Goal: Information Seeking & Learning: Check status

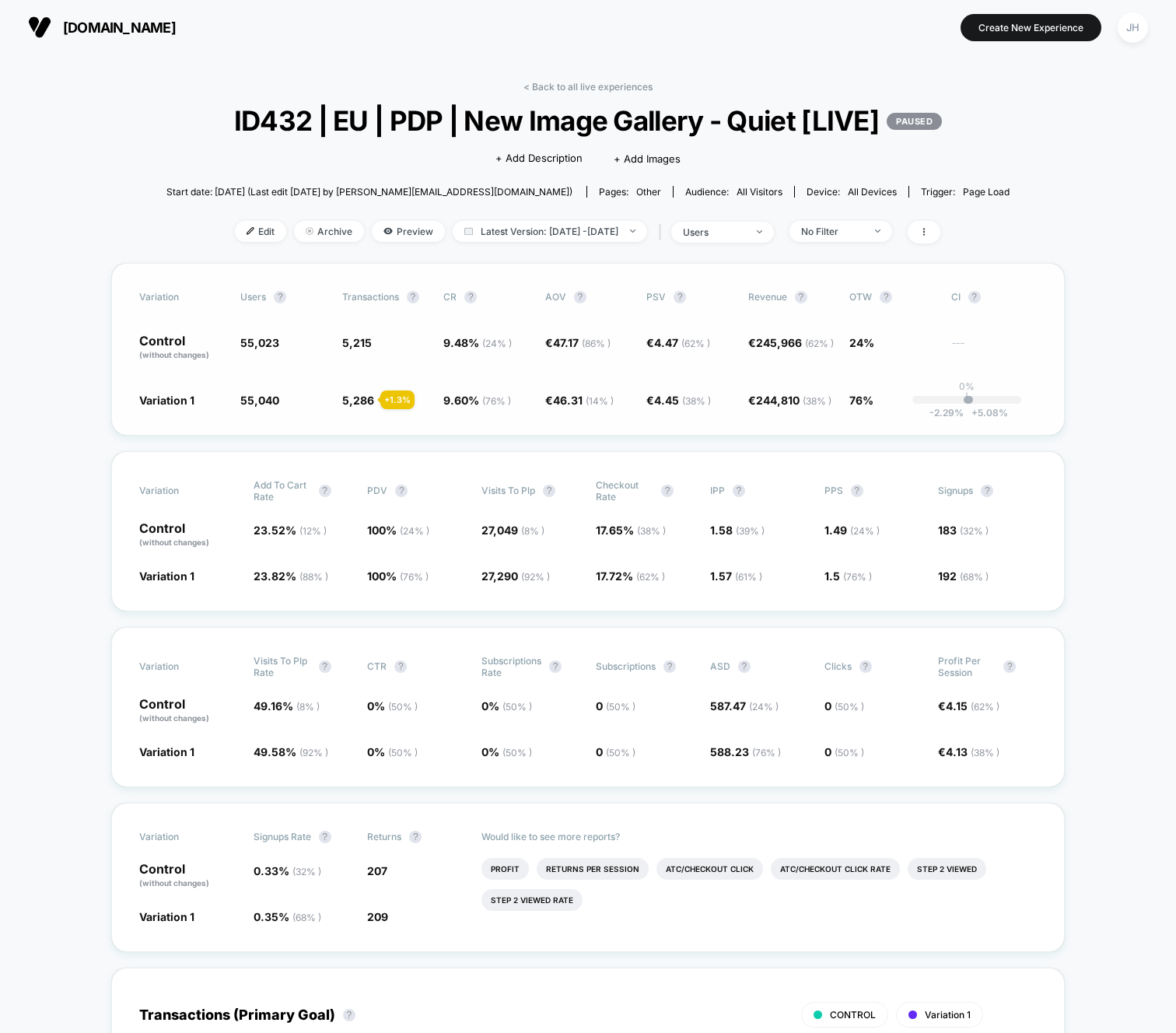
scroll to position [39, 0]
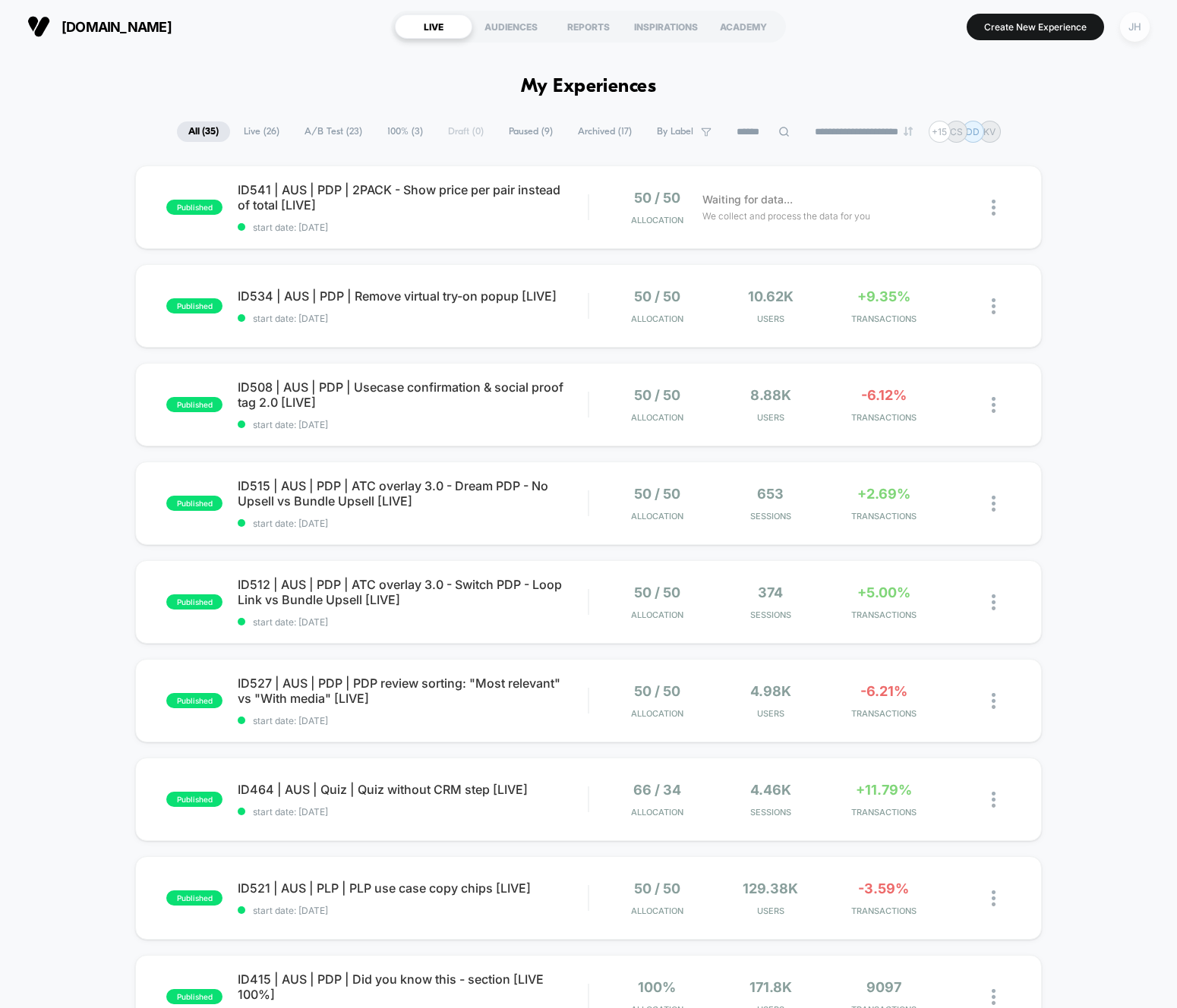
click at [1134, 27] on div "JH" at bounding box center [1134, 27] width 30 height 30
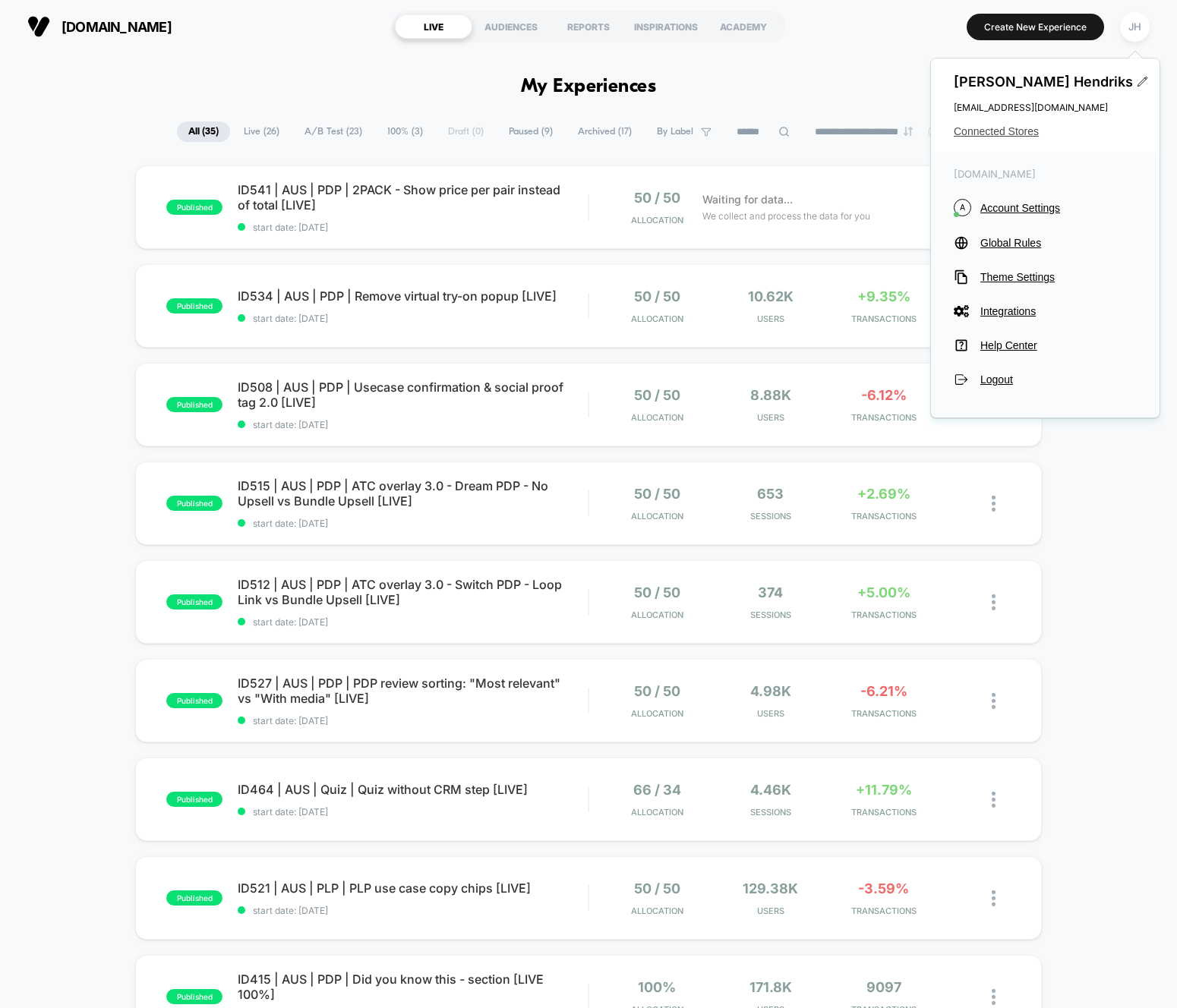
click at [1009, 134] on span "Connected Stores" at bounding box center [1044, 131] width 183 height 12
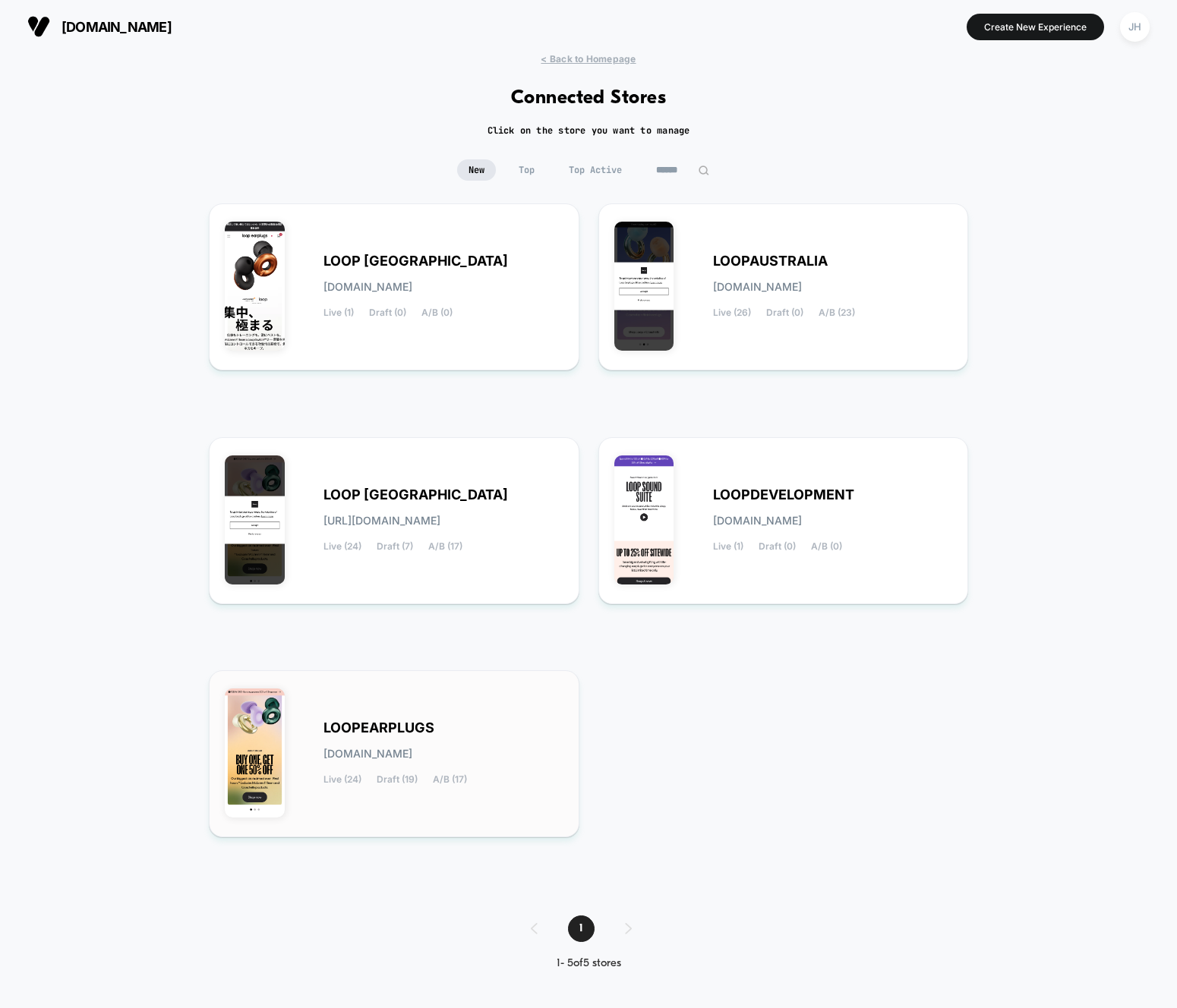
click at [380, 736] on div "LOOPEARPLUGS loopearplugs.myshopify.com Live (24) Draft (19) A/B (17)" at bounding box center [444, 753] width 240 height 62
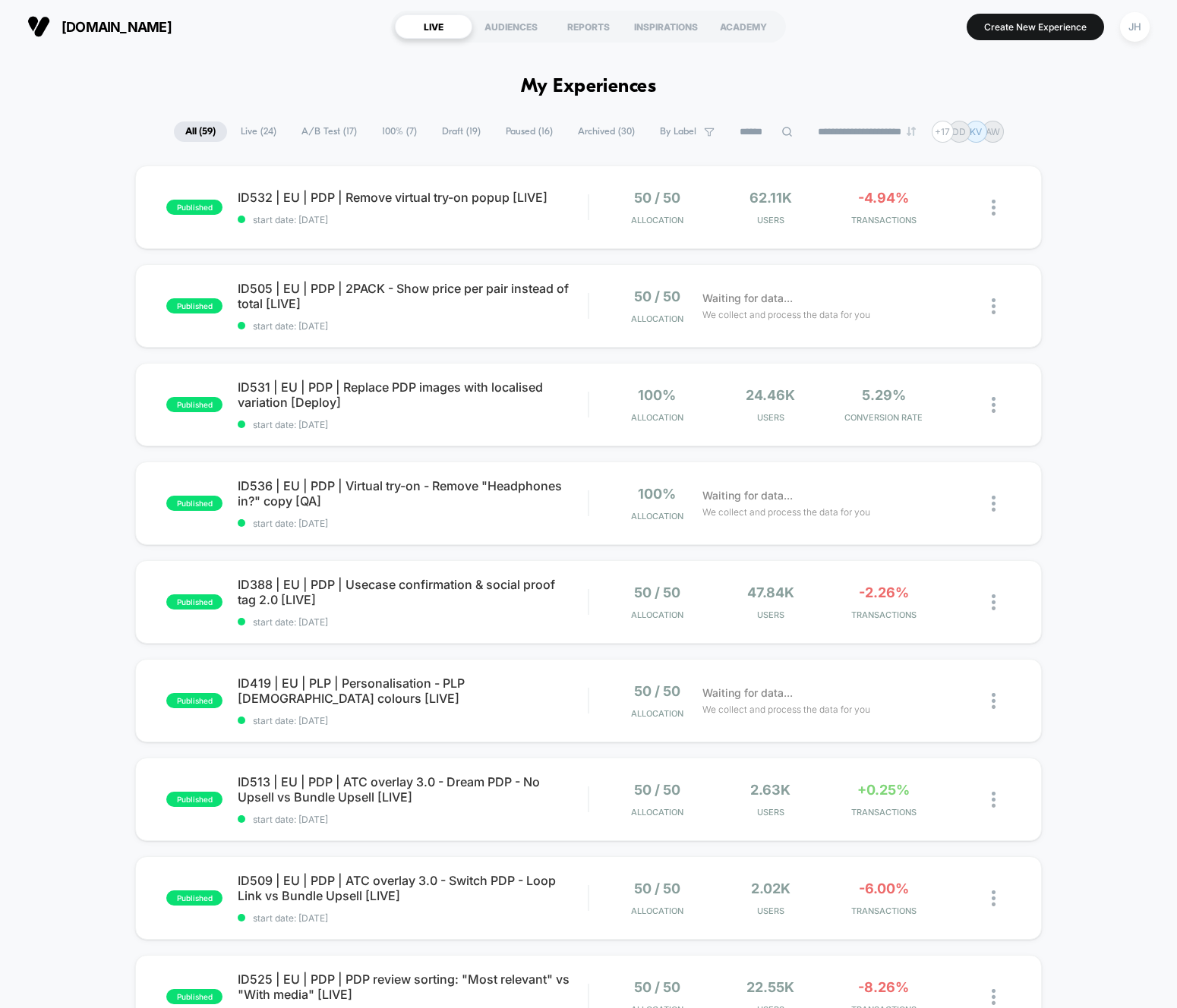
click at [95, 312] on div "published ID532 | EU | PDP | Remove virtual try-on popup [LIVE] start date: [DA…" at bounding box center [588, 788] width 1177 height 1245
click at [310, 297] on icon at bounding box center [313, 302] width 11 height 11
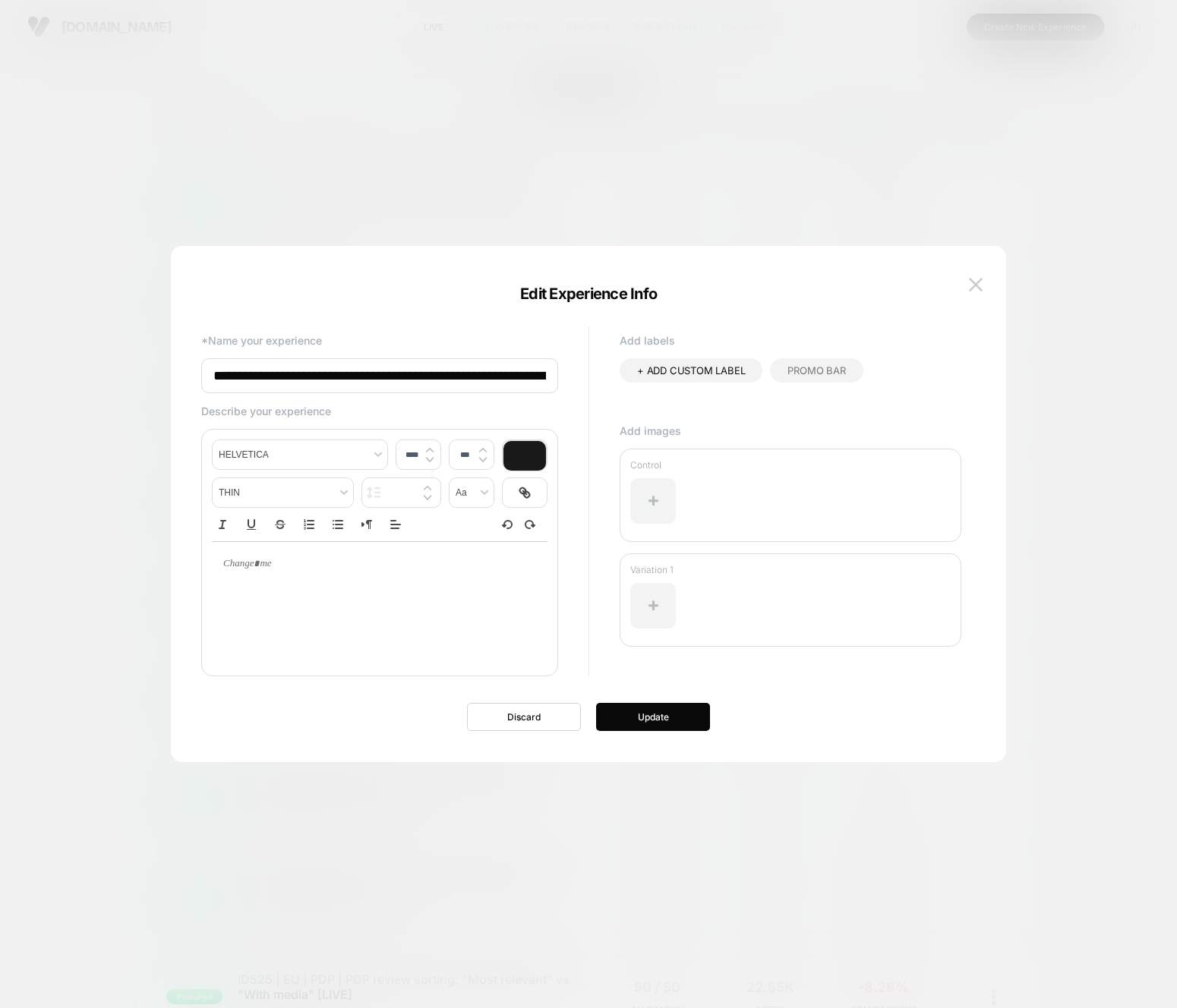
click at [247, 186] on div at bounding box center [588, 504] width 1177 height 1008
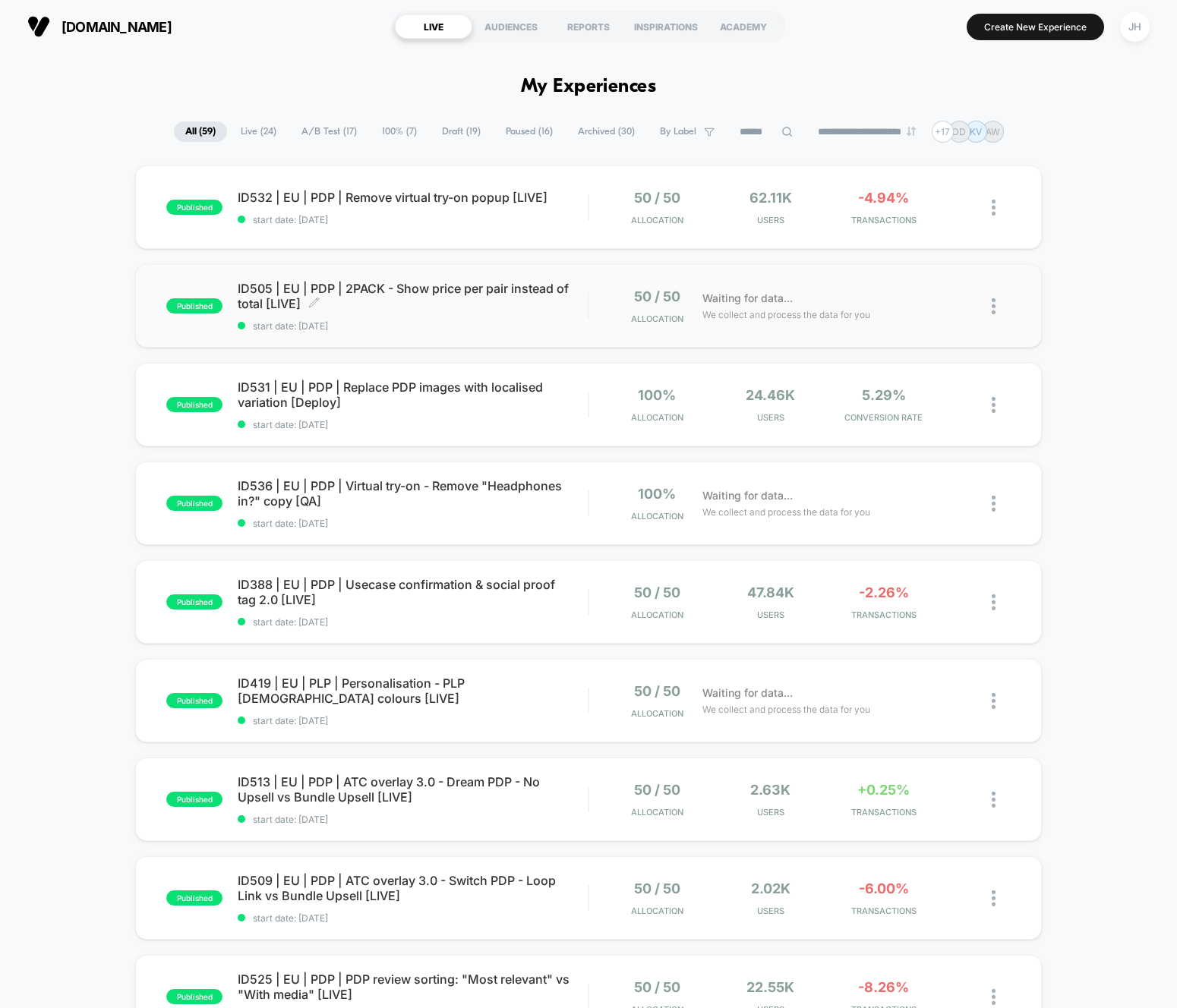
click at [287, 290] on span "ID505 | EU | PDP | 2PACK - Show price per pair instead of total [LIVE] Click to…" at bounding box center [413, 296] width 350 height 31
click at [71, 298] on div "published ID532 | EU | PDP | Remove virtual try-on popup [LIVE] start date: [DA…" at bounding box center [588, 788] width 1177 height 1245
click at [1078, 206] on div "published ID532 | EU | PDP | Remove virtual try-on popup [LIVE] start date: [DA…" at bounding box center [588, 788] width 1177 height 1245
click at [1081, 203] on div "published ID532 | EU | PDP | Remove virtual try-on popup [LIVE] start date: [DA…" at bounding box center [588, 788] width 1177 height 1245
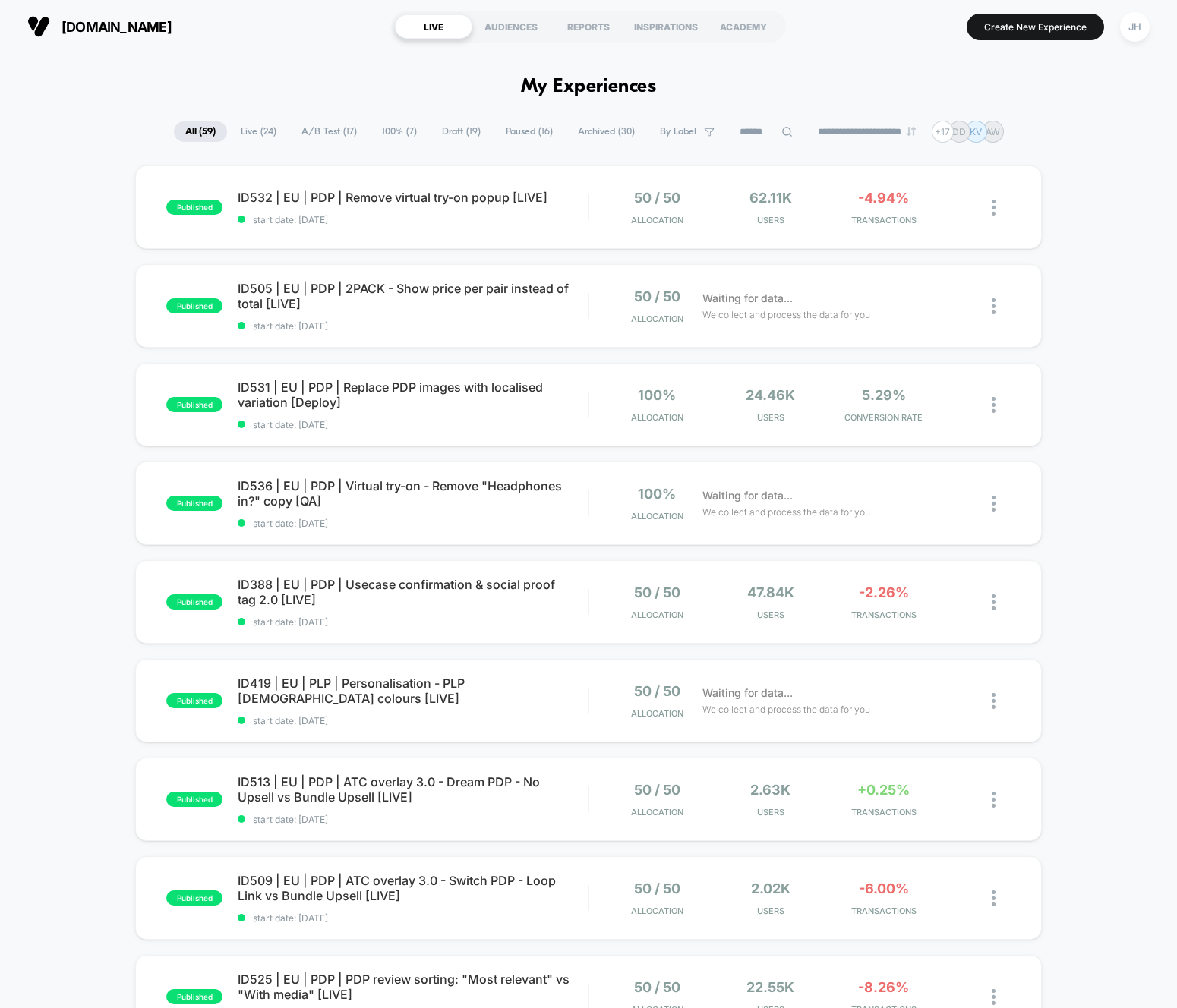
click at [1081, 203] on div "published ID532 | EU | PDP | Remove virtual try-on popup [LIVE] start date: [DA…" at bounding box center [588, 788] width 1177 height 1245
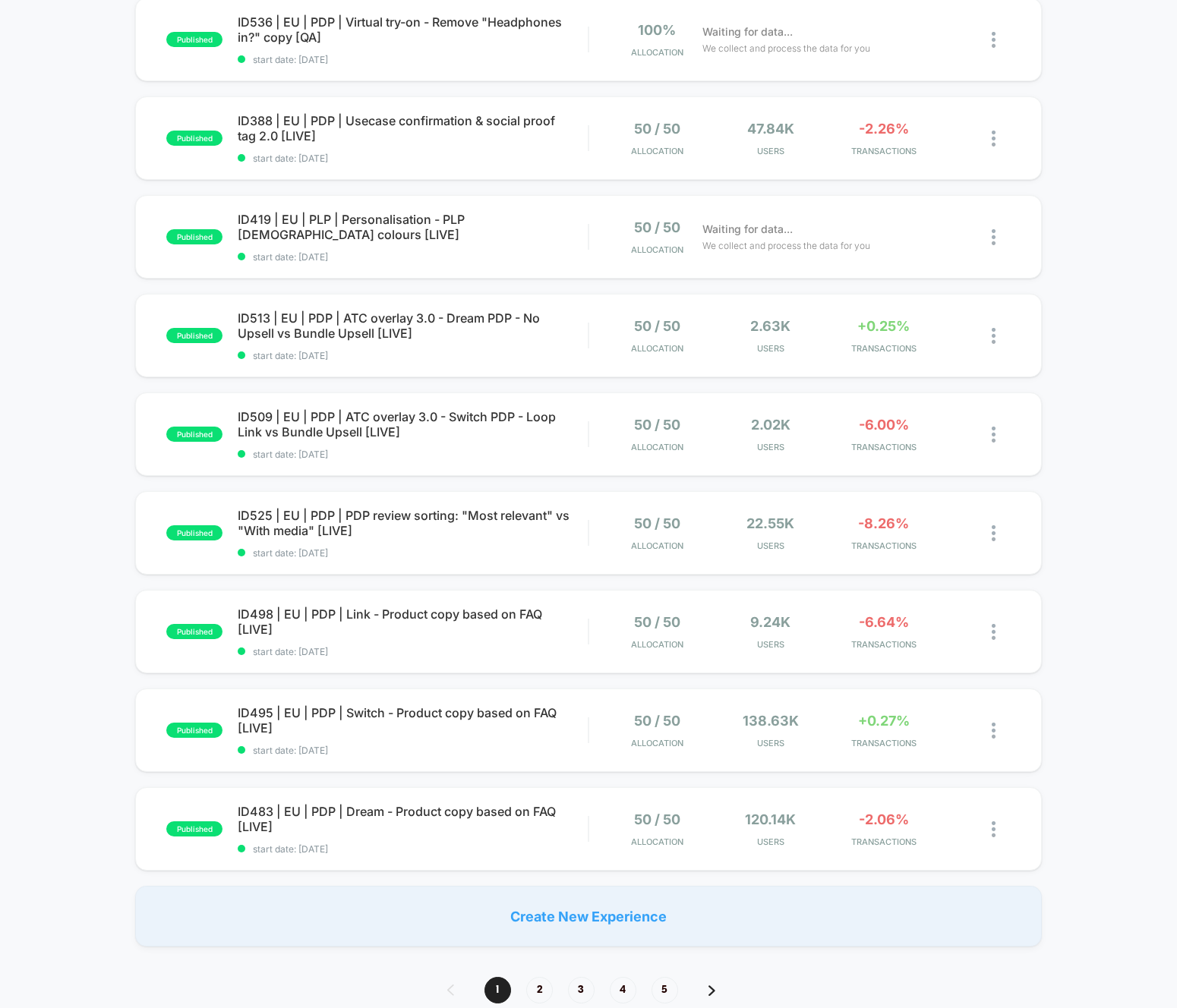
scroll to position [466, 0]
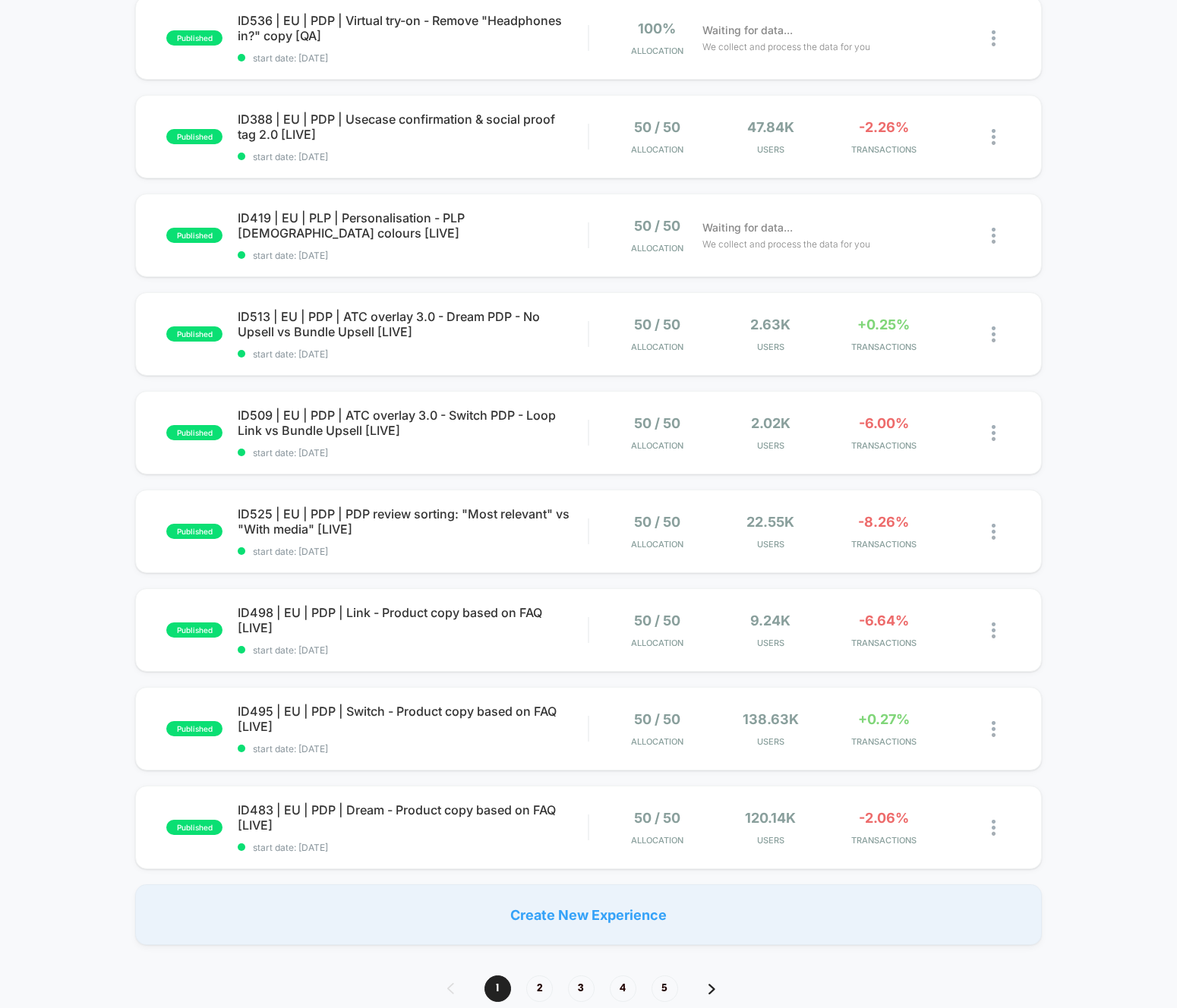
click at [68, 425] on div "published ID532 | EU | PDP | Remove virtual try-on popup [LIVE] start date: [DA…" at bounding box center [588, 322] width 1177 height 1245
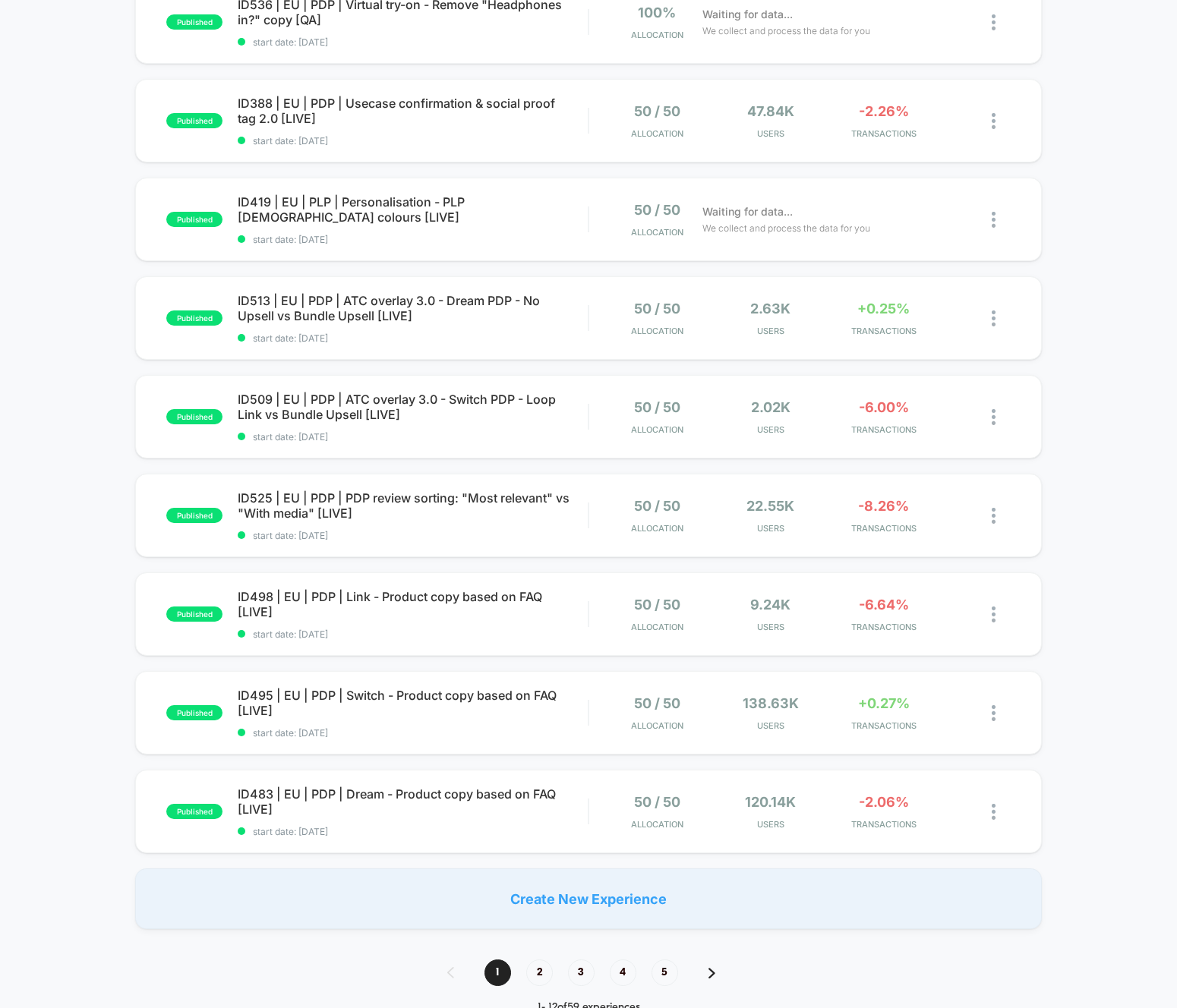
scroll to position [0, 0]
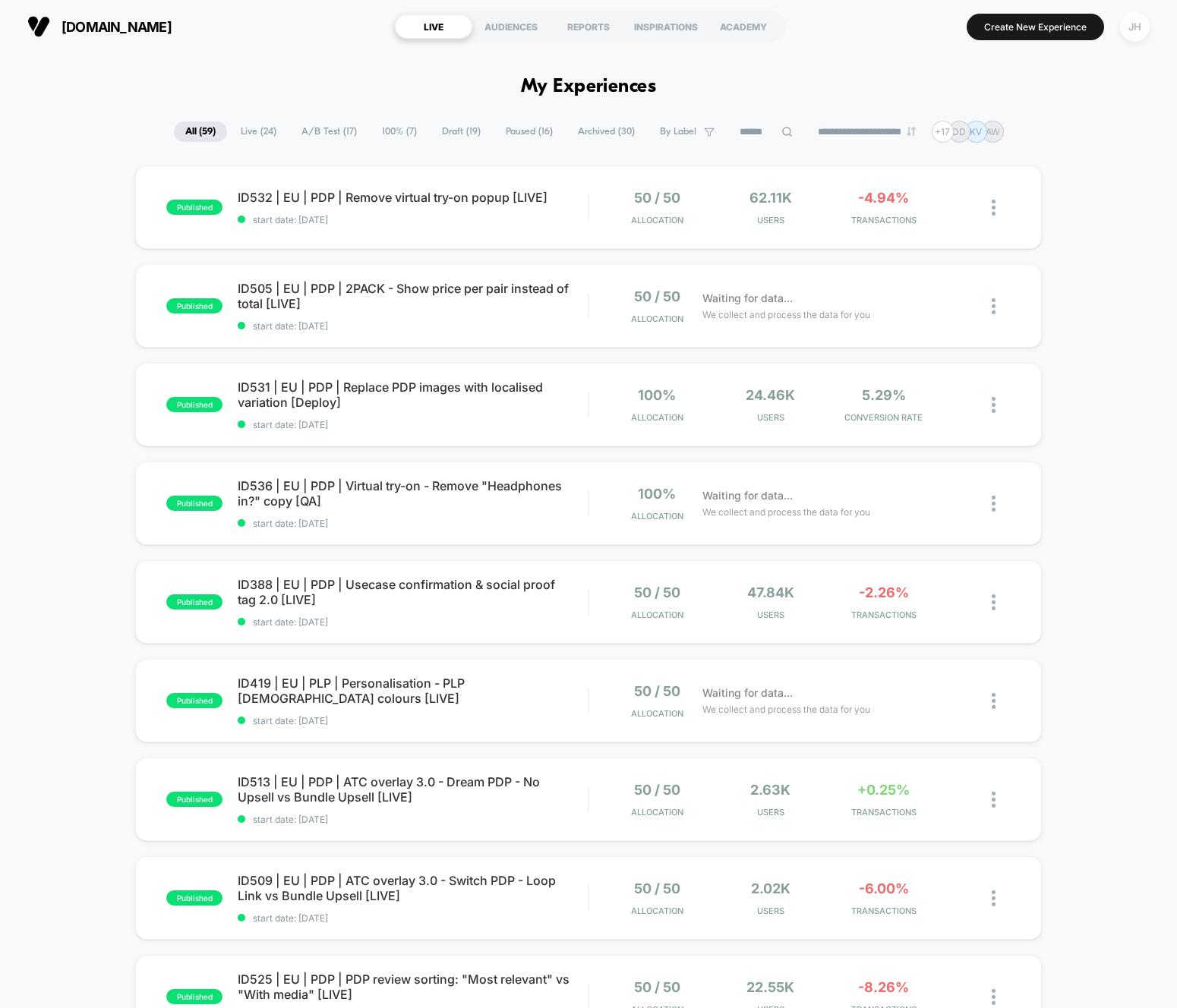
click at [1141, 32] on div "JH" at bounding box center [1134, 27] width 30 height 30
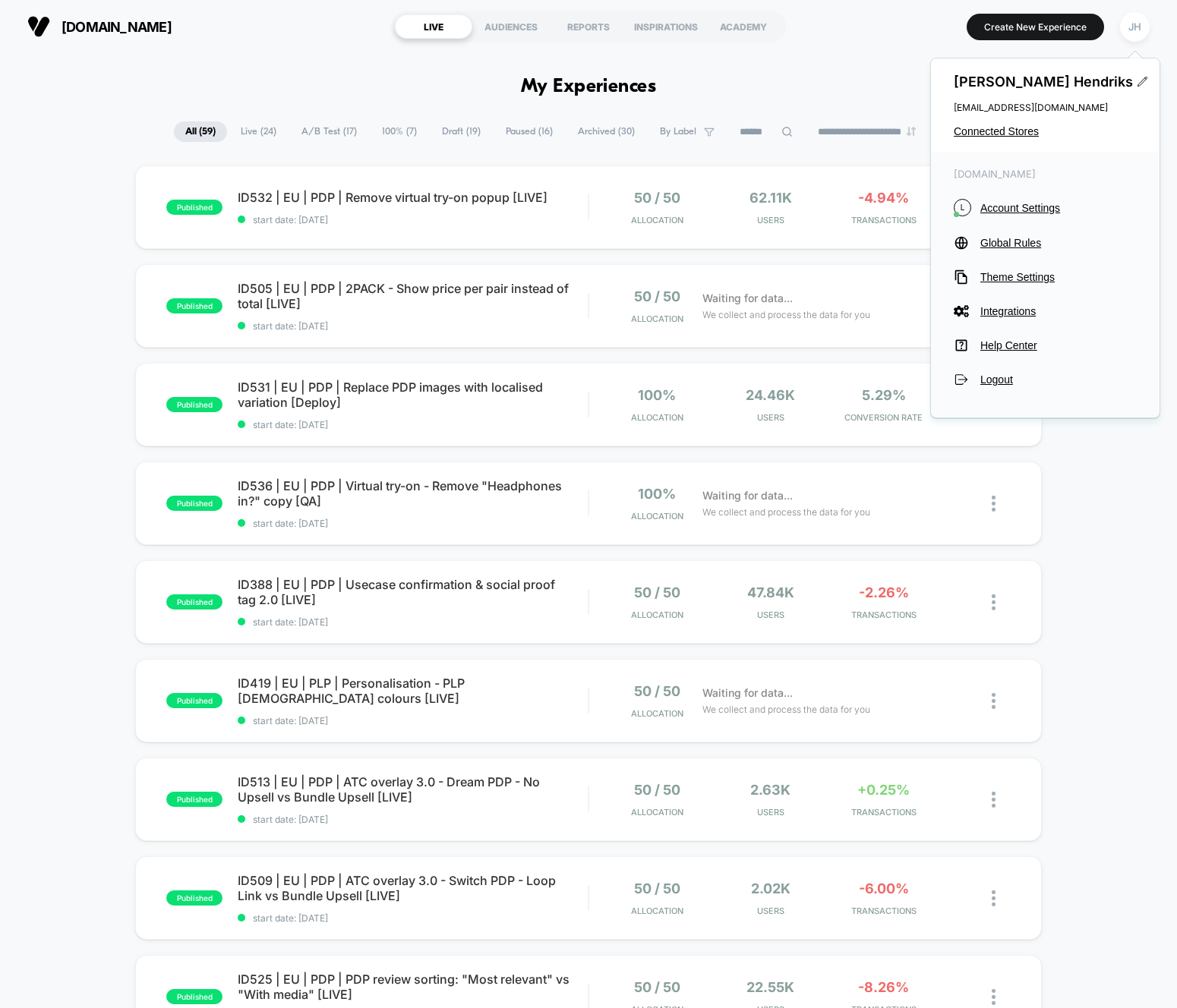
click at [65, 300] on div "published ID532 | EU | PDP | Remove virtual try-on popup [LIVE] start date: [DA…" at bounding box center [588, 788] width 1177 height 1245
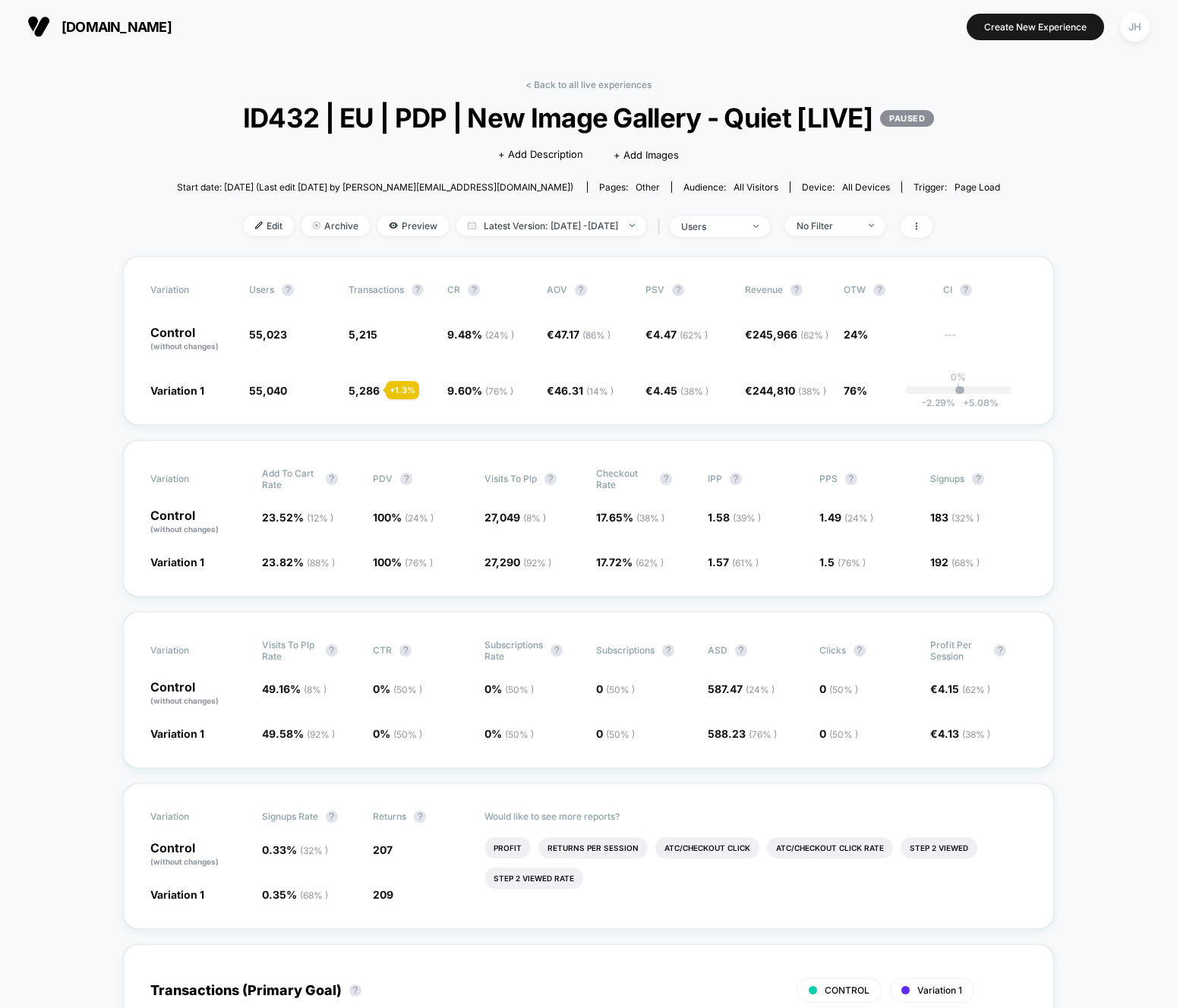
scroll to position [38, 0]
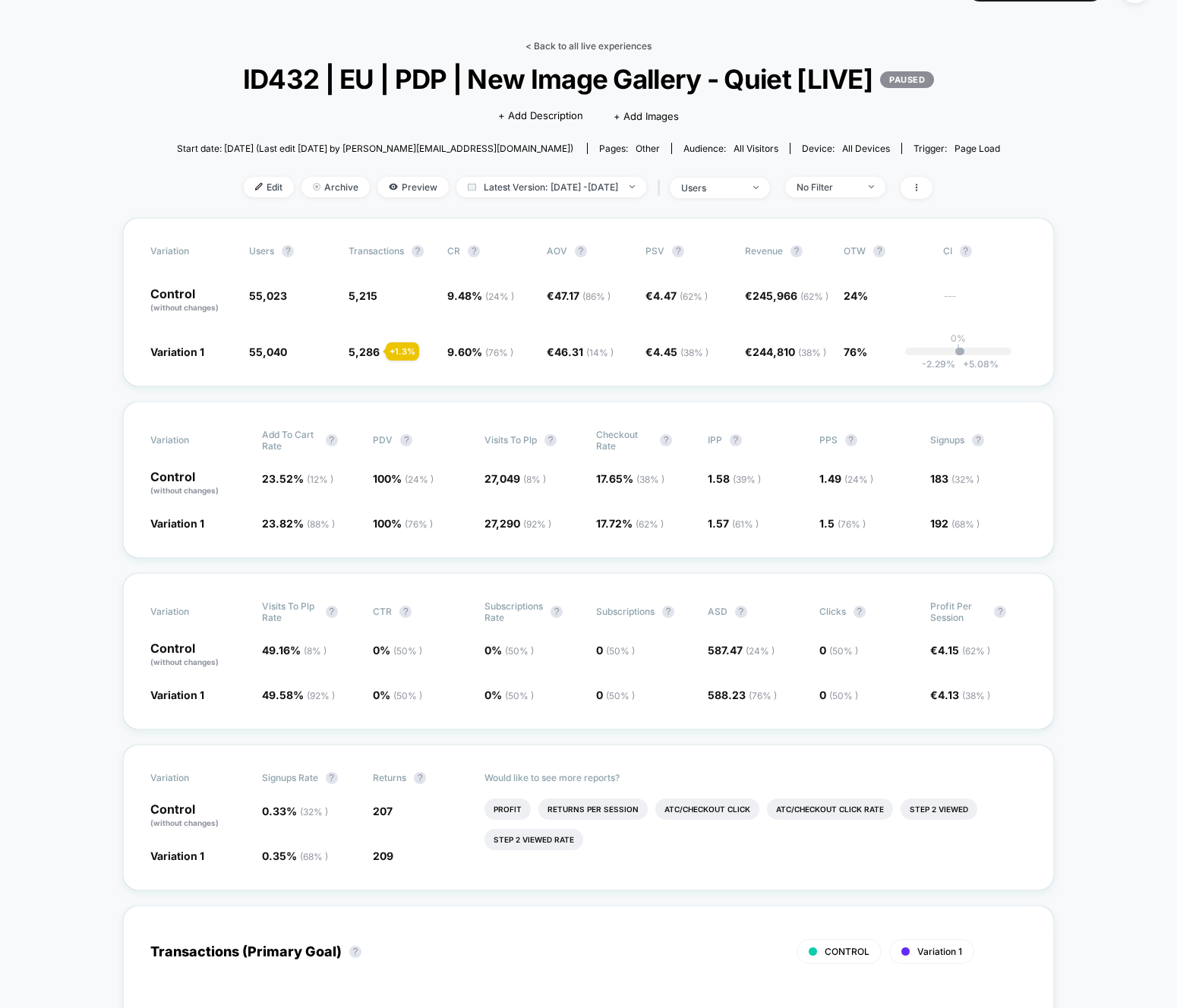
click at [566, 44] on link "< Back to all live experiences" at bounding box center [588, 46] width 126 height 11
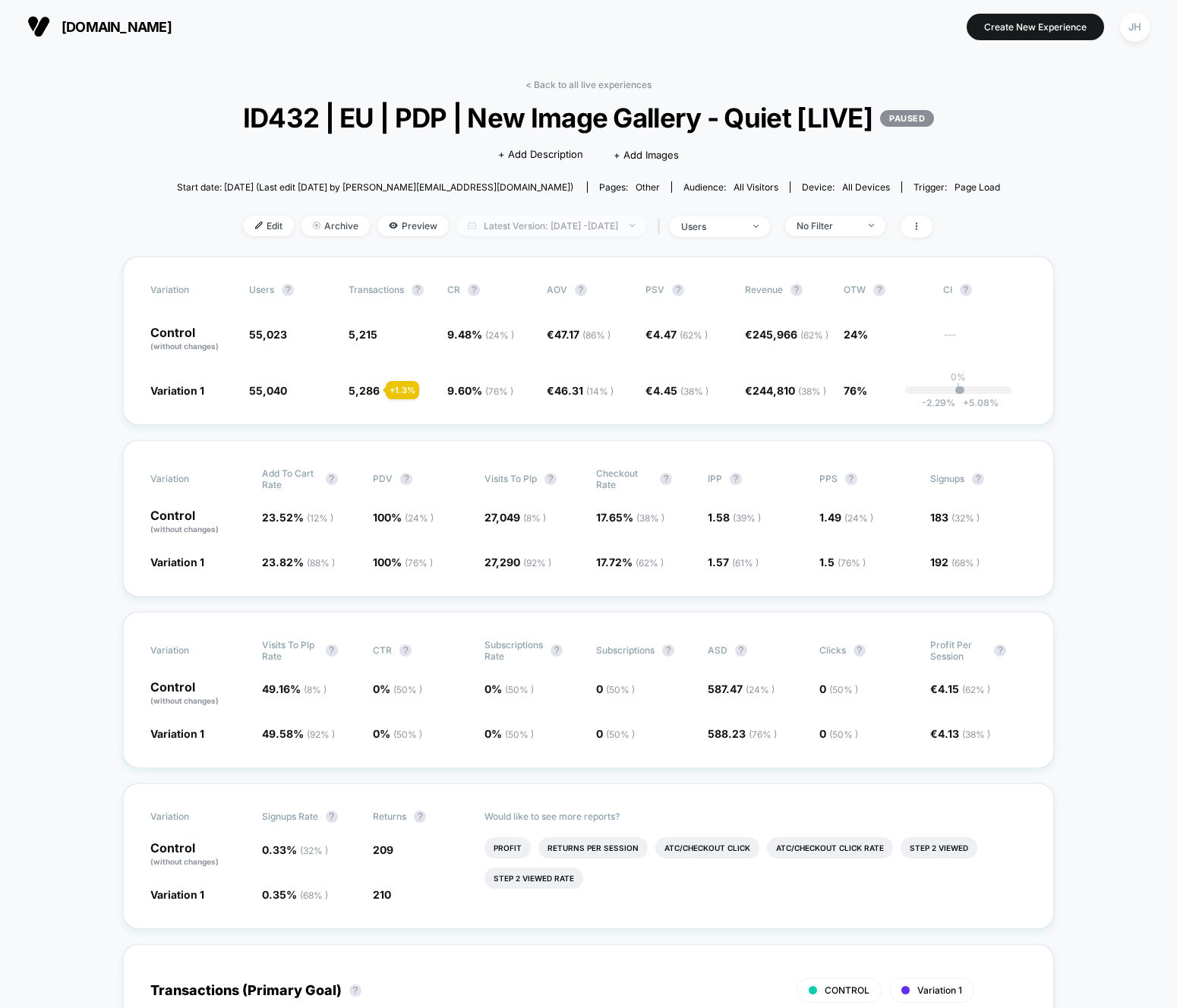
click at [541, 223] on span "Latest Version: [DATE] - [DATE]" at bounding box center [550, 225] width 190 height 20
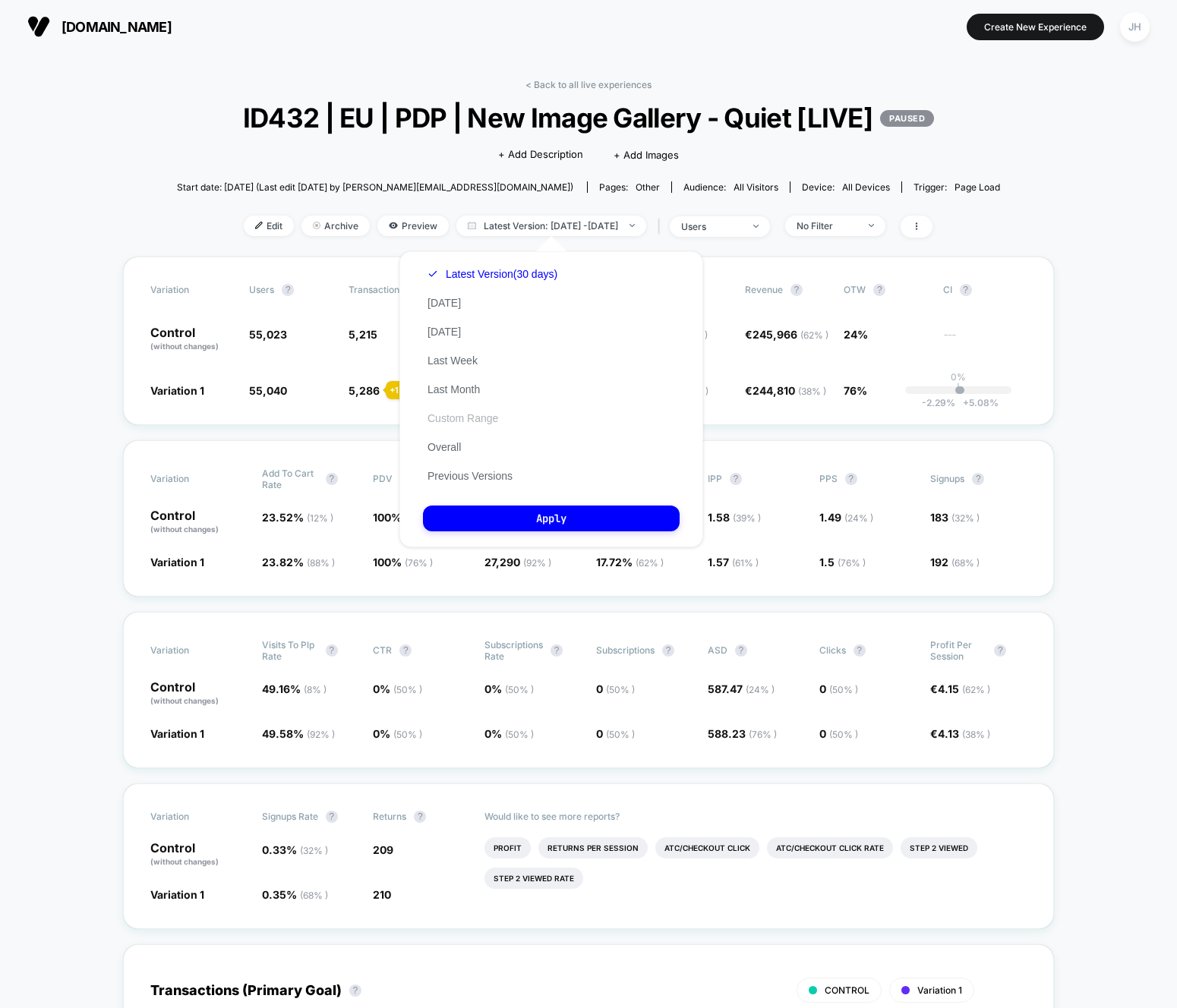
click at [488, 417] on button "Custom Range" at bounding box center [462, 418] width 80 height 14
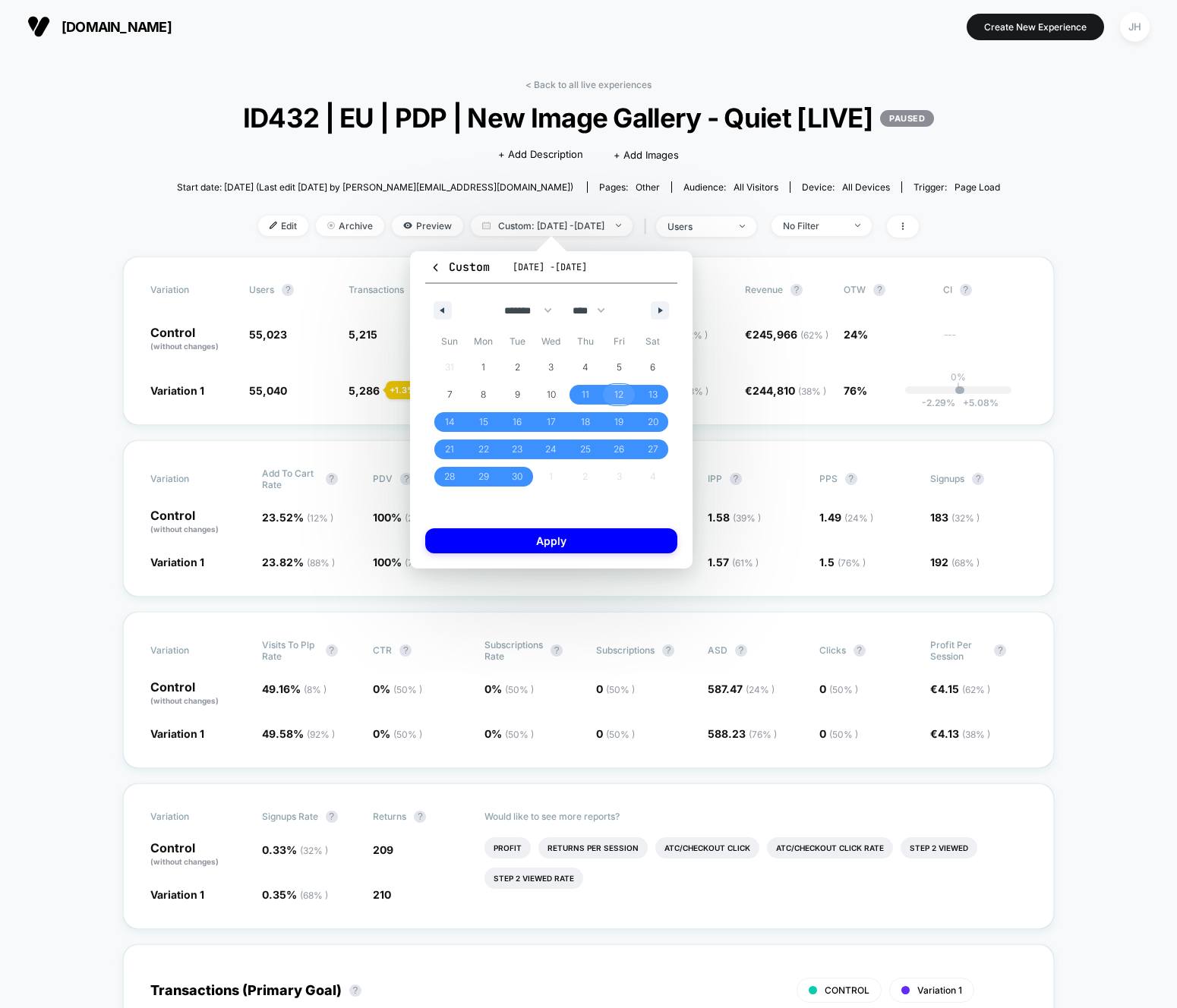
click at [614, 392] on span "12" at bounding box center [619, 394] width 9 height 27
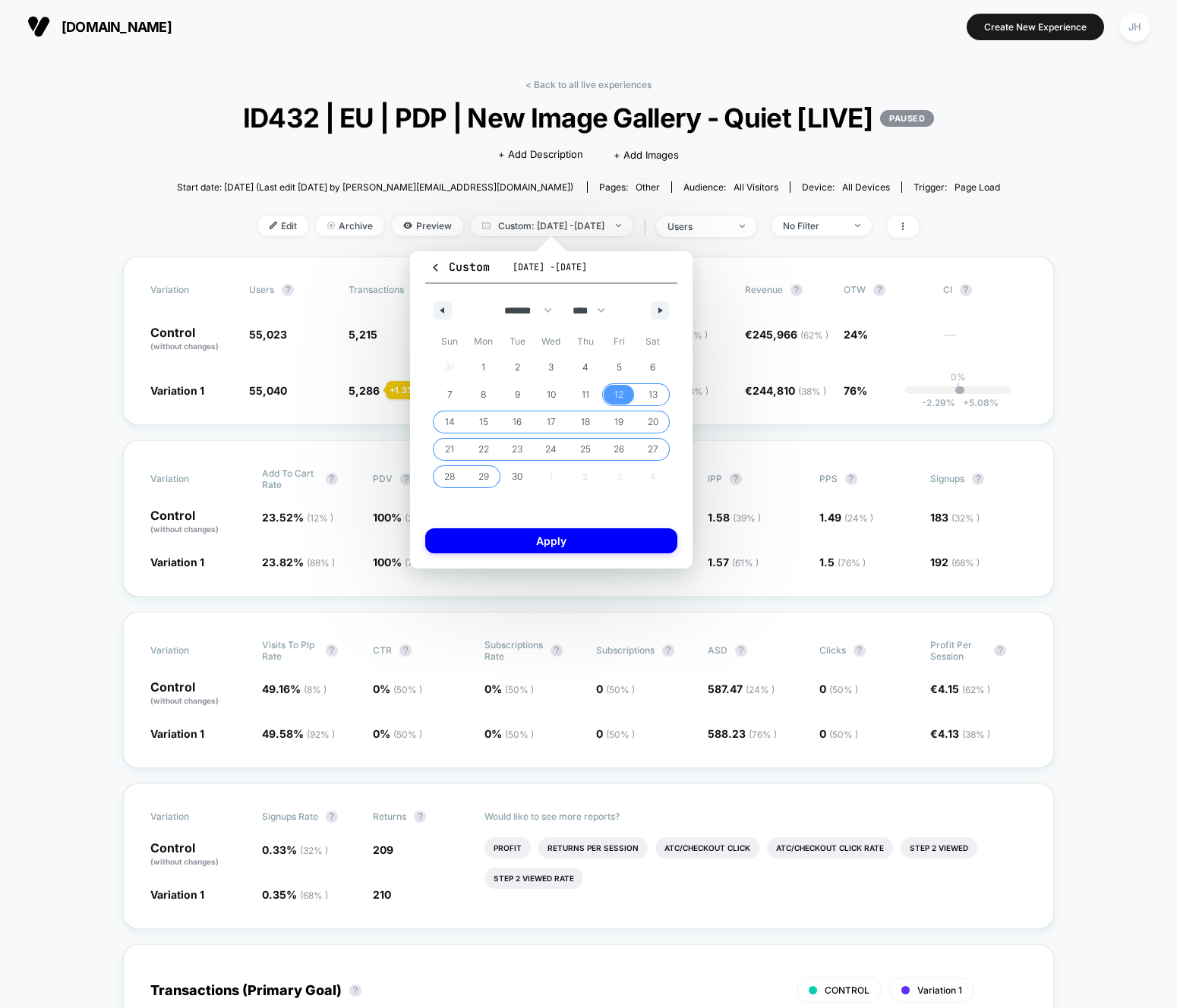
click at [485, 477] on span "29" at bounding box center [483, 476] width 11 height 27
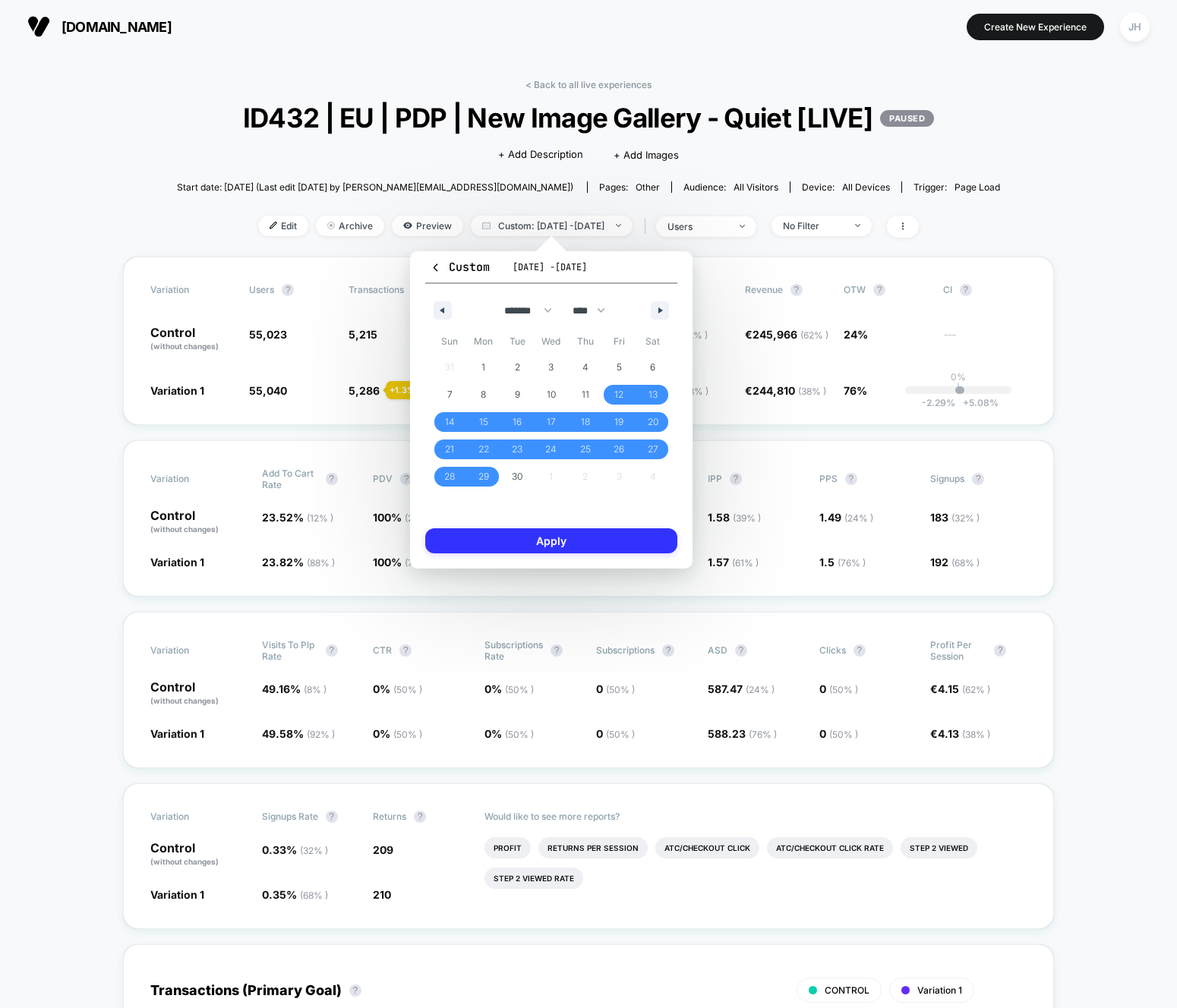
click at [537, 549] on button "Apply" at bounding box center [551, 541] width 252 height 25
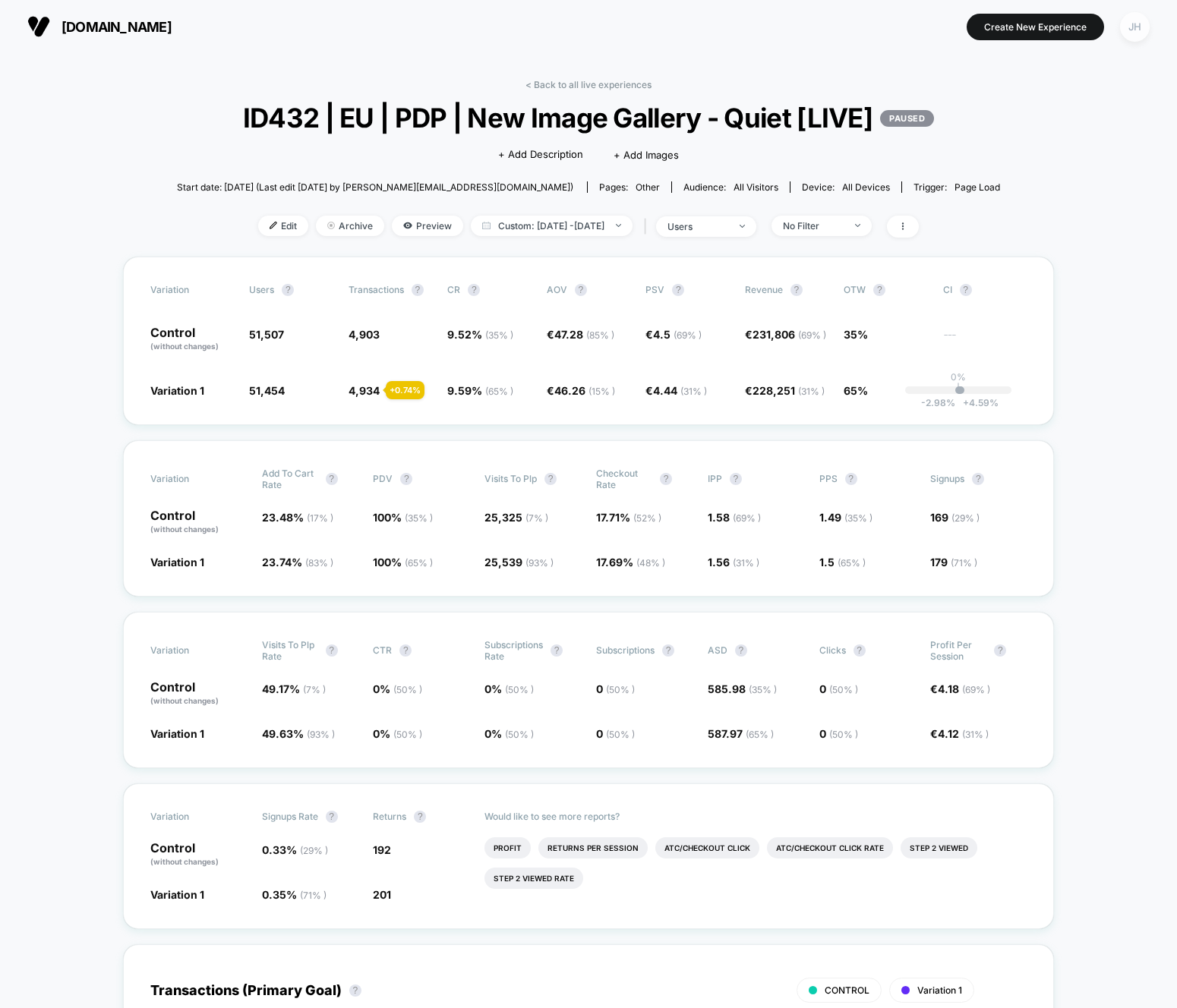
click at [1141, 16] on div "JH" at bounding box center [1134, 27] width 30 height 30
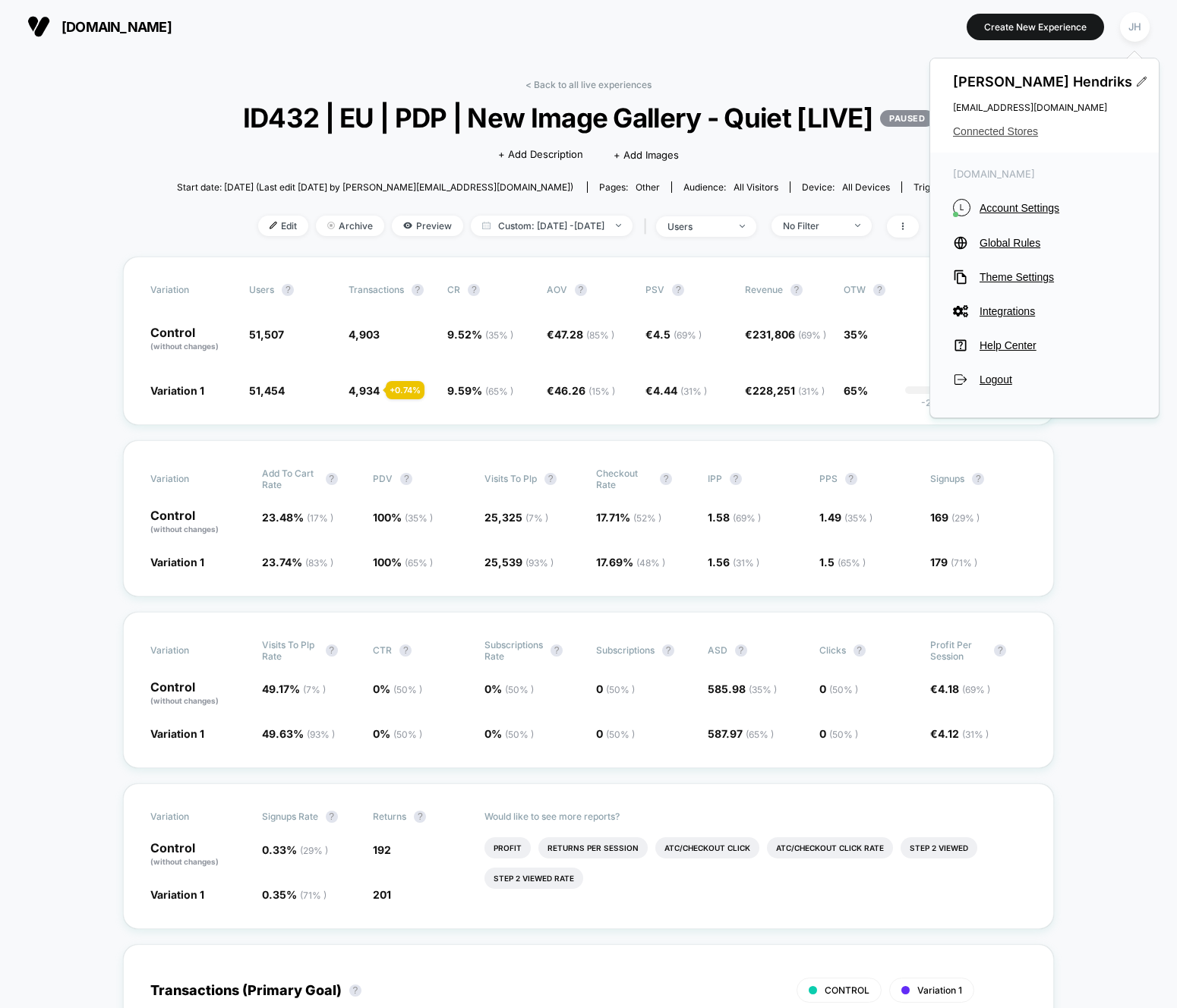
click at [1013, 130] on span "Connected Stores" at bounding box center [1044, 131] width 183 height 12
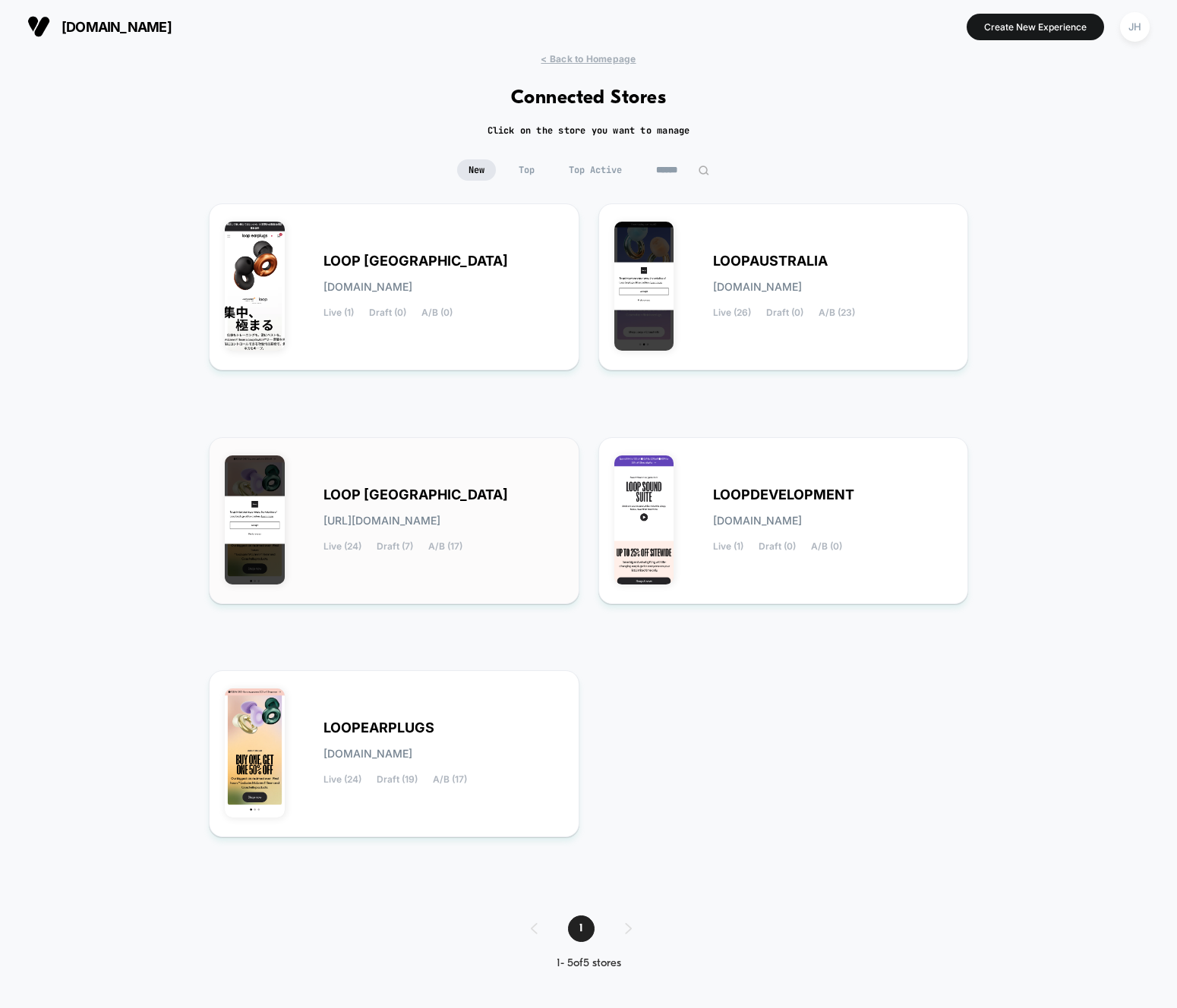
click at [401, 524] on span "[URL][DOMAIN_NAME]" at bounding box center [382, 521] width 117 height 10
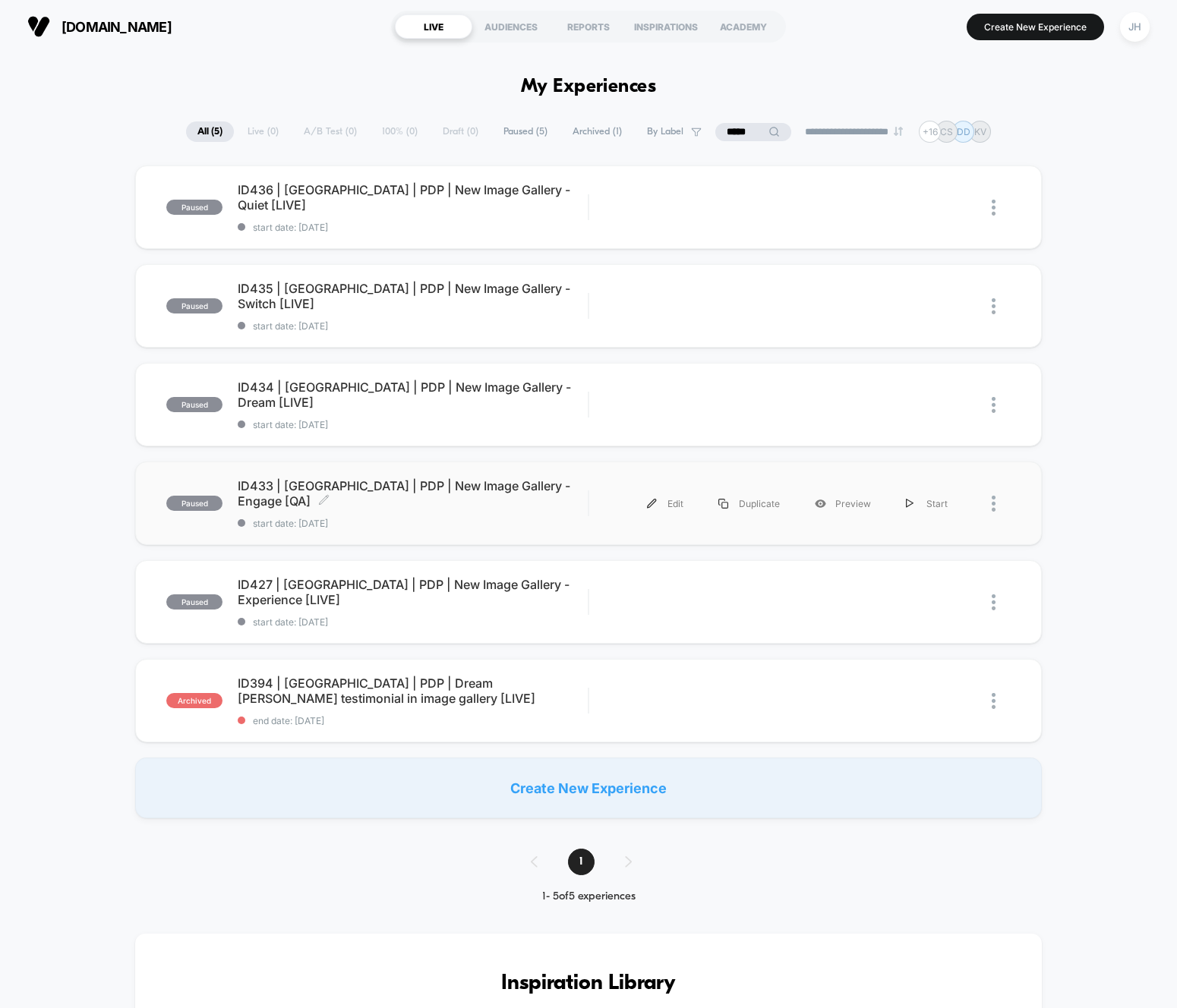
click at [473, 498] on span "ID433 | [GEOGRAPHIC_DATA] | PDP | New Image Gallery - Engage [QA] Click to edit…" at bounding box center [413, 493] width 350 height 31
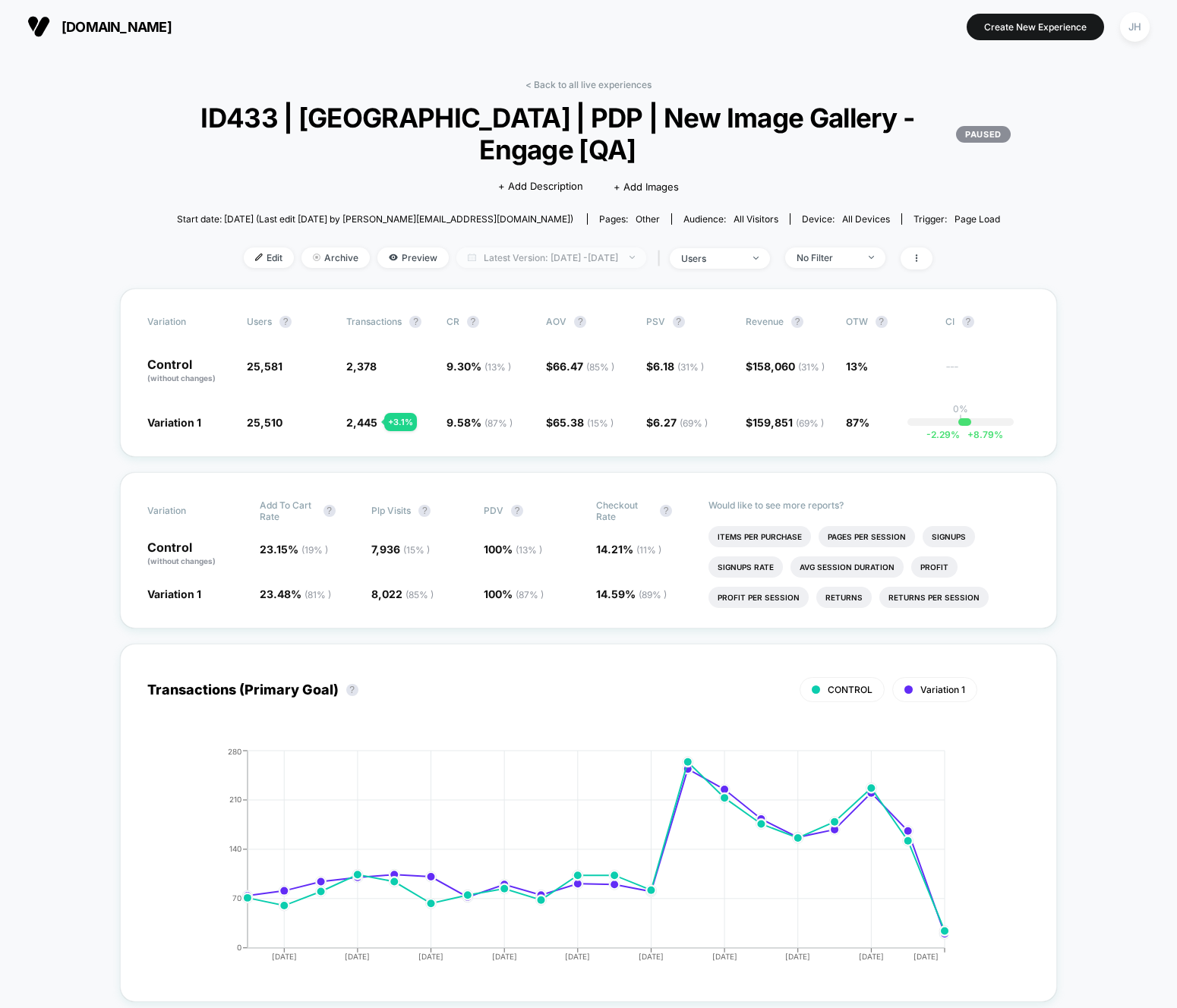
click at [550, 249] on span "Latest Version: [DATE] - [DATE]" at bounding box center [550, 257] width 190 height 20
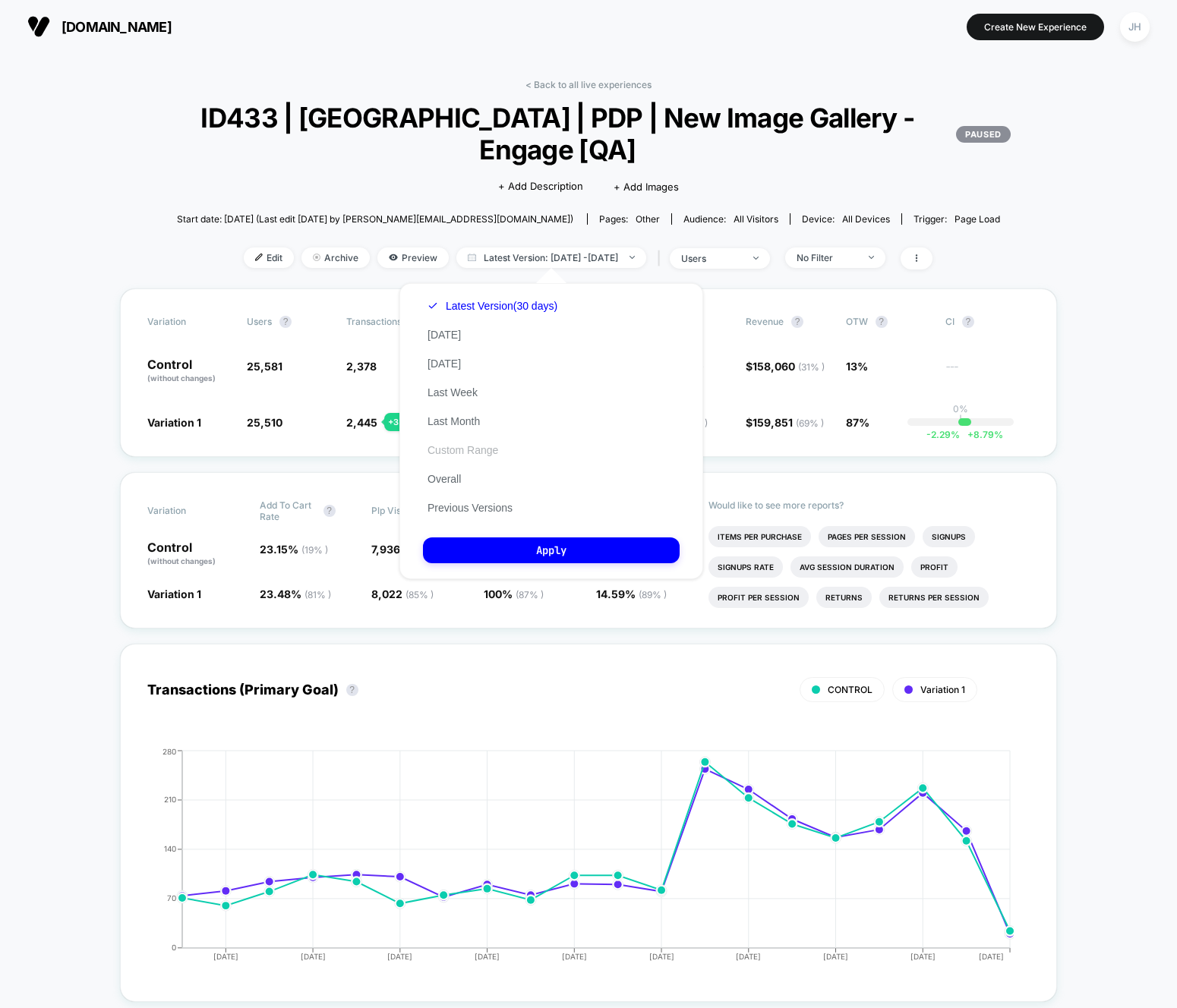
click at [466, 455] on button "Custom Range" at bounding box center [462, 451] width 80 height 14
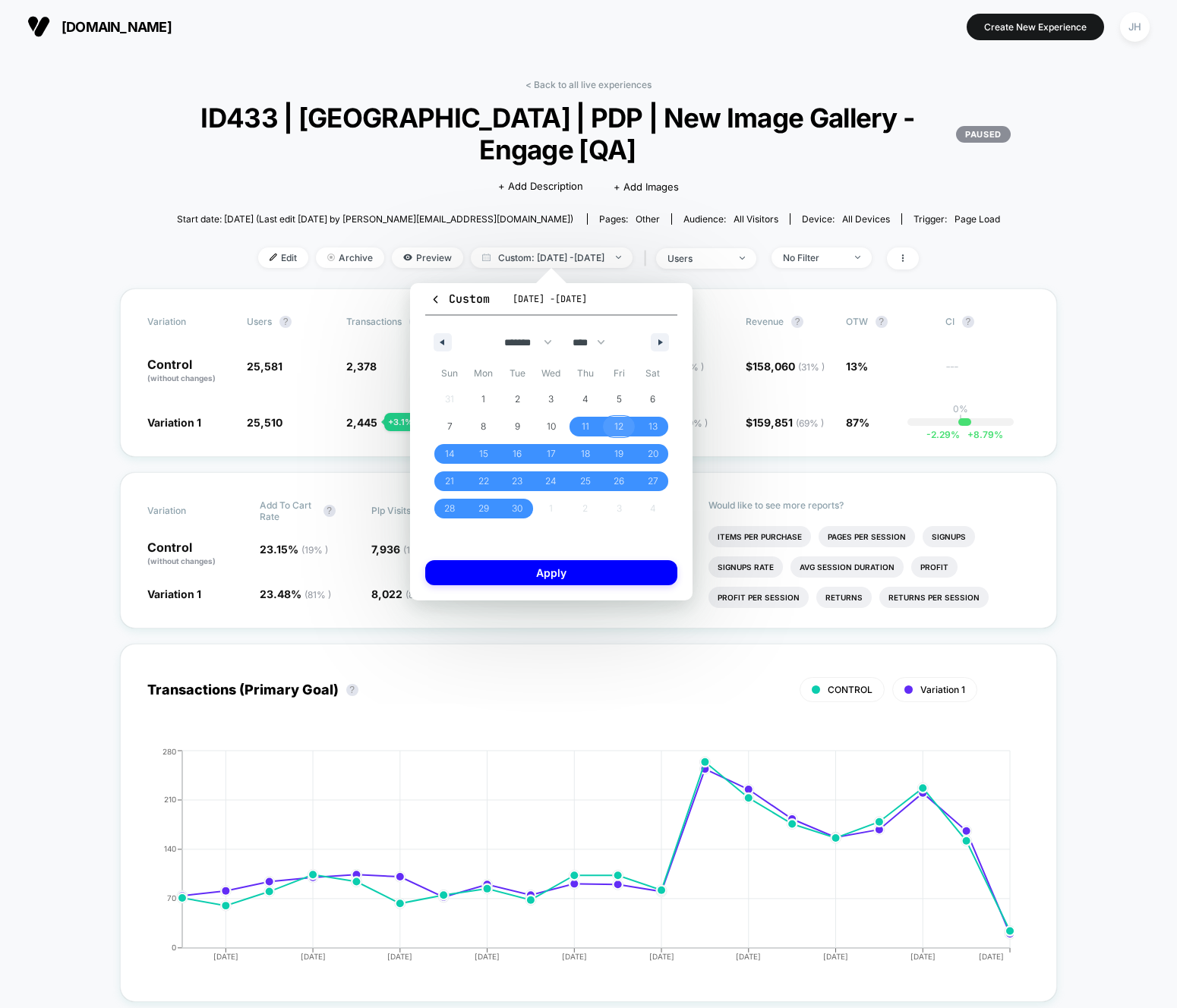
click at [625, 424] on span "12" at bounding box center [619, 426] width 34 height 20
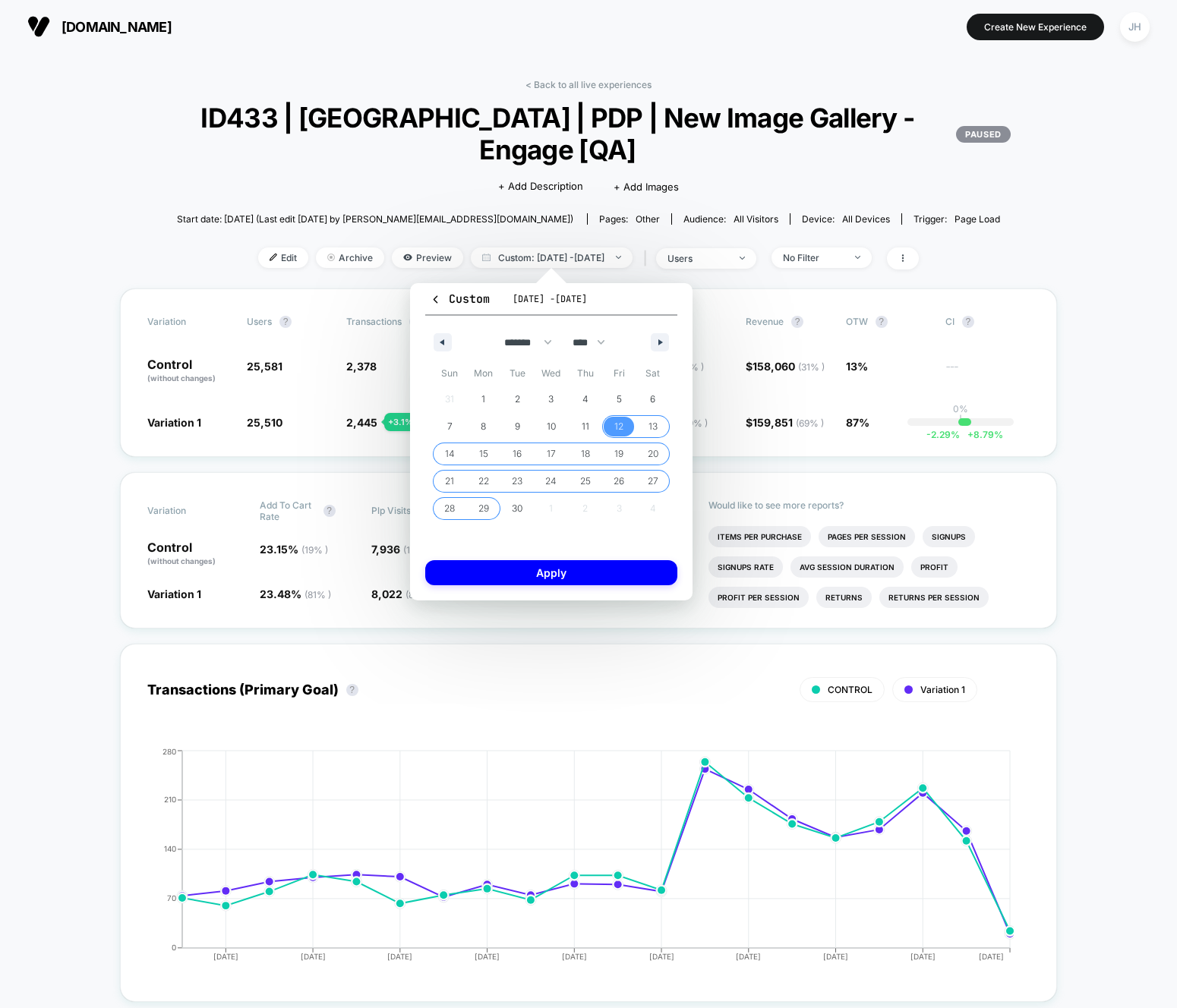
click at [488, 500] on span "29" at bounding box center [483, 508] width 11 height 27
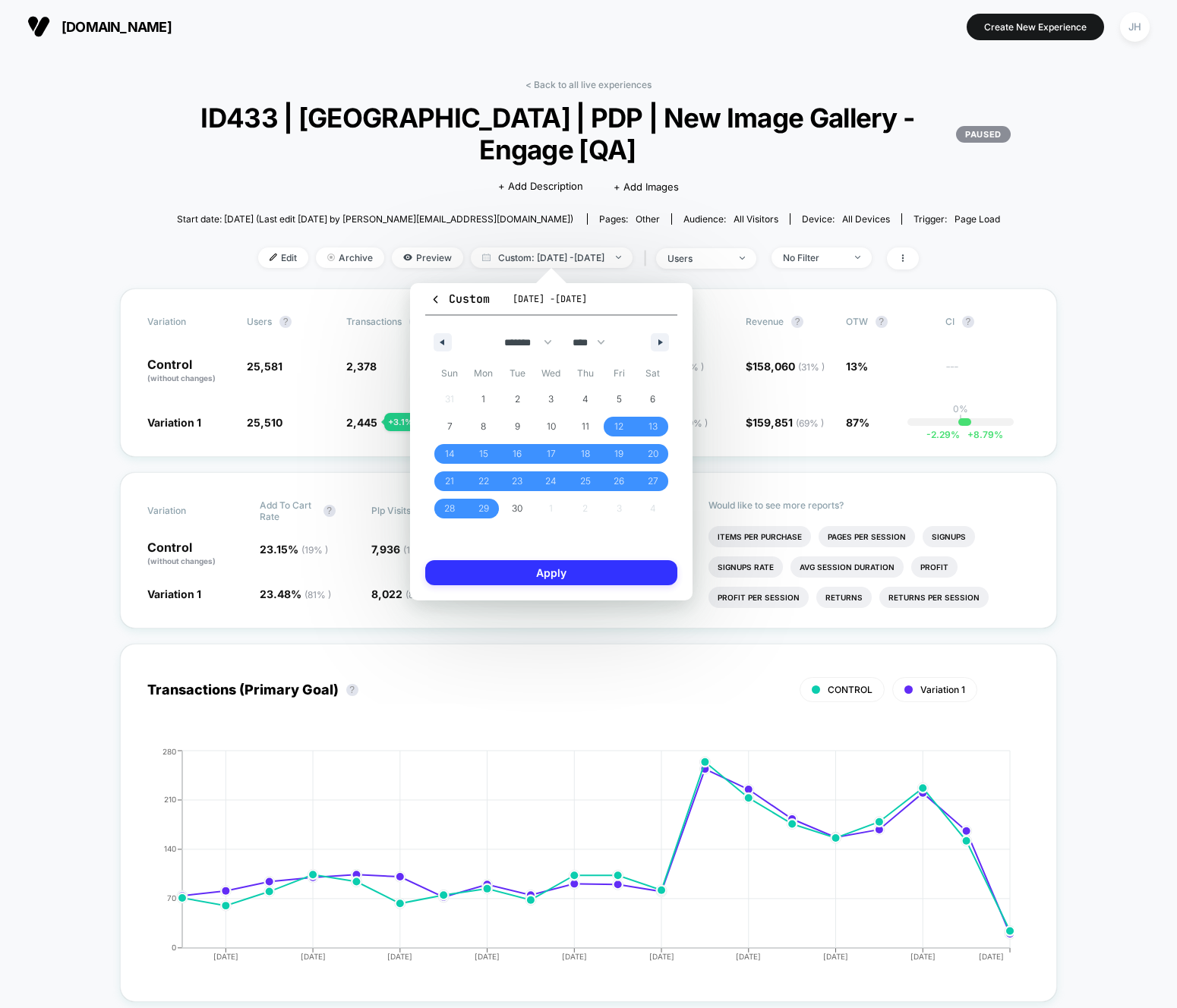
click at [527, 568] on button "Apply" at bounding box center [551, 572] width 252 height 25
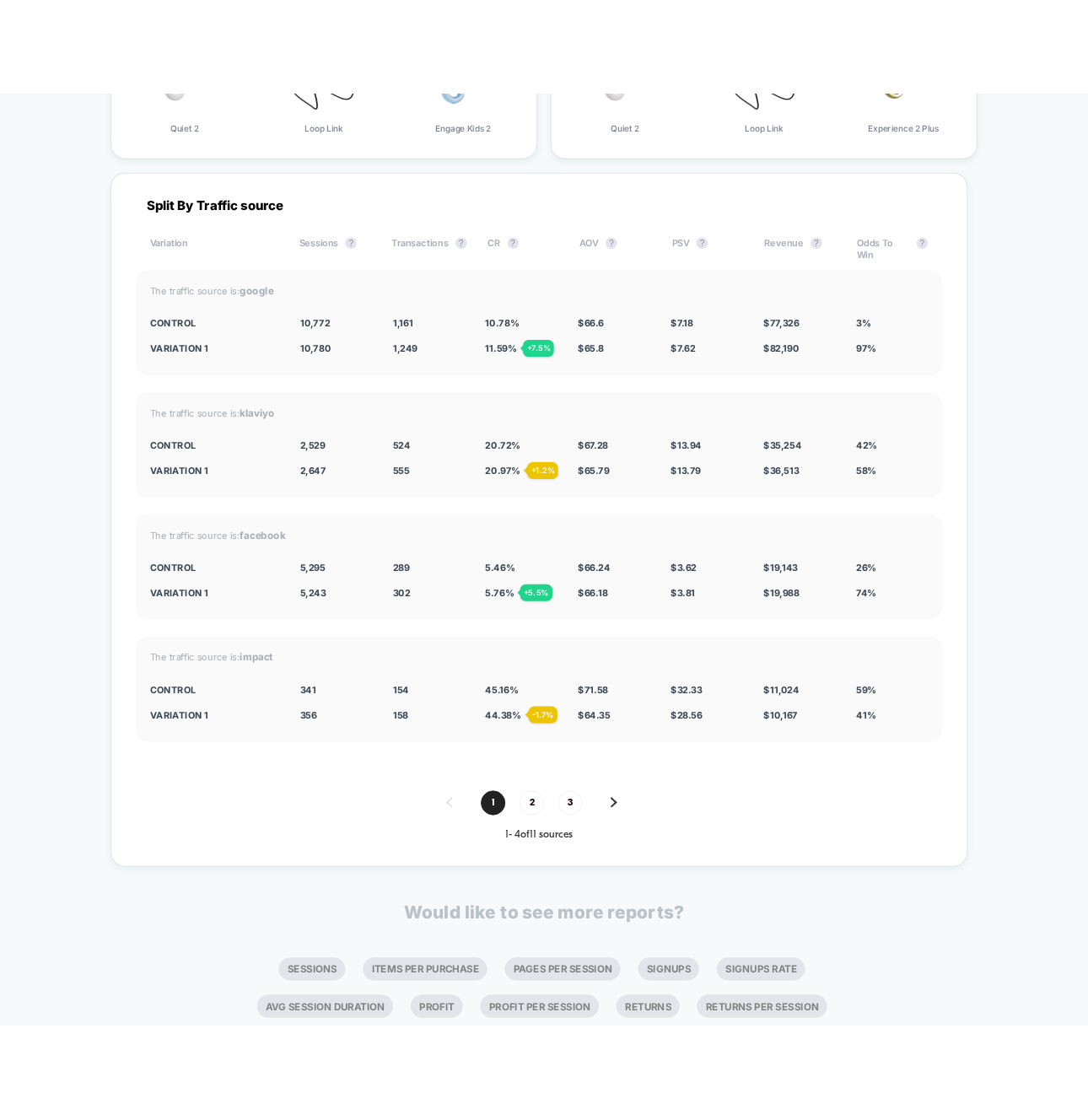
scroll to position [5383, 0]
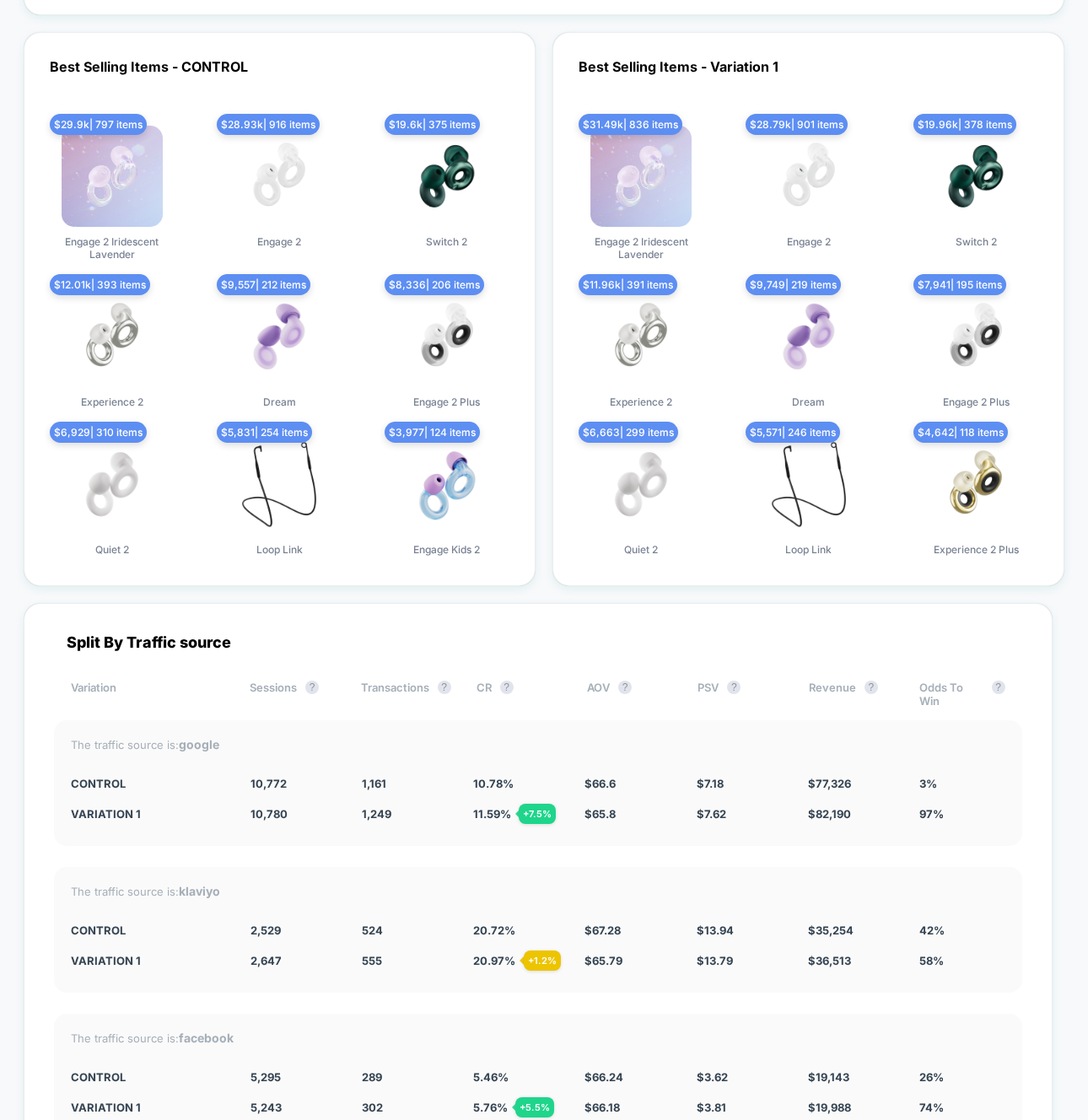
scroll to position [4843, 0]
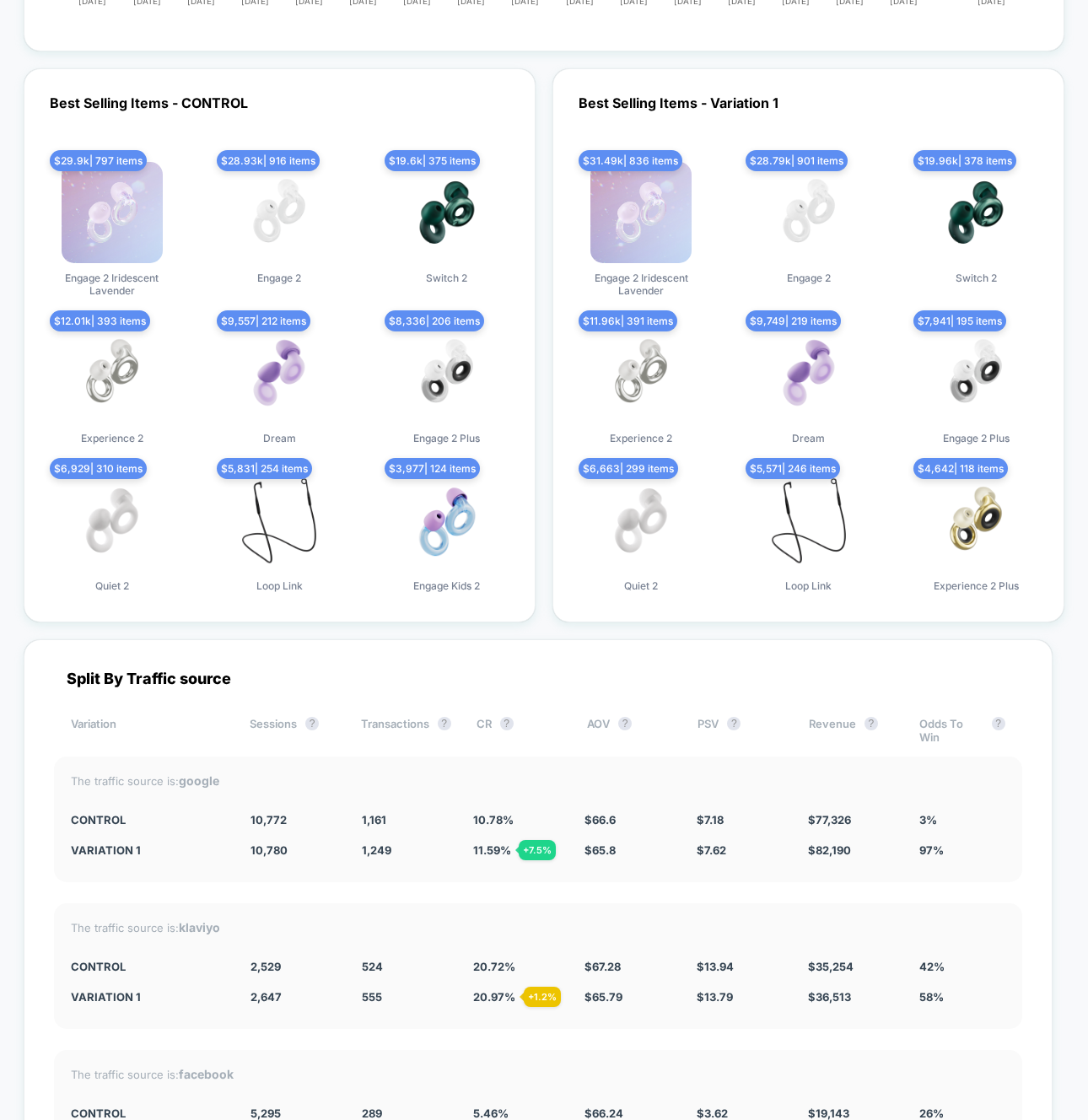
click at [541, 525] on div "Best Selling Items - CONTROL $ 29.9k | 797 items Engage 2 Iridescent Lavender $…" at bounding box center [544, 345] width 1041 height 554
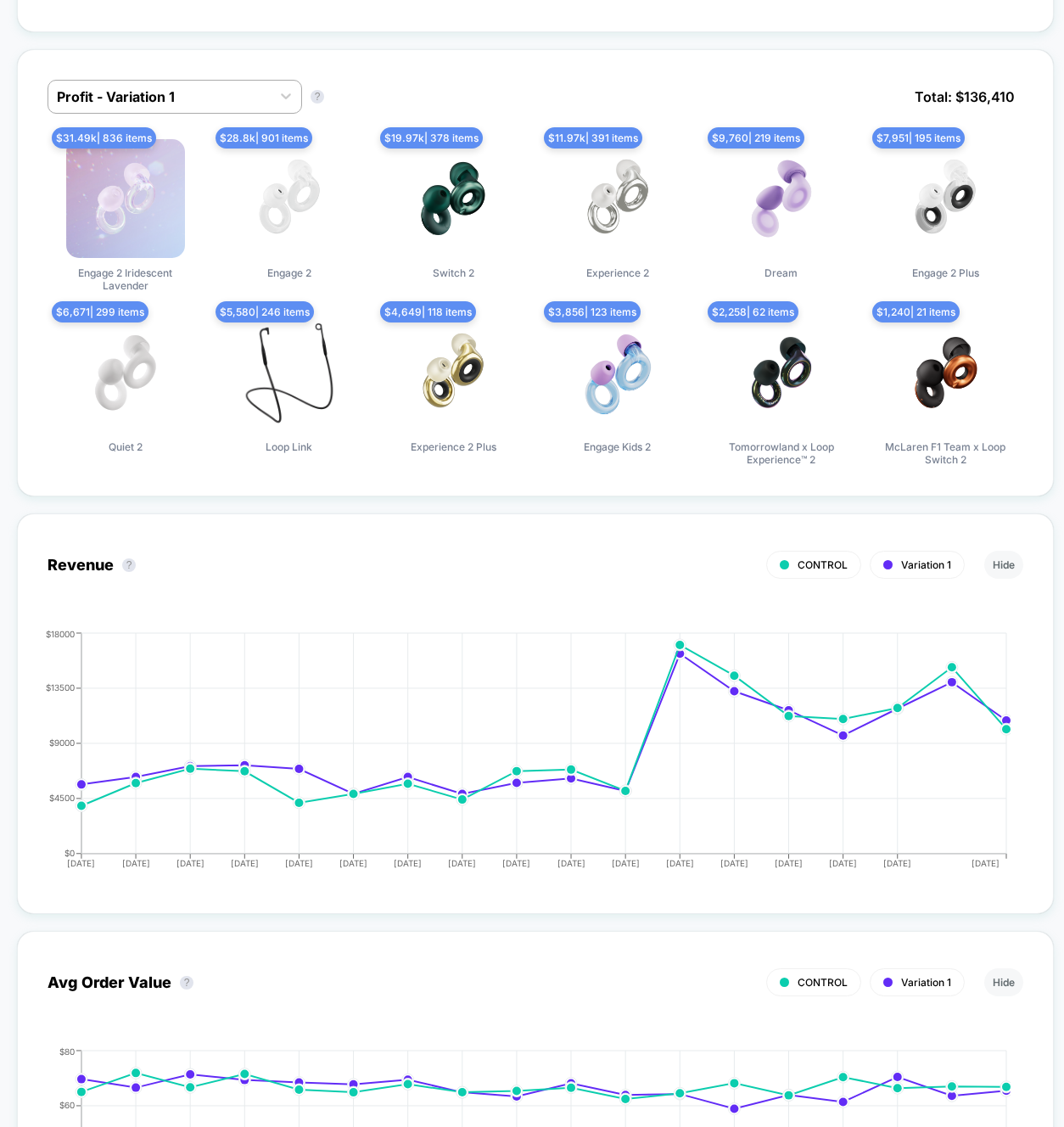
scroll to position [0, 0]
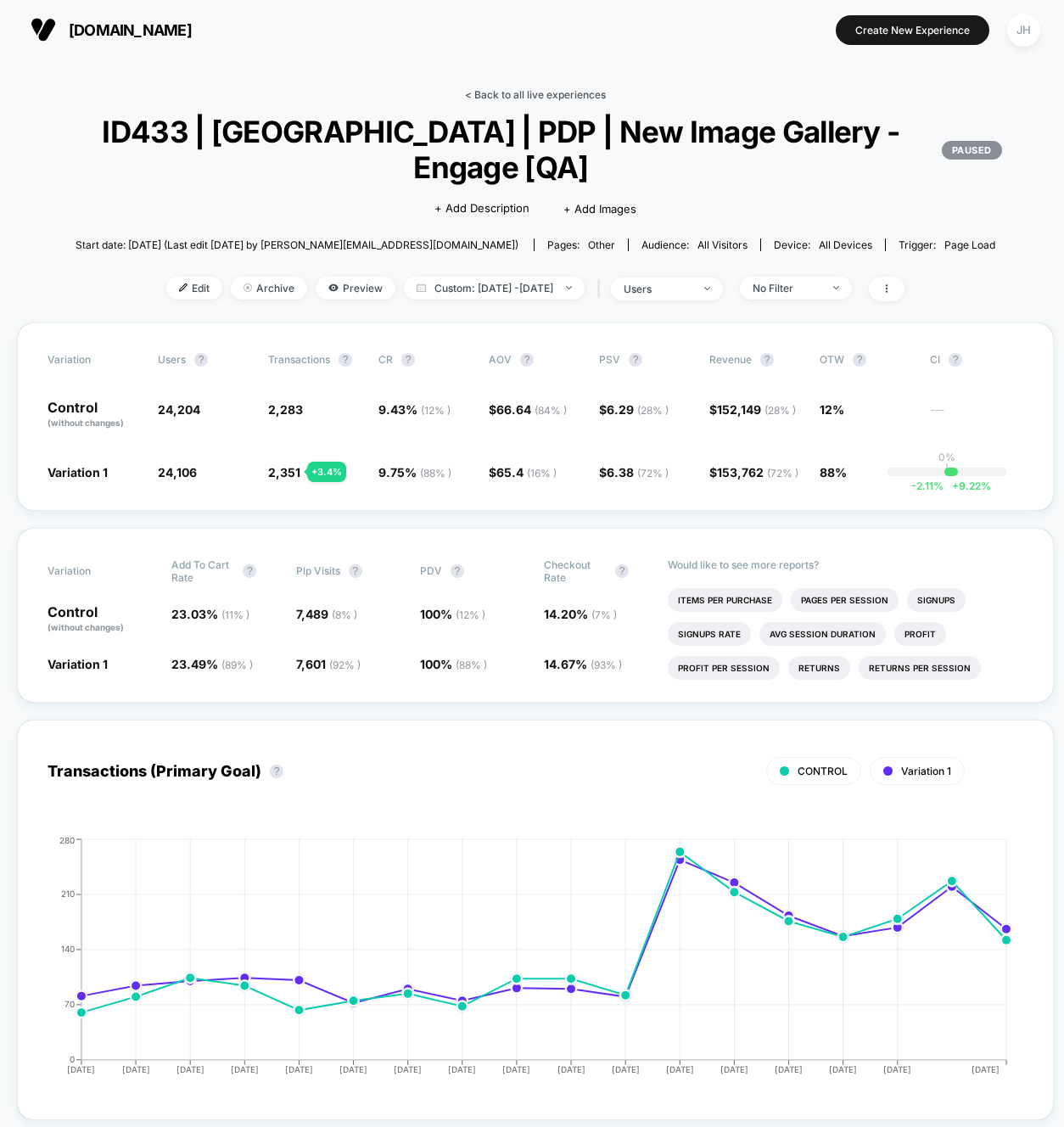
click at [546, 95] on link "< Back to all live experiences" at bounding box center [535, 94] width 141 height 13
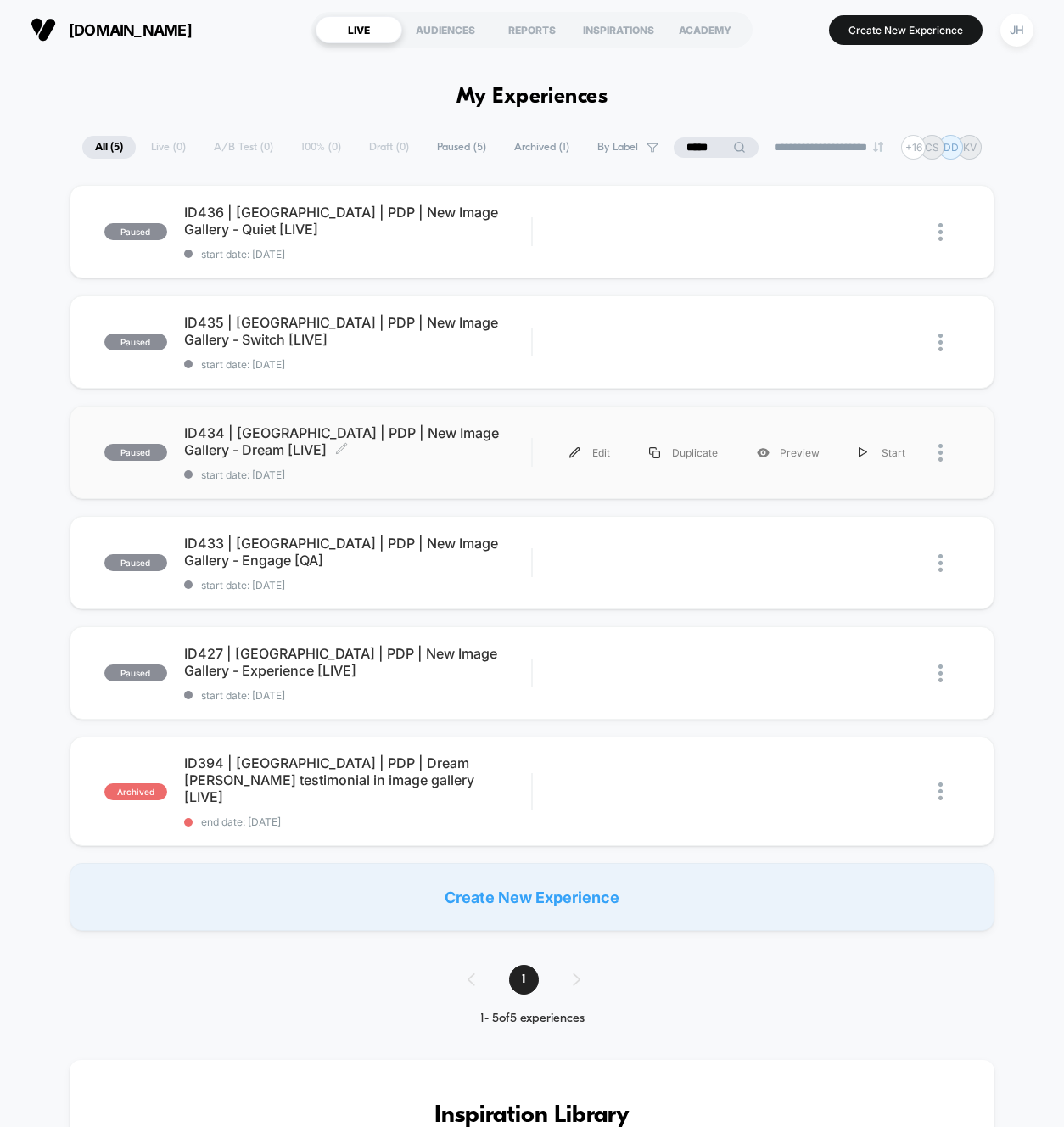
click at [425, 450] on span "ID434 | [GEOGRAPHIC_DATA] | PDP | New Image Gallery - Dream [LIVE] Click to edi…" at bounding box center [358, 441] width 348 height 34
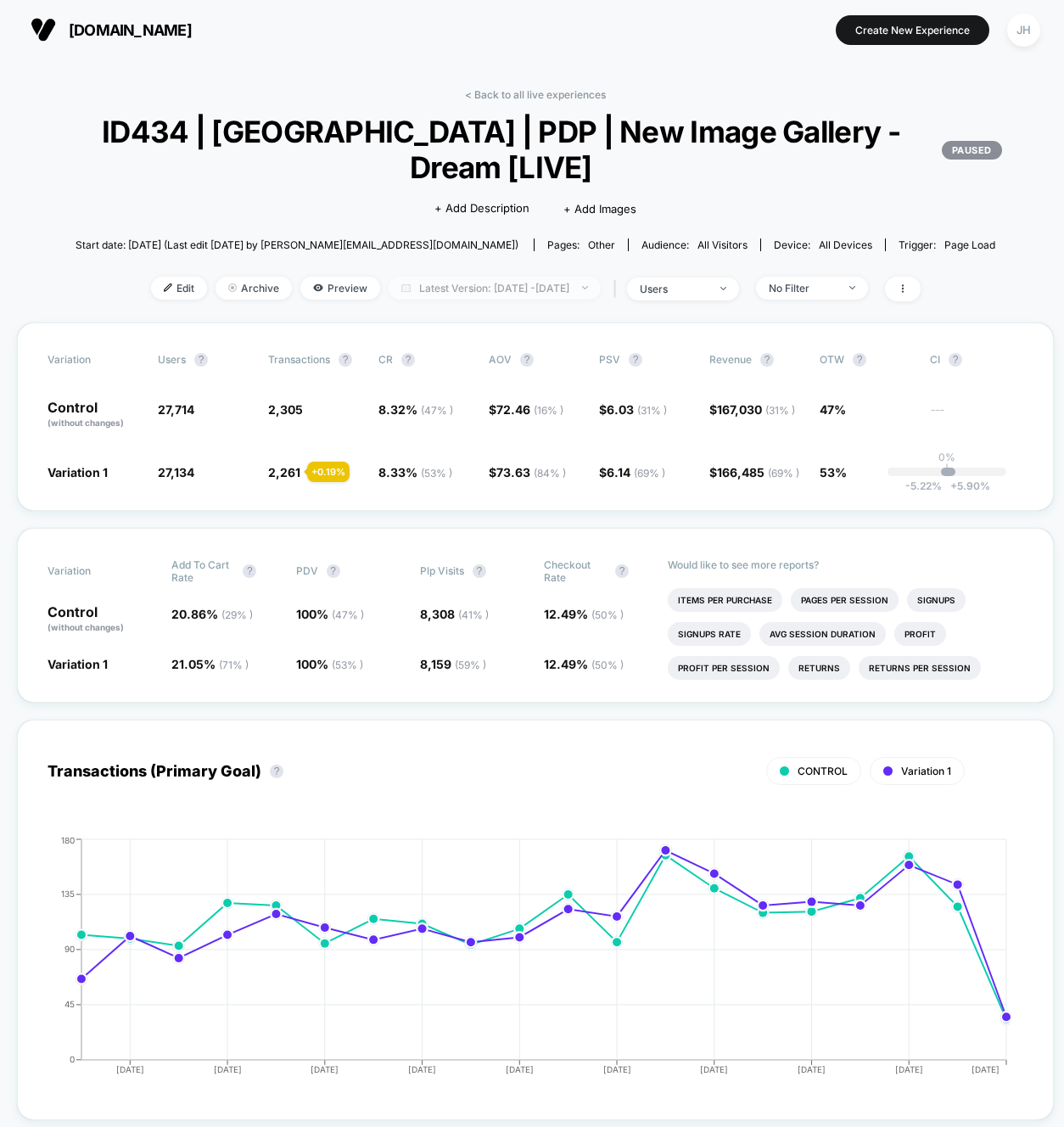
click at [457, 292] on span "Latest Version: [DATE] - [DATE]" at bounding box center [494, 288] width 212 height 23
select select "*"
select select "****"
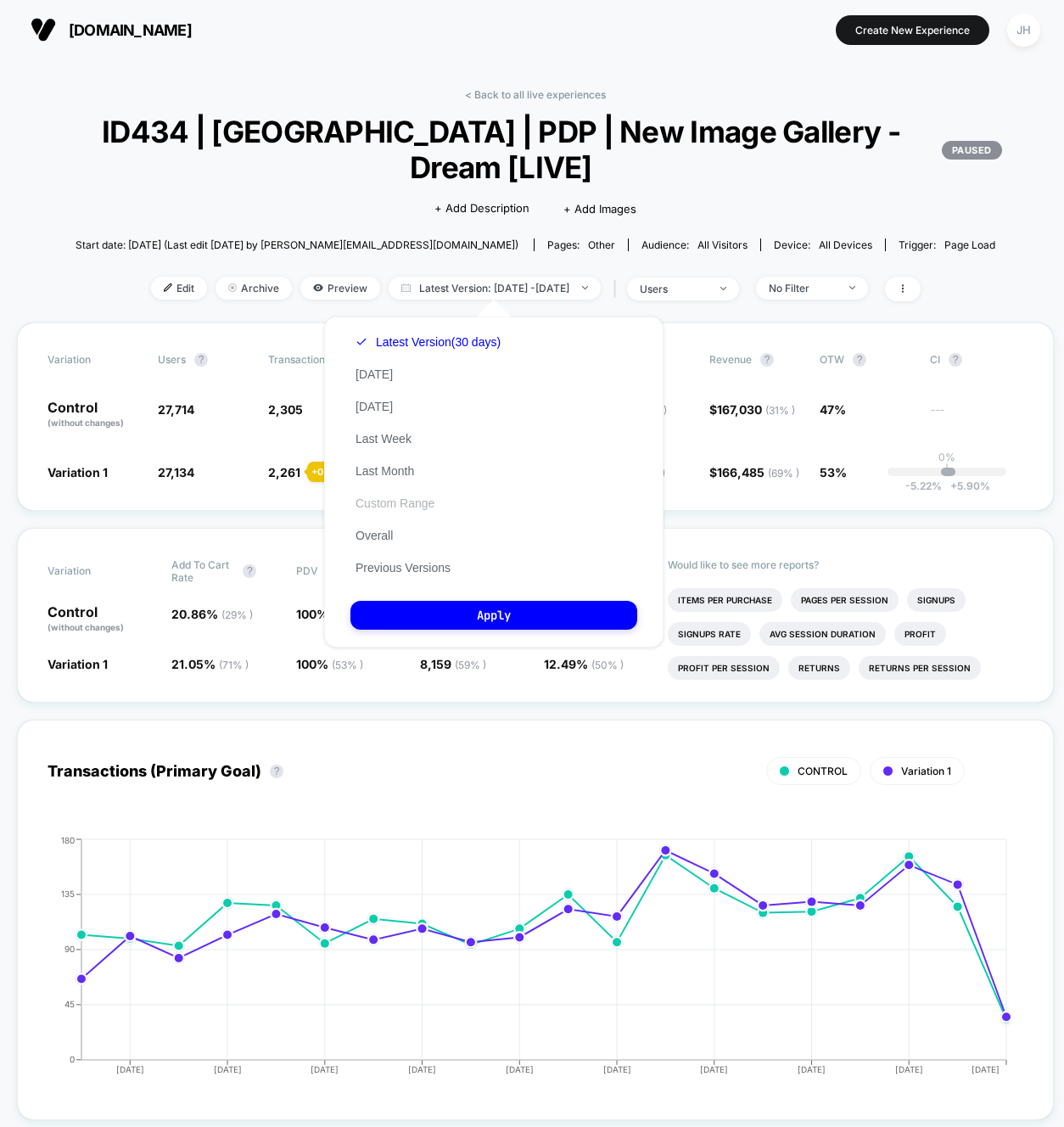
click at [397, 503] on button "Custom Range" at bounding box center [394, 504] width 89 height 16
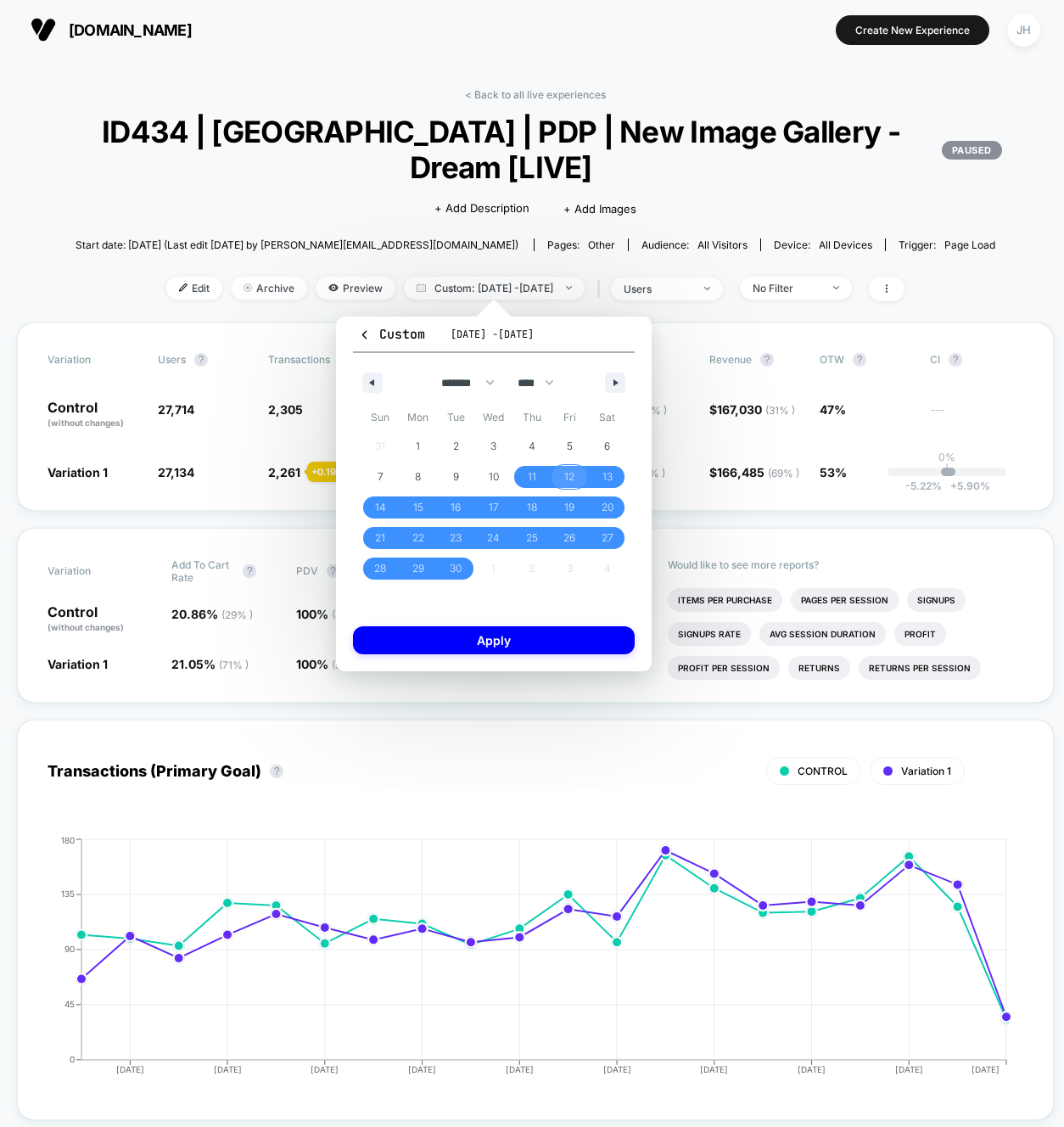
click at [566, 470] on span "12" at bounding box center [569, 476] width 10 height 30
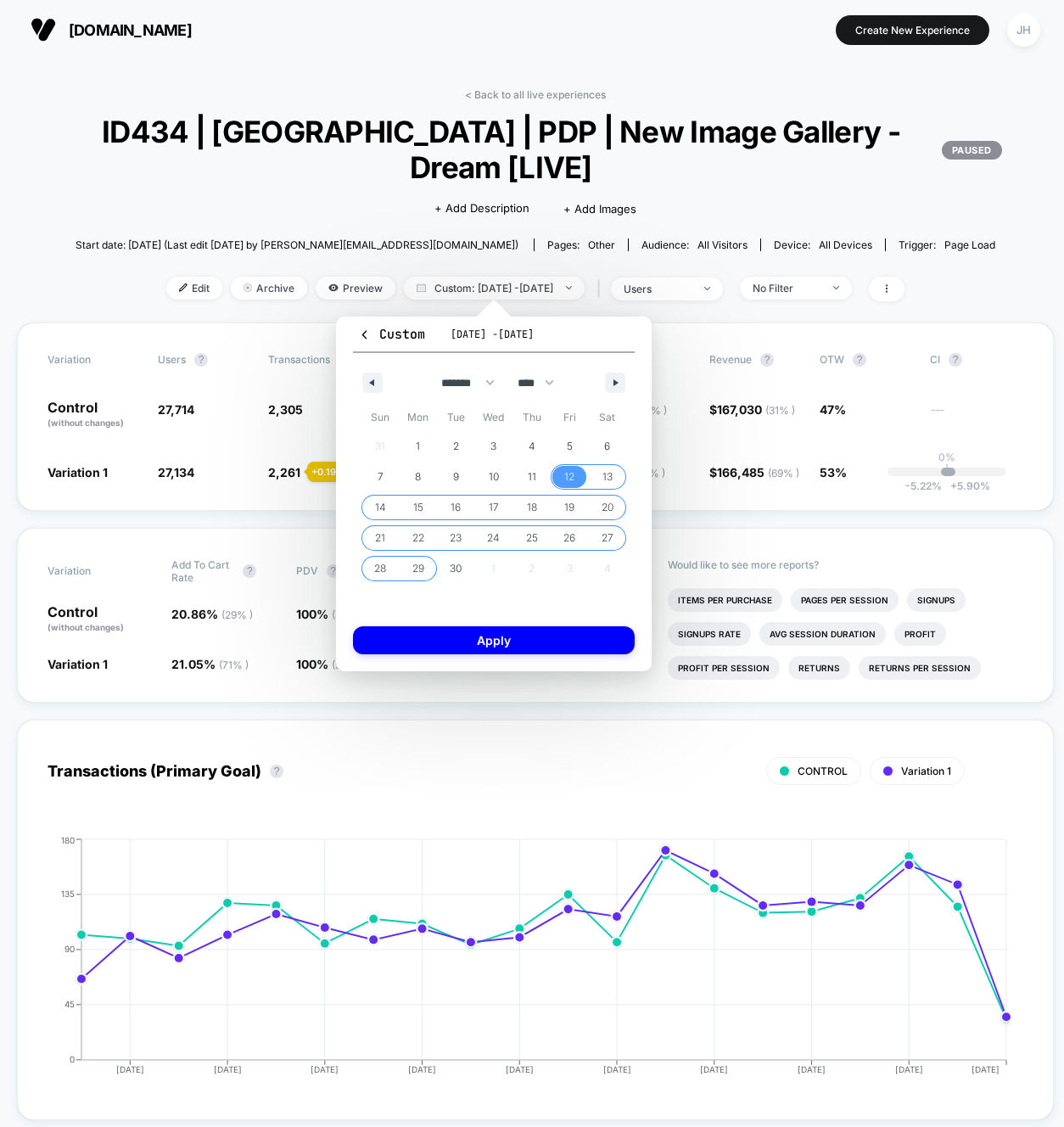
click at [417, 570] on span "29" at bounding box center [419, 568] width 12 height 30
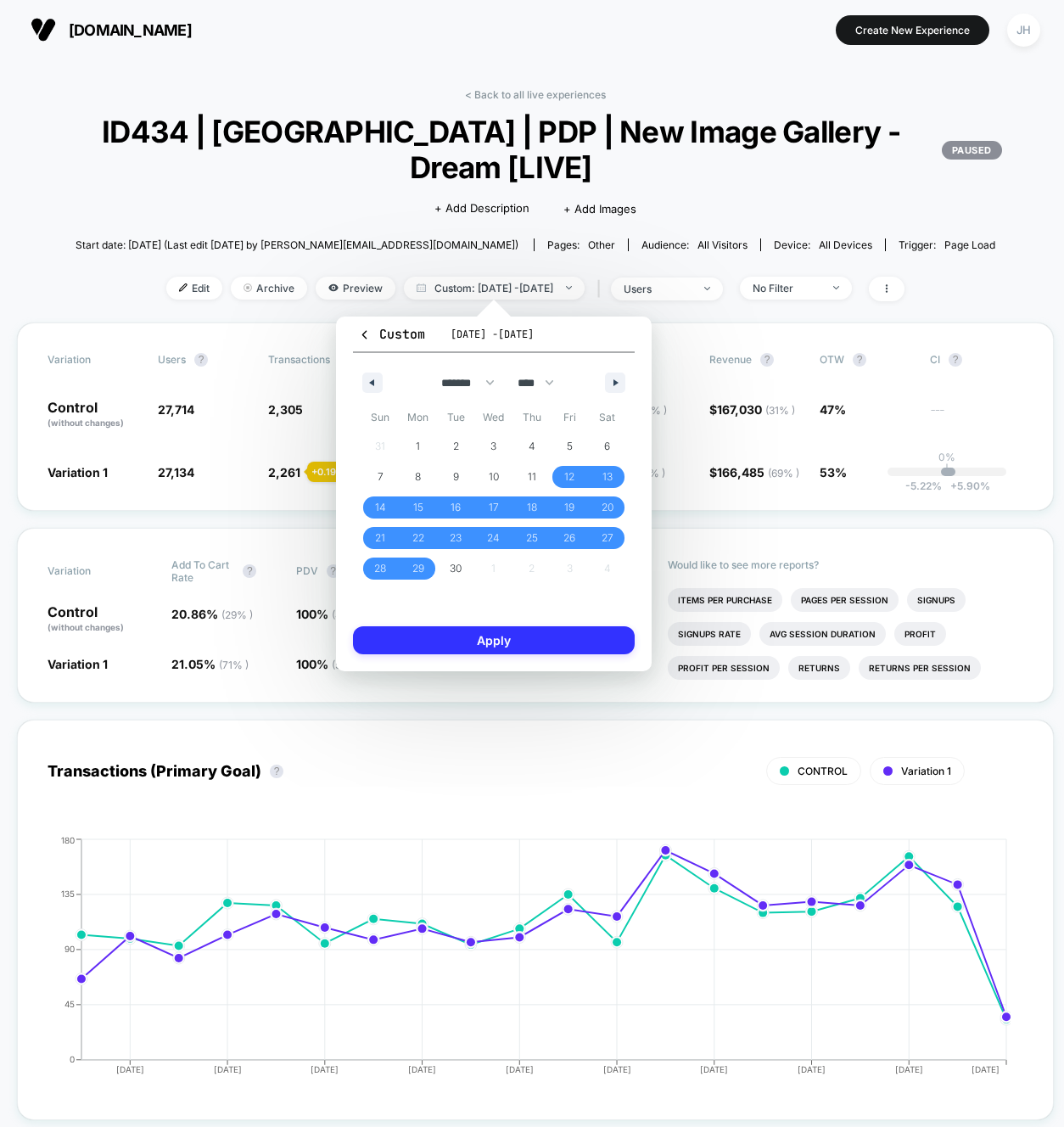
click at [458, 628] on button "Apply" at bounding box center [494, 640] width 282 height 28
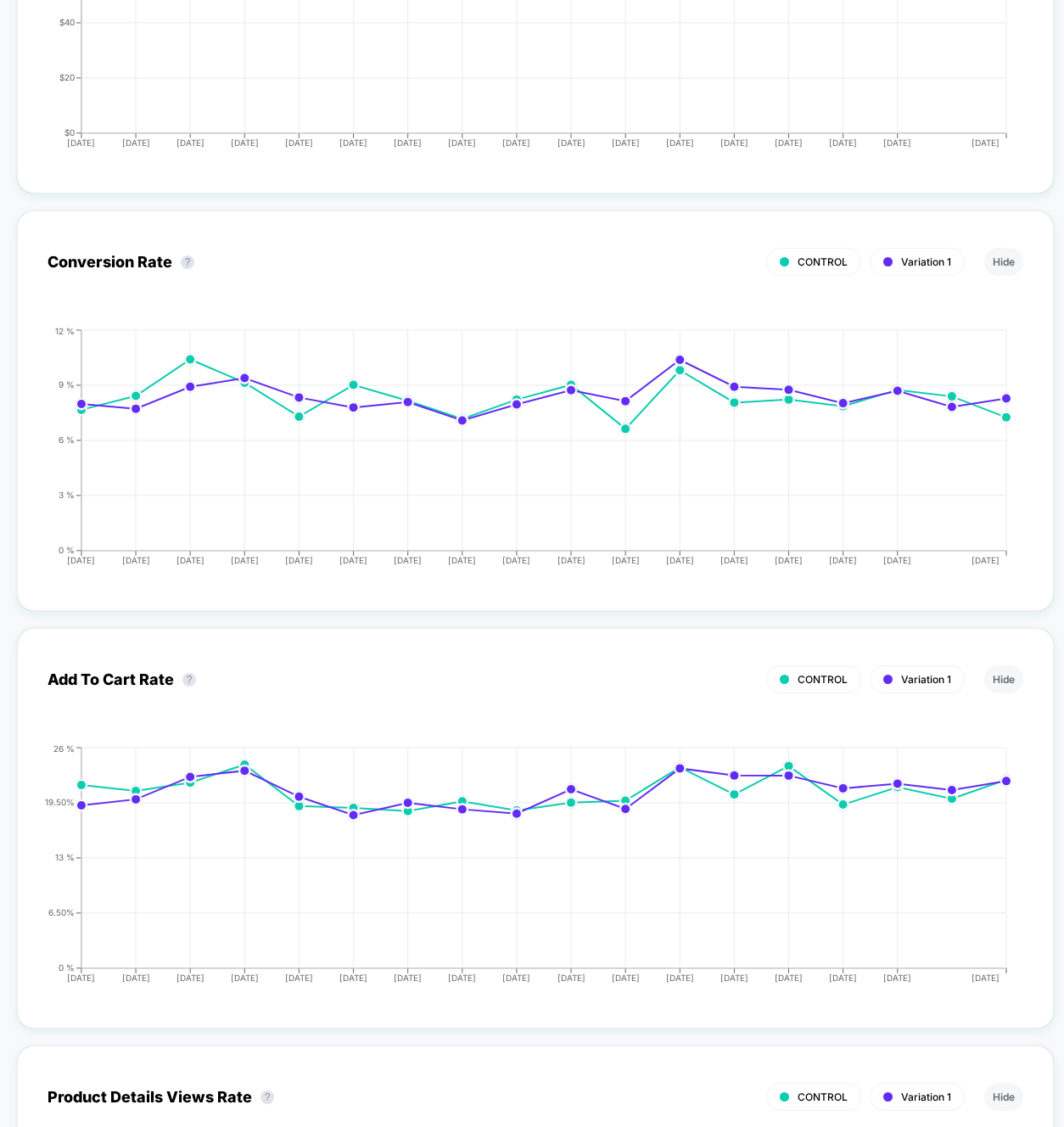
scroll to position [2293, 0]
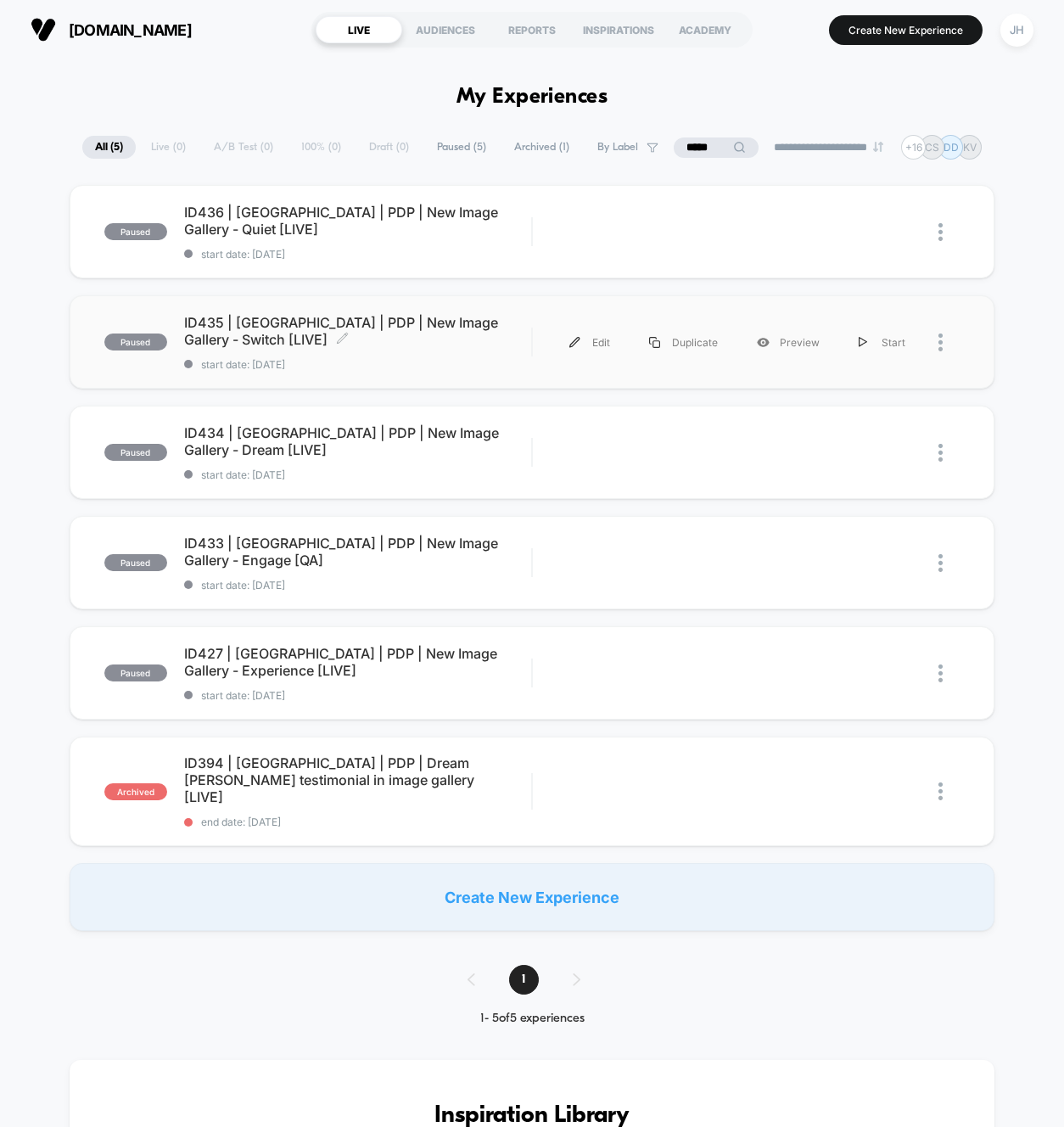
click at [407, 327] on span "ID435 | [GEOGRAPHIC_DATA] | PDP | New Image Gallery - Switch [LIVE] Click to ed…" at bounding box center [358, 331] width 348 height 34
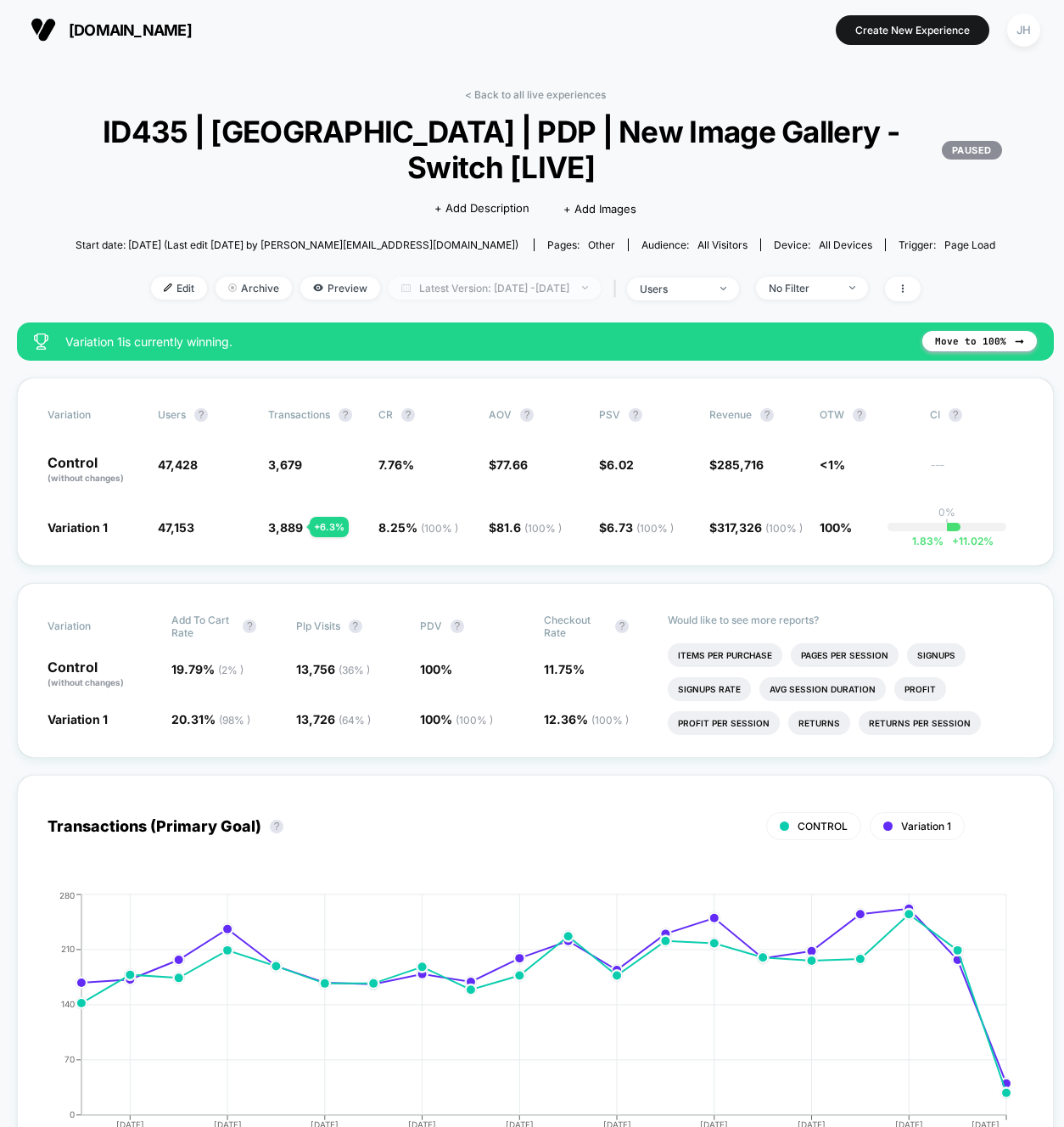
click at [556, 284] on span "Latest Version: [DATE] - [DATE]" at bounding box center [494, 288] width 212 height 23
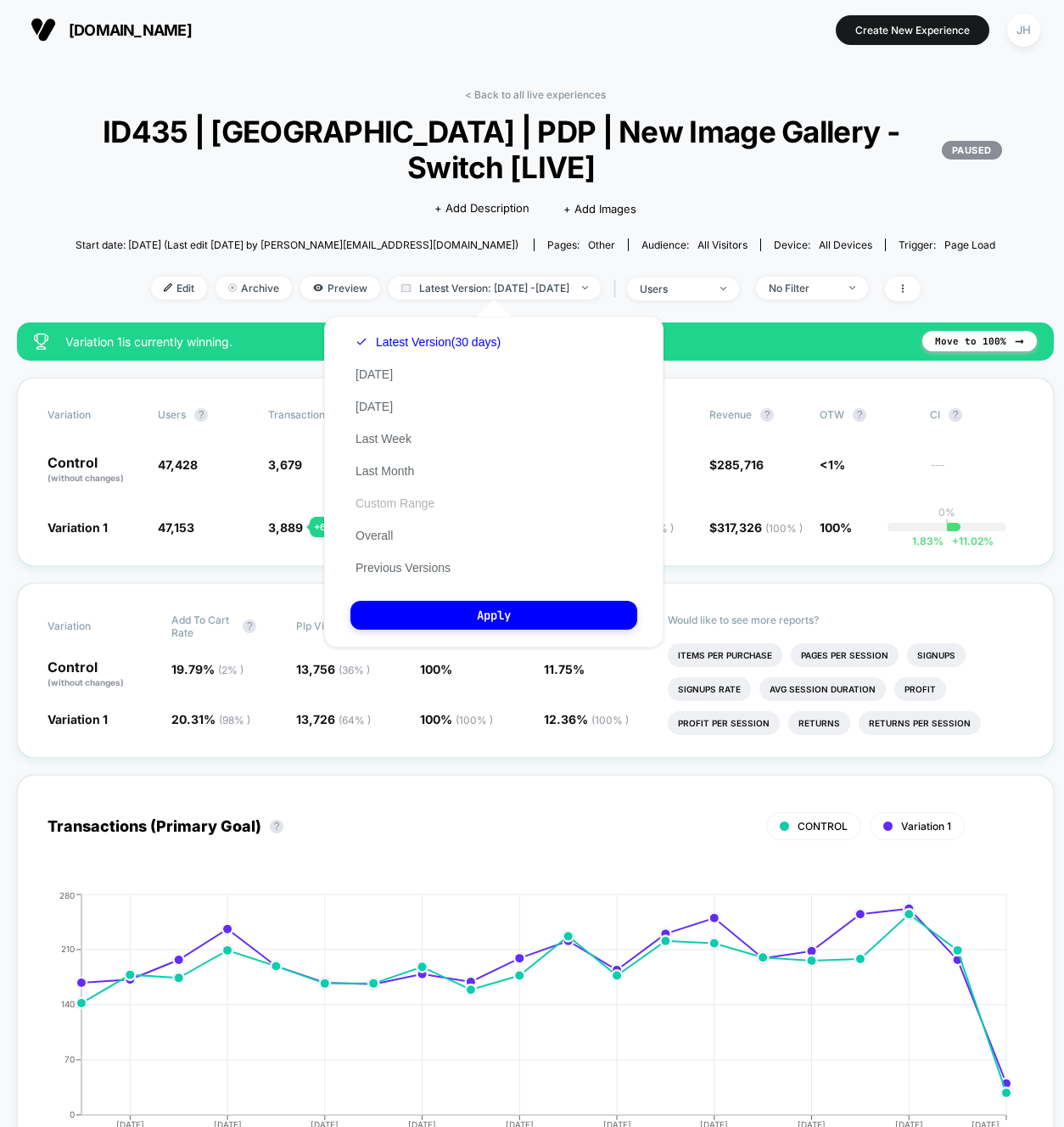
click at [416, 508] on button "Custom Range" at bounding box center [394, 504] width 89 height 16
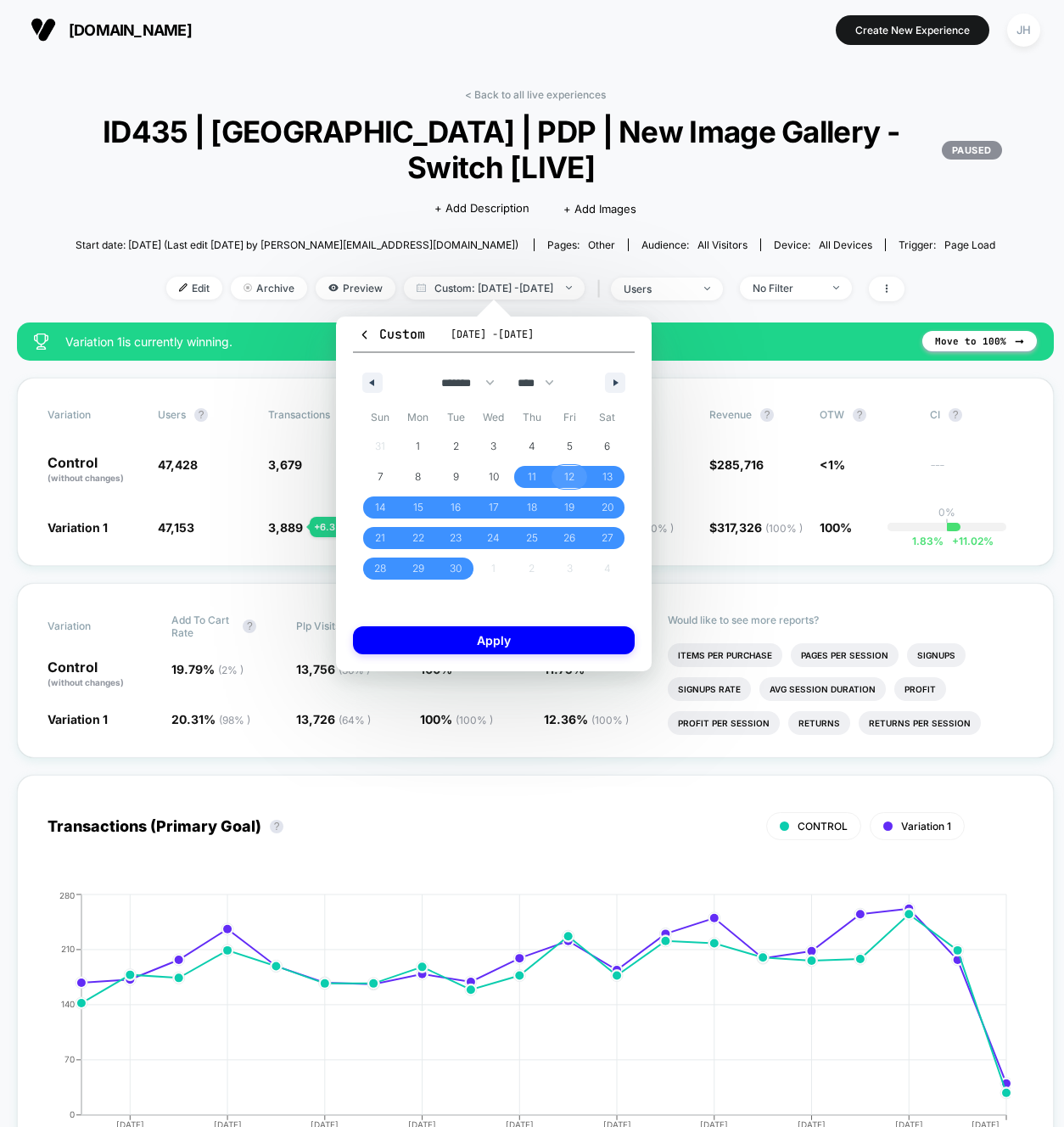
click at [572, 475] on span "12" at bounding box center [569, 476] width 10 height 30
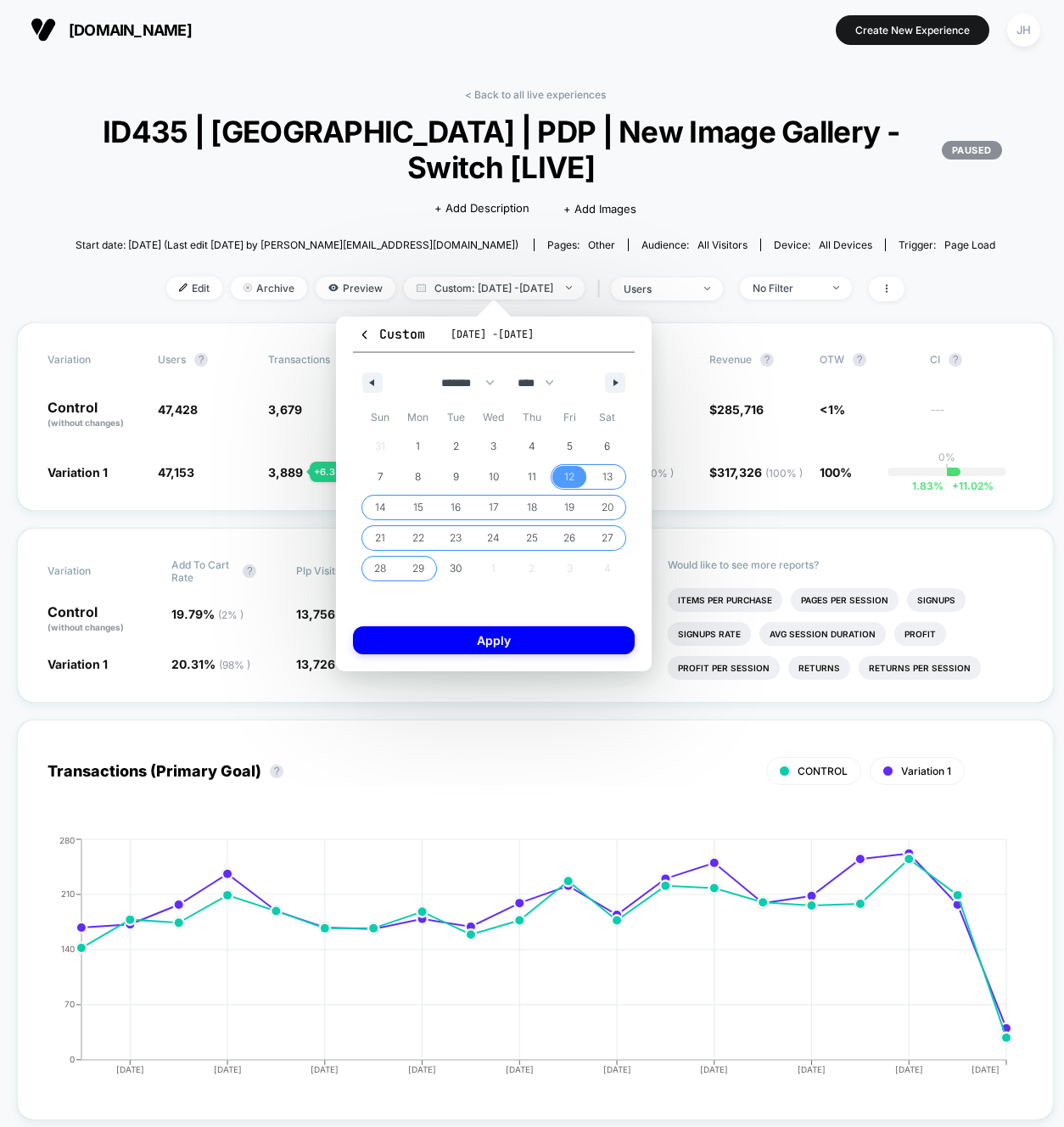
click at [417, 565] on span "29" at bounding box center [419, 568] width 12 height 30
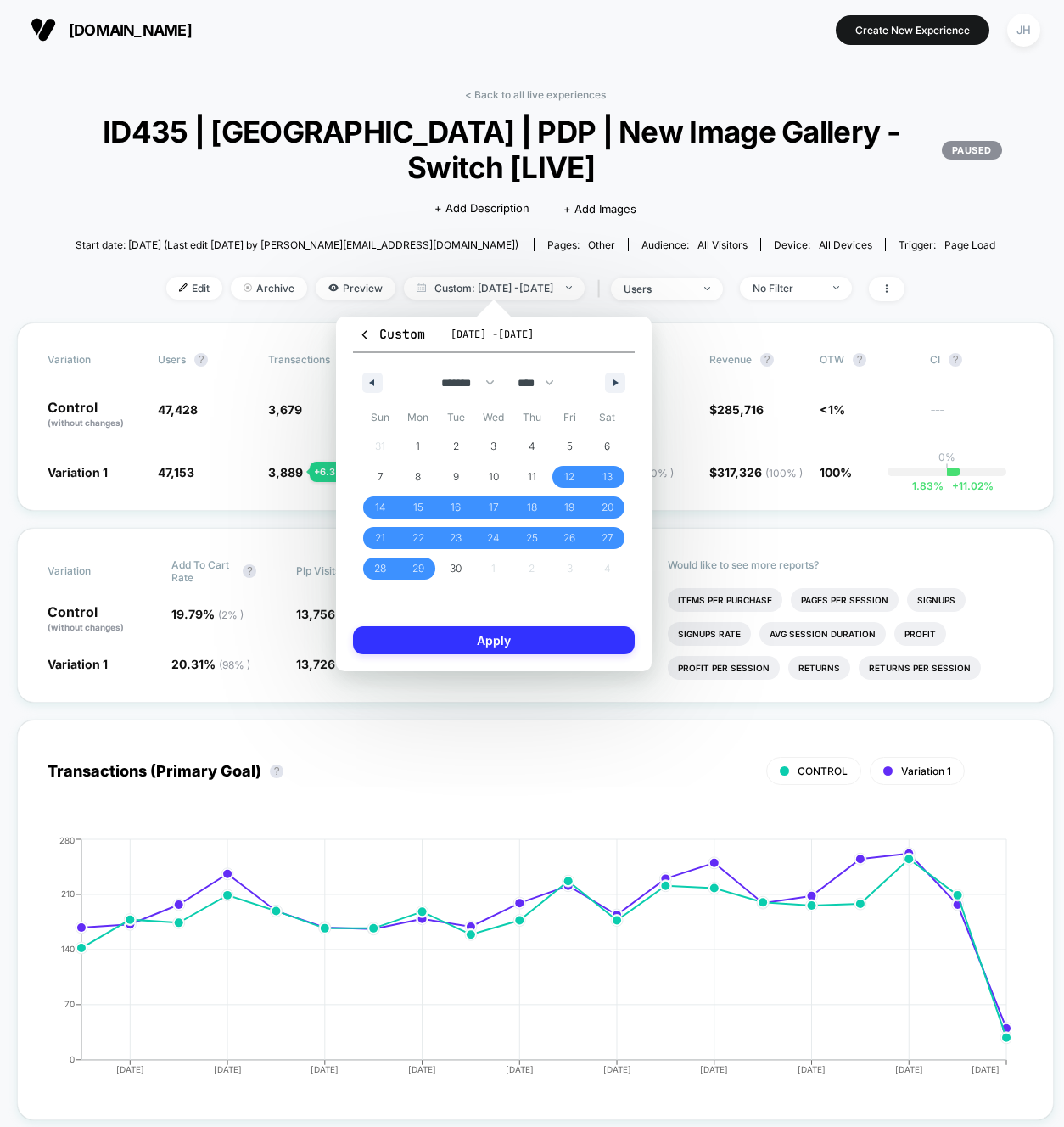
click at [515, 639] on button "Apply" at bounding box center [494, 640] width 282 height 28
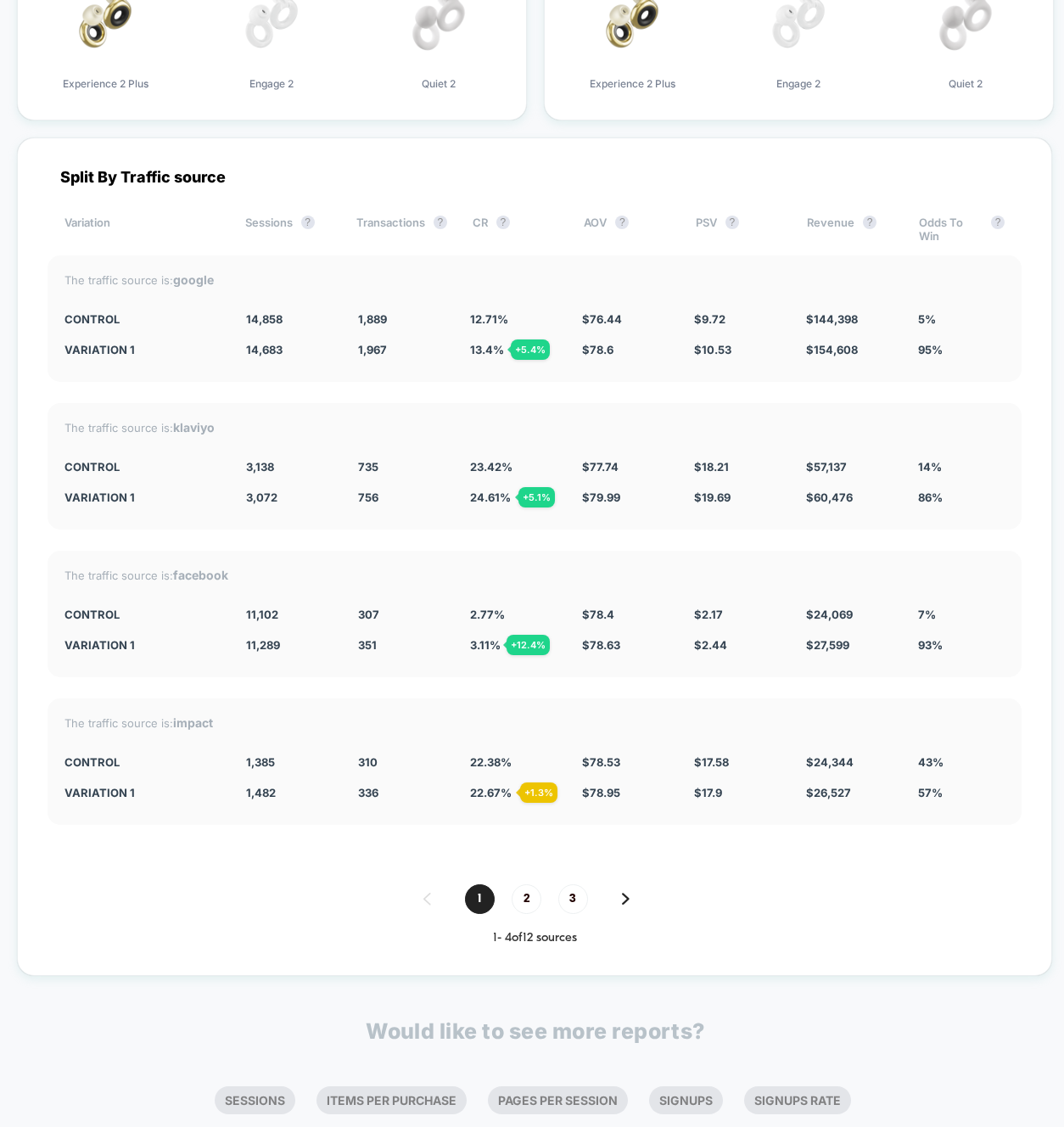
scroll to position [5396, 0]
click at [1018, 415] on div "The traffic source is: klaviyo CONTROL 3,138 735 23.42 % $ 77.74 $ 18.21 $ 57,1…" at bounding box center [535, 465] width 974 height 126
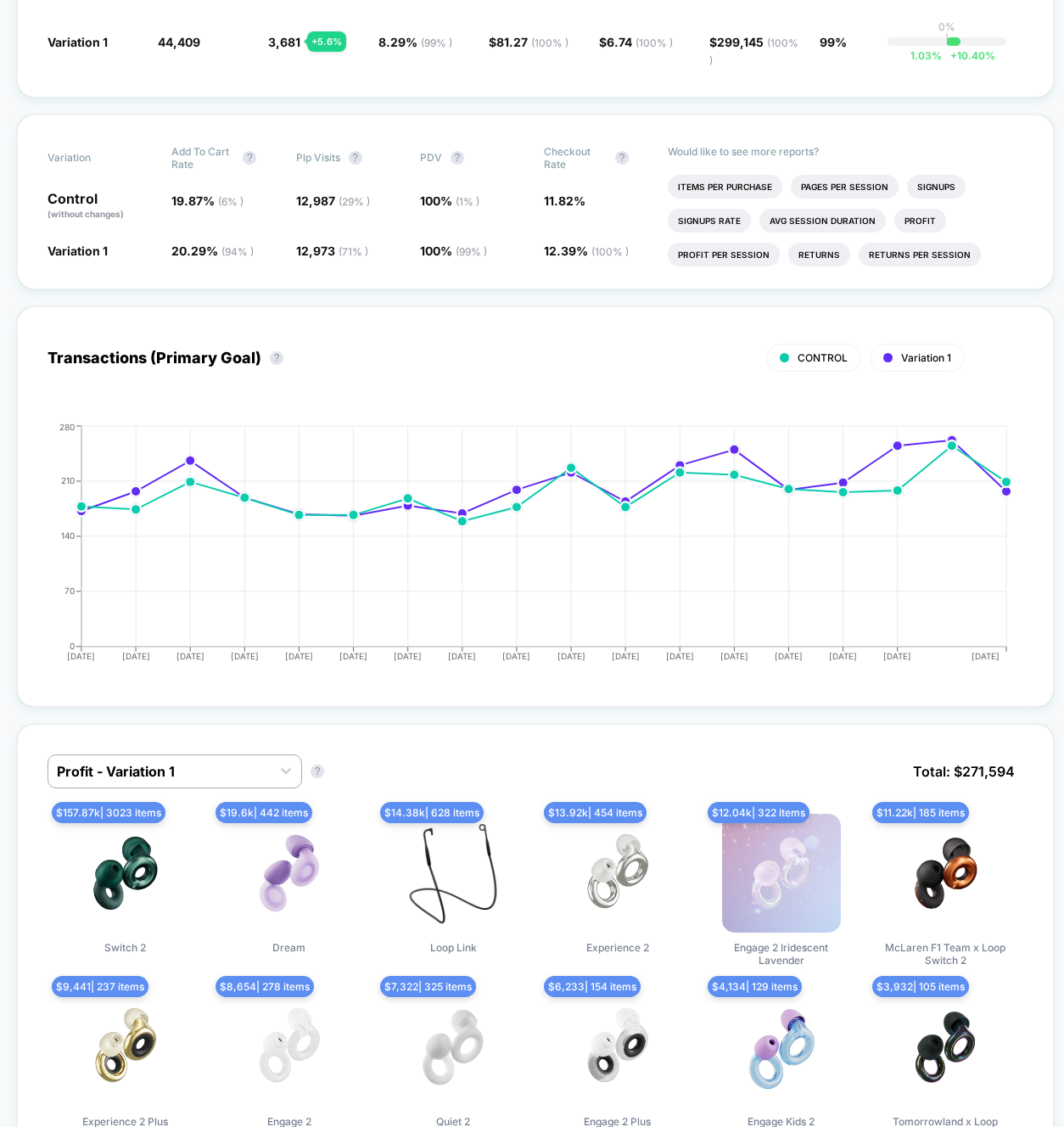
scroll to position [0, 0]
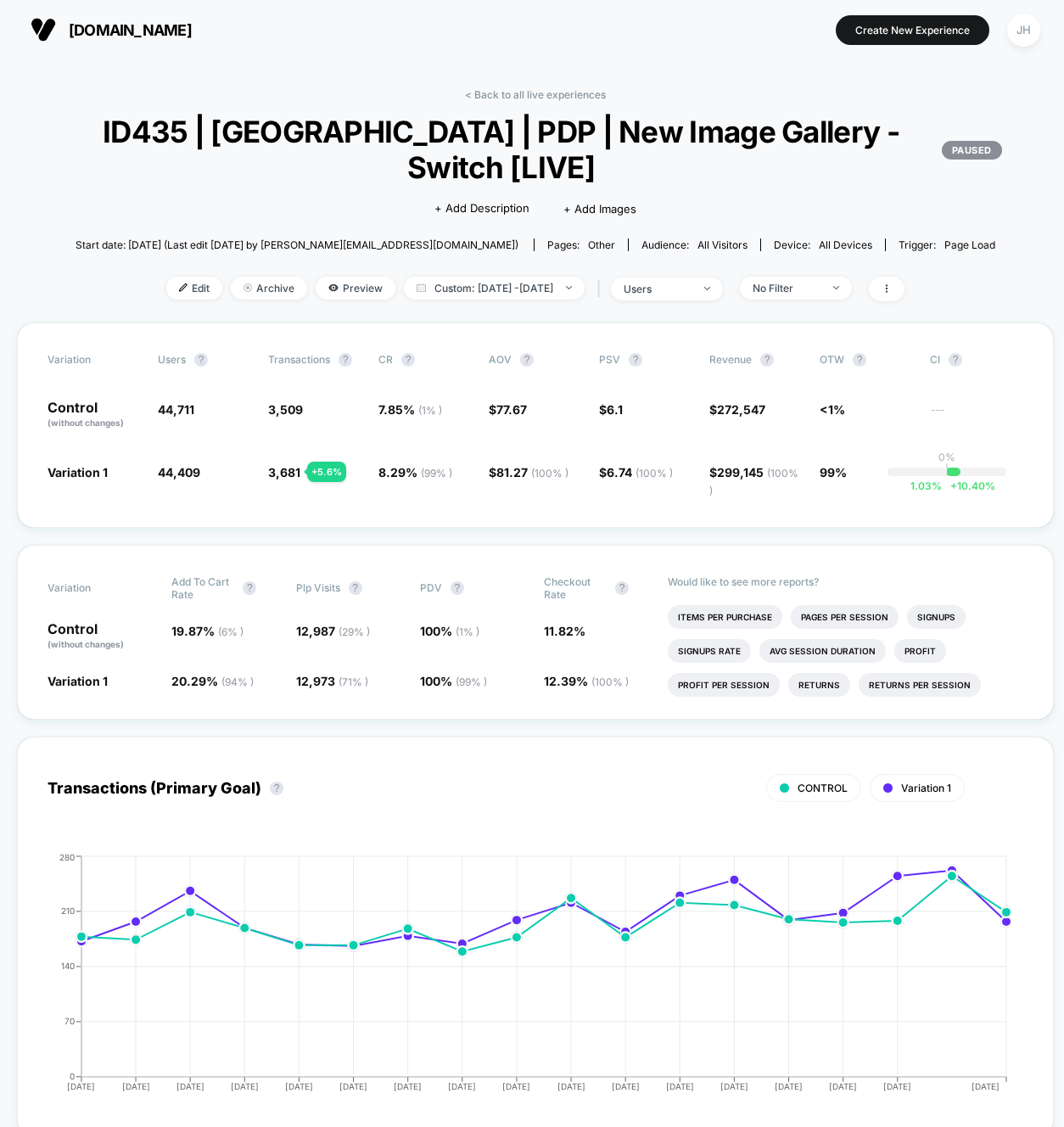
click at [509, 100] on link "< Back to all live experiences" at bounding box center [535, 94] width 141 height 13
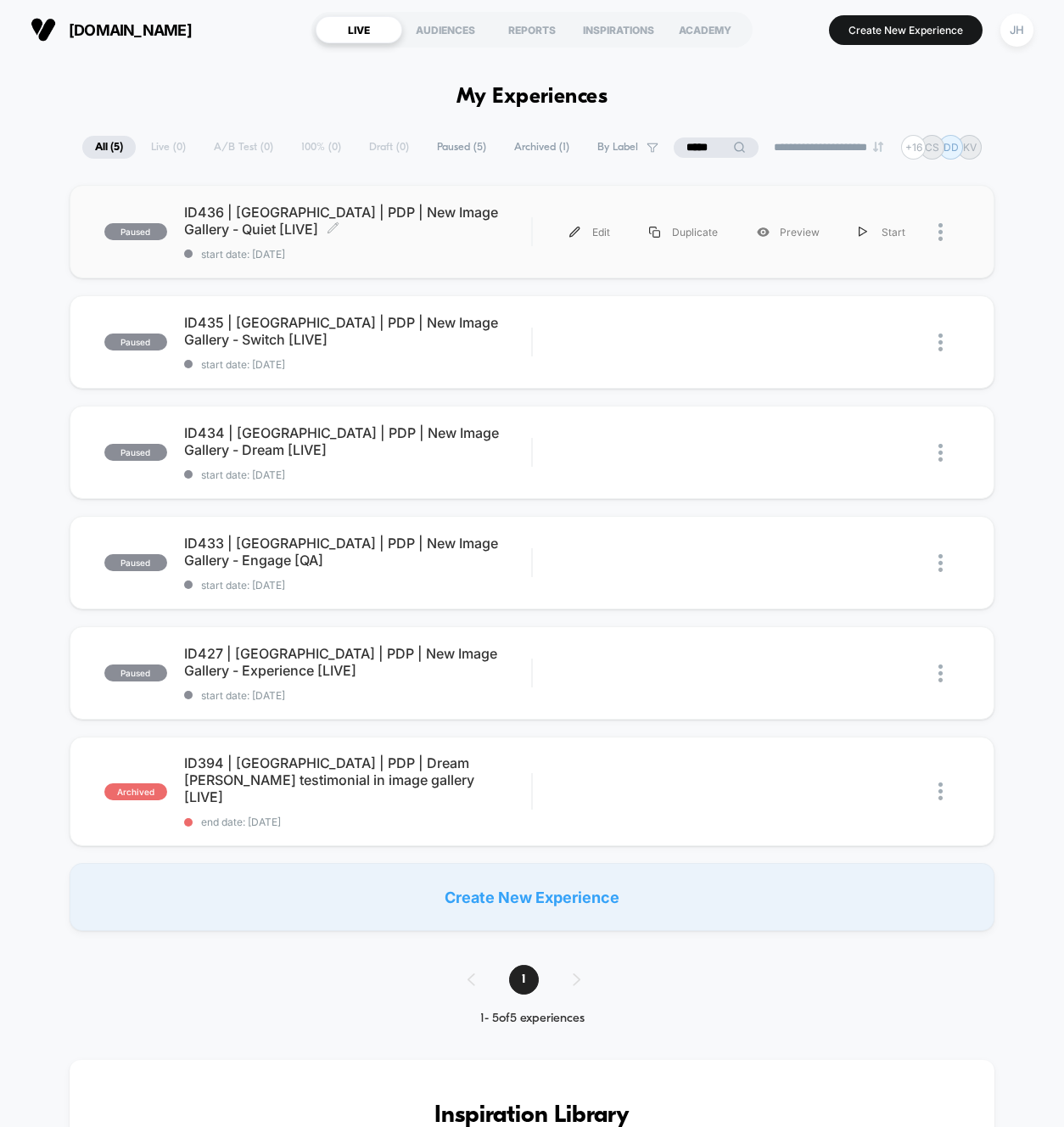
click at [382, 208] on span "ID436 | [GEOGRAPHIC_DATA] | PDP | New Image Gallery - Quiet [LIVE] Click to edi…" at bounding box center [358, 220] width 348 height 34
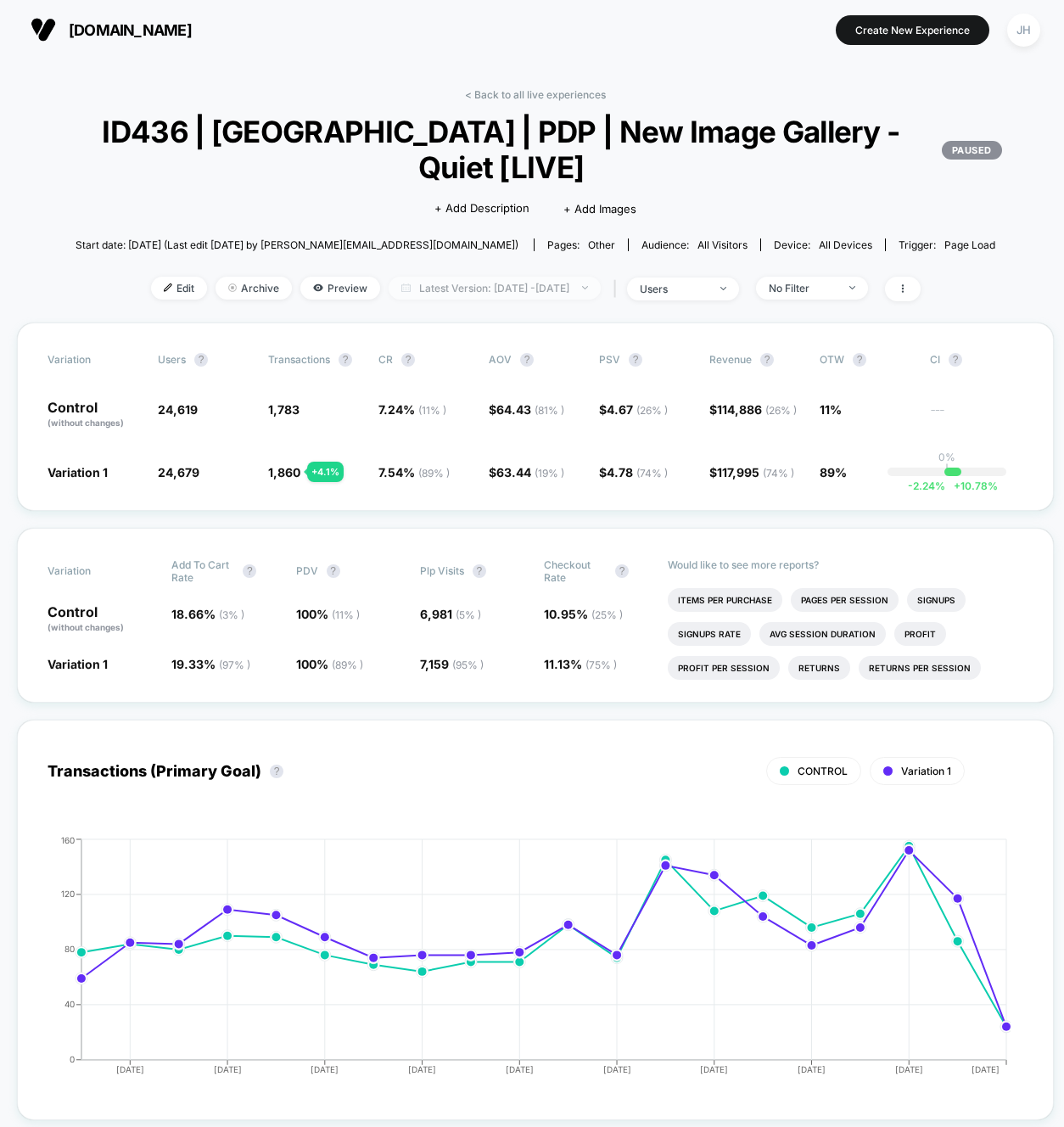
click at [556, 288] on span "Latest Version: [DATE] - [DATE]" at bounding box center [494, 288] width 212 height 23
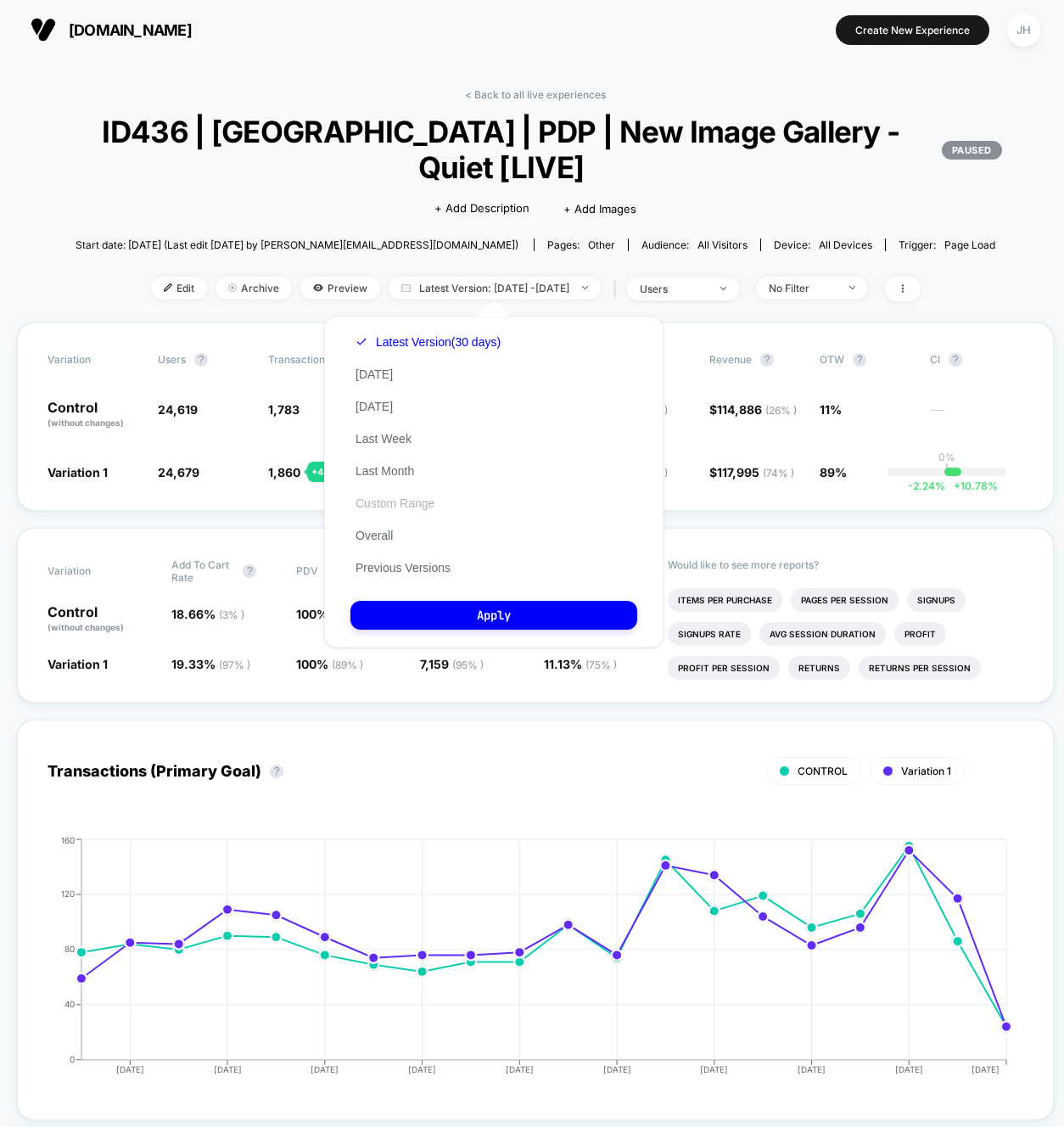
click at [430, 506] on button "Custom Range" at bounding box center [394, 504] width 89 height 16
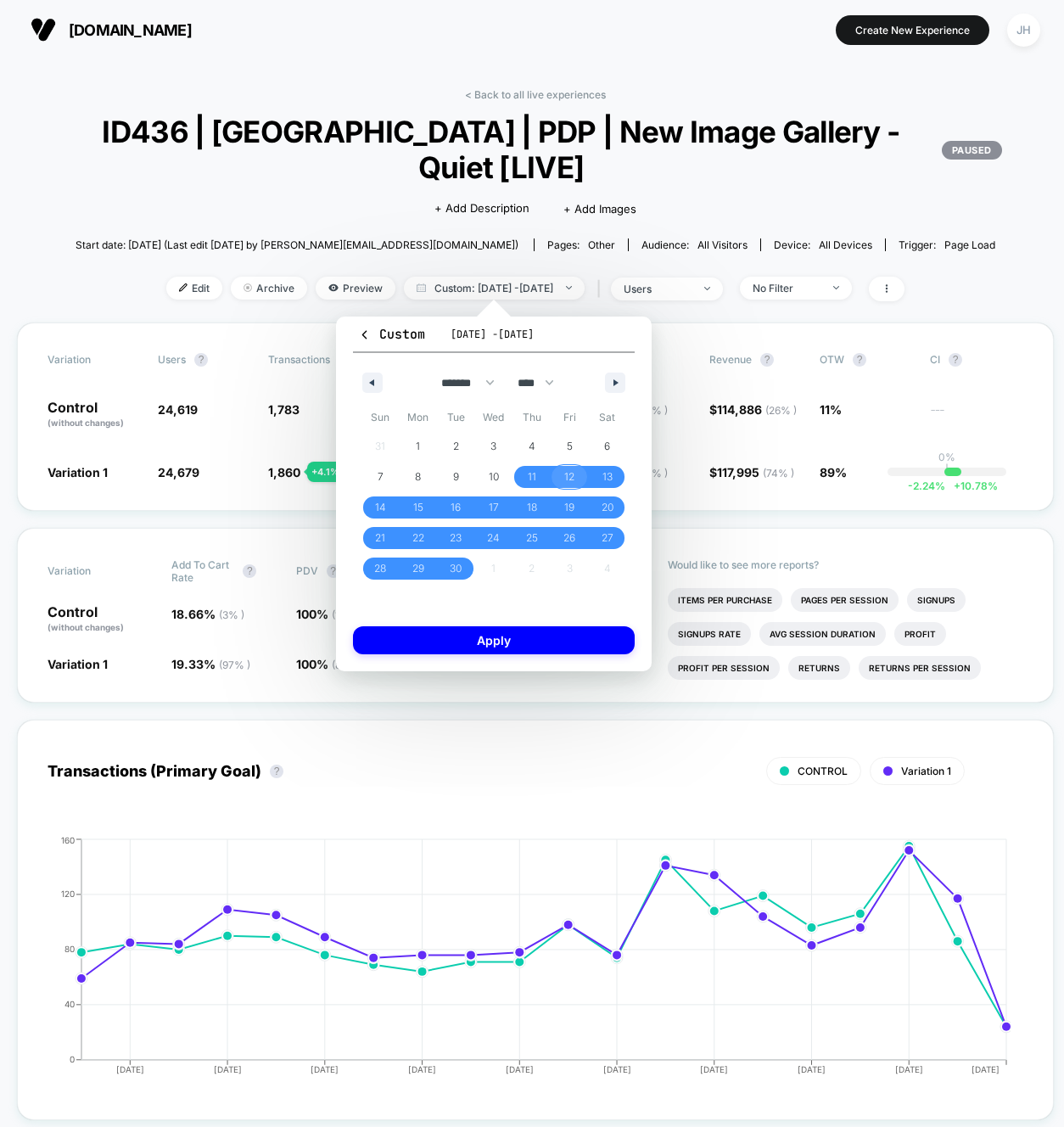
click at [564, 476] on span "12" at bounding box center [569, 476] width 10 height 30
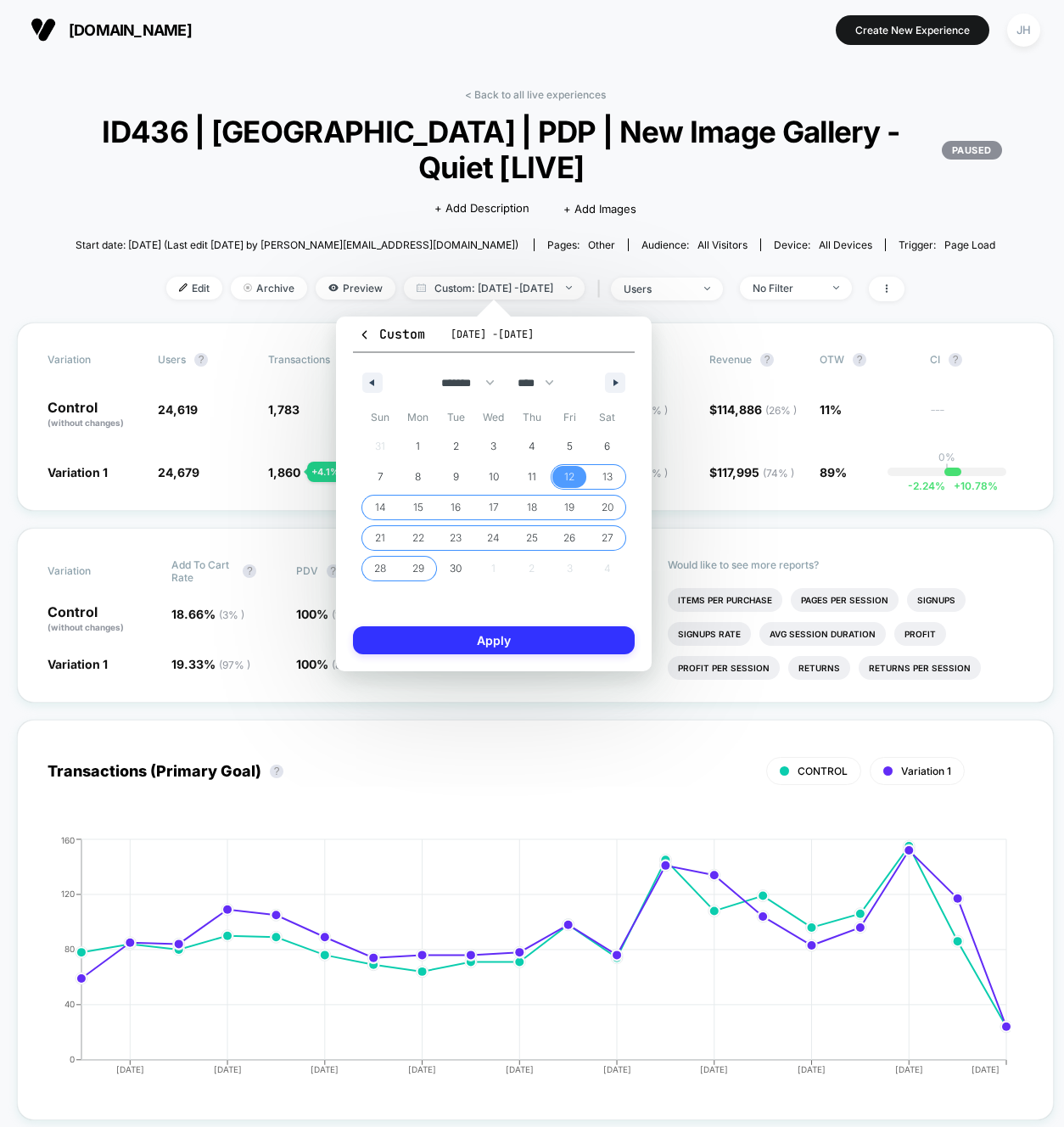
drag, startPoint x: 420, startPoint y: 572, endPoint x: 441, endPoint y: 642, distance: 73.1
click at [421, 576] on span "29" at bounding box center [419, 568] width 12 height 30
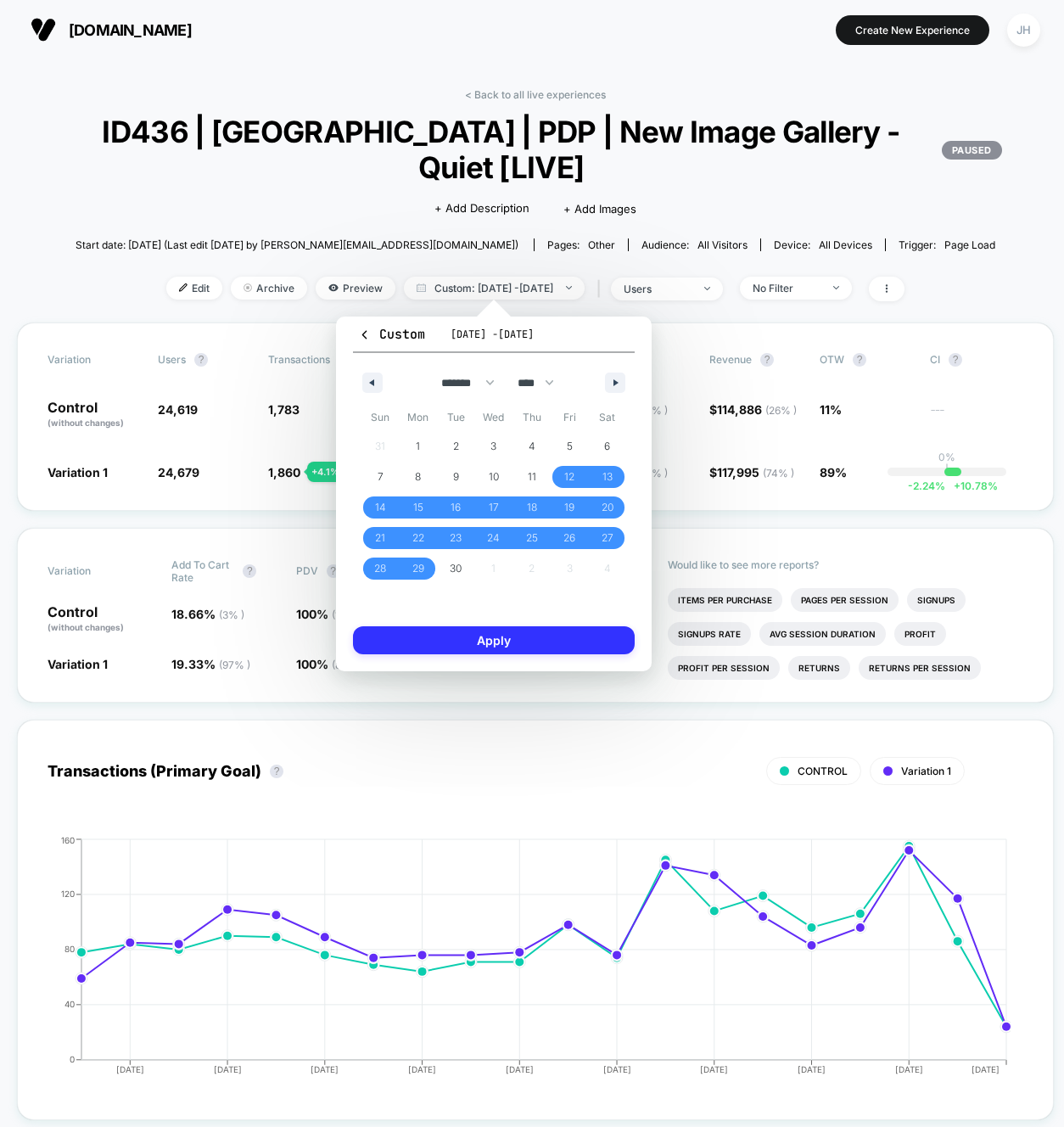
click at [442, 644] on button "Apply" at bounding box center [494, 640] width 282 height 28
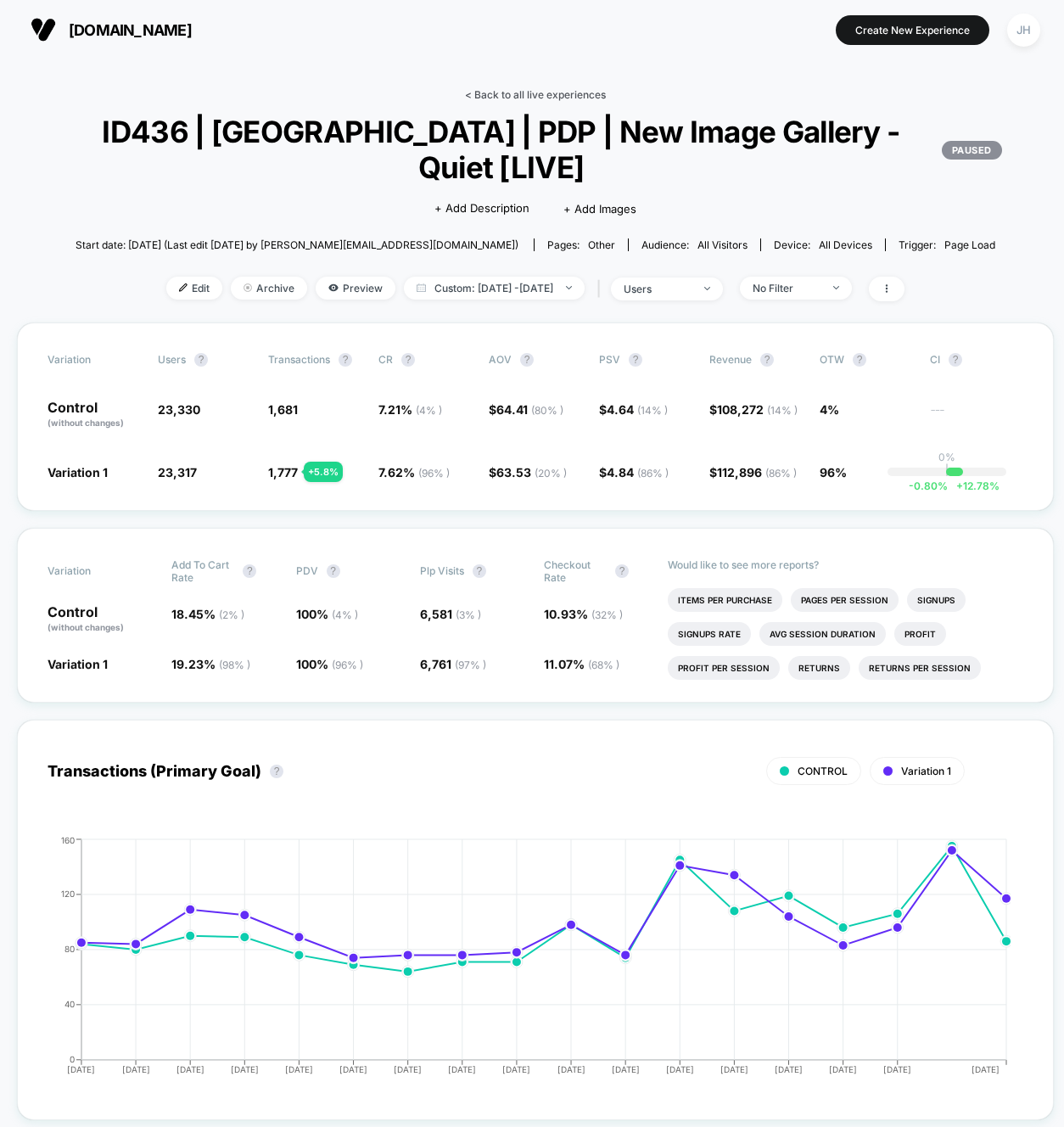
click at [545, 91] on link "< Back to all live experiences" at bounding box center [535, 94] width 141 height 13
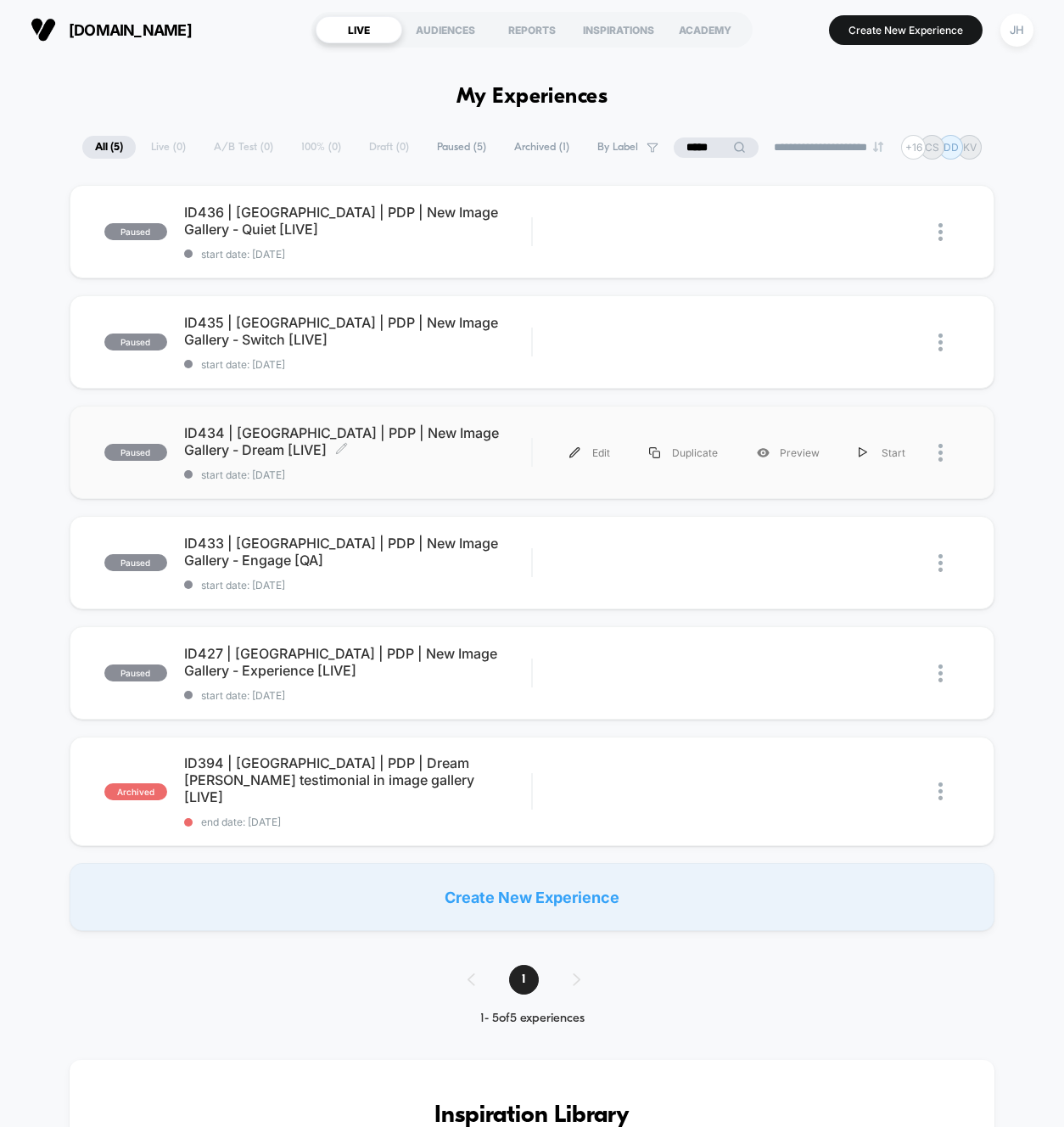
click at [461, 432] on span "ID434 | [GEOGRAPHIC_DATA] | PDP | New Image Gallery - Dream [LIVE] Click to edi…" at bounding box center [358, 441] width 348 height 34
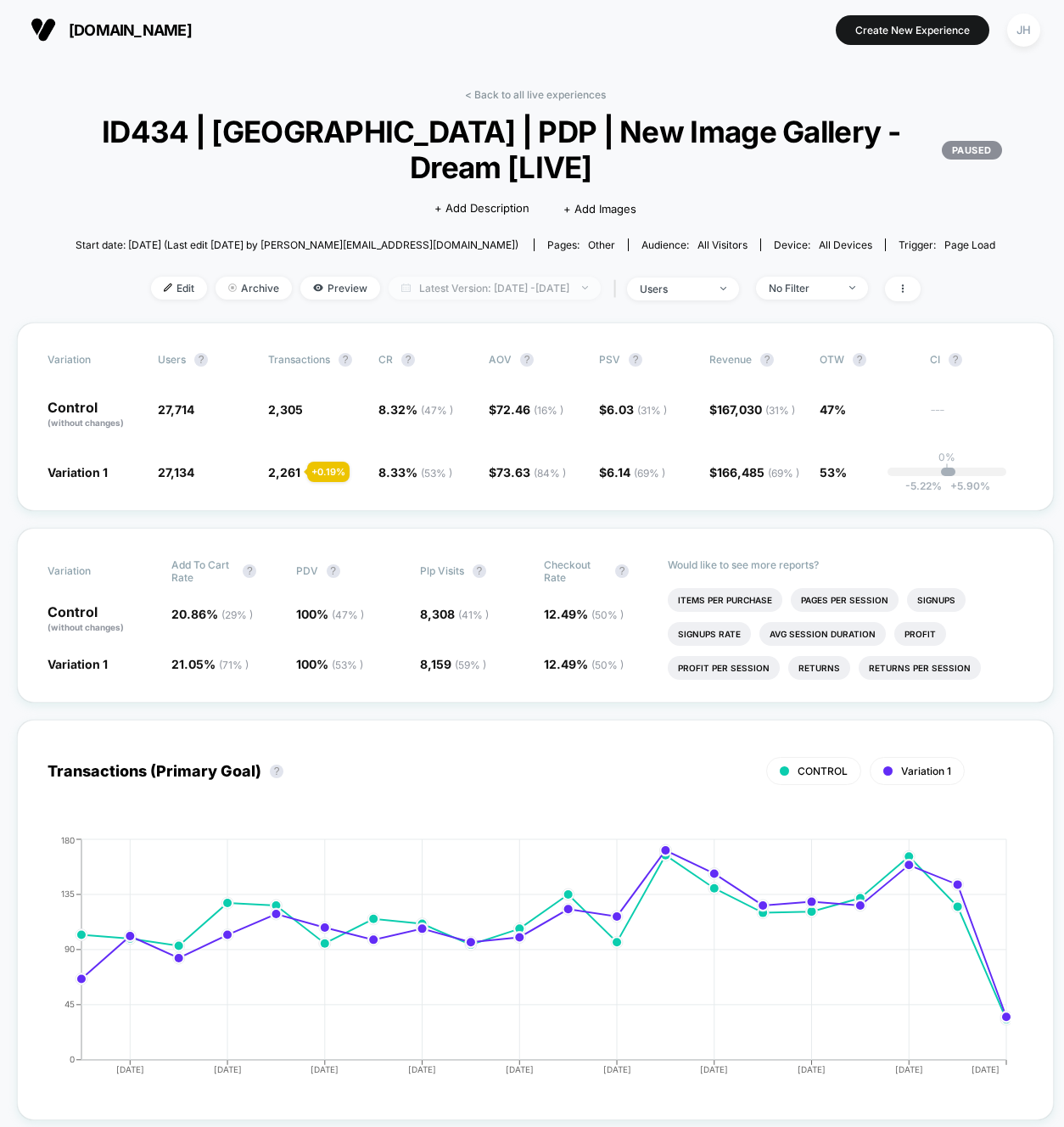
click at [539, 288] on span "Latest Version: [DATE] - [DATE]" at bounding box center [494, 288] width 212 height 23
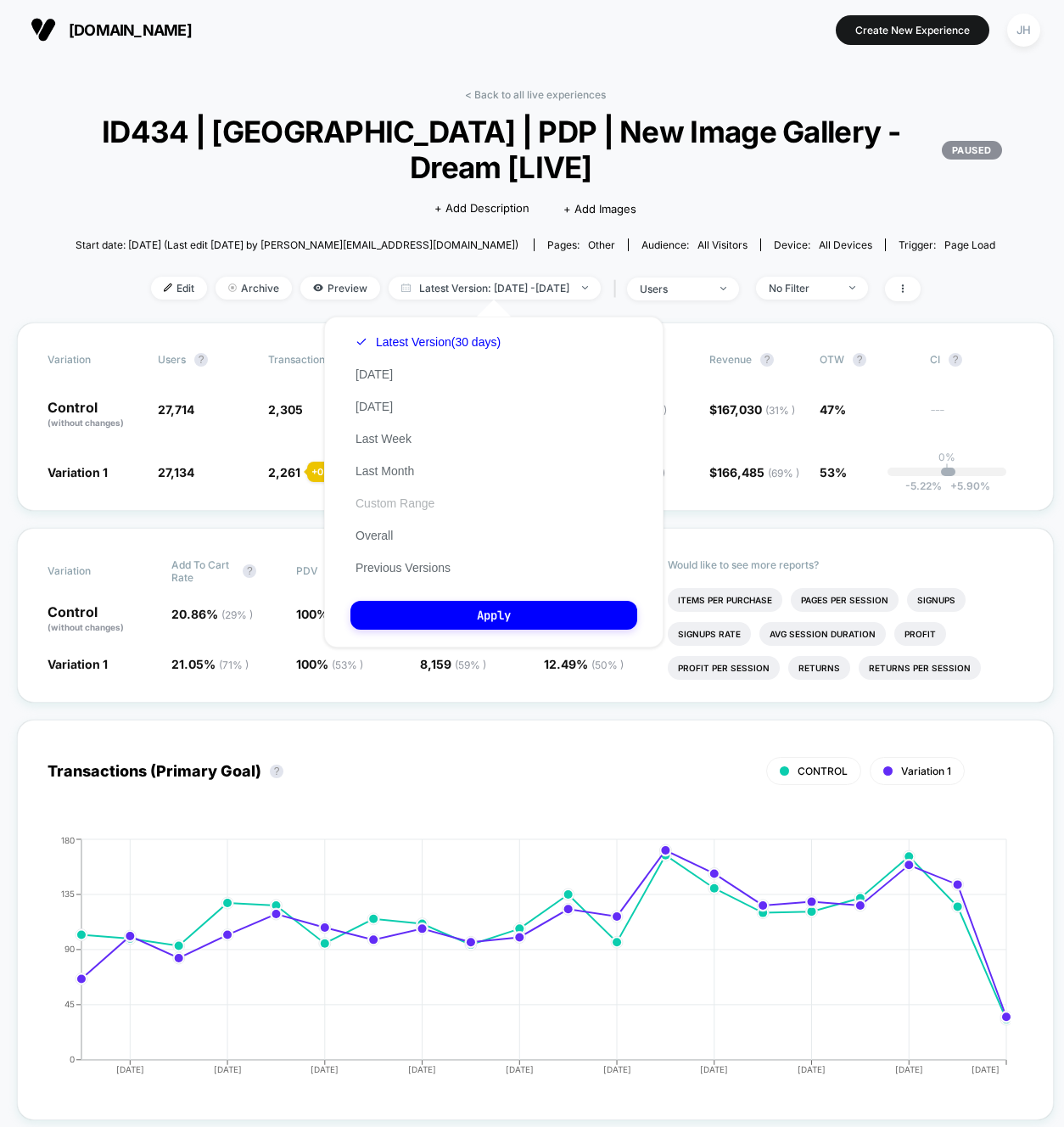
click at [401, 501] on button "Custom Range" at bounding box center [394, 504] width 89 height 16
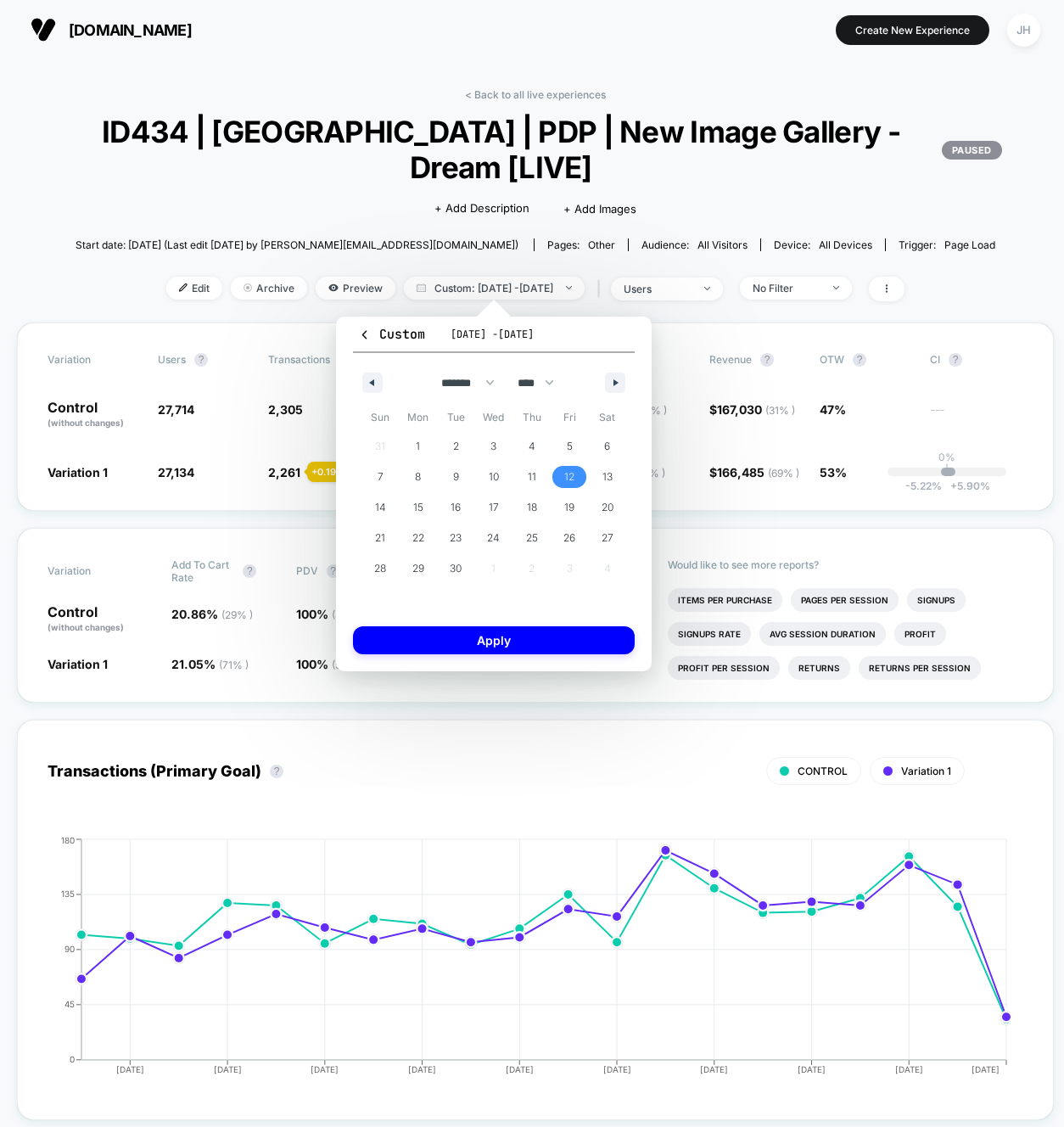
drag, startPoint x: 557, startPoint y: 472, endPoint x: 483, endPoint y: 547, distance: 105.4
click at [557, 473] on span "12" at bounding box center [569, 476] width 38 height 23
drag, startPoint x: 425, startPoint y: 569, endPoint x: 441, endPoint y: 589, distance: 25.6
click at [428, 573] on span "29" at bounding box center [419, 568] width 38 height 23
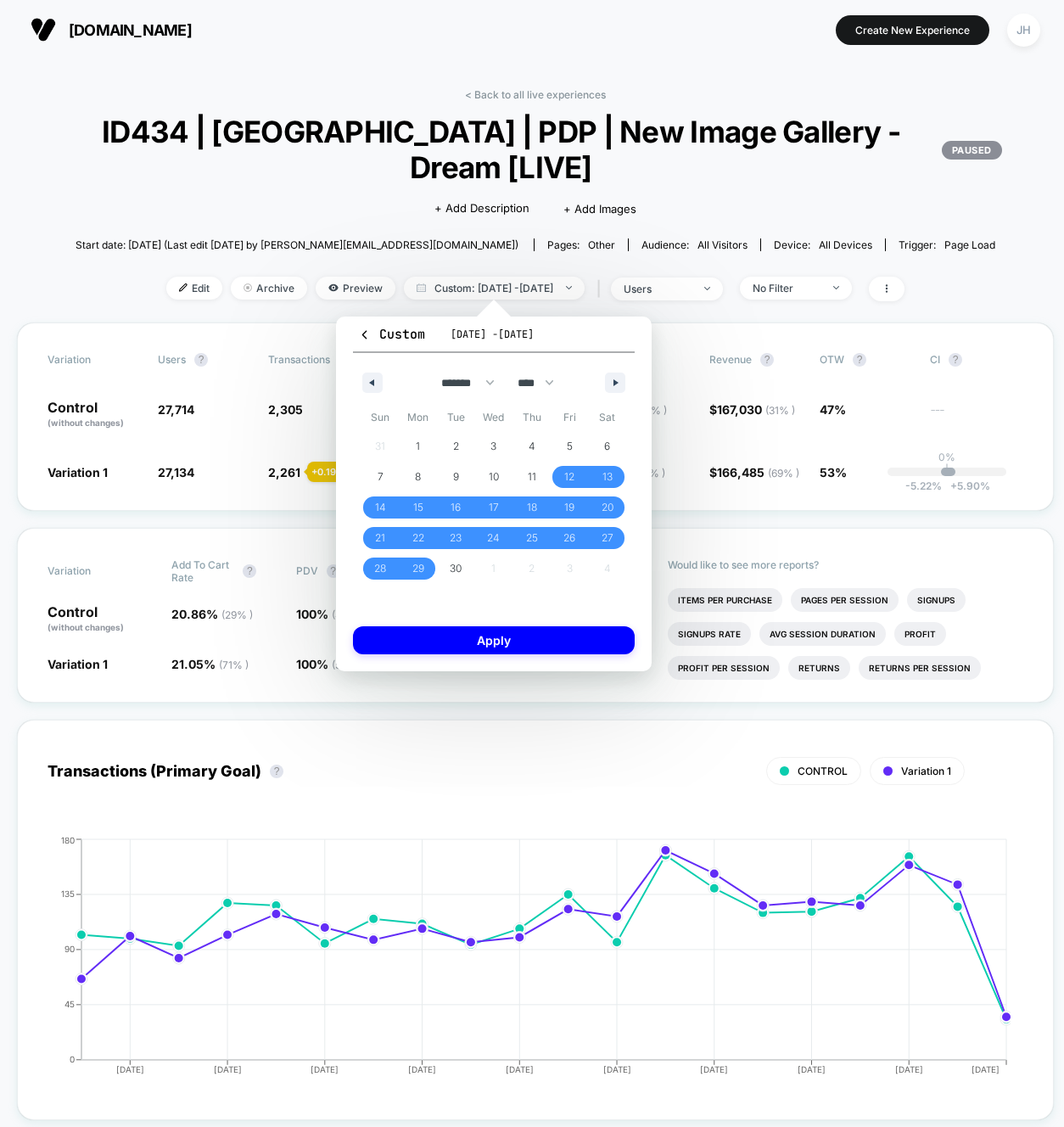
click at [460, 621] on div "Custom Sep 11, 2025 - Oct 9, 2025 ******* ******** ***** ***** *** **** **** **…" at bounding box center [493, 494] width 316 height 355
drag, startPoint x: 461, startPoint y: 636, endPoint x: 447, endPoint y: 659, distance: 26.9
click at [461, 637] on button "Apply" at bounding box center [494, 640] width 282 height 28
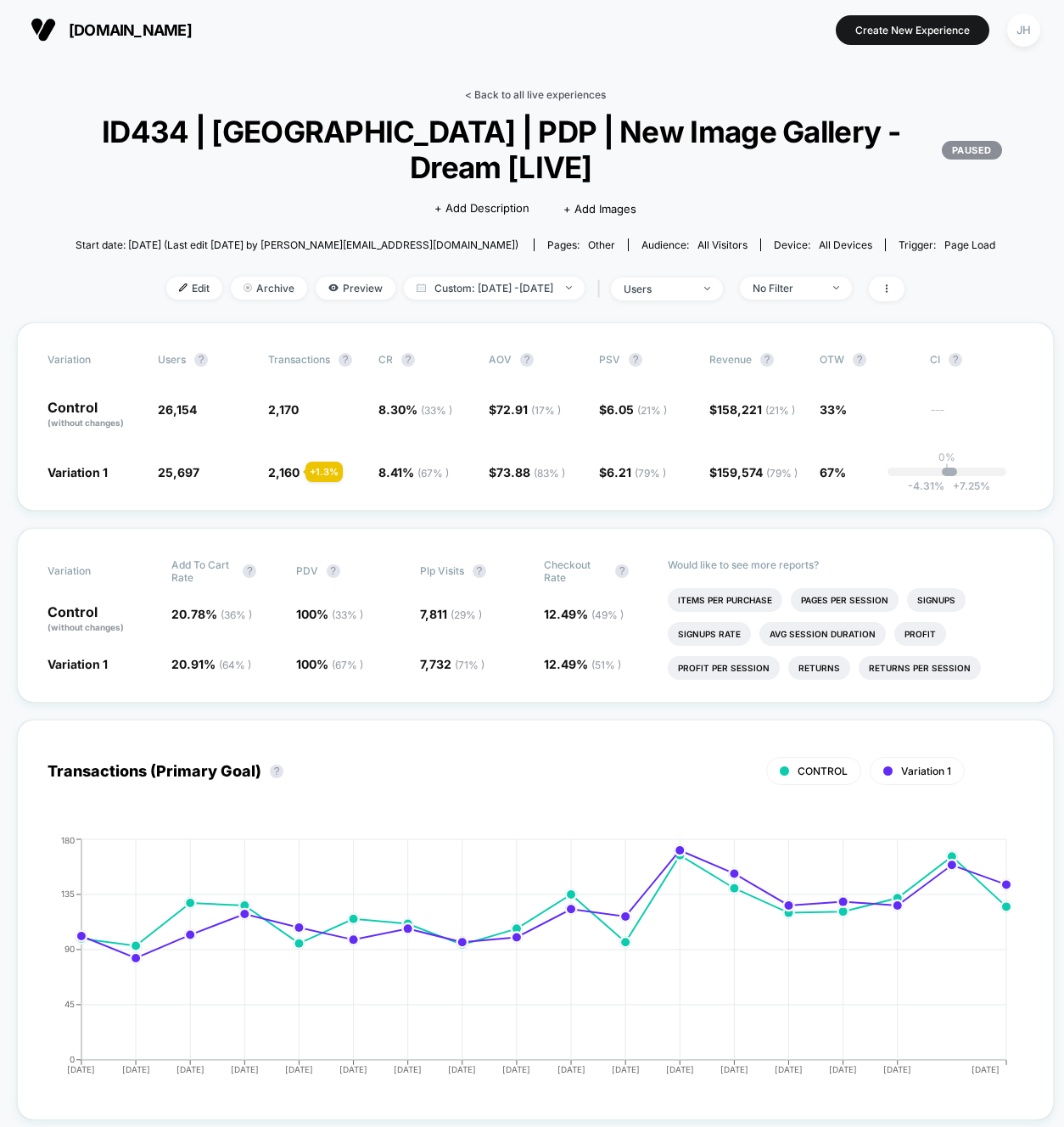
click at [551, 99] on link "< Back to all live experiences" at bounding box center [535, 94] width 141 height 13
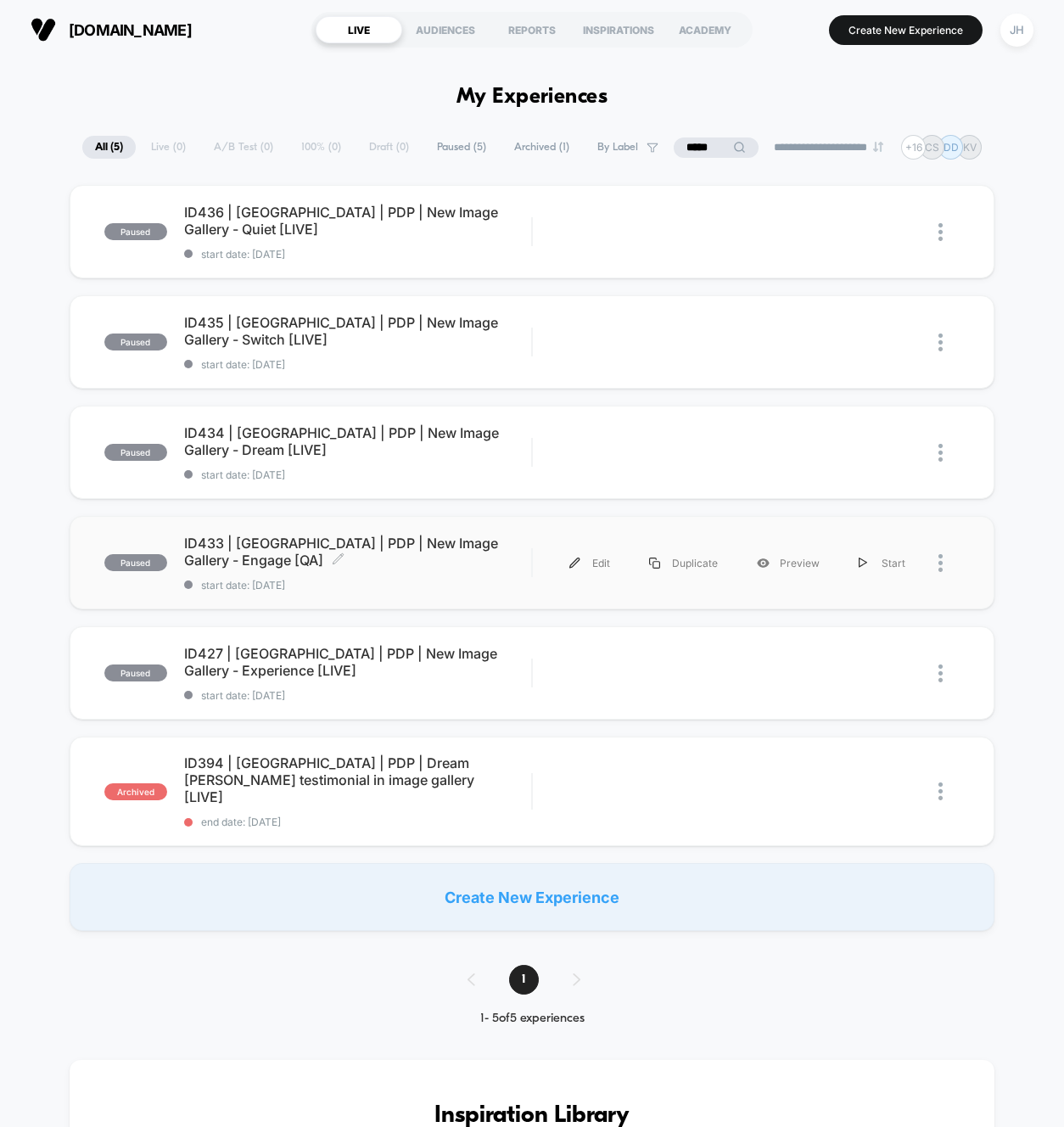
click at [440, 547] on span "ID433 | [GEOGRAPHIC_DATA] | PDP | New Image Gallery - Engage [QA] Click to edit…" at bounding box center [358, 551] width 348 height 34
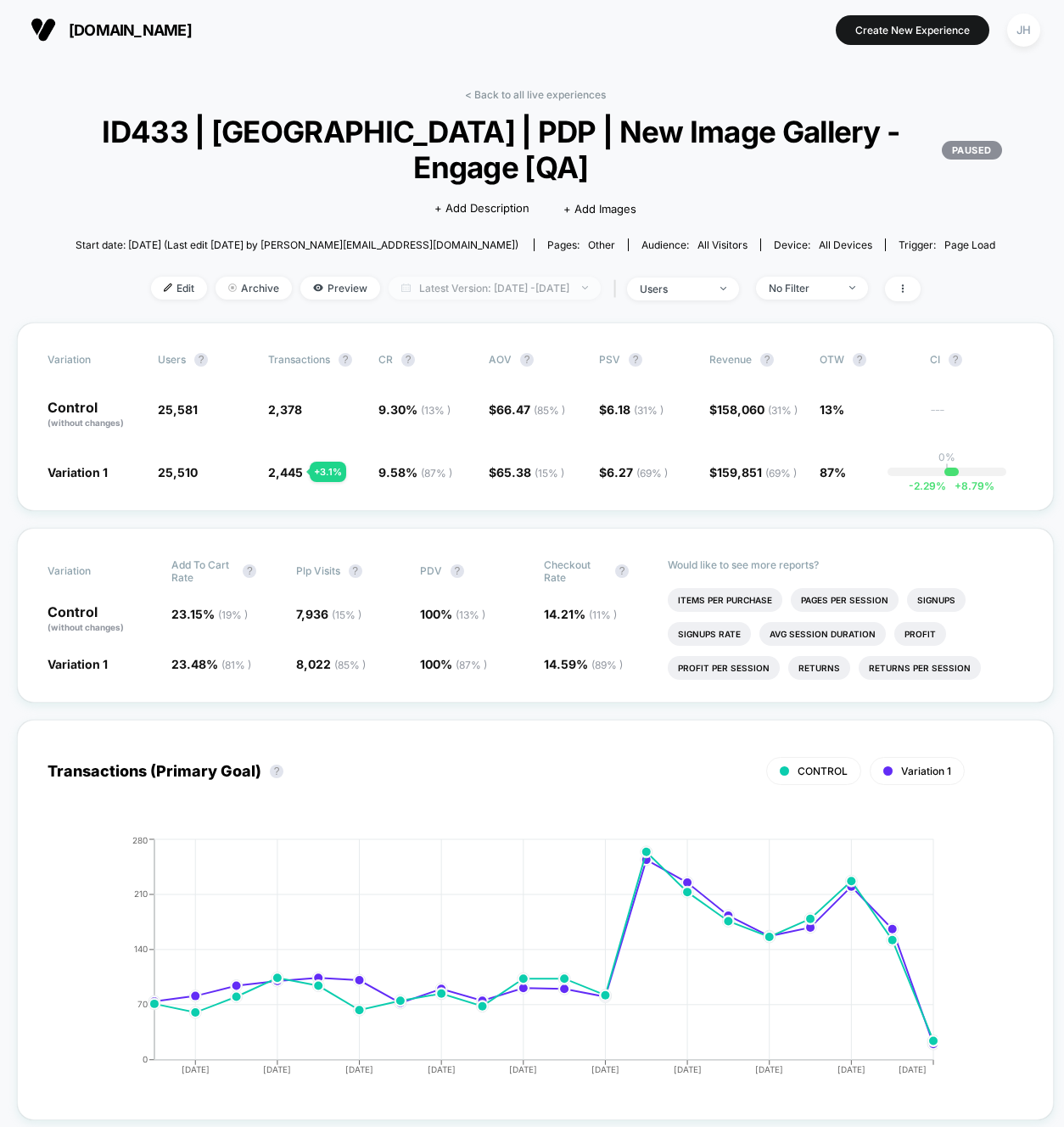
click at [588, 289] on span "Latest Version: [DATE] - [DATE]" at bounding box center [494, 288] width 212 height 23
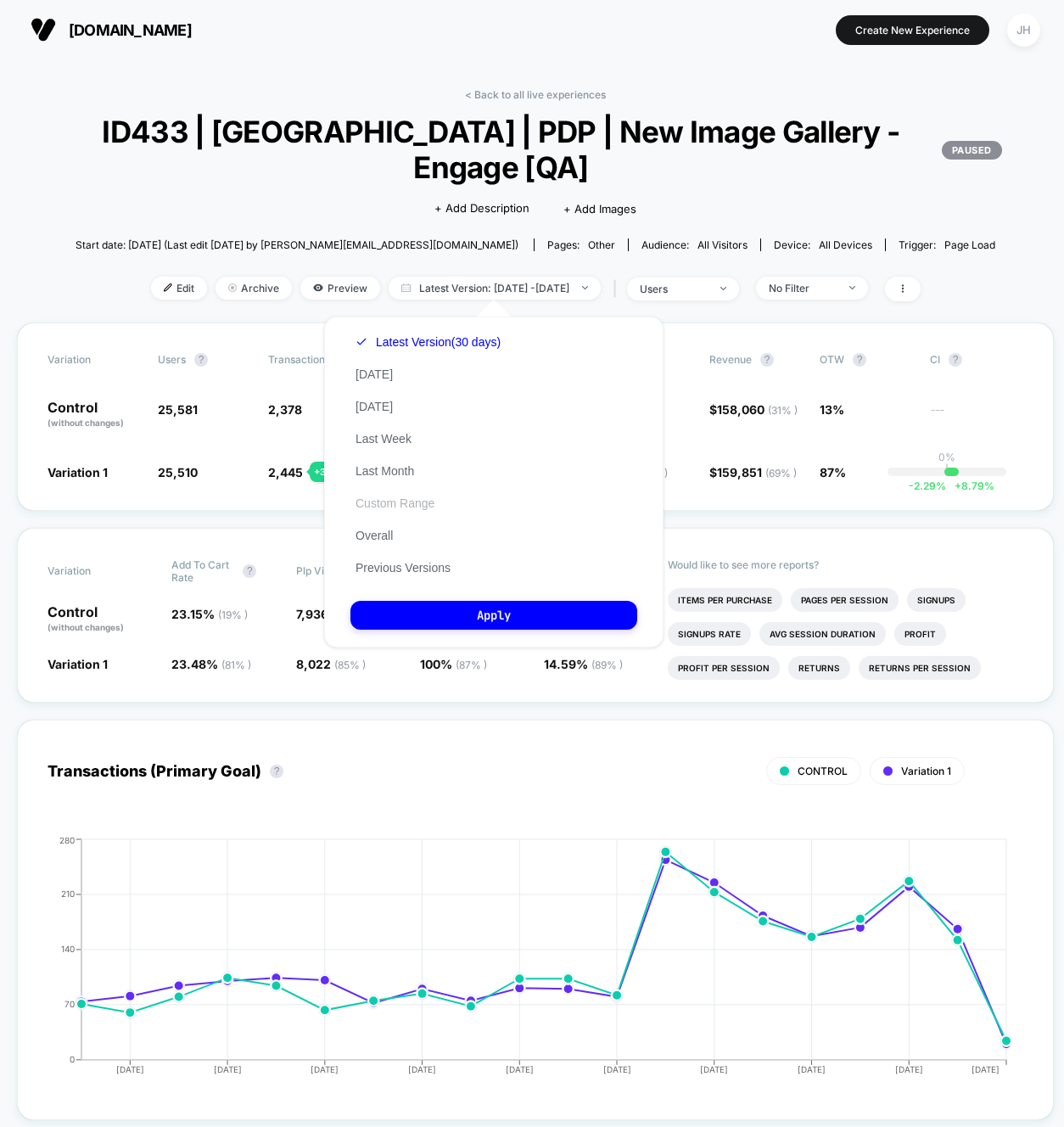
click at [419, 508] on button "Custom Range" at bounding box center [394, 504] width 89 height 16
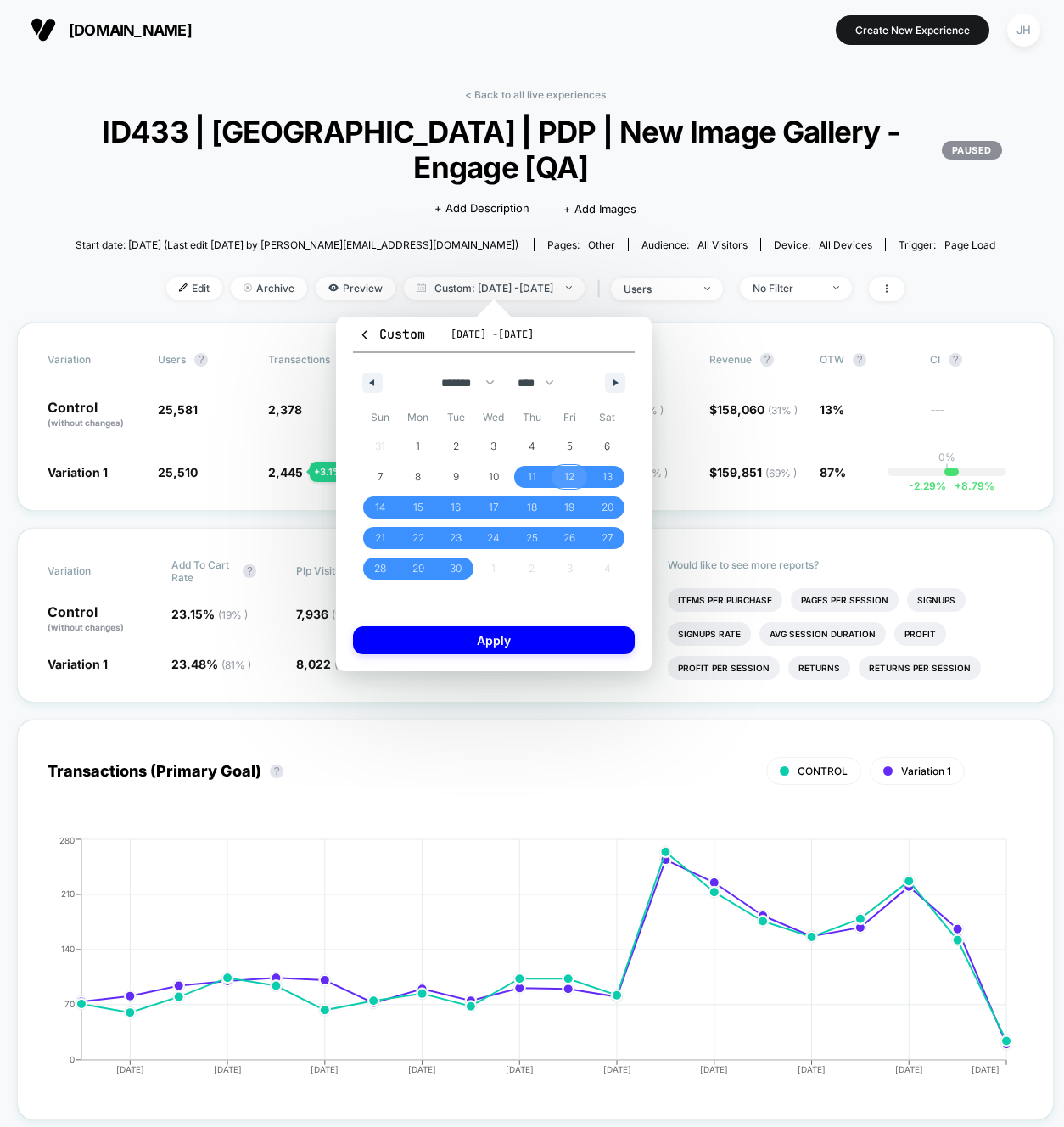
click at [570, 474] on span "12" at bounding box center [569, 476] width 10 height 30
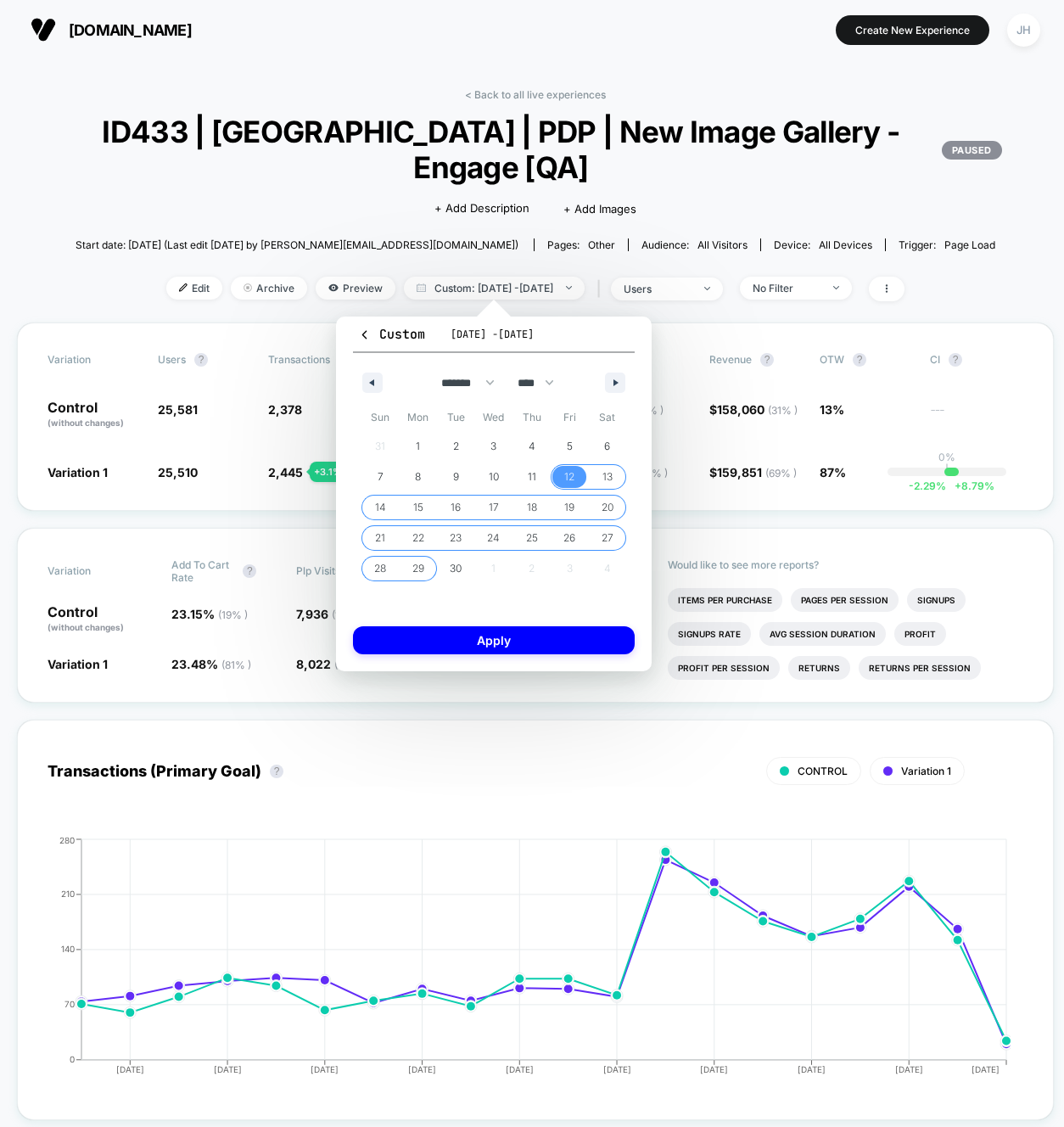
drag, startPoint x: 420, startPoint y: 570, endPoint x: 488, endPoint y: 642, distance: 99.0
click at [421, 572] on span "29" at bounding box center [419, 568] width 12 height 30
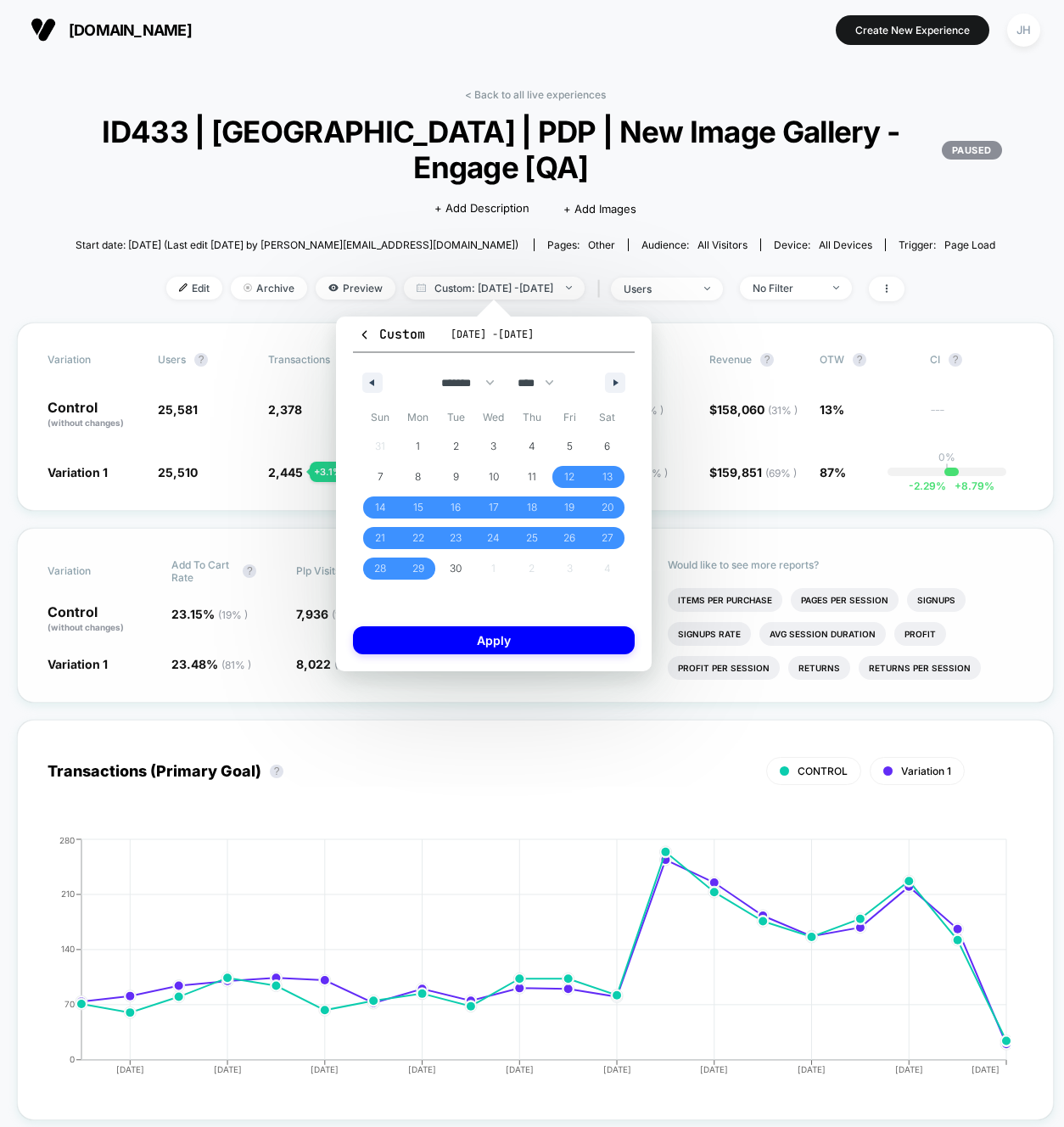
click at [491, 644] on button "Apply" at bounding box center [494, 640] width 282 height 28
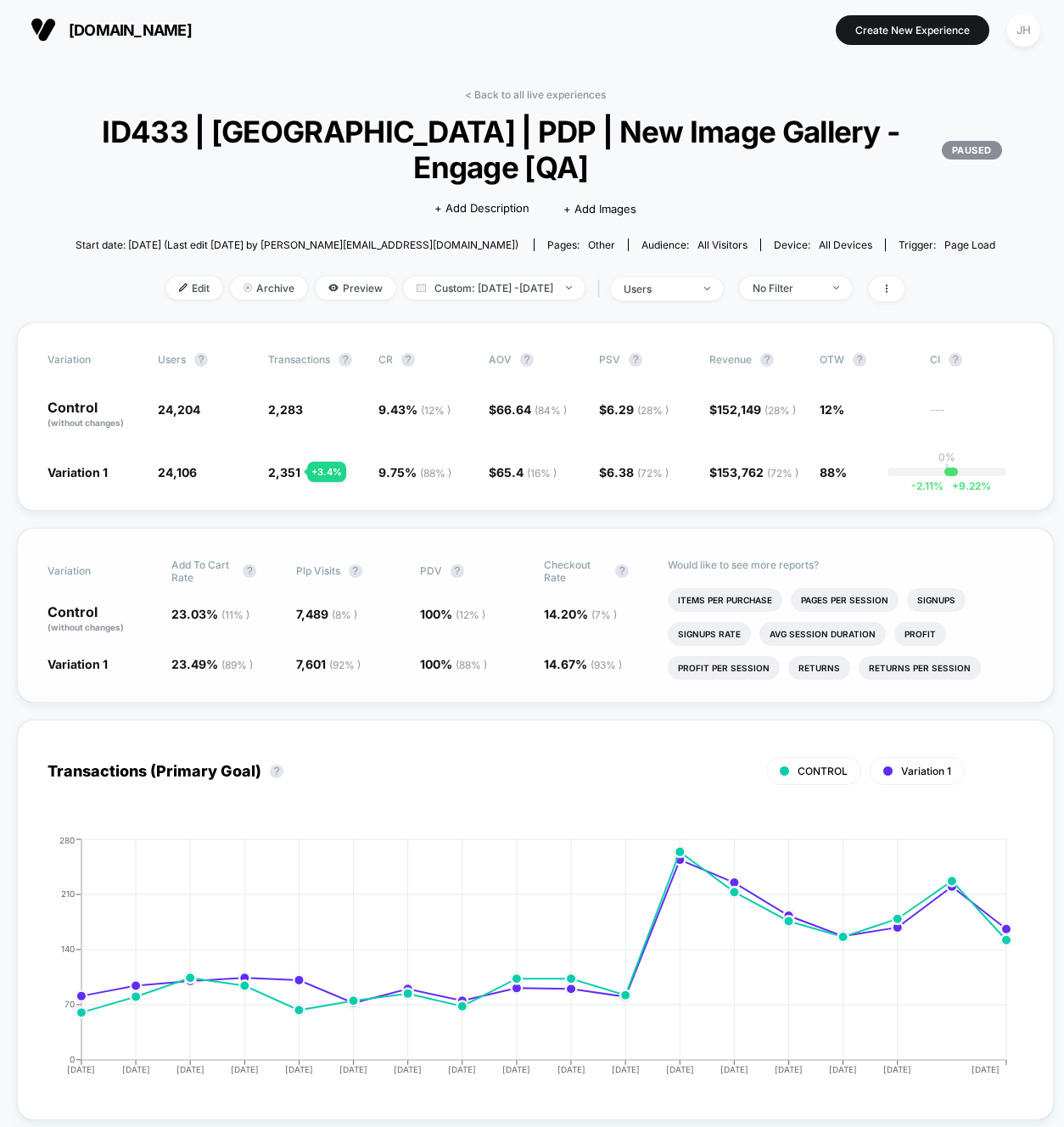
scroll to position [30, 0]
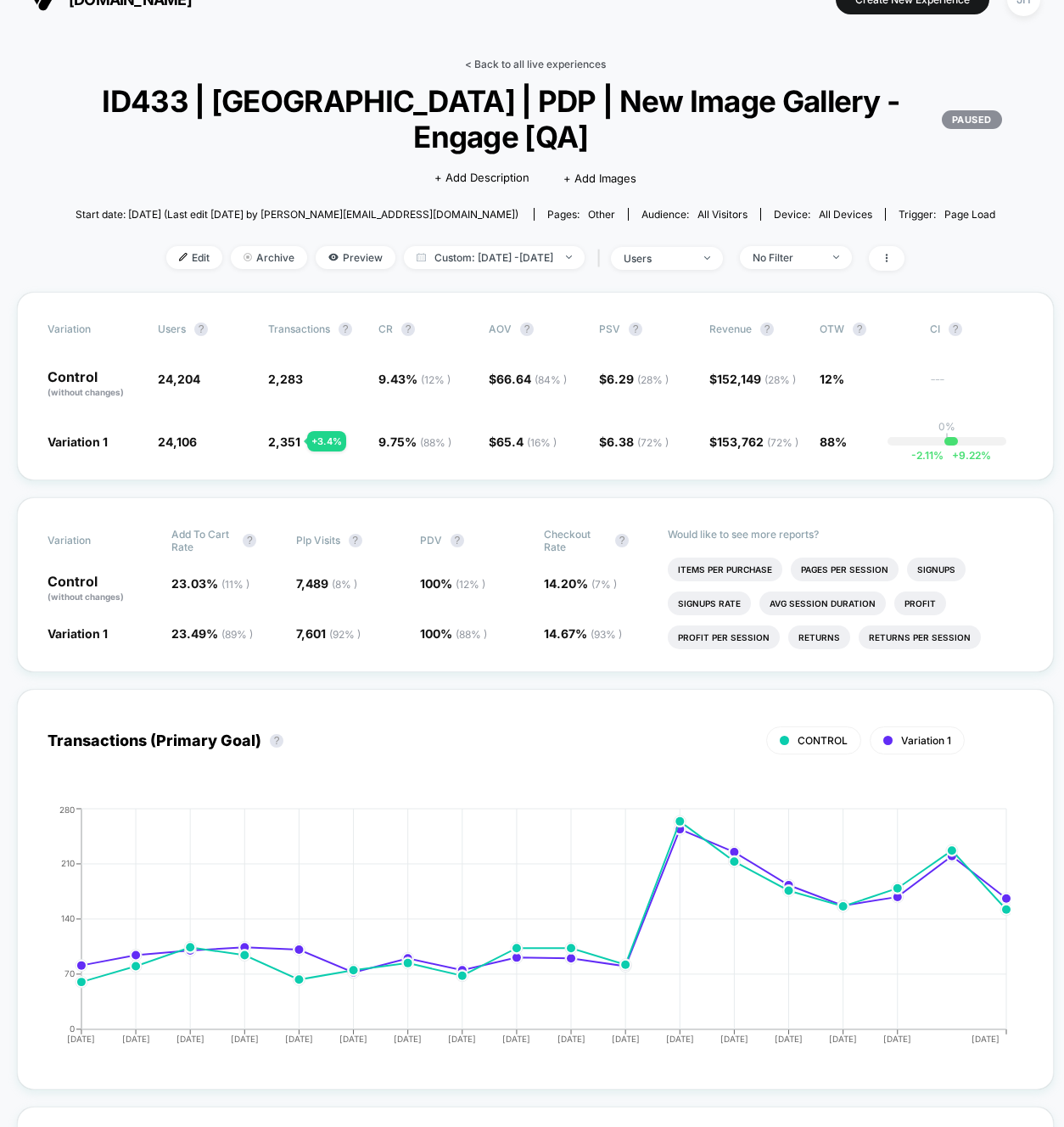
click at [555, 61] on link "< Back to all live experiences" at bounding box center [535, 64] width 141 height 13
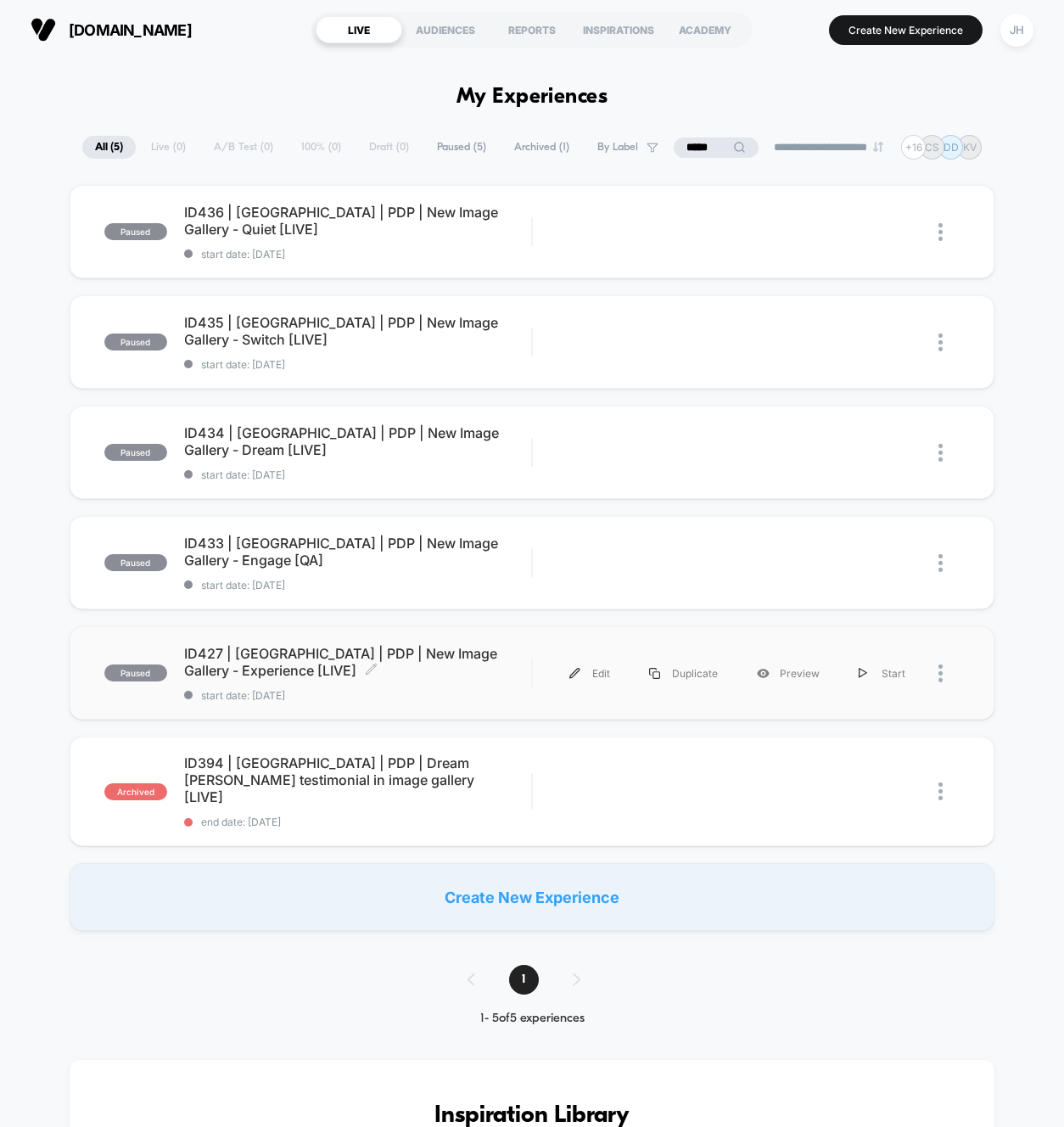
click at [360, 656] on span "ID427 | USA | PDP | New Image Gallery - Experience [LIVE] Click to edit experie…" at bounding box center [358, 661] width 348 height 34
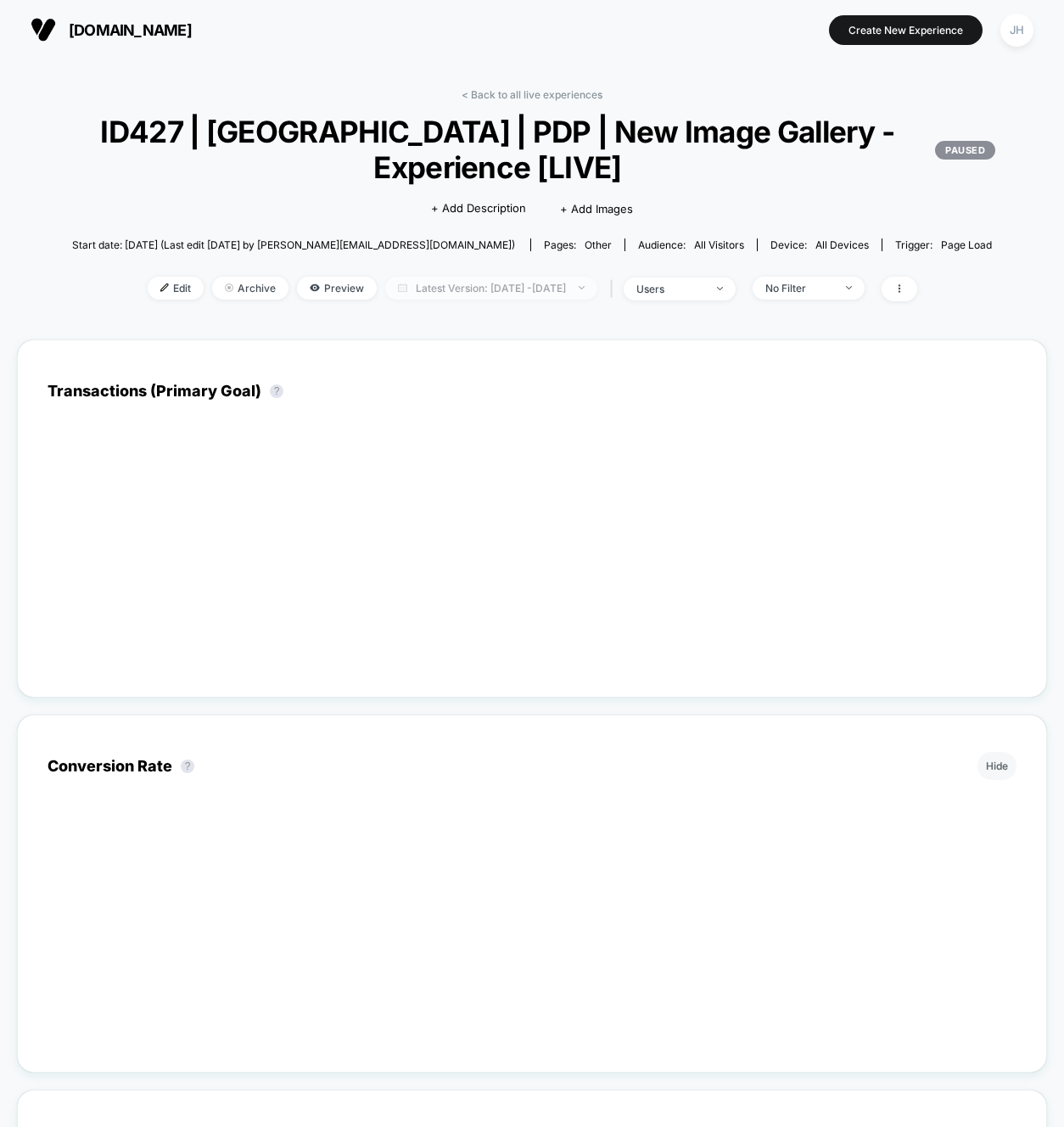
click at [591, 297] on span "Latest Version: [DATE] - [DATE]" at bounding box center [491, 288] width 212 height 23
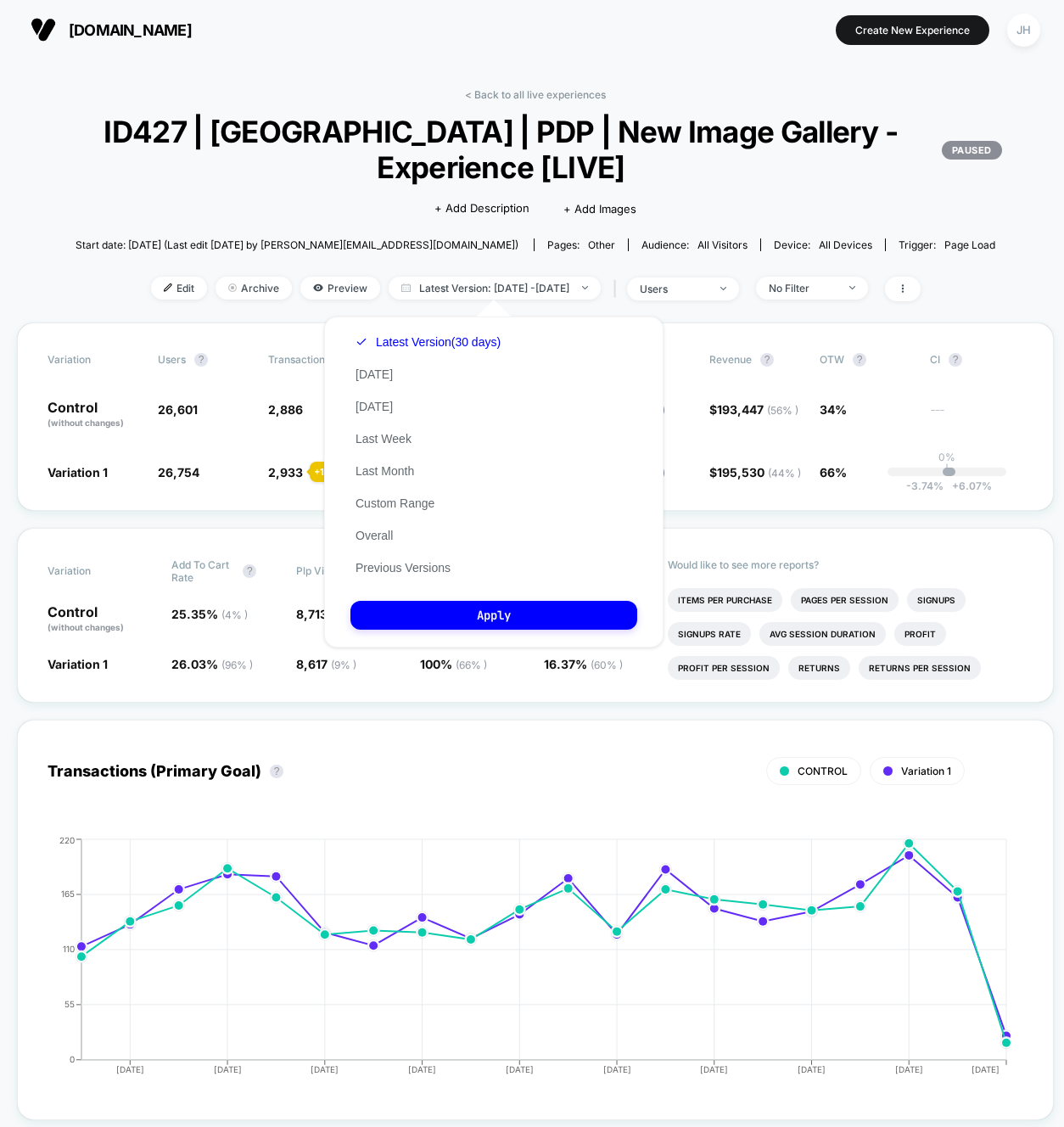
click at [522, 505] on div "Latest Version (30 days) Today Yesterday Last Week Last Month Custom Range Over…" at bounding box center [493, 482] width 339 height 331
click at [457, 504] on div "Latest Version (30 days) Today Yesterday Last Week Last Month Custom Range Over…" at bounding box center [427, 455] width 155 height 258
click at [446, 503] on div "Latest Version (30 days) Today Yesterday Last Week Last Month Custom Range Over…" at bounding box center [427, 455] width 155 height 258
click at [438, 503] on button "Custom Range" at bounding box center [394, 504] width 89 height 16
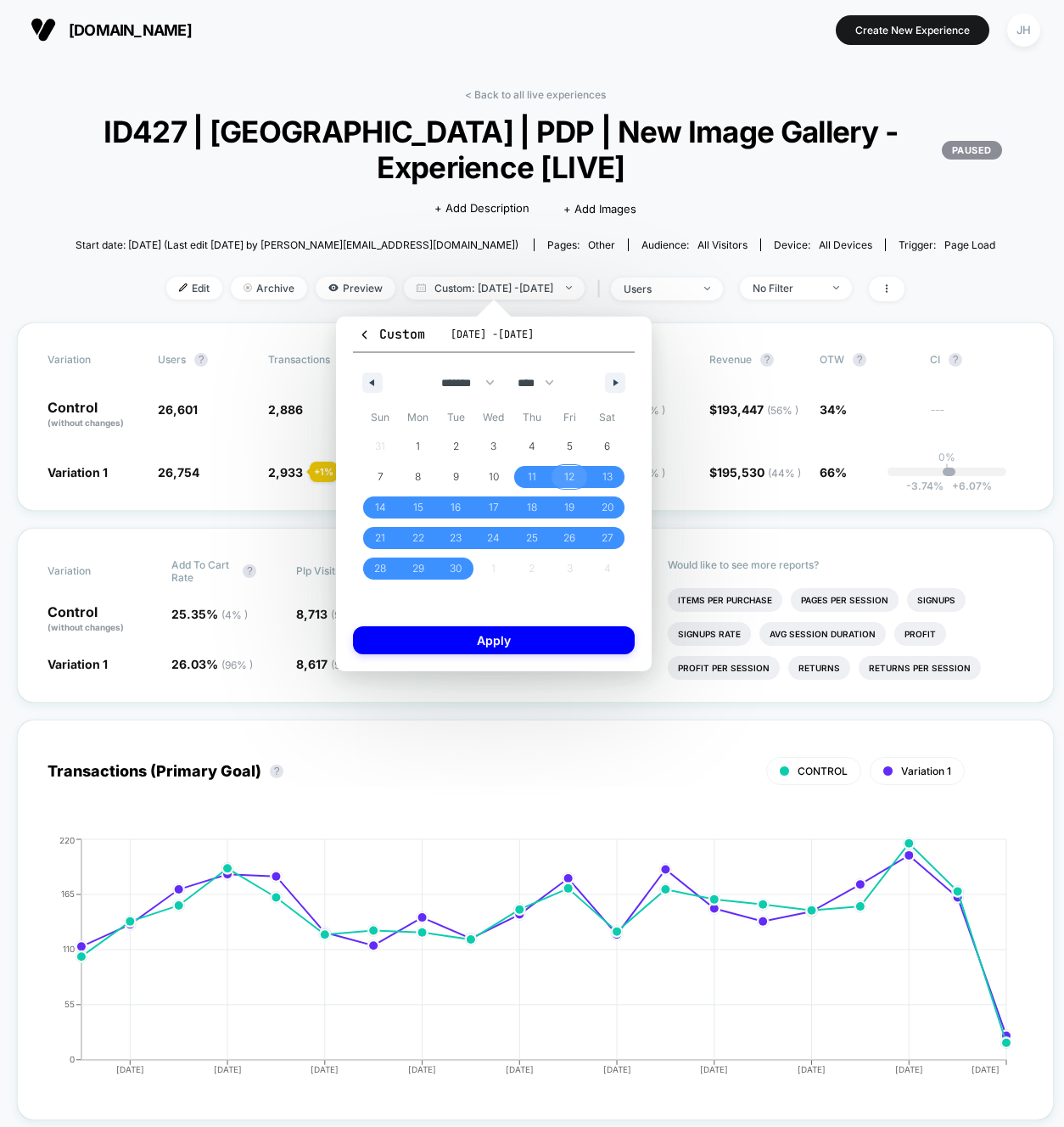
drag, startPoint x: 581, startPoint y: 472, endPoint x: 572, endPoint y: 481, distance: 12.7
click at [579, 473] on span "12" at bounding box center [569, 476] width 38 height 23
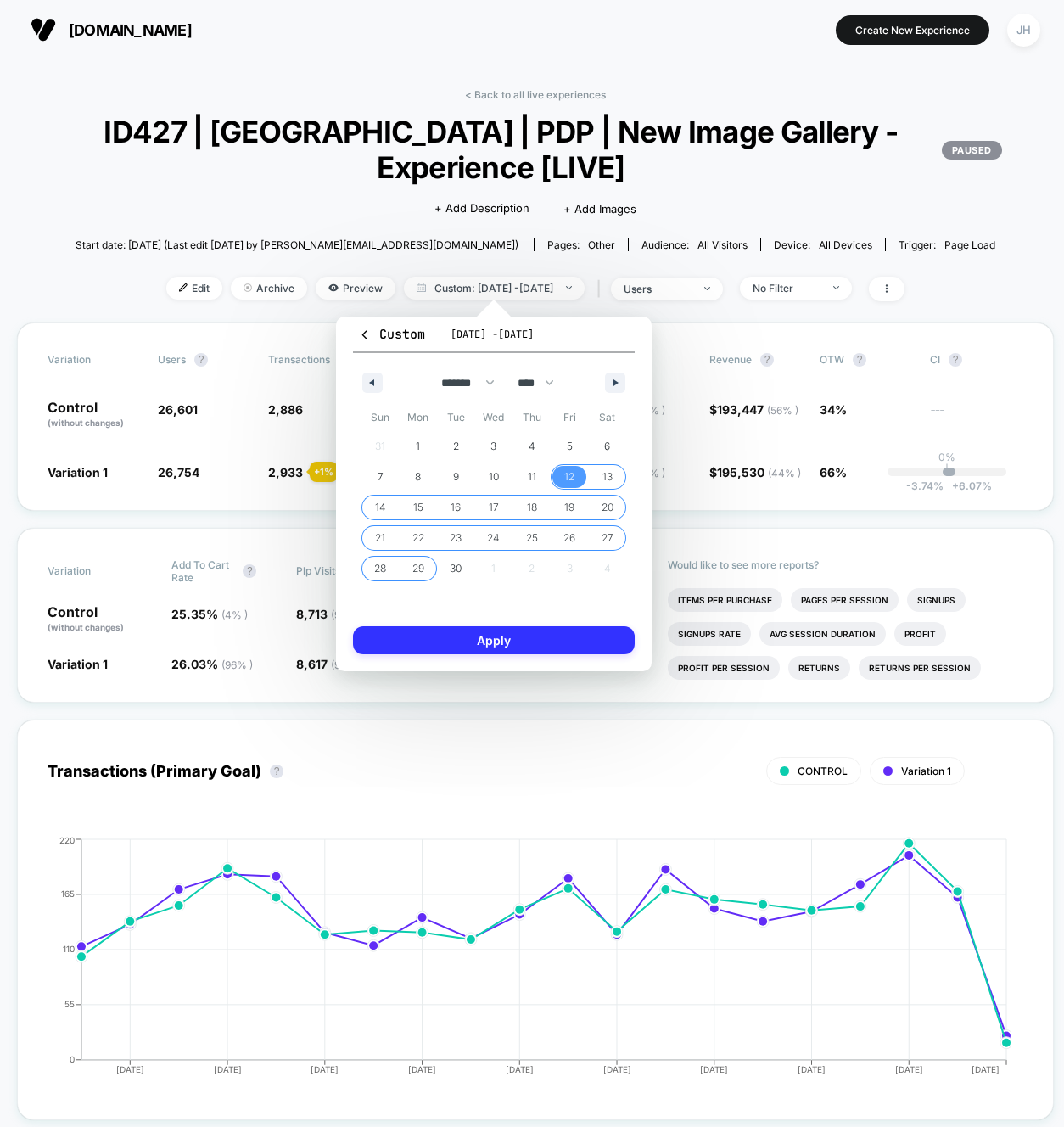
drag, startPoint x: 409, startPoint y: 574, endPoint x: 456, endPoint y: 638, distance: 79.4
click at [412, 579] on span "29" at bounding box center [419, 568] width 38 height 23
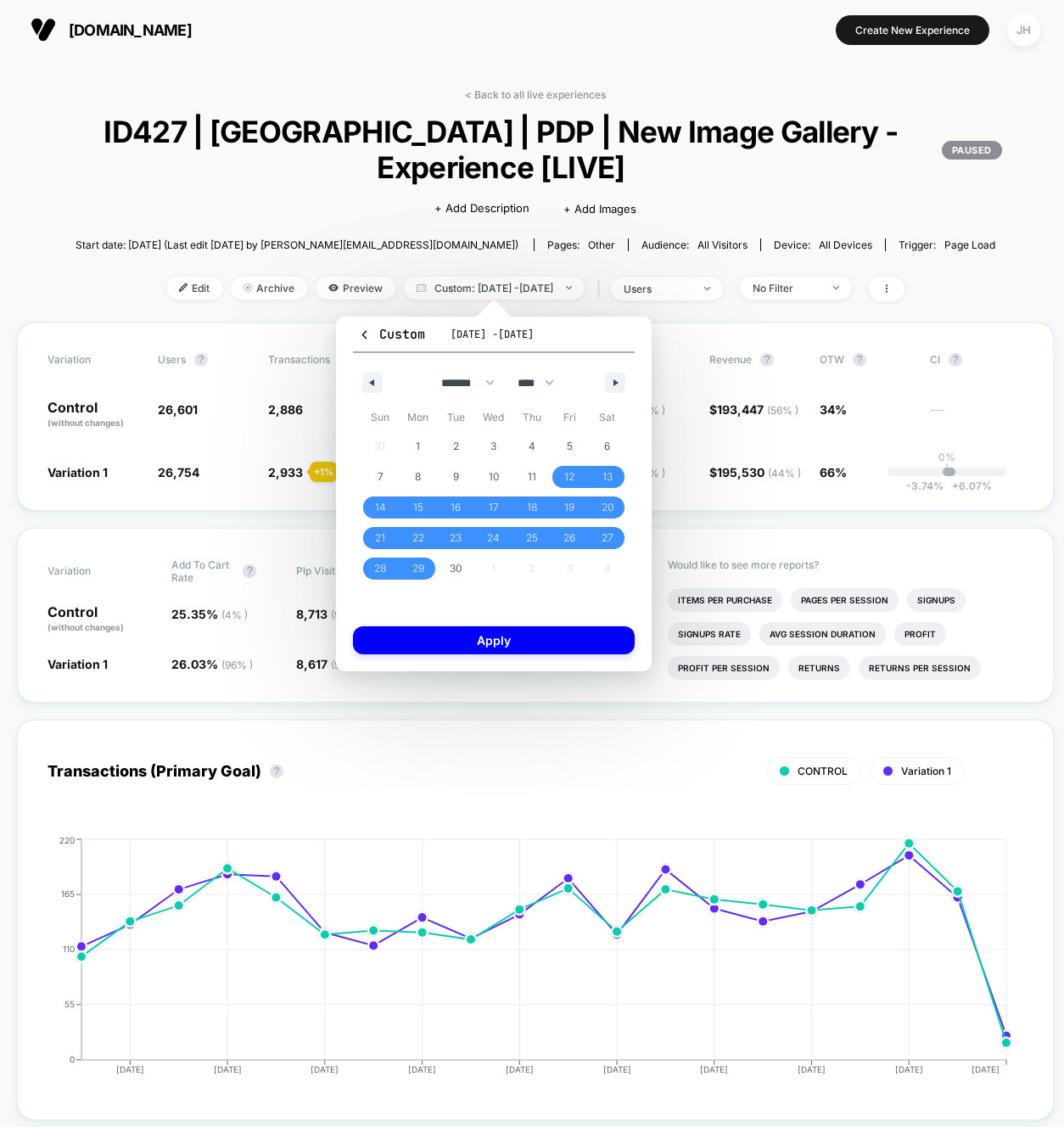
click at [483, 655] on div "Custom Sep 11, 2025 - Oct 9, 2025 ******* ******** ***** ***** *** **** **** **…" at bounding box center [493, 494] width 316 height 355
click at [490, 635] on button "Apply" at bounding box center [494, 640] width 282 height 28
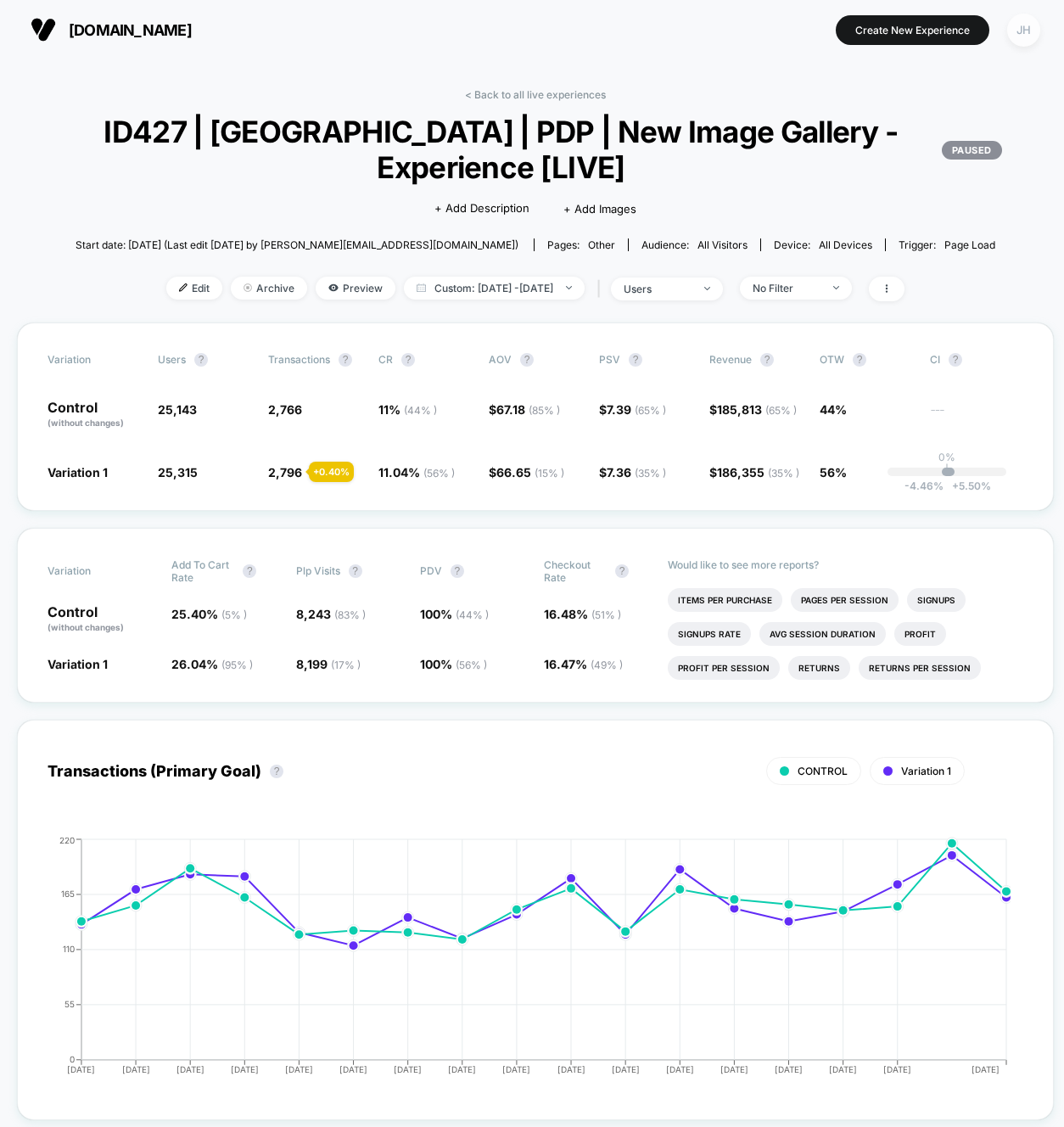
click at [1030, 26] on div "JH" at bounding box center [1024, 30] width 33 height 33
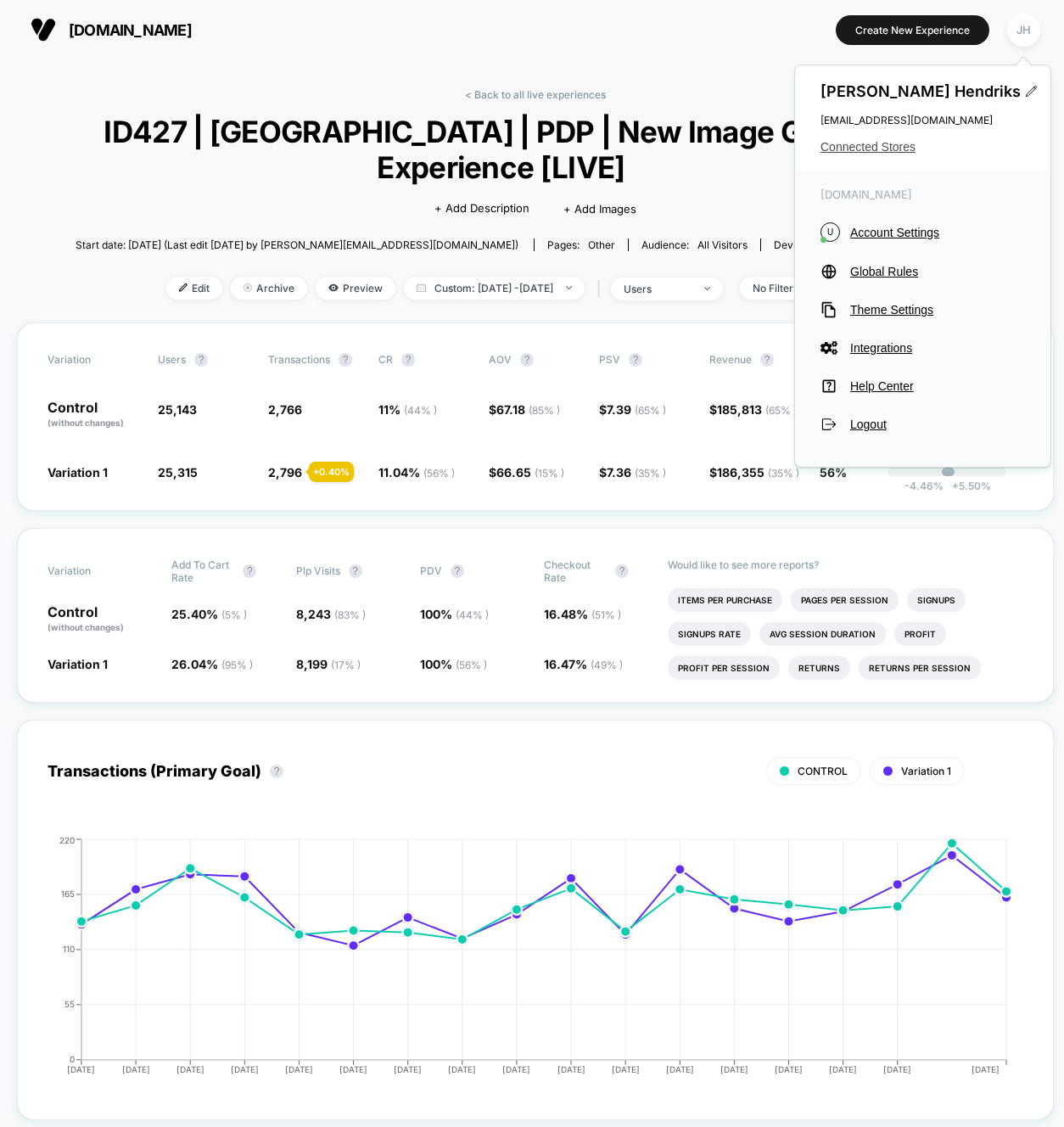
click at [891, 144] on span "Connected Stores" at bounding box center [922, 147] width 204 height 14
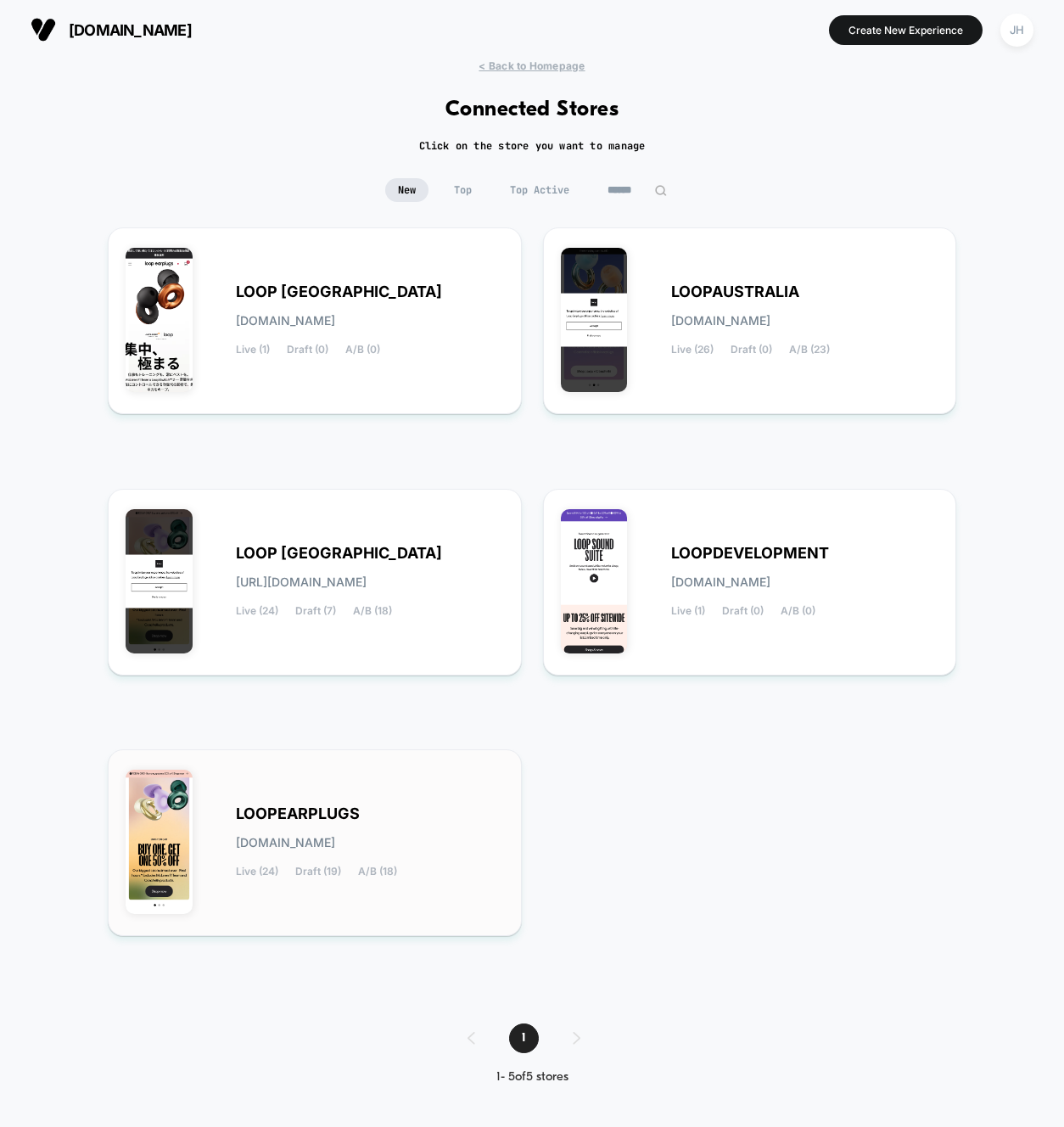
click at [310, 803] on div "LOOPEARPLUGS loopearplugs.myshopify.com Live (24) Draft (19) A/B (18)" at bounding box center [314, 842] width 378 height 151
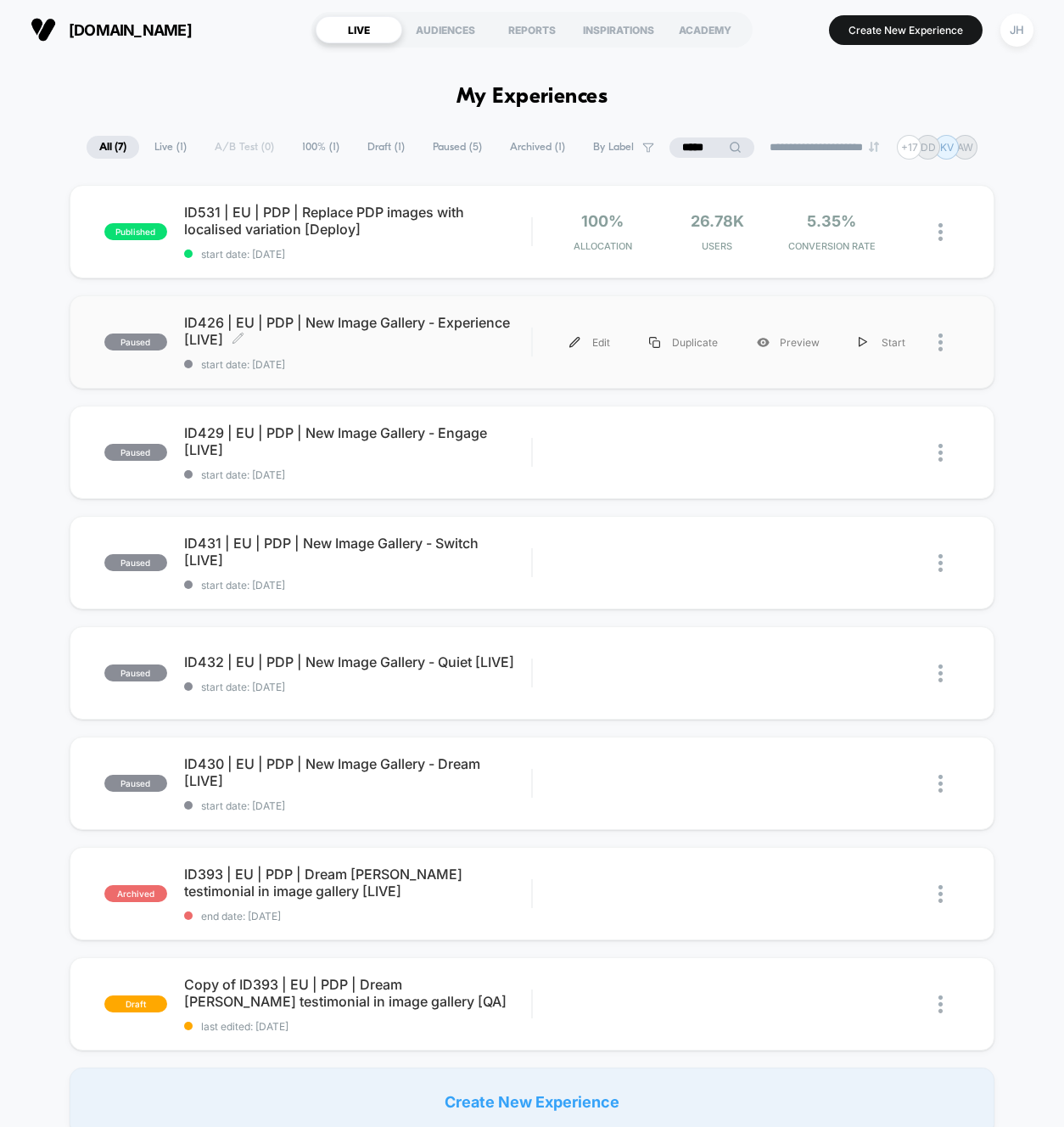
click at [462, 325] on span "ID426 | EU | PDP | New Image Gallery - Experience [LIVE] Click to edit experien…" at bounding box center [358, 331] width 348 height 34
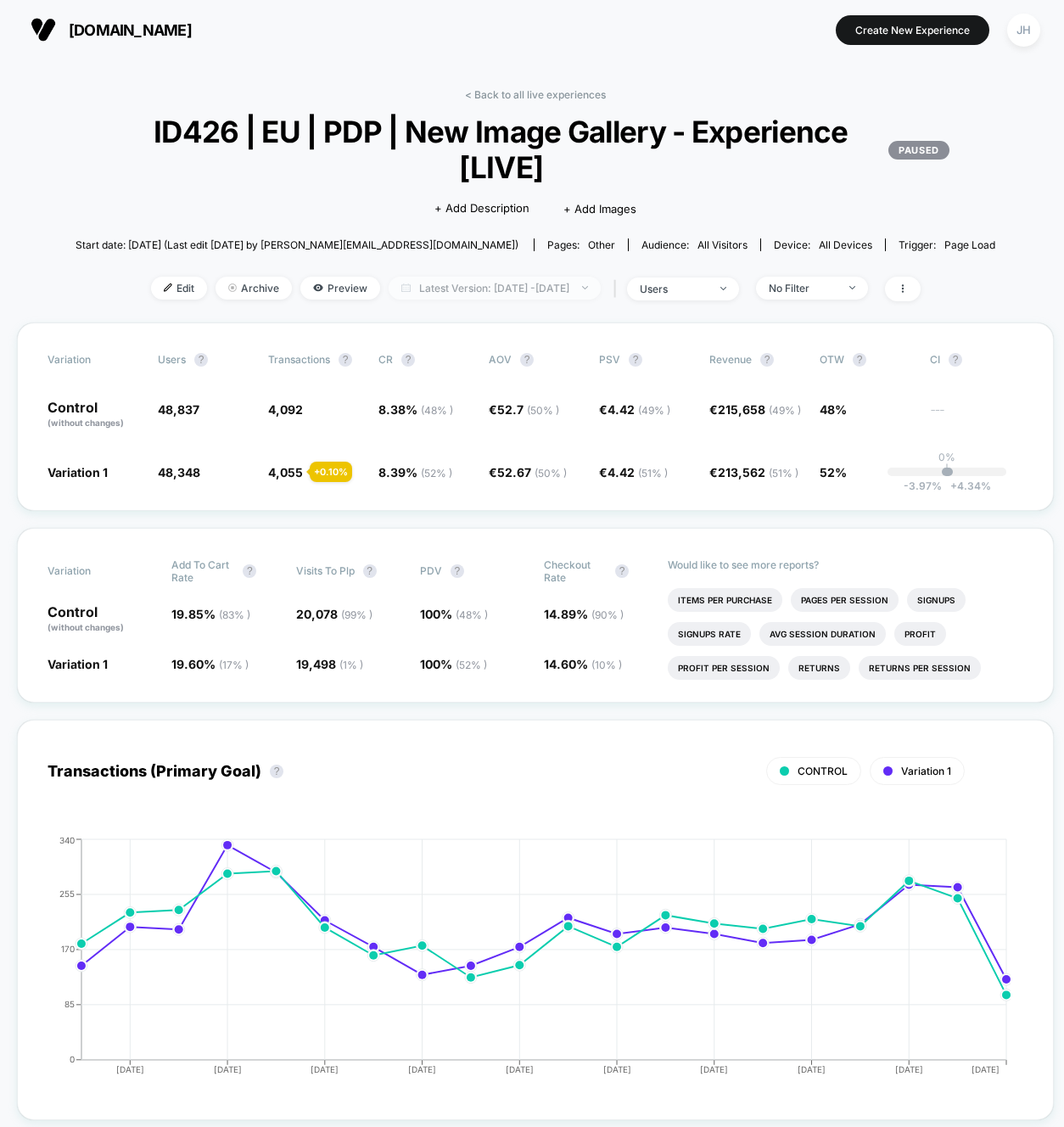
drag, startPoint x: 594, startPoint y: 273, endPoint x: 585, endPoint y: 289, distance: 18.4
click at [590, 280] on div "< Back to all live experiences ID426 | EU | PDP | New Image Gallery - Experienc…" at bounding box center [535, 204] width 919 height 234
click at [584, 291] on span "Latest Version: [DATE] - [DATE]" at bounding box center [494, 288] width 212 height 23
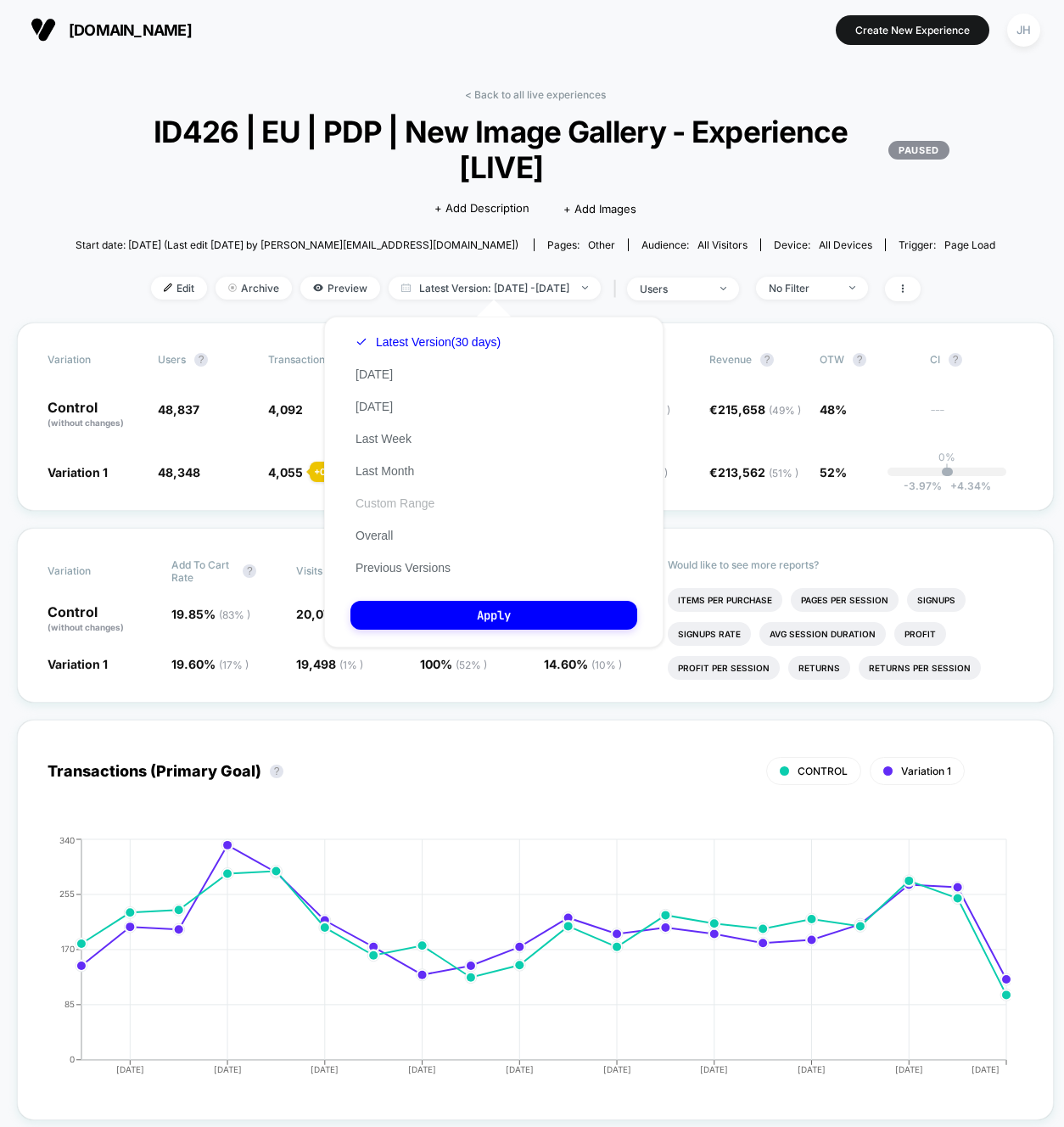
click at [400, 502] on button "Custom Range" at bounding box center [394, 504] width 89 height 16
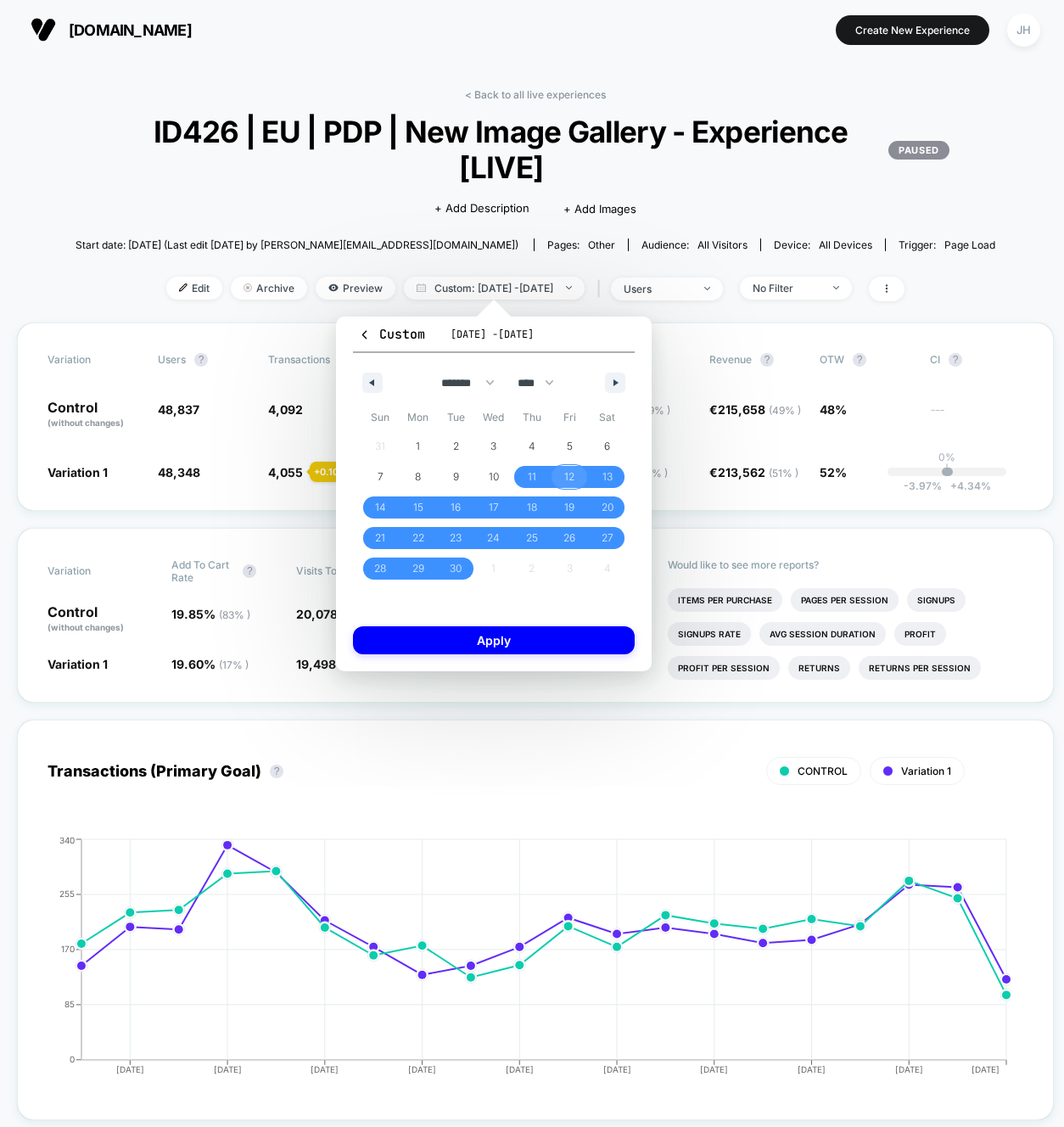
click at [568, 473] on span "12" at bounding box center [569, 476] width 10 height 30
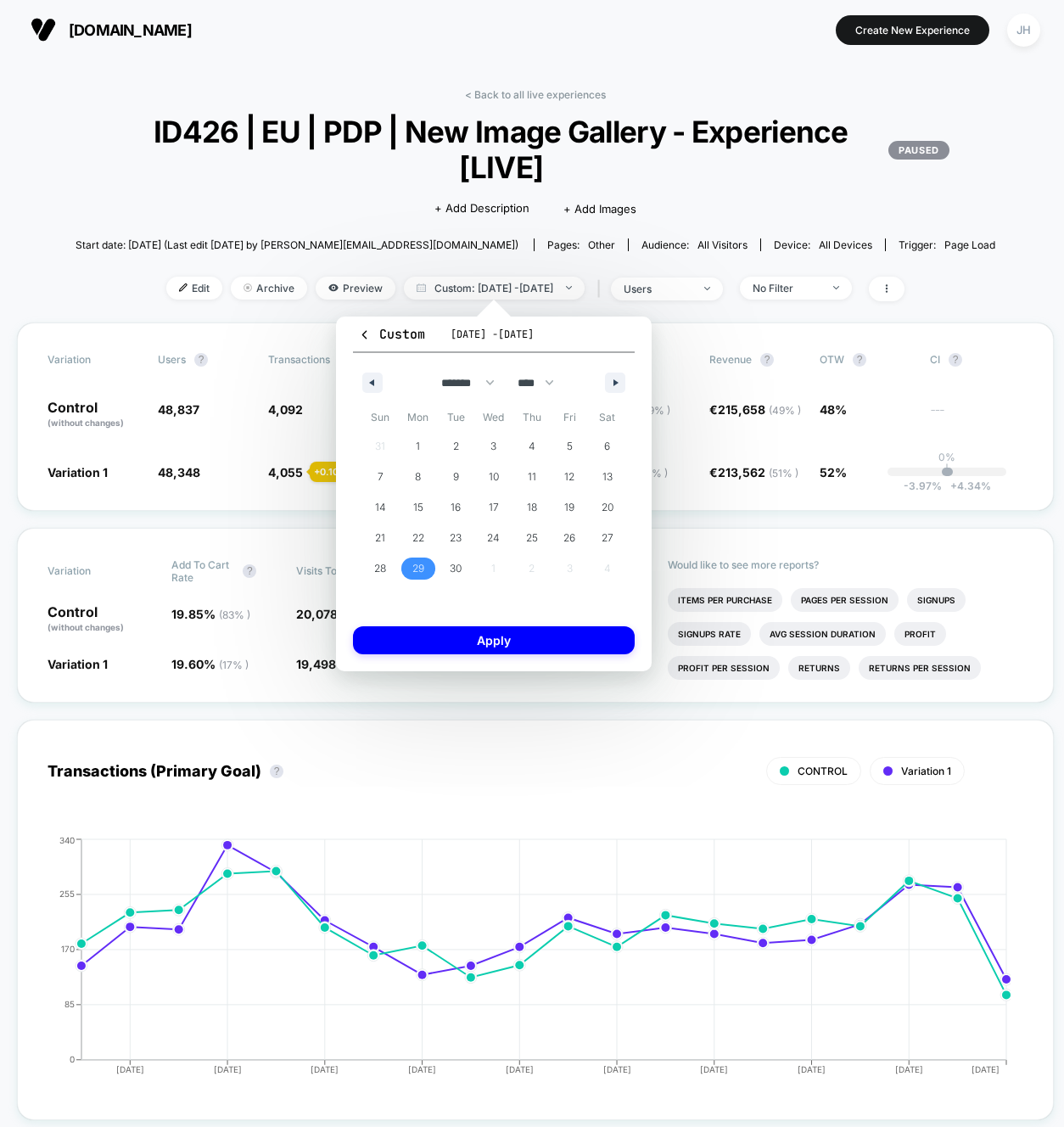
click at [421, 573] on span "29" at bounding box center [419, 568] width 12 height 30
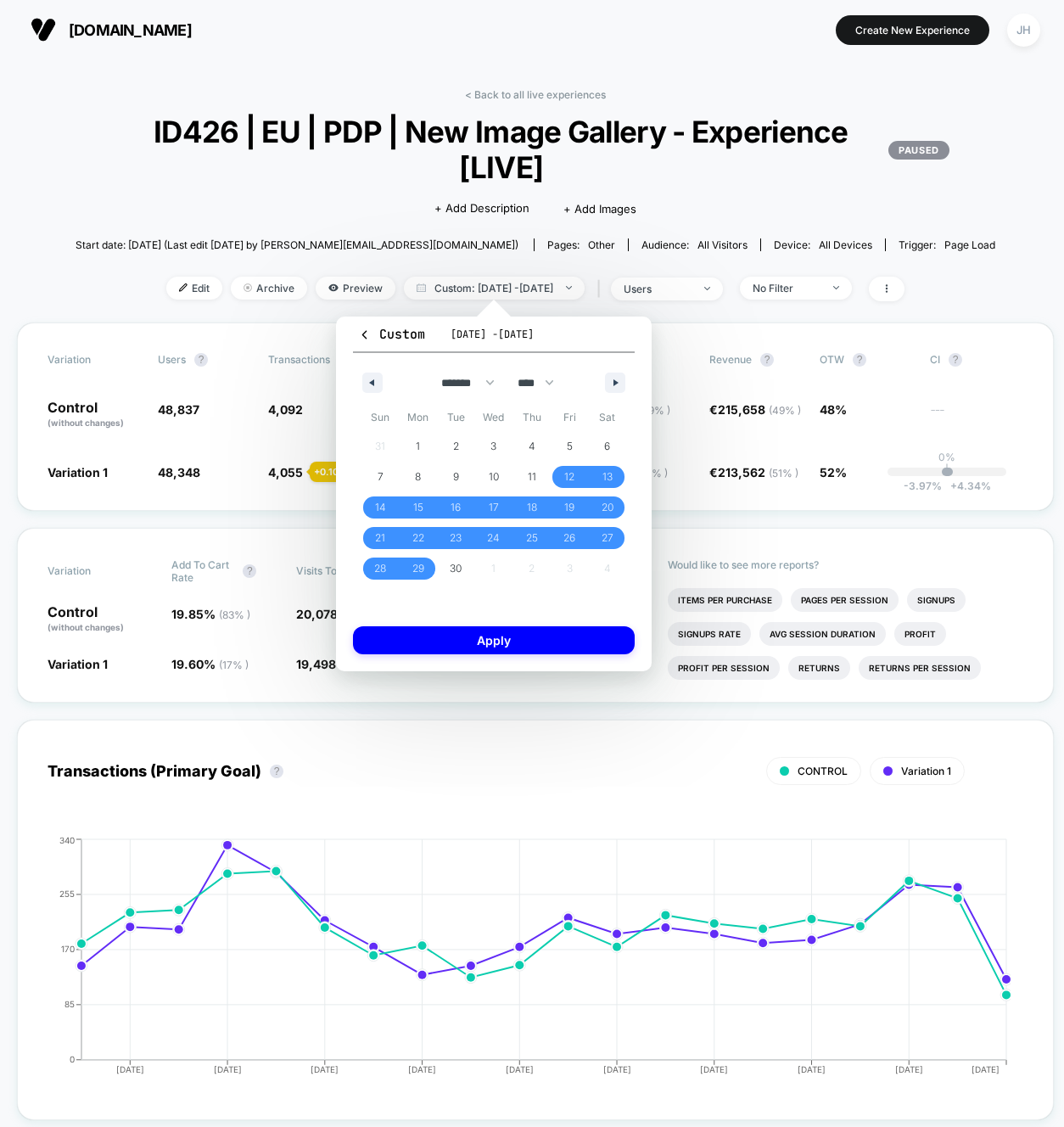
click at [461, 621] on div "Custom Sep 11, 2025 - Oct 9, 2025 ******* ******** ***** ***** *** **** **** **…" at bounding box center [493, 494] width 316 height 355
click at [470, 641] on button "Apply" at bounding box center [494, 640] width 282 height 28
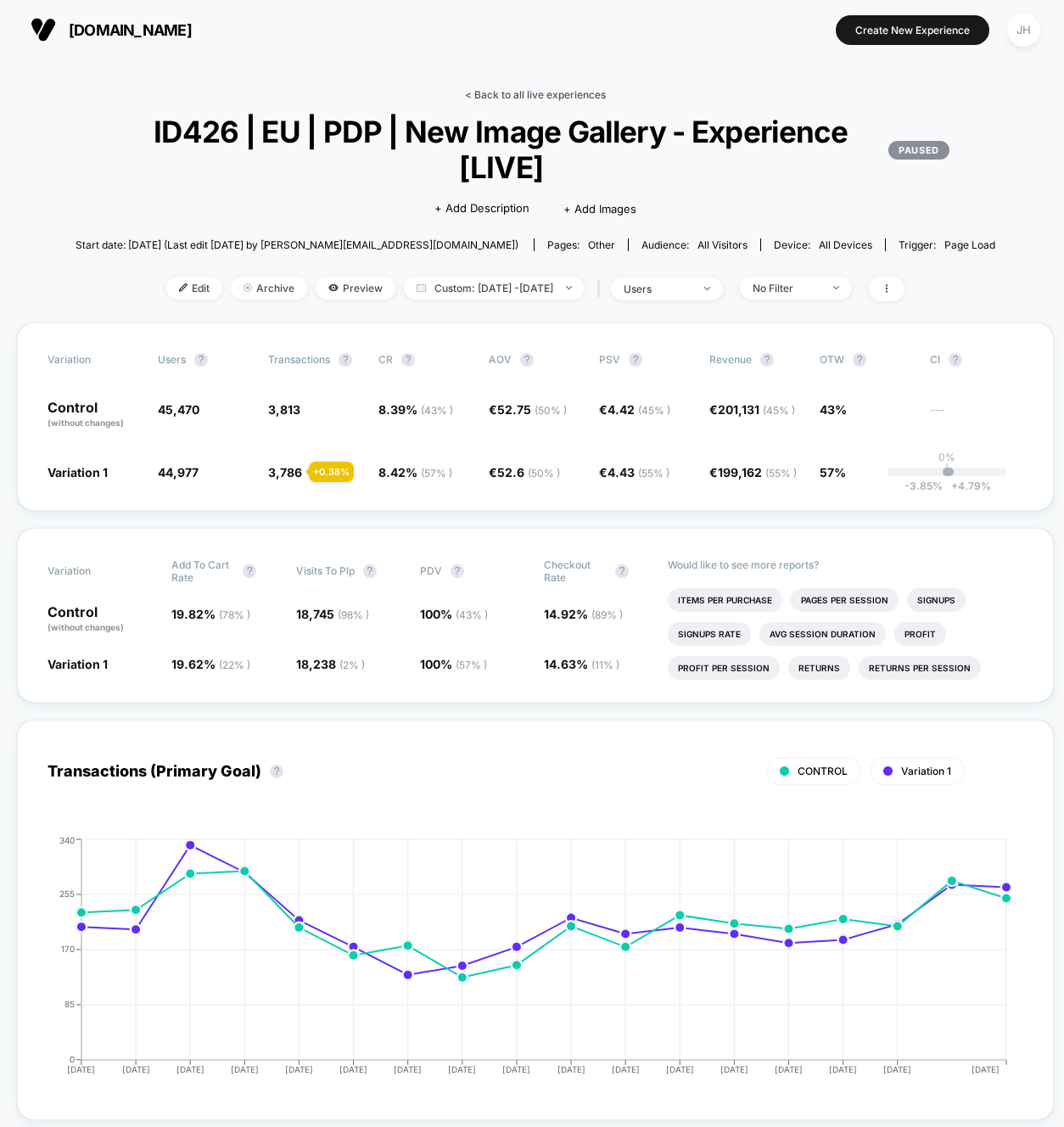
click at [547, 90] on link "< Back to all live experiences" at bounding box center [535, 94] width 141 height 13
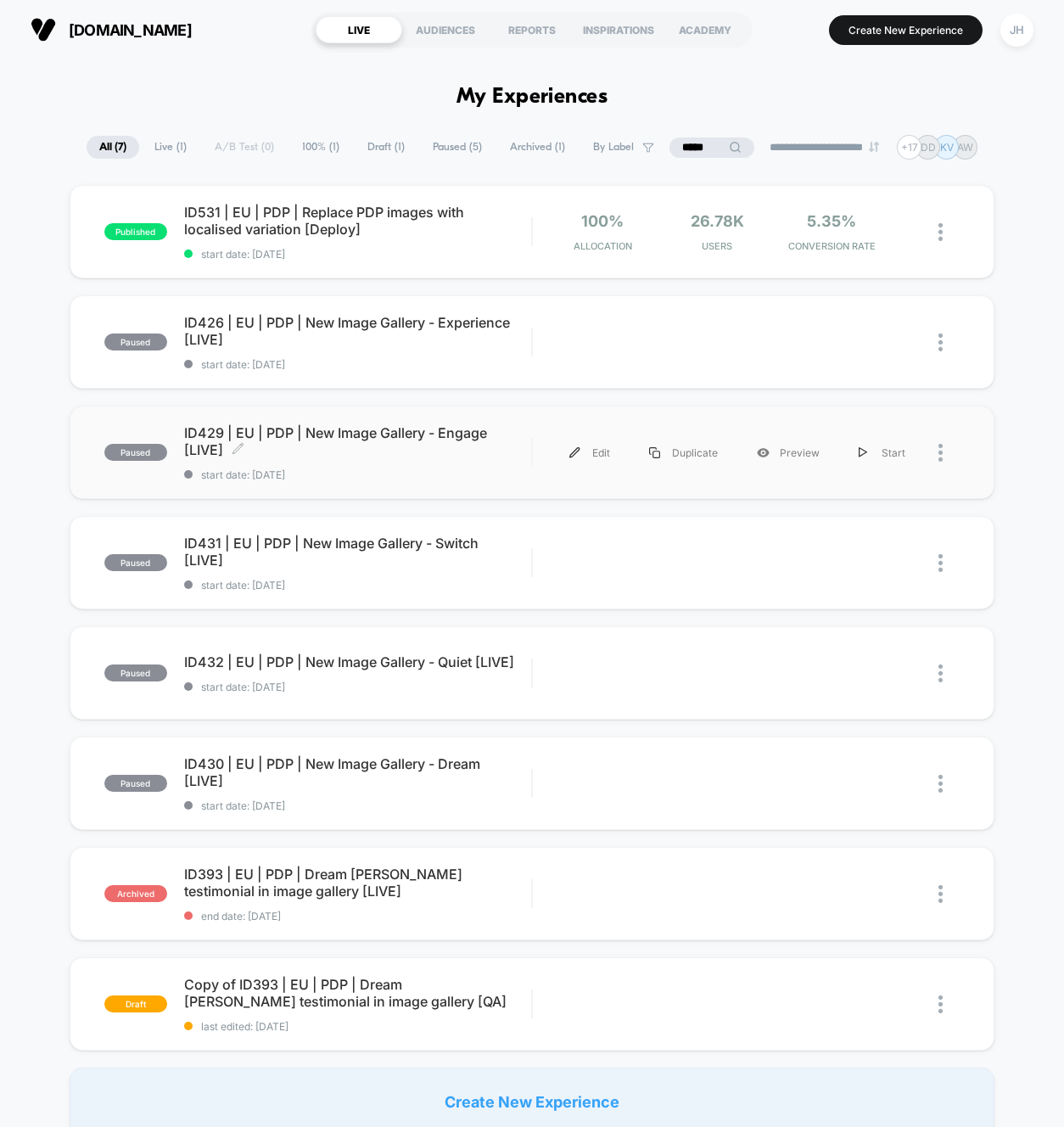
click at [434, 432] on span "ID429 | EU | PDP | New Image Gallery - Engage [LIVE] Click to edit experience d…" at bounding box center [358, 441] width 348 height 34
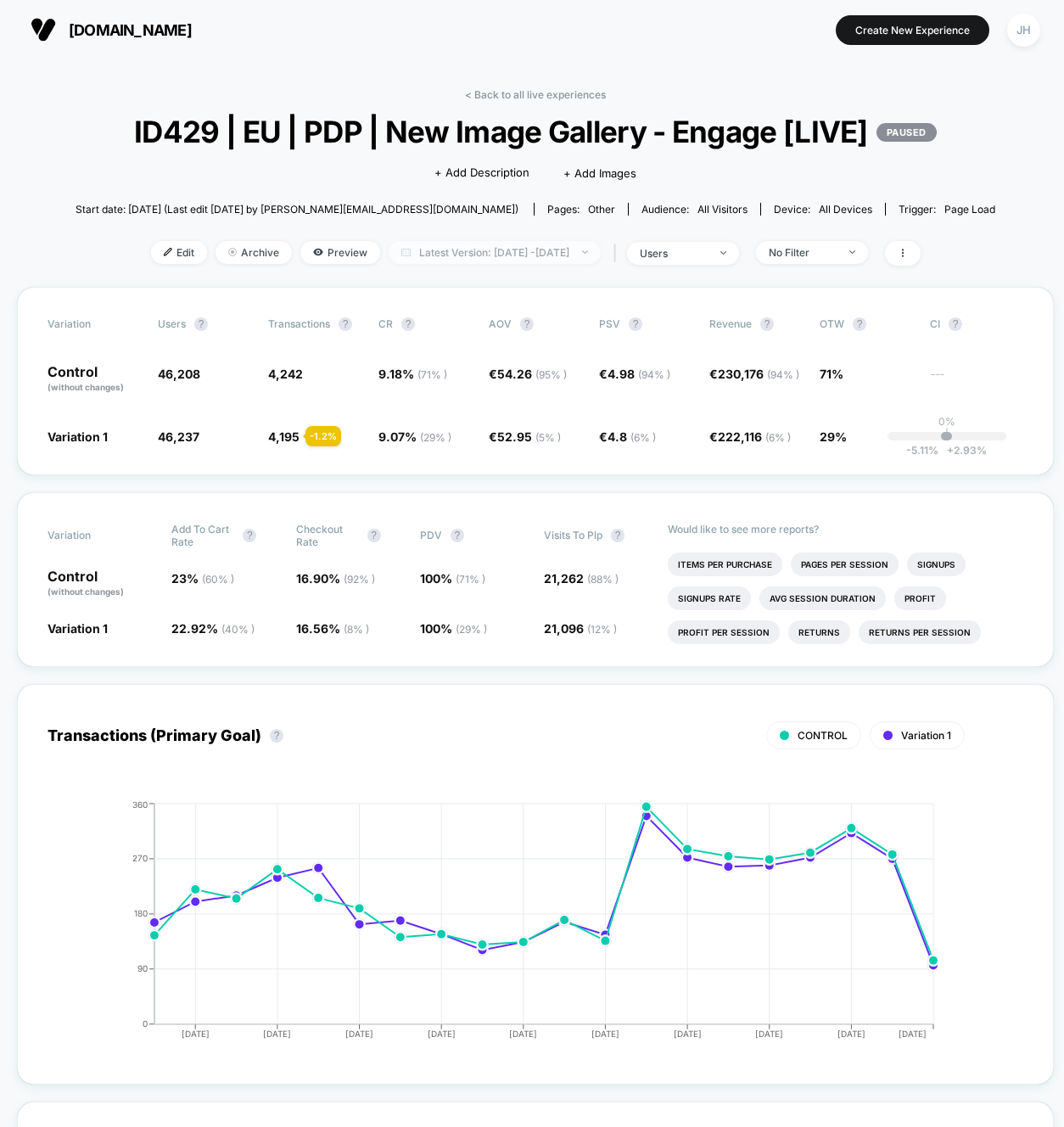
click at [530, 264] on span "Latest Version: [DATE] - [DATE]" at bounding box center [494, 251] width 212 height 23
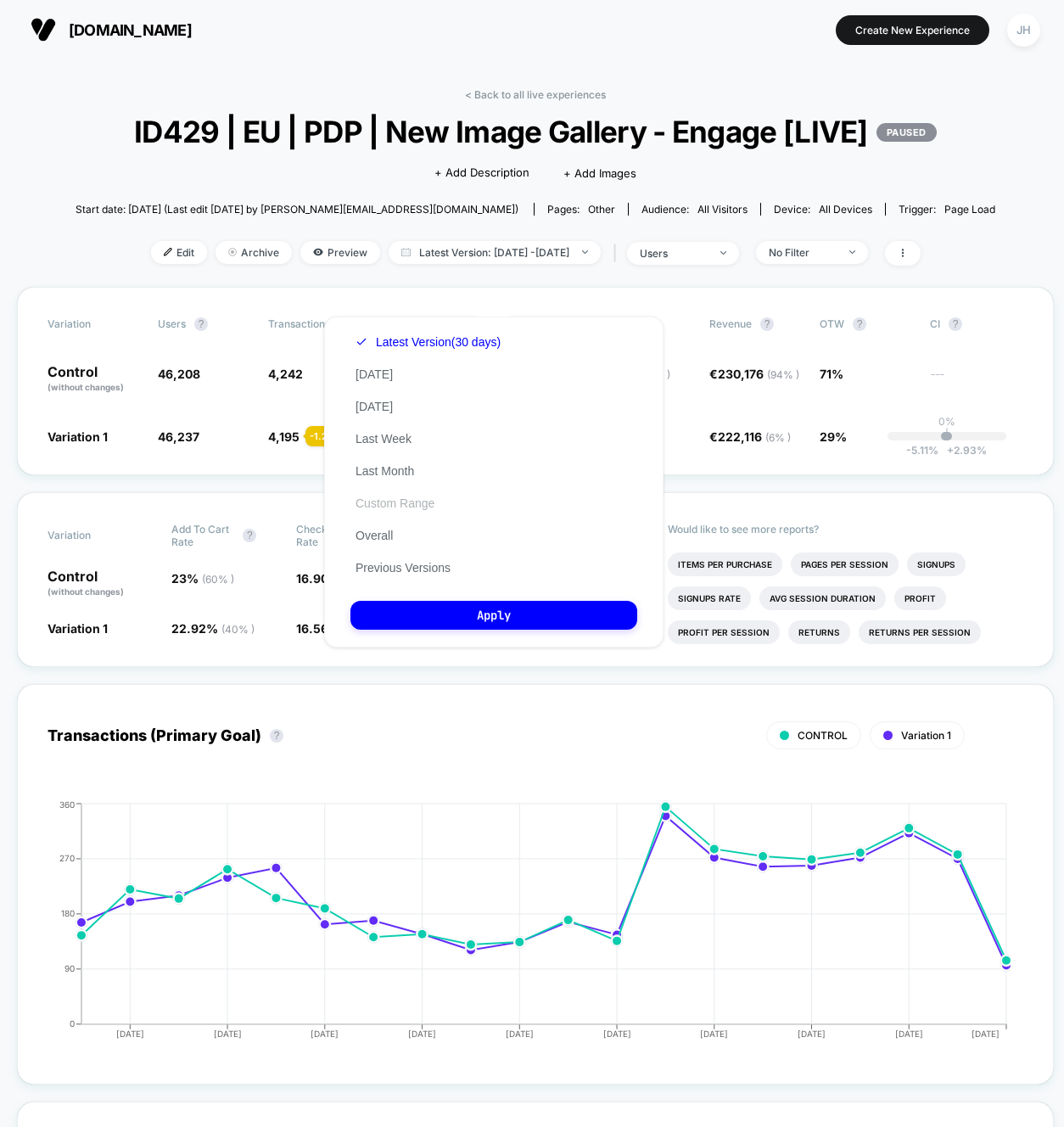
click at [406, 507] on button "Custom Range" at bounding box center [394, 504] width 89 height 16
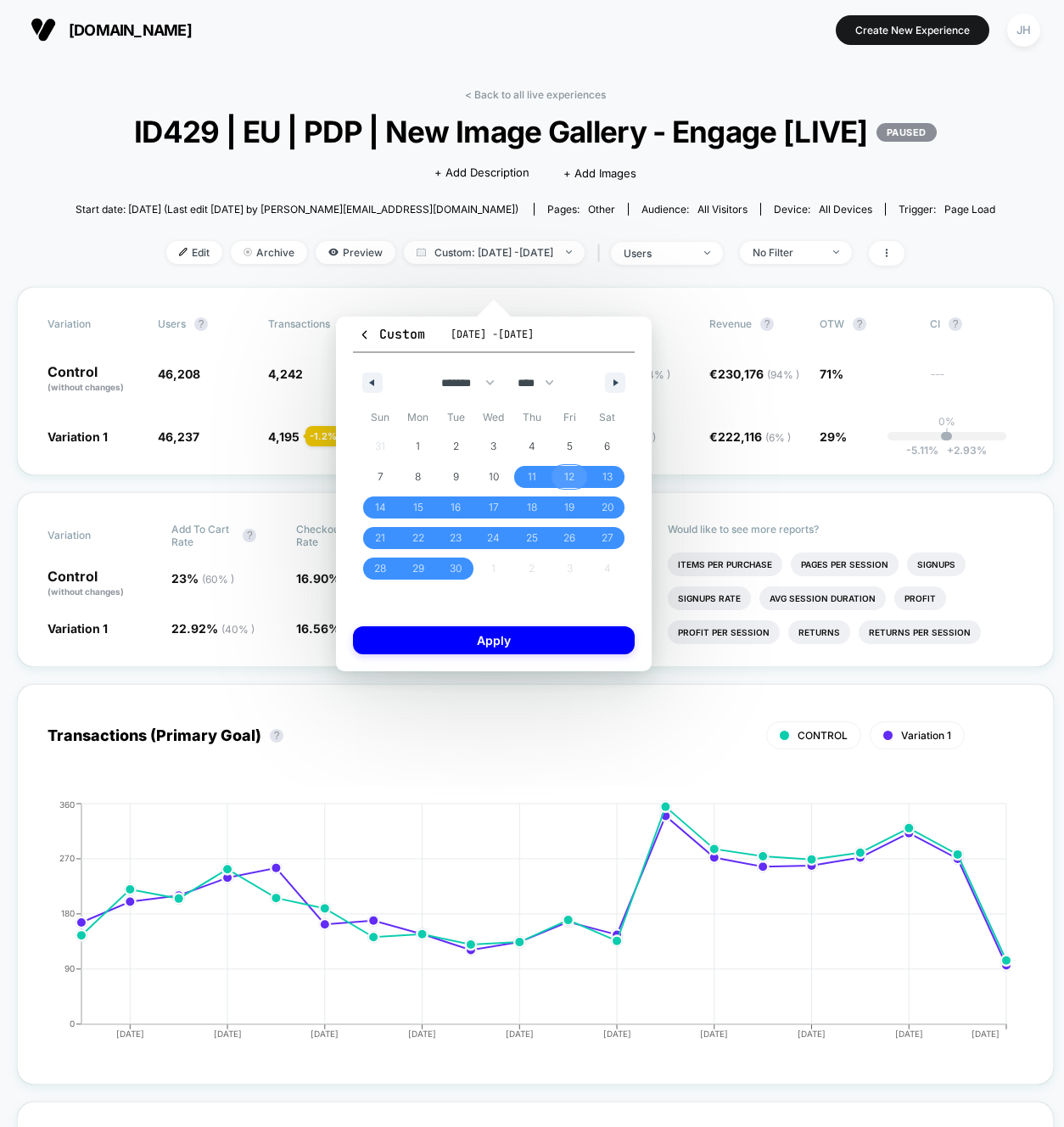
click at [561, 476] on span "12" at bounding box center [569, 476] width 38 height 23
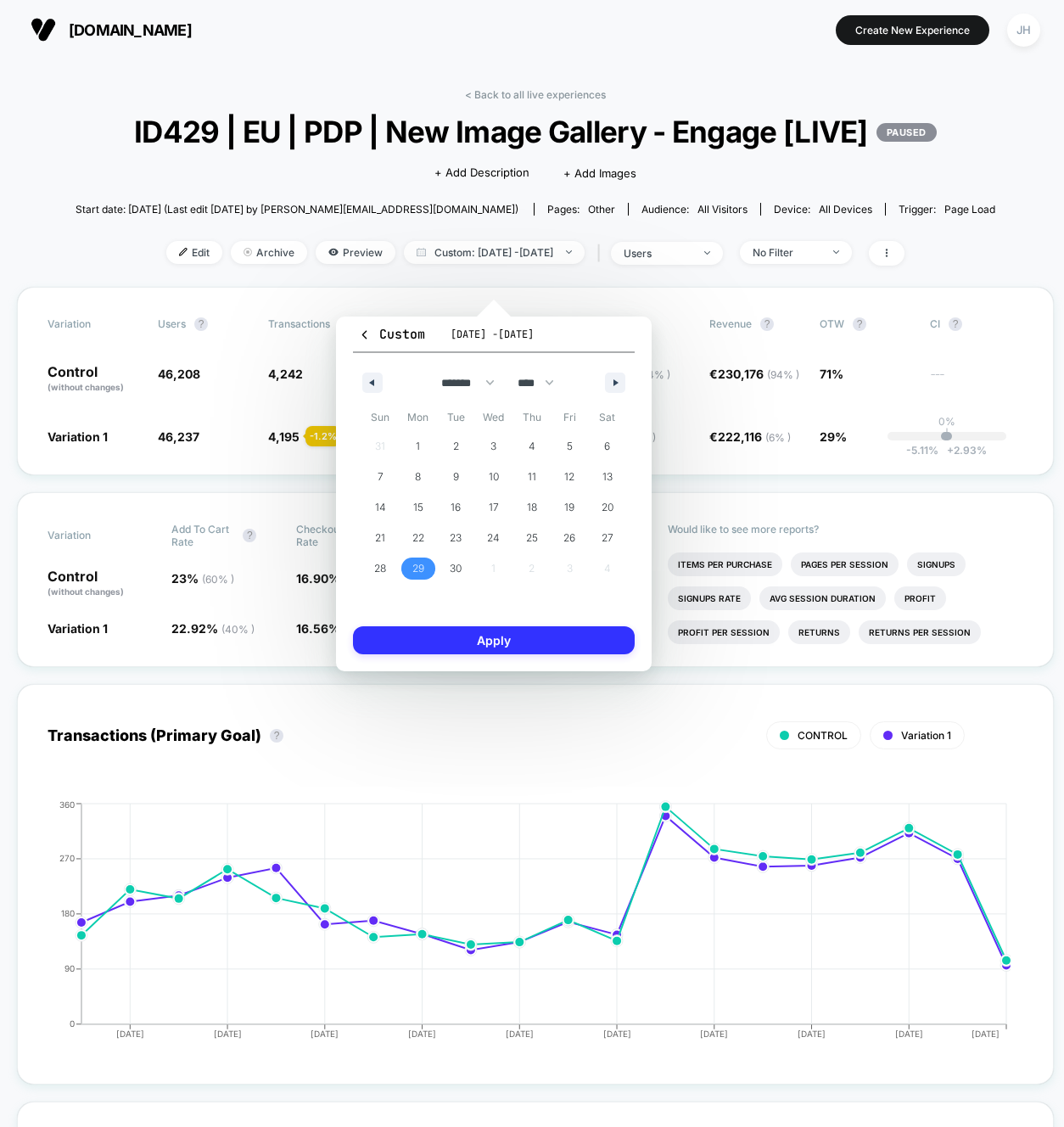
drag, startPoint x: 422, startPoint y: 570, endPoint x: 468, endPoint y: 654, distance: 95.8
click at [422, 570] on span "29" at bounding box center [419, 568] width 12 height 30
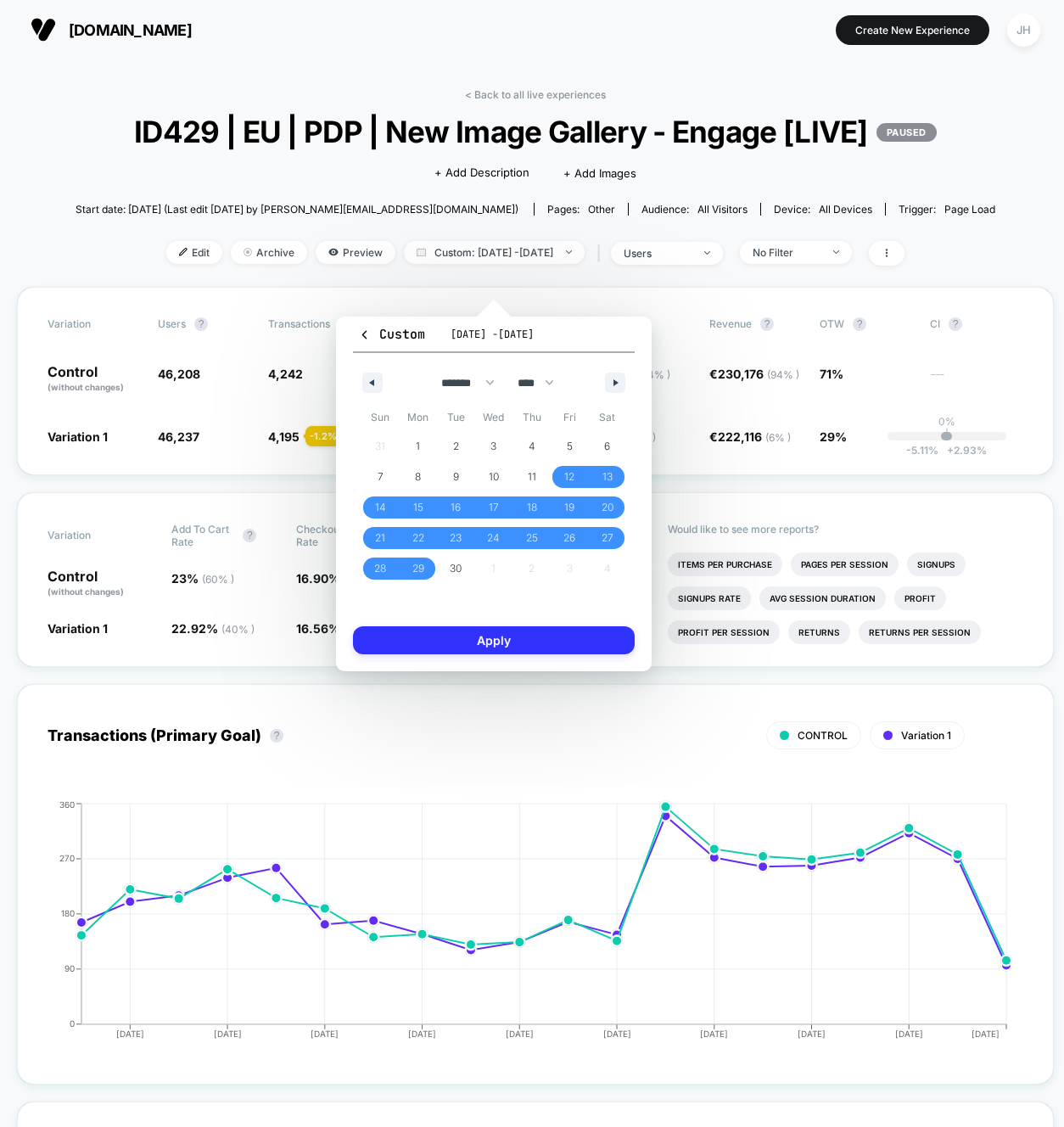
click at [468, 654] on button "Apply" at bounding box center [494, 640] width 282 height 28
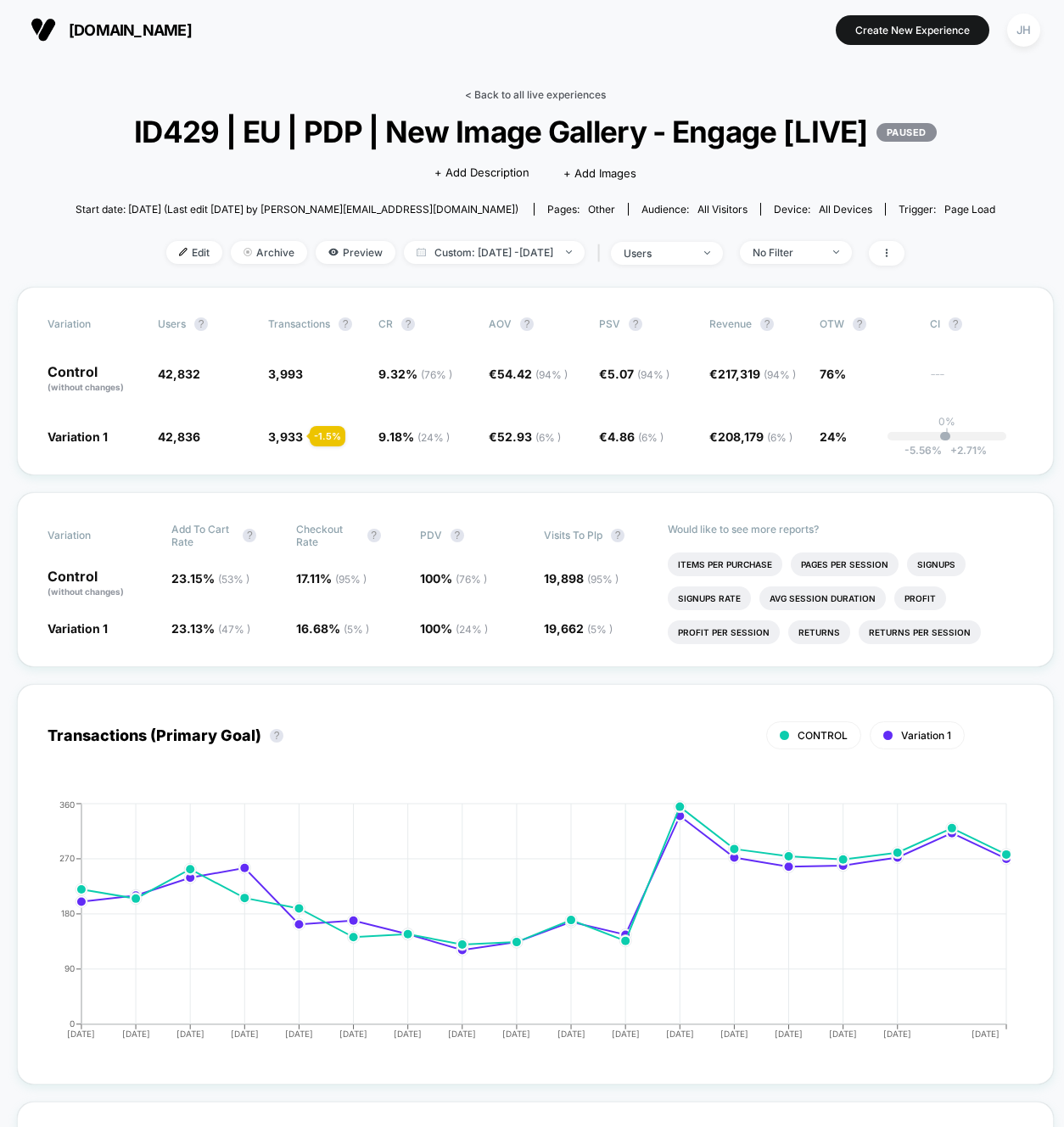
click at [566, 98] on link "< Back to all live experiences" at bounding box center [535, 94] width 141 height 13
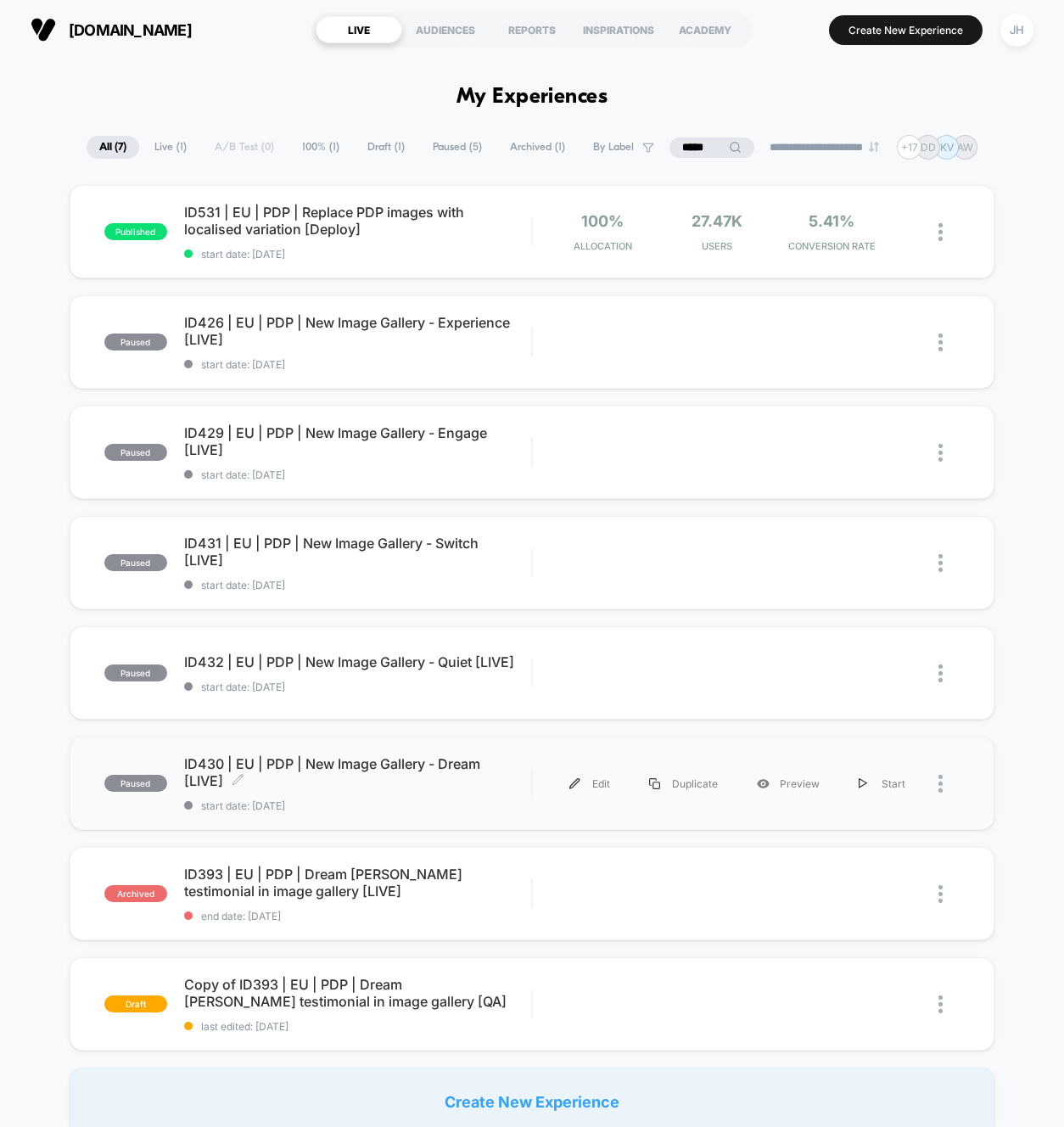
click at [379, 759] on span "ID430 | EU | PDP | New Image Gallery - Dream [LIVE] Click to edit experience de…" at bounding box center [358, 772] width 348 height 34
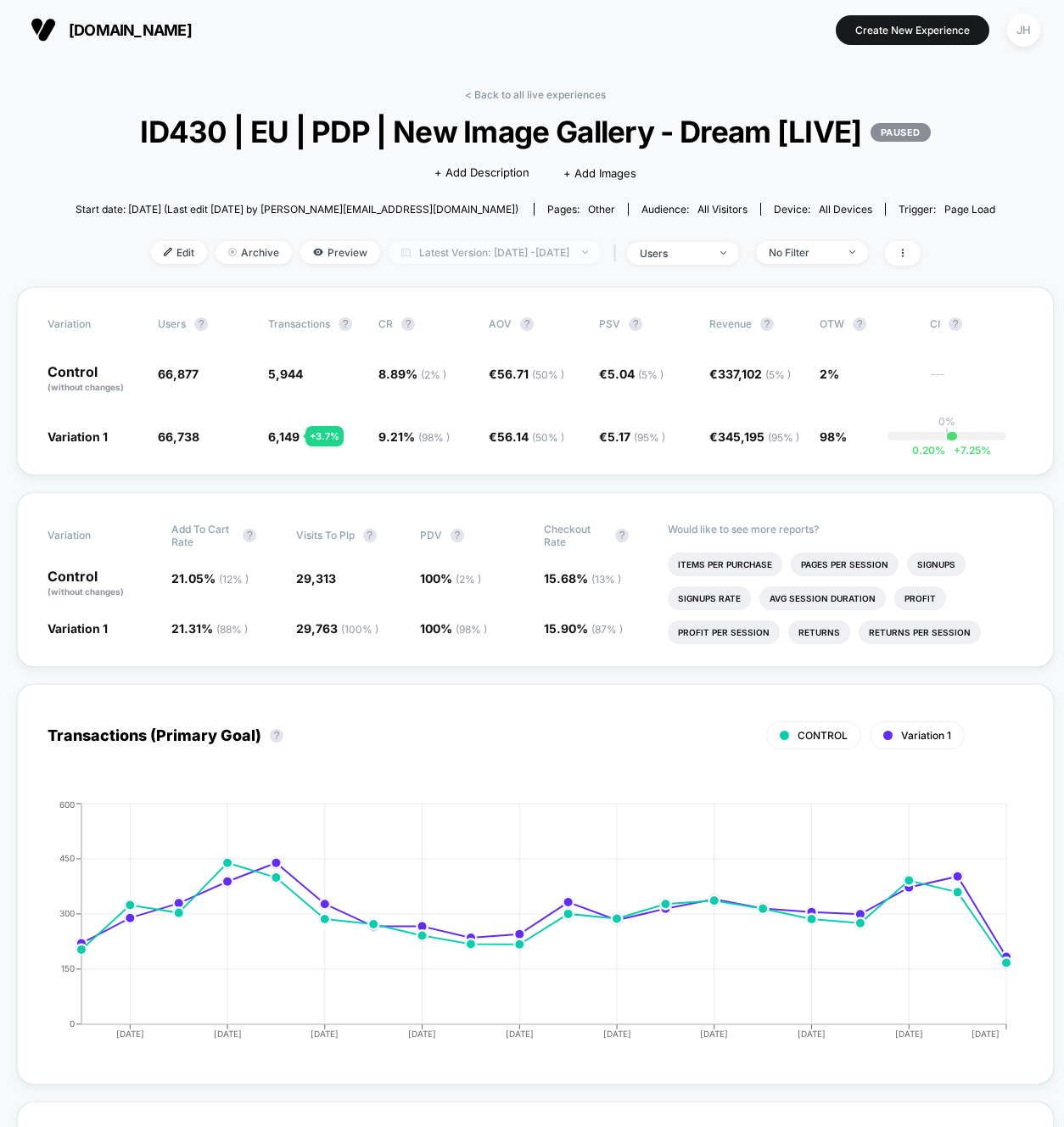
click at [554, 252] on span "Latest Version: [DATE] - [DATE]" at bounding box center [494, 251] width 212 height 23
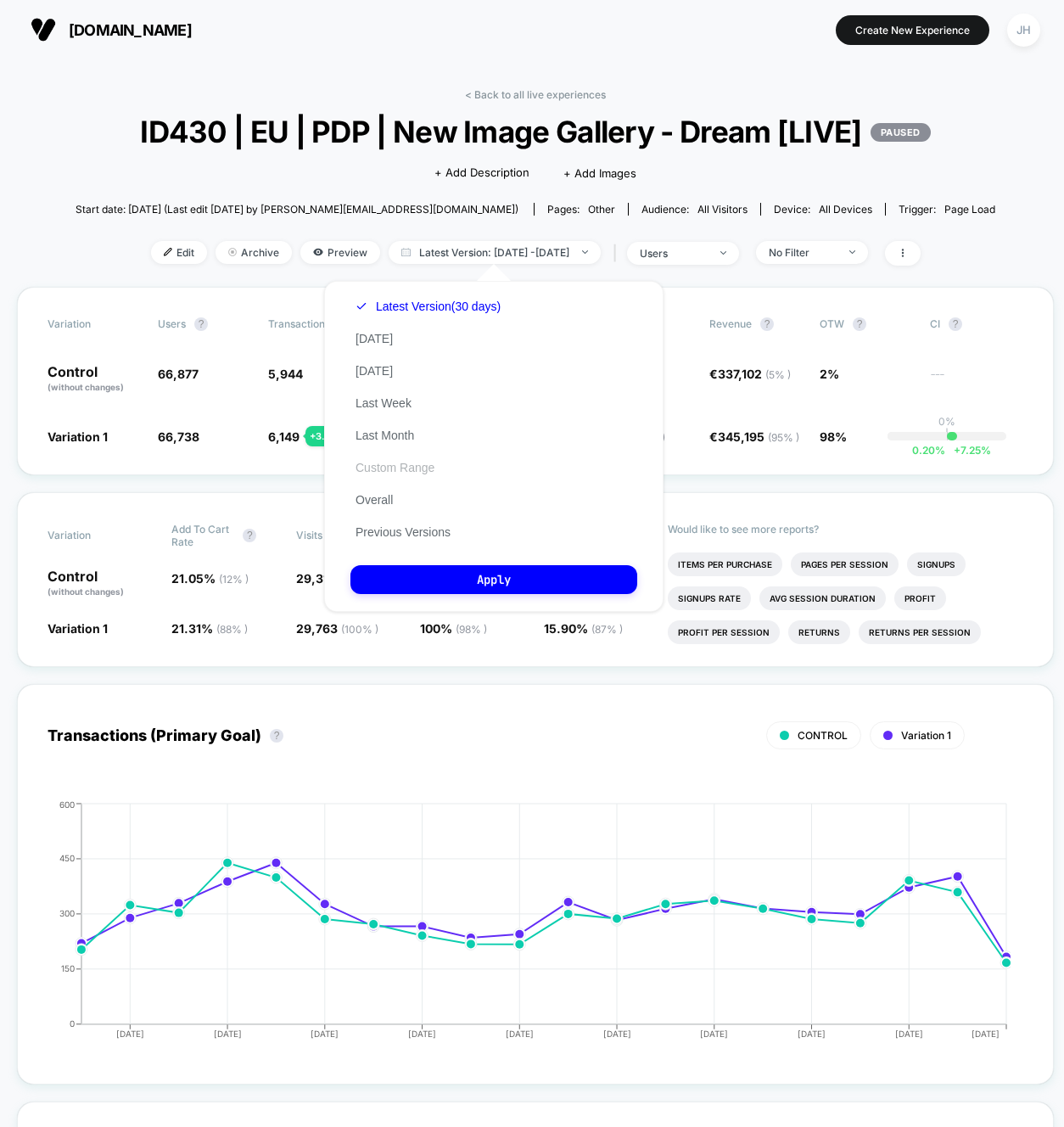
click at [421, 471] on button "Custom Range" at bounding box center [394, 468] width 89 height 16
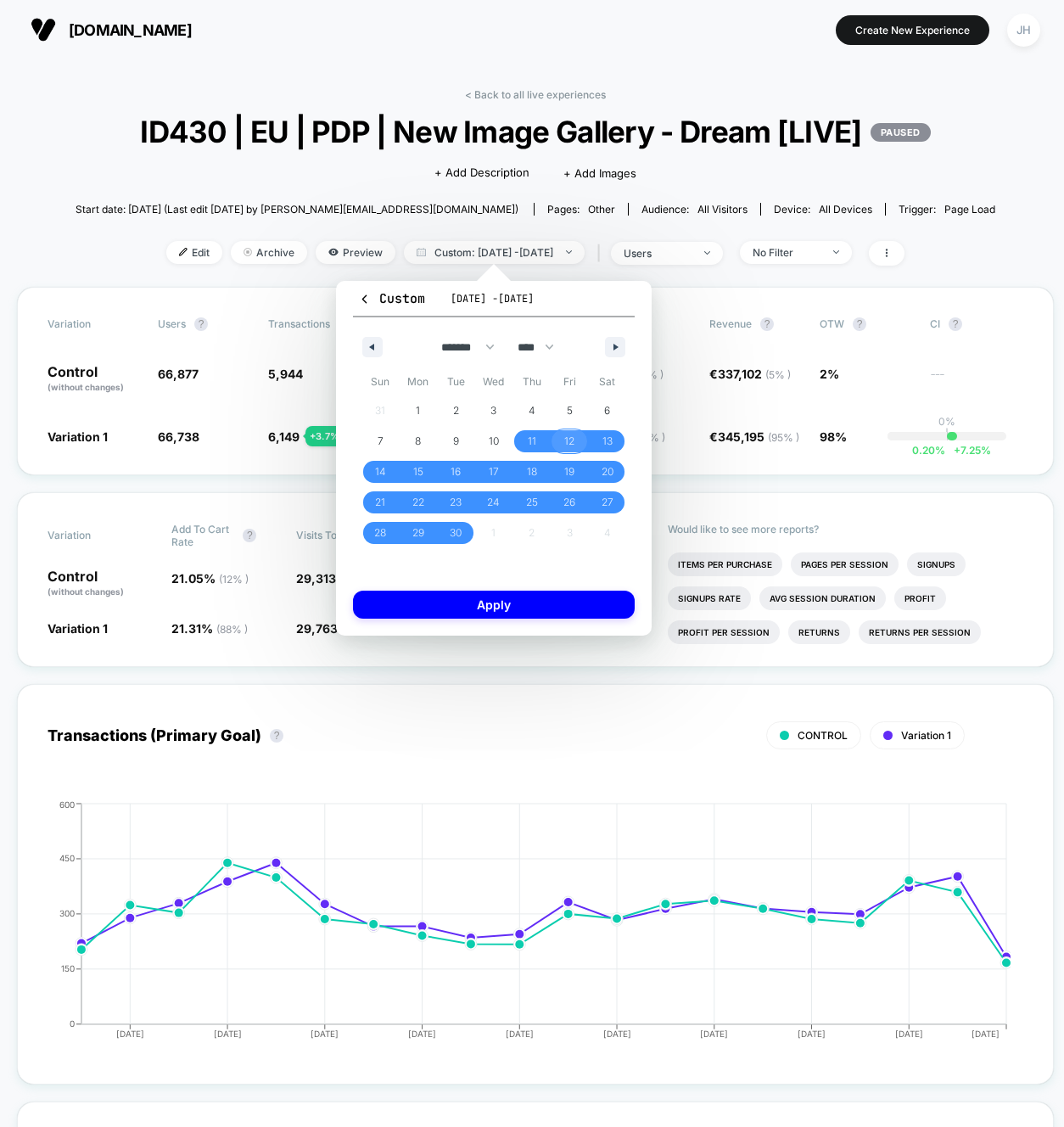
click at [560, 447] on span "12" at bounding box center [569, 441] width 38 height 23
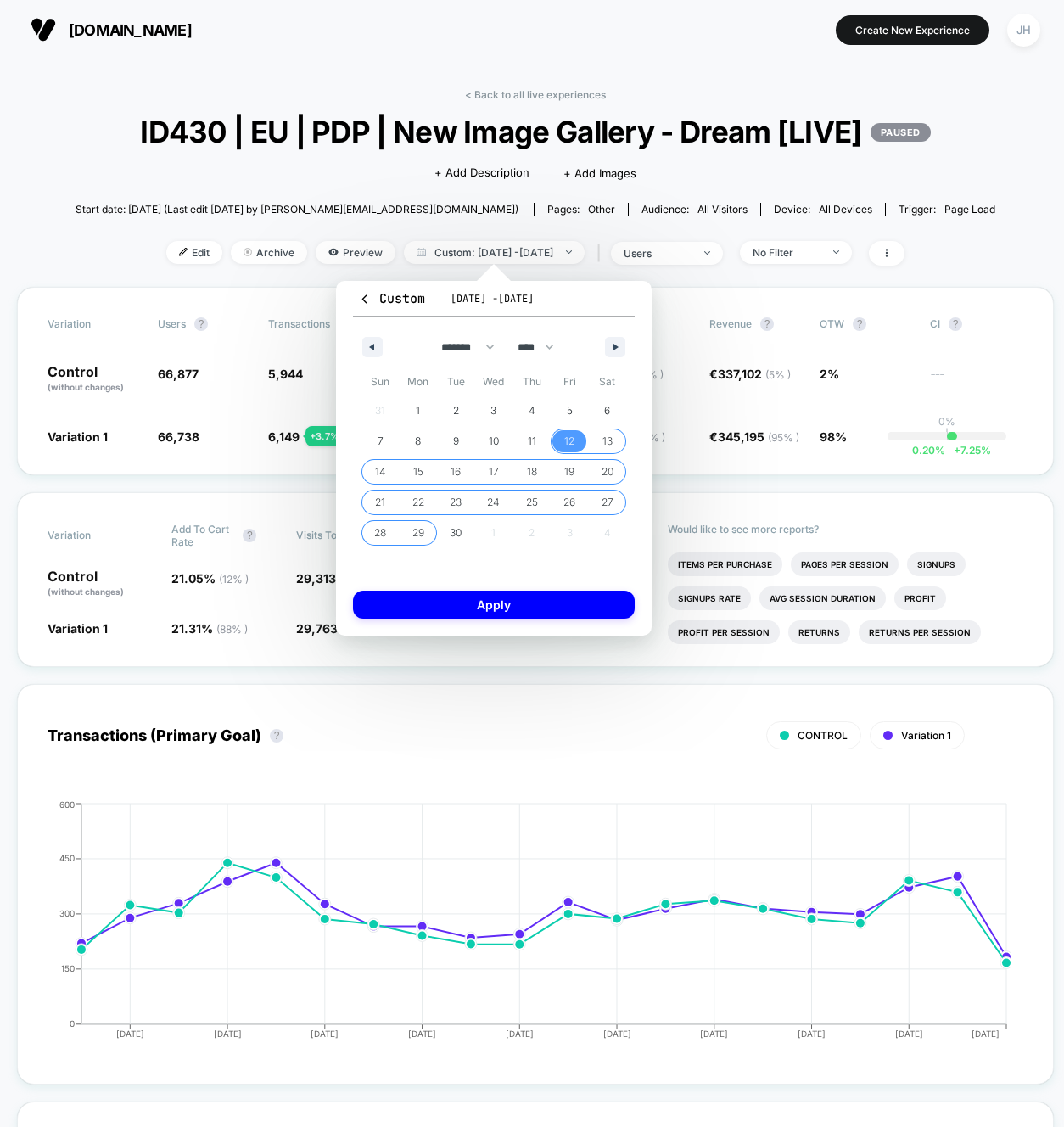
click at [407, 536] on span "29" at bounding box center [419, 532] width 38 height 23
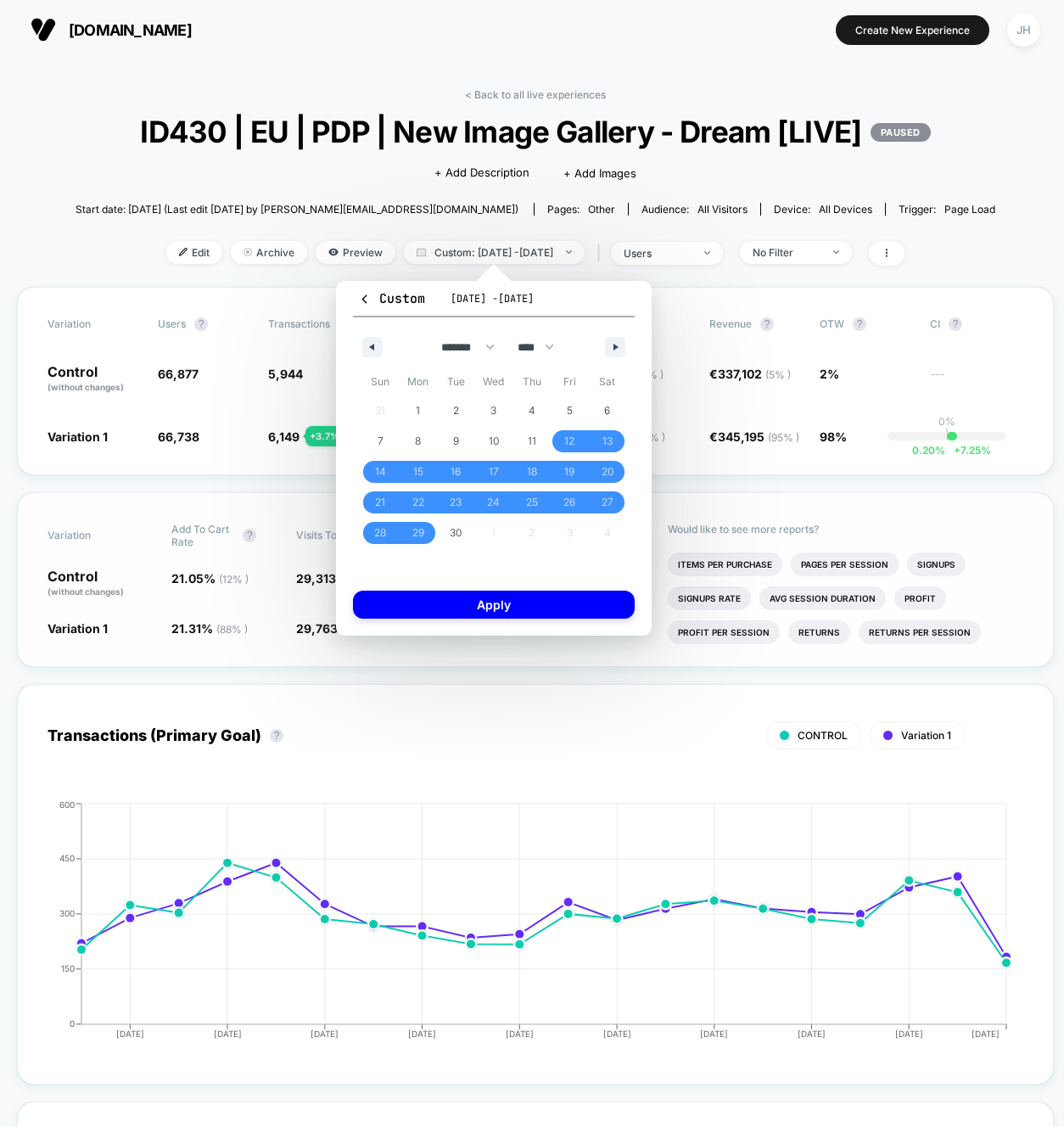
drag, startPoint x: 493, startPoint y: 596, endPoint x: 501, endPoint y: 610, distance: 16.1
click at [494, 598] on button "Apply" at bounding box center [494, 605] width 282 height 28
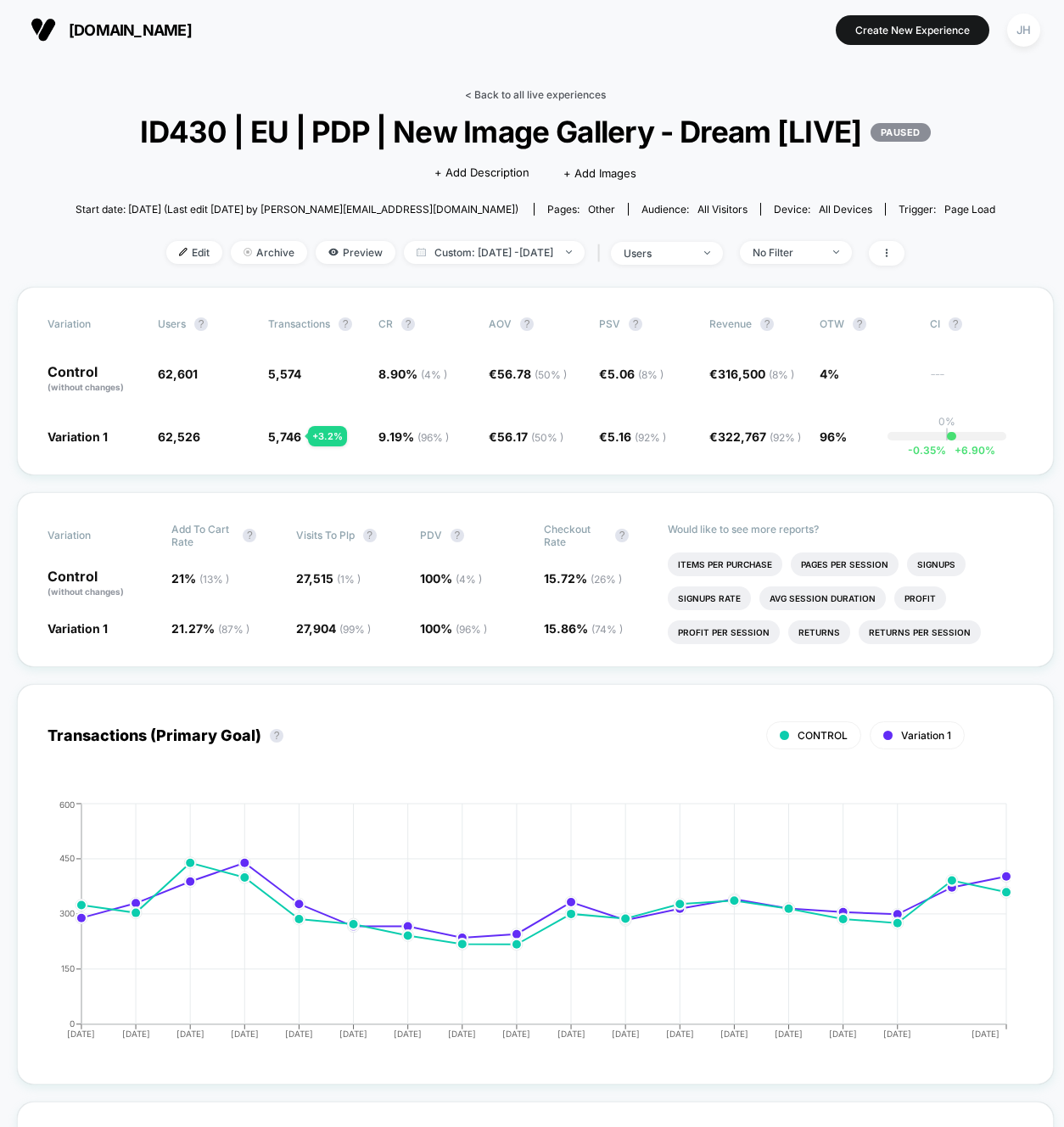
click at [581, 92] on link "< Back to all live experiences" at bounding box center [535, 94] width 141 height 13
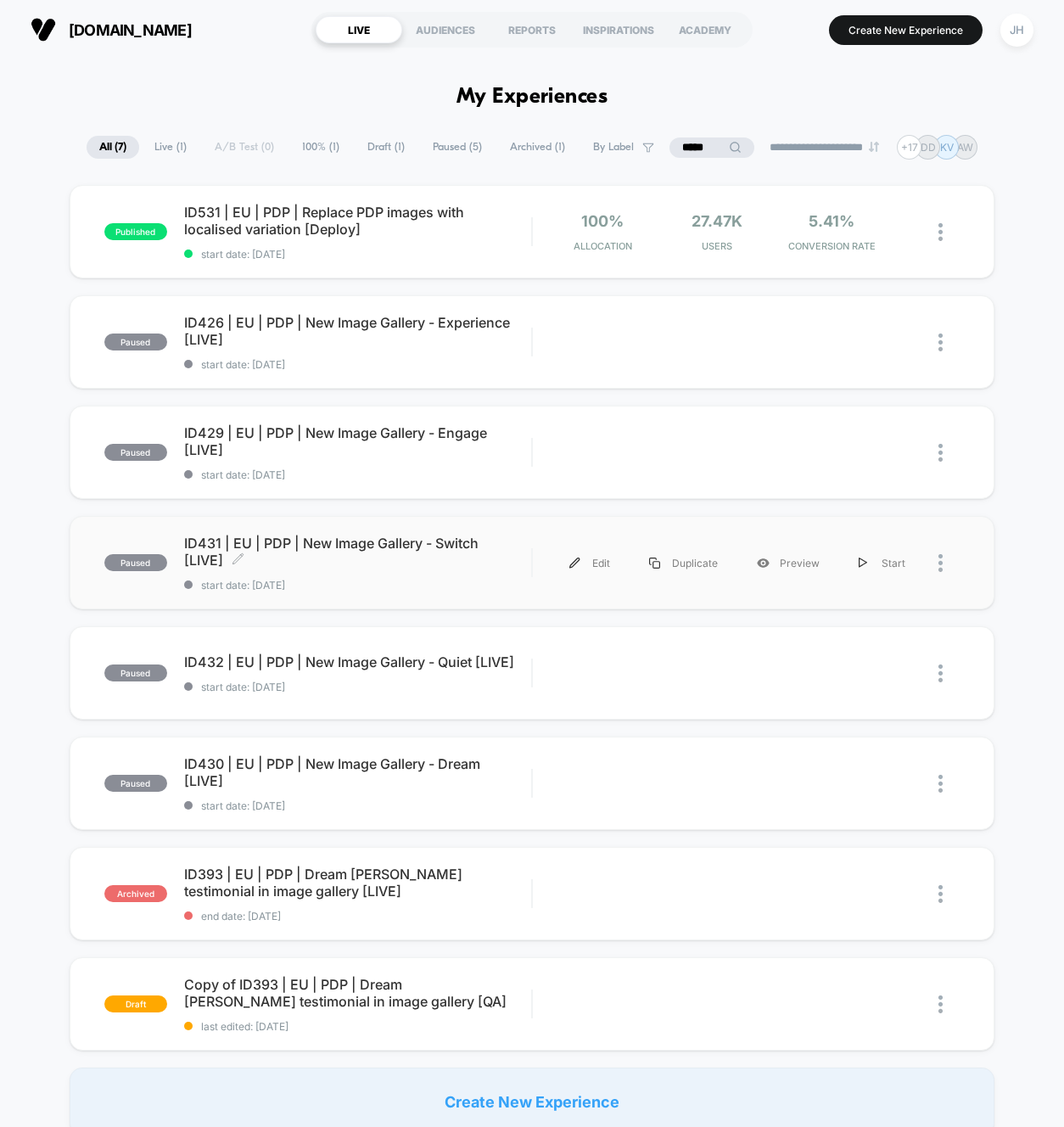
click at [407, 544] on span "ID431 | EU | PDP | New Image Gallery - Switch [LIVE] Click to edit experience d…" at bounding box center [358, 551] width 348 height 34
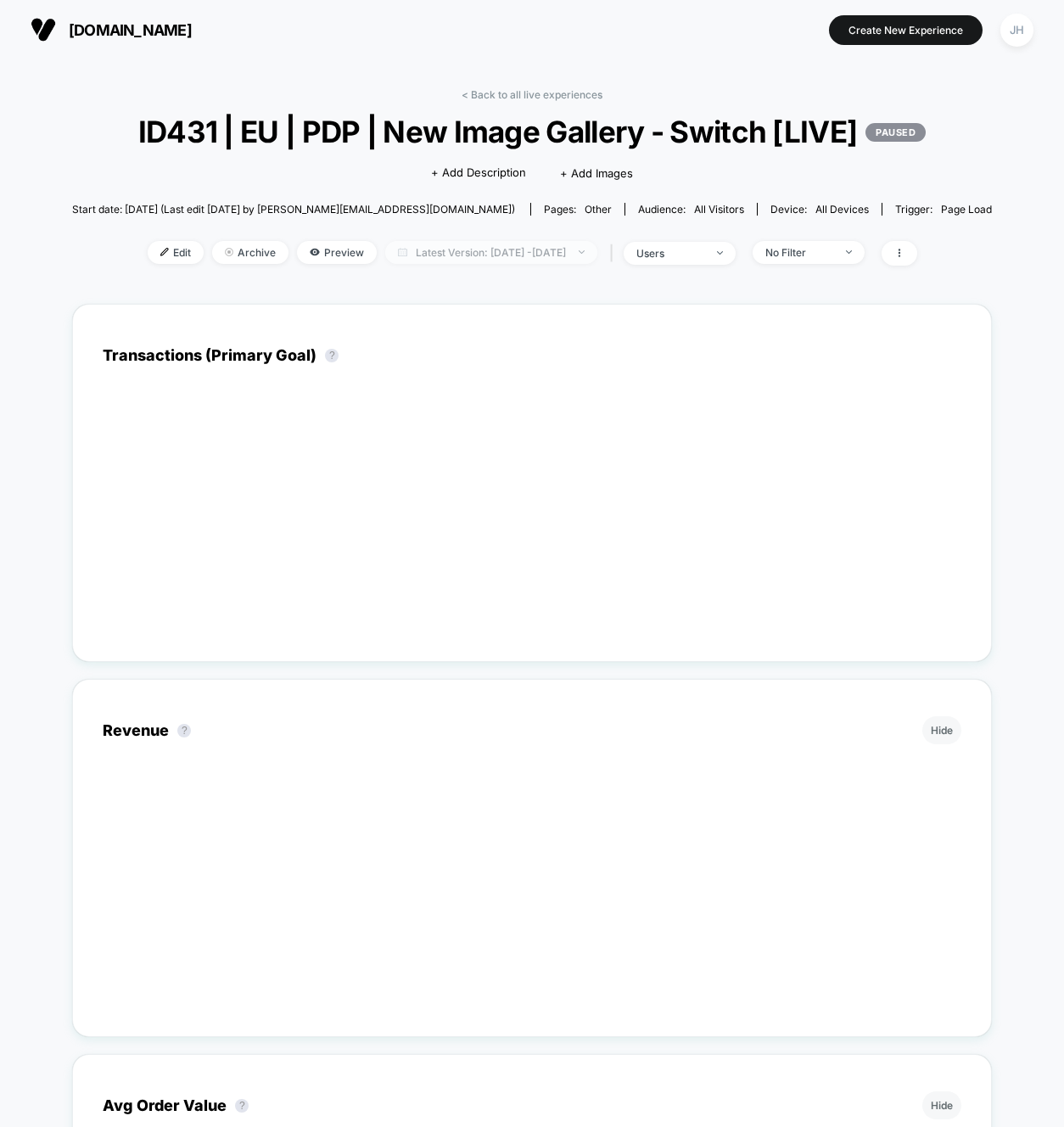
click at [577, 255] on span "Latest Version: [DATE] - [DATE]" at bounding box center [491, 251] width 212 height 23
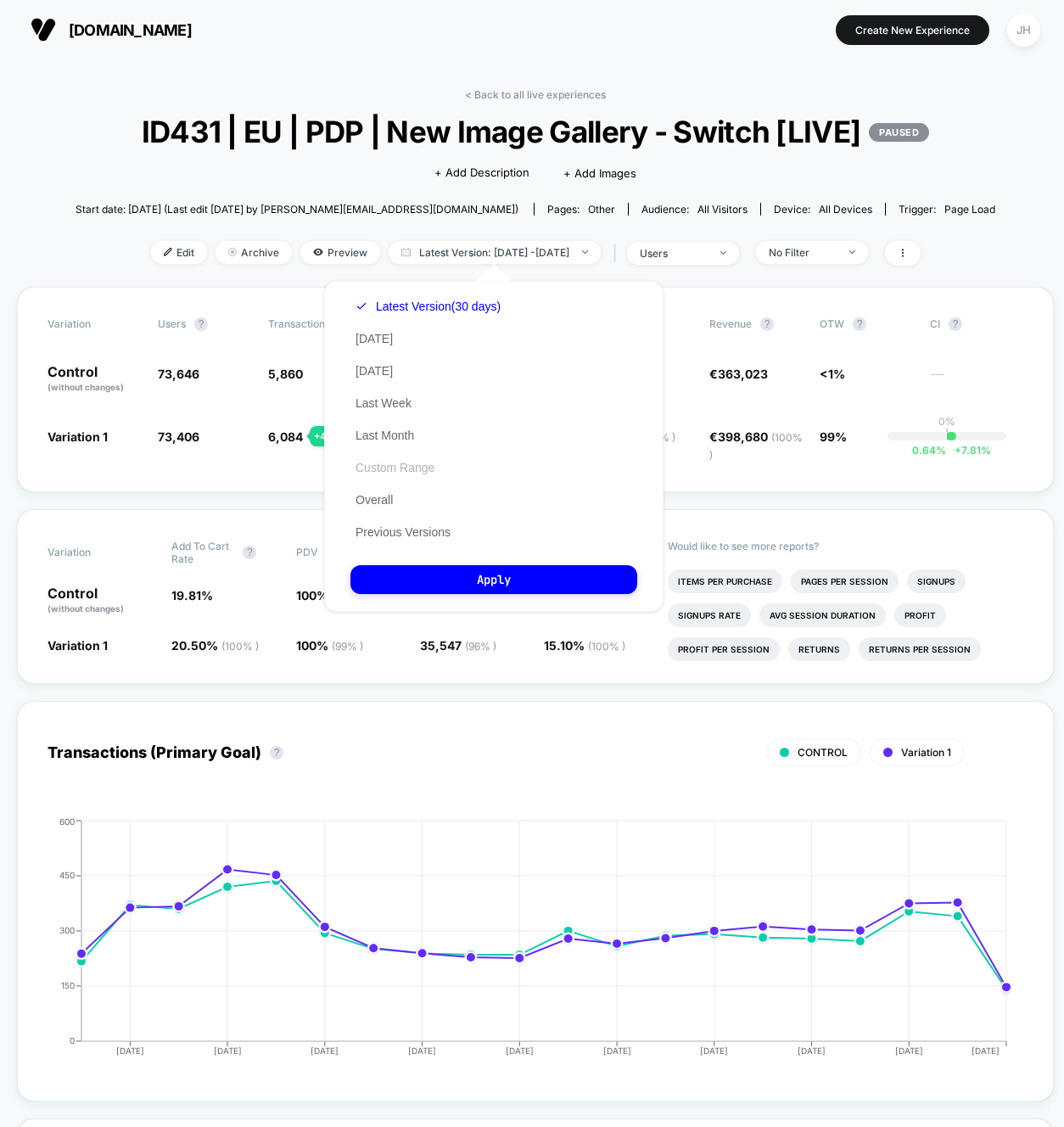
click at [400, 469] on button "Custom Range" at bounding box center [394, 468] width 89 height 16
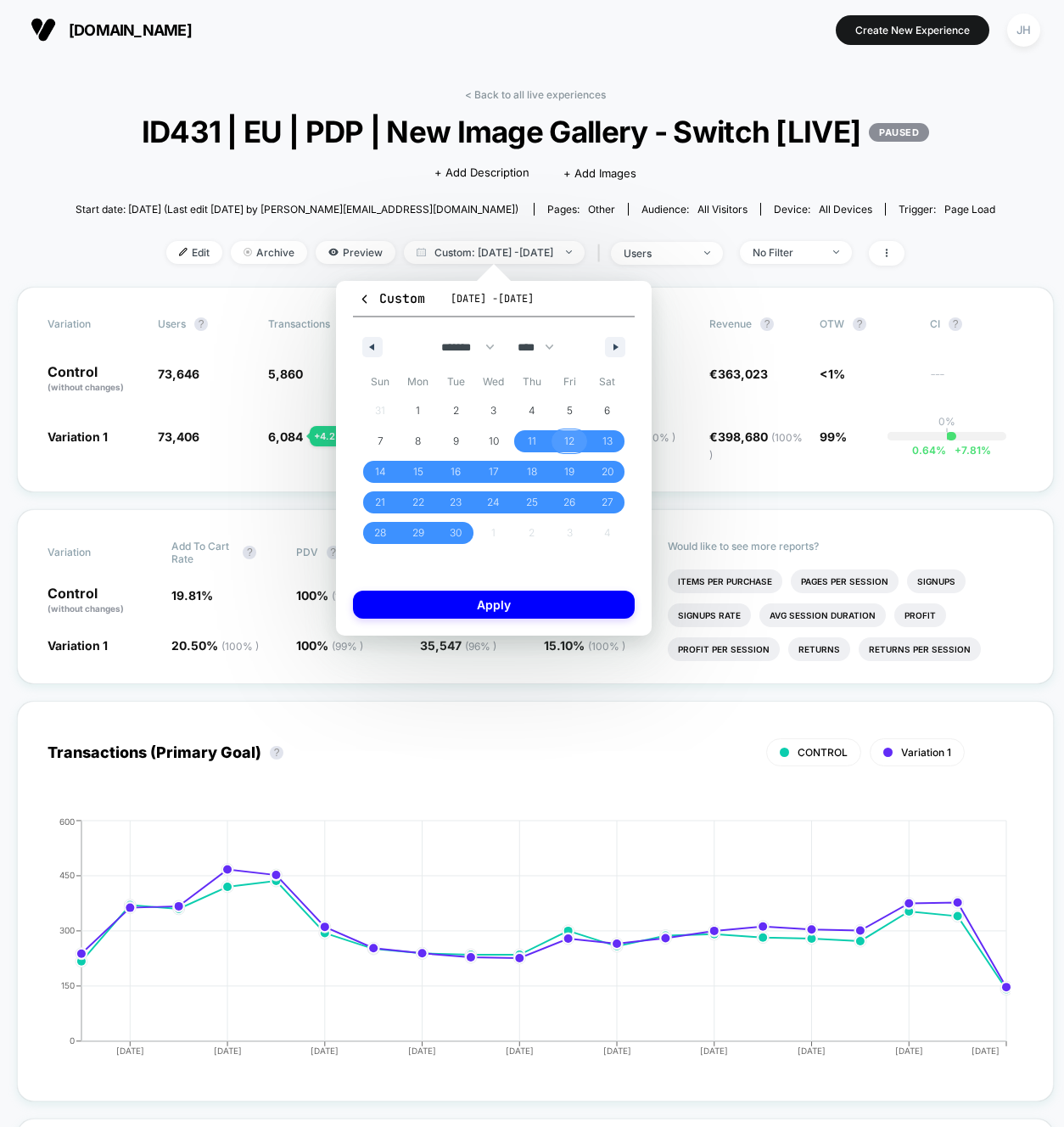
click at [576, 439] on span "12" at bounding box center [569, 441] width 38 height 23
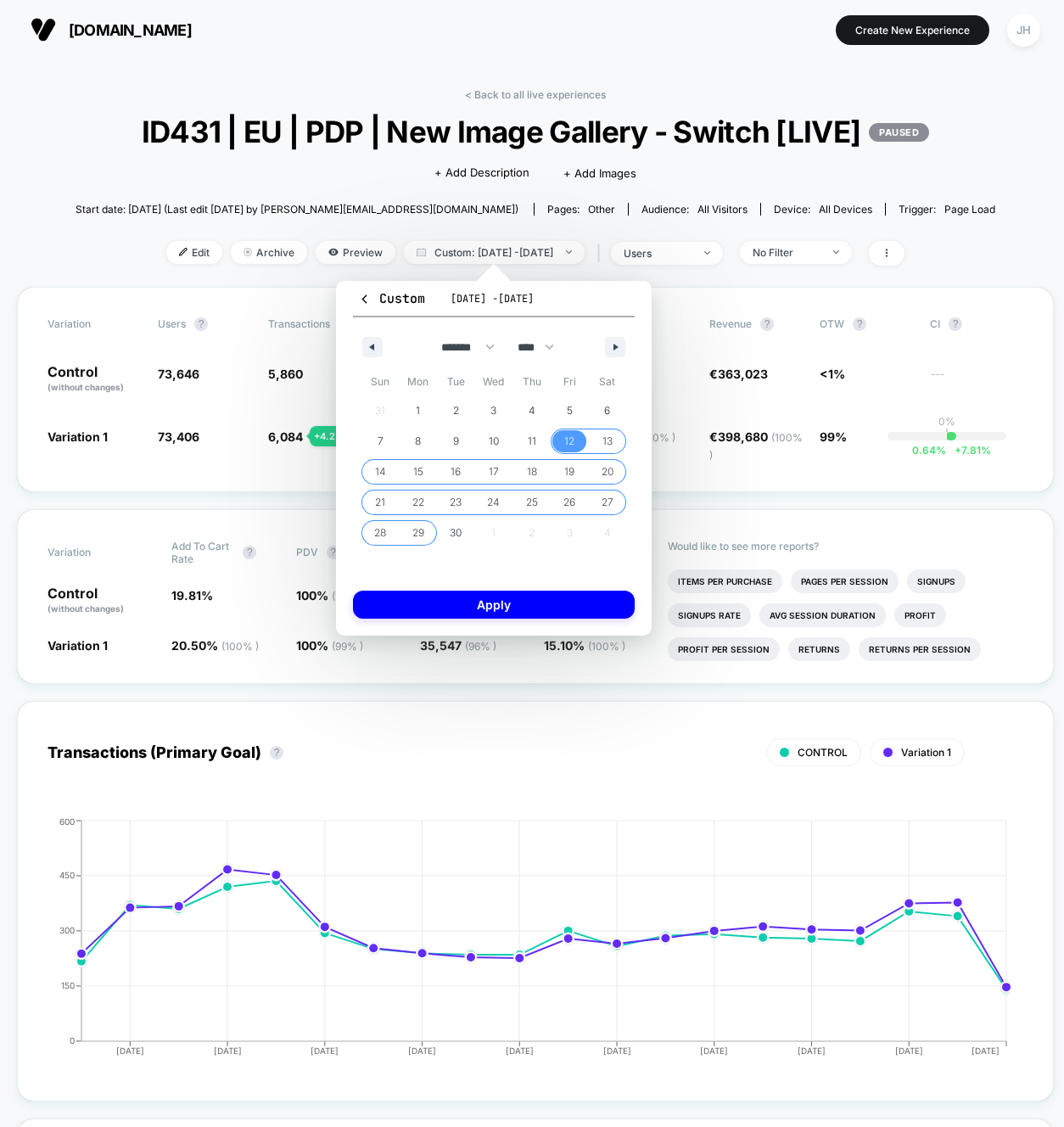
drag, startPoint x: 415, startPoint y: 539, endPoint x: 459, endPoint y: 586, distance: 64.4
click at [415, 539] on span "29" at bounding box center [419, 532] width 12 height 30
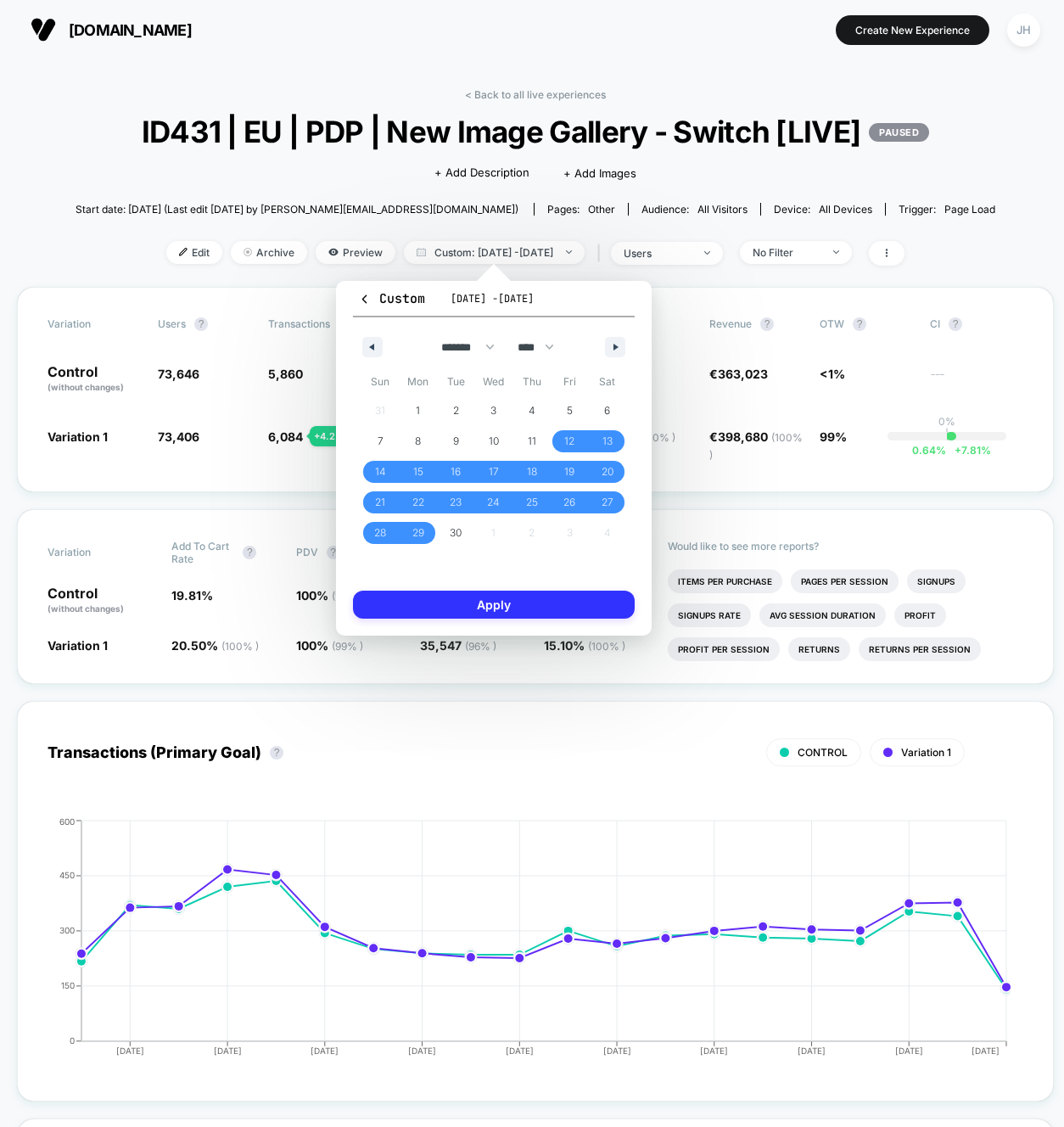
click at [471, 601] on button "Apply" at bounding box center [494, 605] width 282 height 28
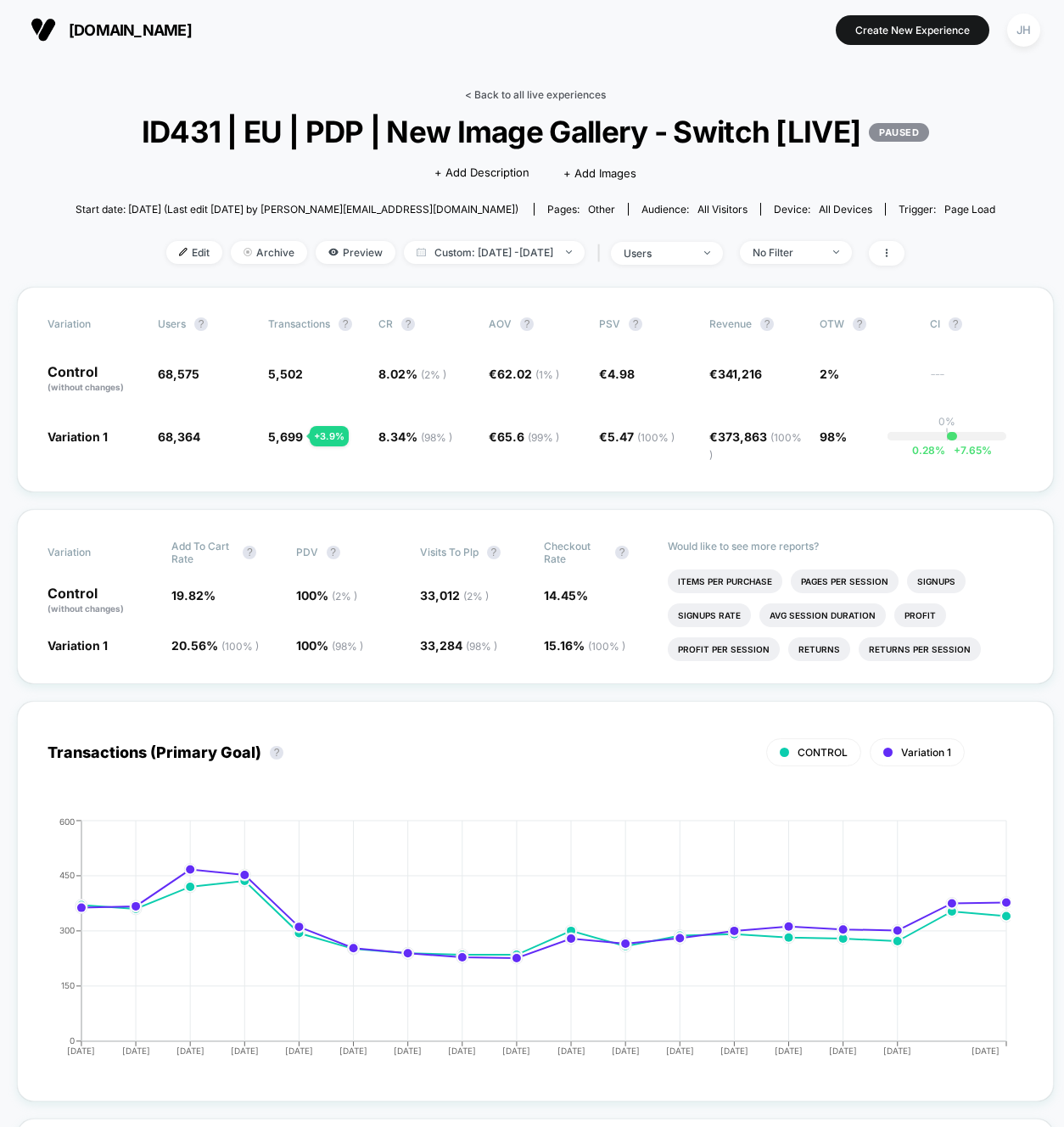
click at [503, 88] on link "< Back to all live experiences" at bounding box center [535, 94] width 141 height 13
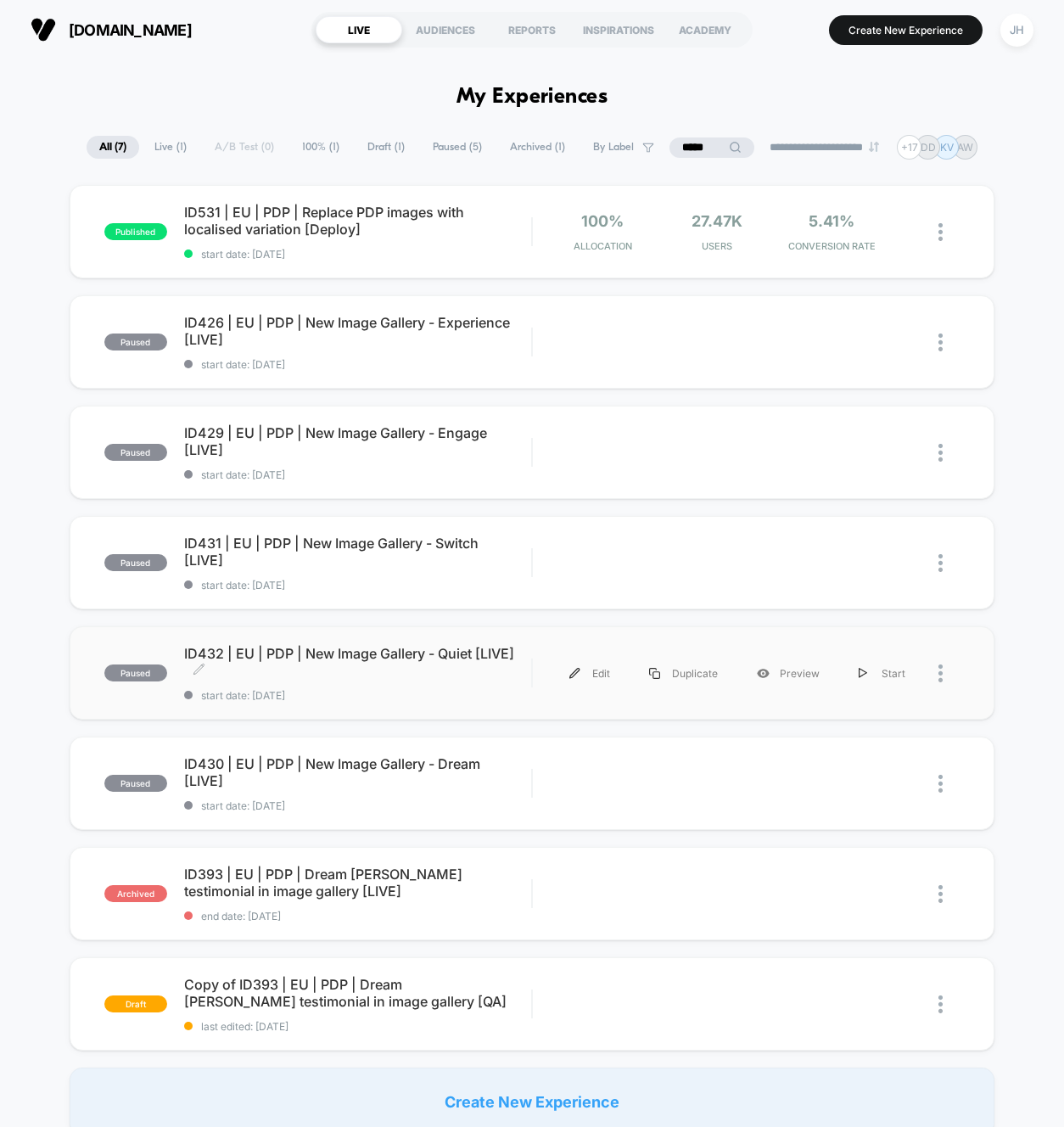
click at [424, 659] on span "ID432 | EU | PDP | New Image Gallery - Quiet [LIVE] Click to edit experience de…" at bounding box center [358, 661] width 348 height 34
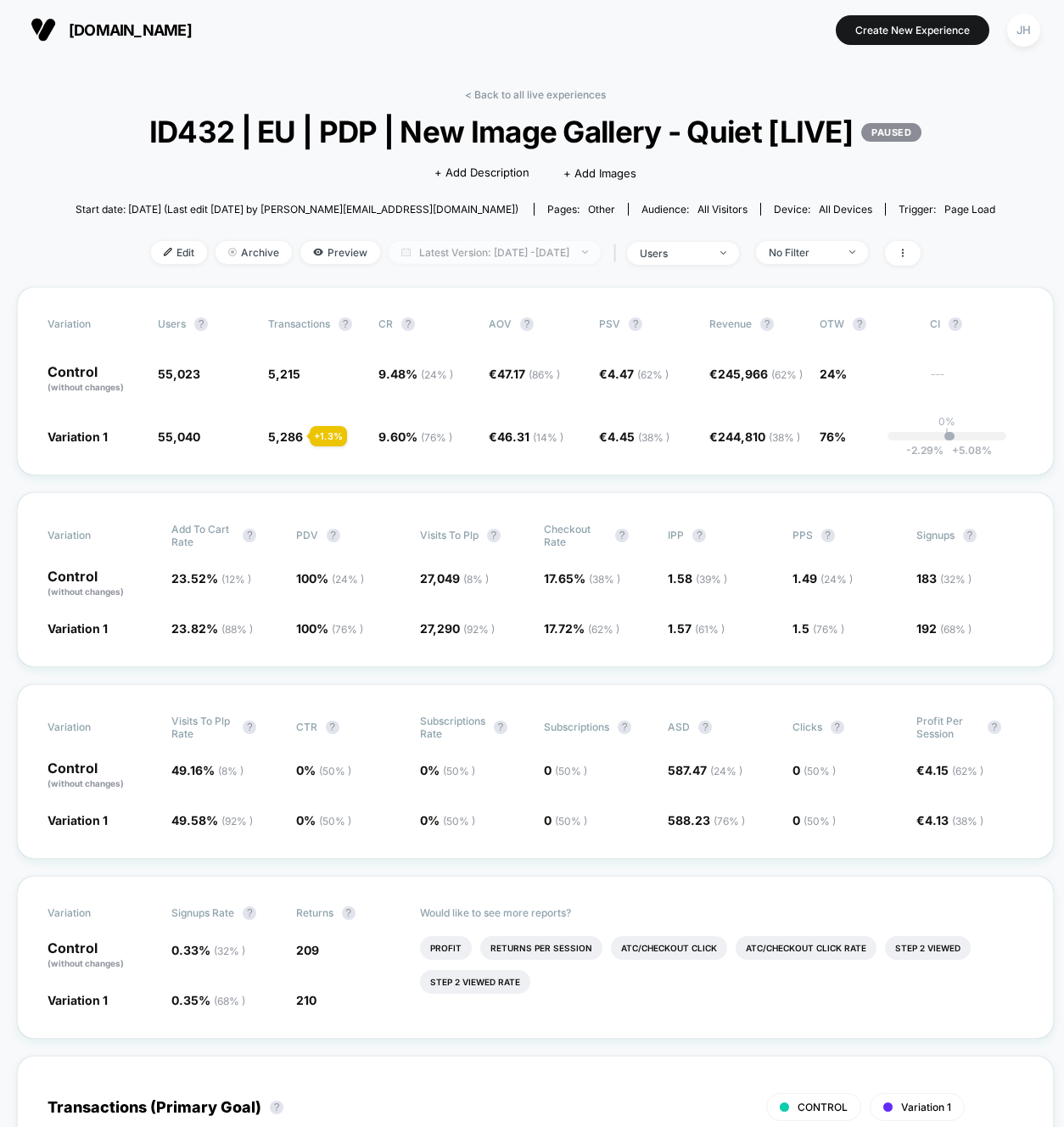
click at [480, 251] on span "Latest Version: [DATE] - [DATE]" at bounding box center [494, 251] width 212 height 23
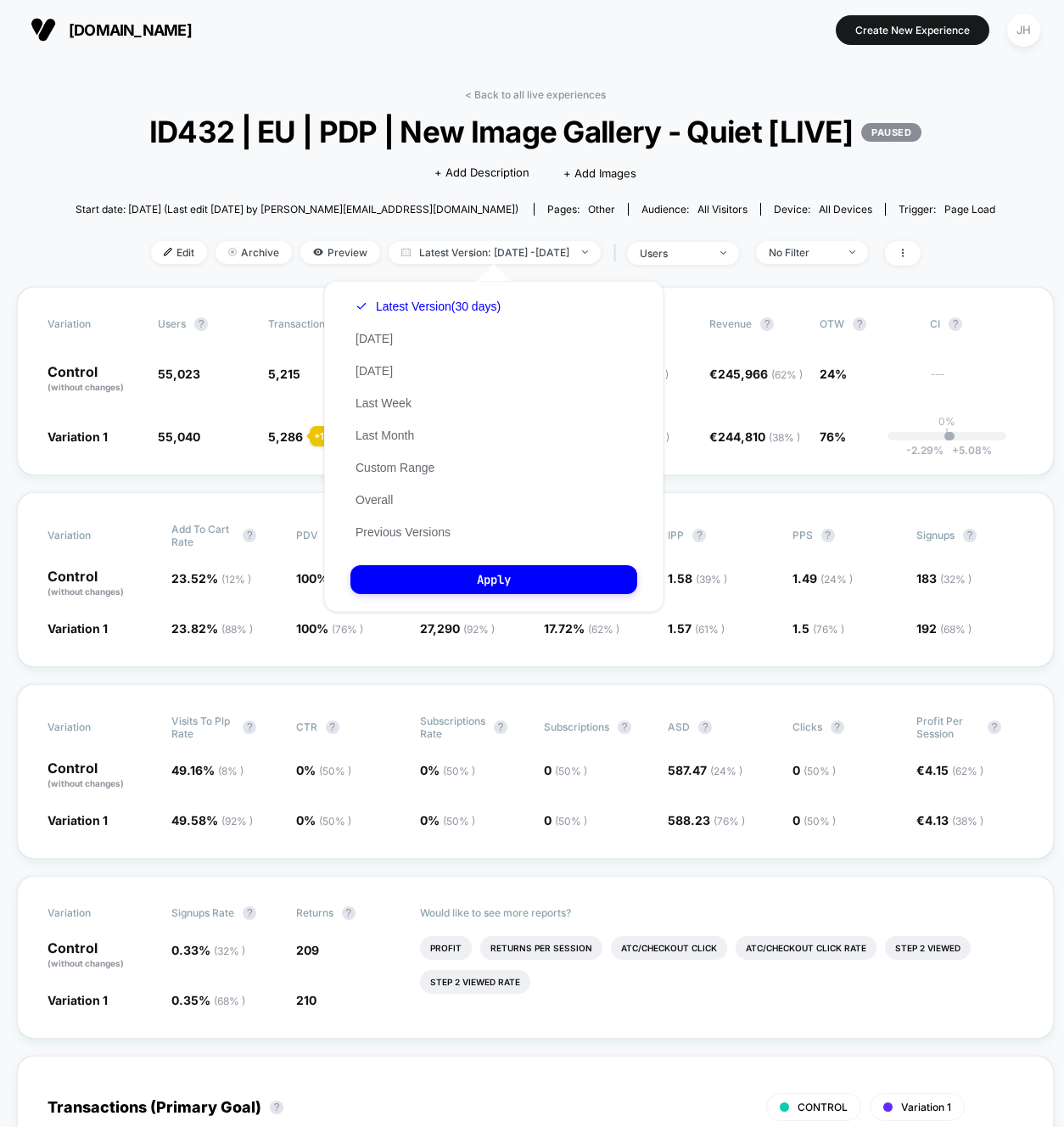
click at [406, 476] on div "Latest Version (30 days) Today Yesterday Last Week Last Month Custom Range Over…" at bounding box center [427, 420] width 155 height 258
click at [411, 469] on button "Custom Range" at bounding box center [394, 468] width 89 height 16
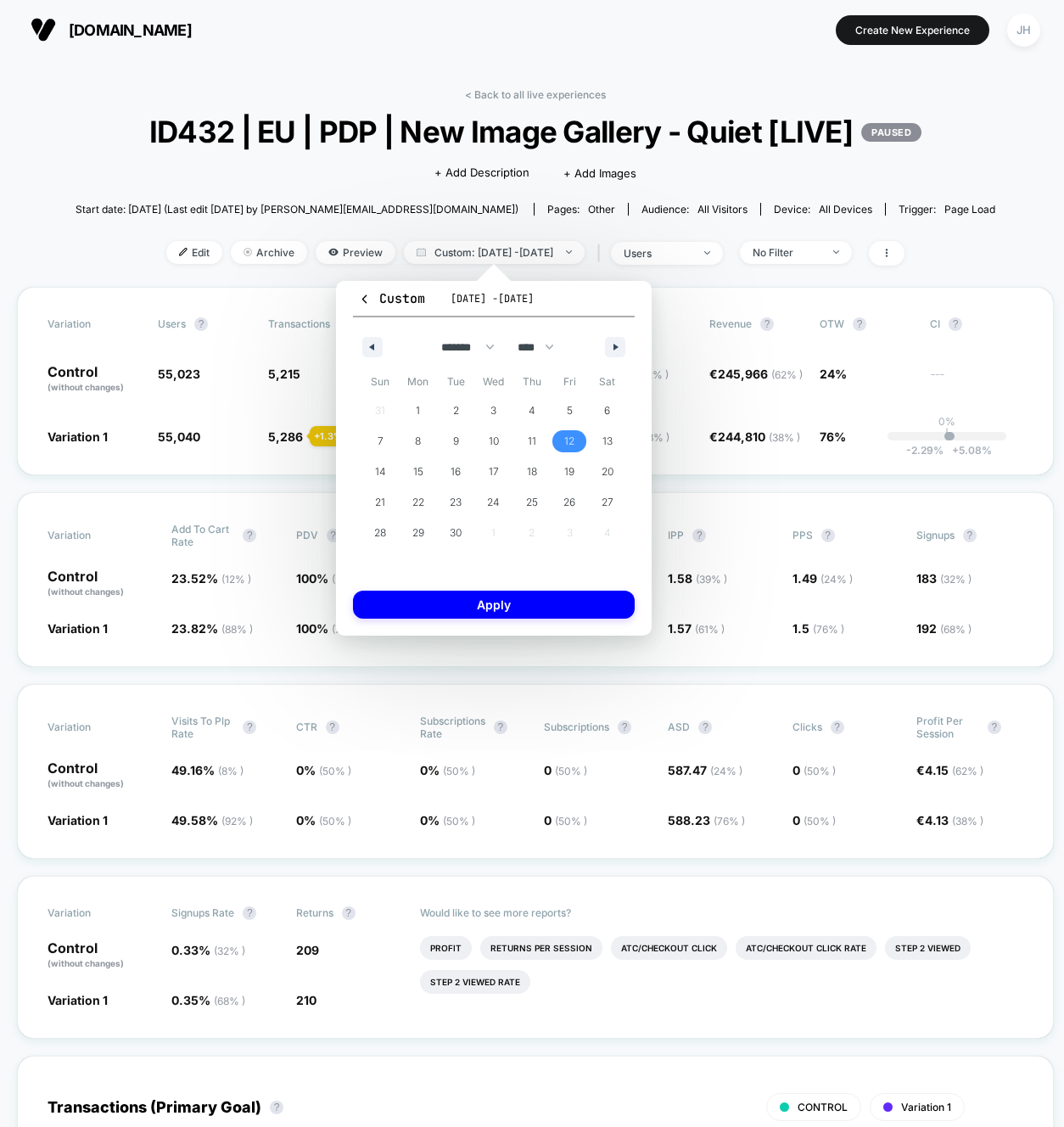
click at [566, 434] on span "12" at bounding box center [569, 440] width 10 height 30
click at [420, 537] on span "29" at bounding box center [419, 532] width 12 height 30
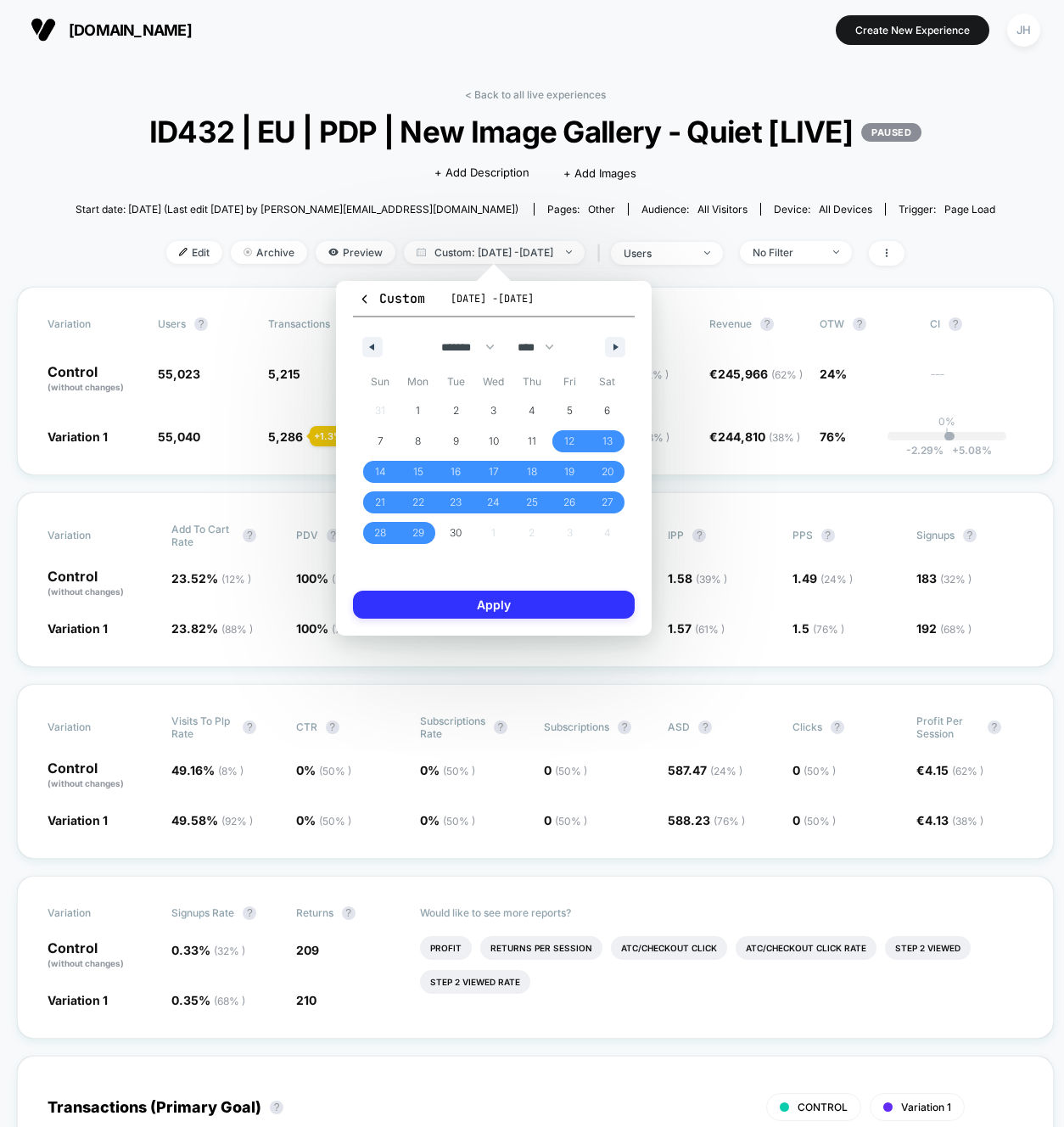
drag, startPoint x: 467, startPoint y: 607, endPoint x: 478, endPoint y: 620, distance: 17.0
click at [468, 607] on button "Apply" at bounding box center [494, 605] width 282 height 28
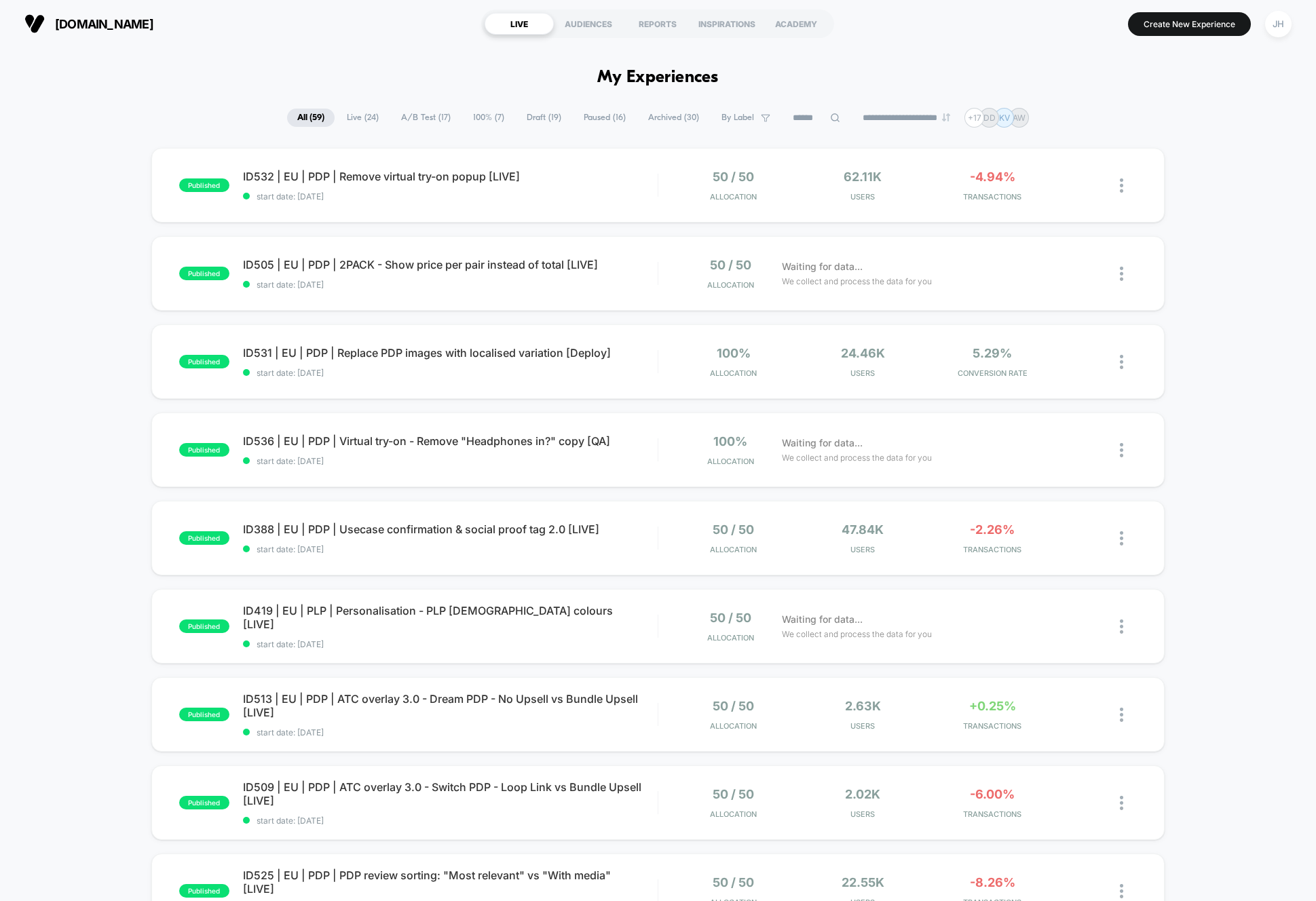
click at [110, 354] on div "published ID532 | EU | PDP | Remove virtual try-on popup [LIVE] start date: [DA…" at bounding box center [658, 704] width 1316 height 1113
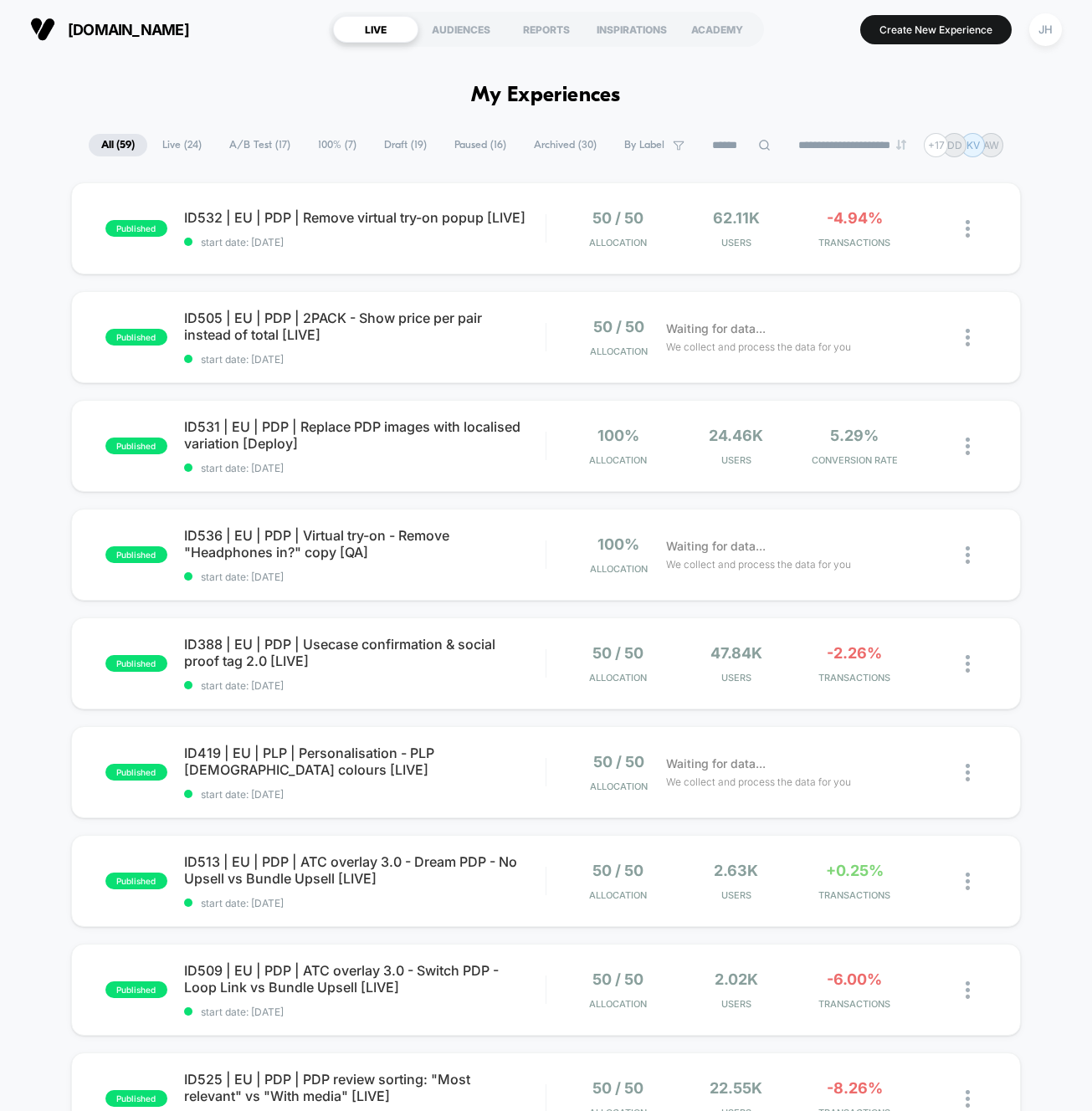
click at [30, 268] on div "published ID532 | EU | PDP | Remove virtual try-on popup [LIVE] start date: [DA…" at bounding box center [546, 868] width 1092 height 1372
click at [1026, 24] on button "JH" at bounding box center [1046, 30] width 42 height 35
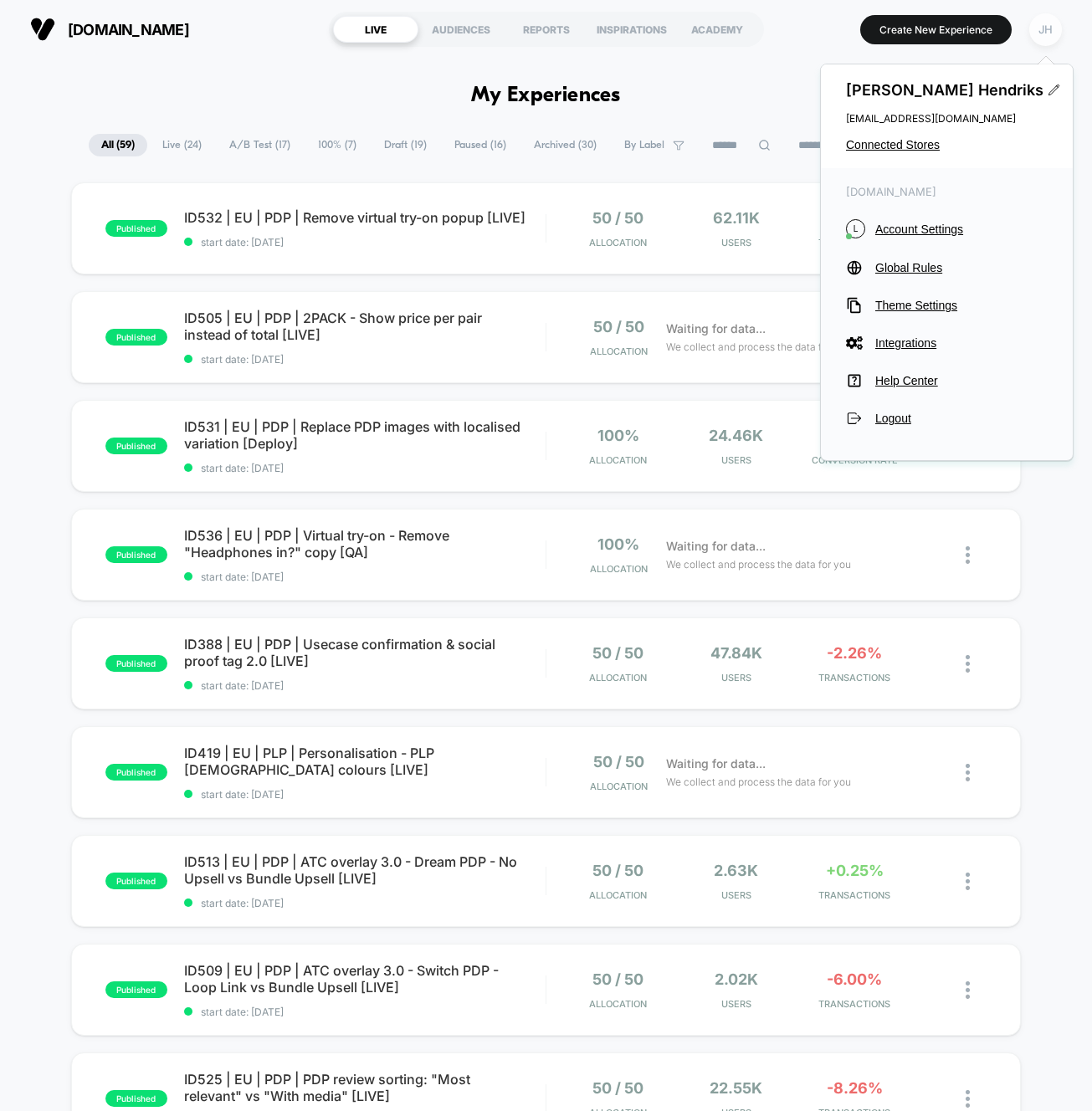
click at [1041, 34] on div "JH" at bounding box center [1046, 30] width 33 height 33
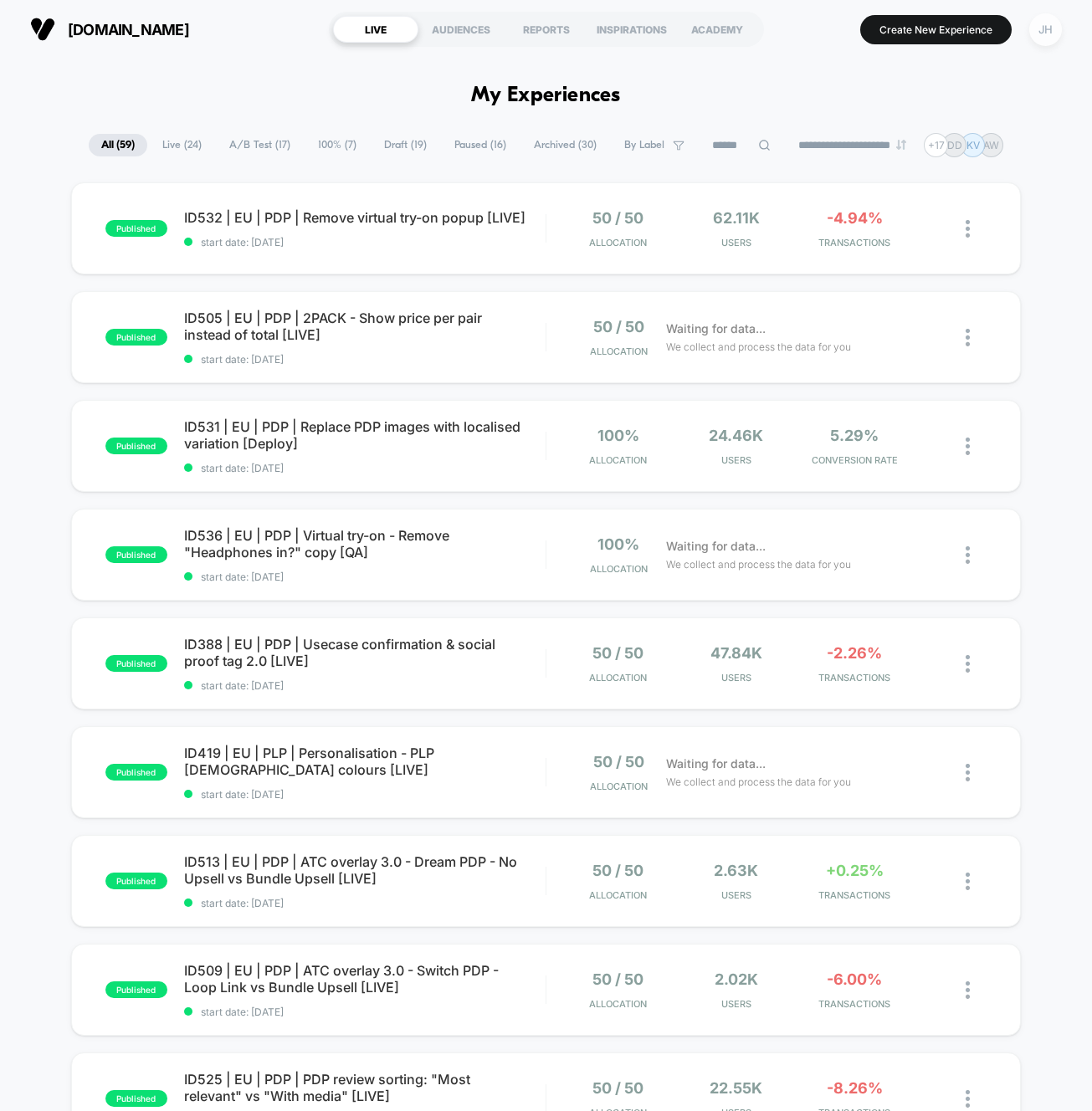
click at [1041, 34] on div "JH" at bounding box center [1046, 30] width 33 height 33
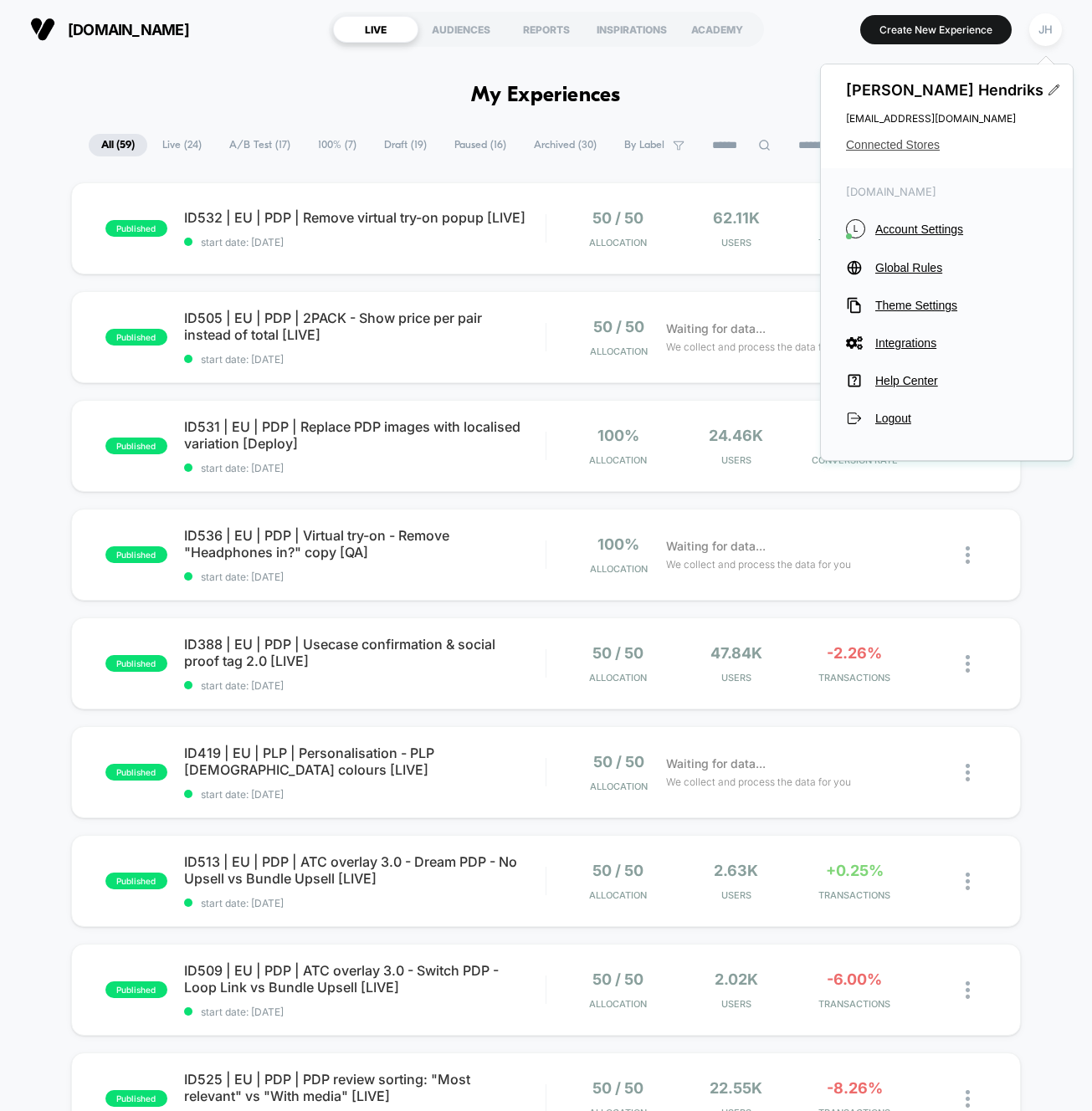
click at [881, 140] on span "Connected Stores" at bounding box center [946, 145] width 202 height 14
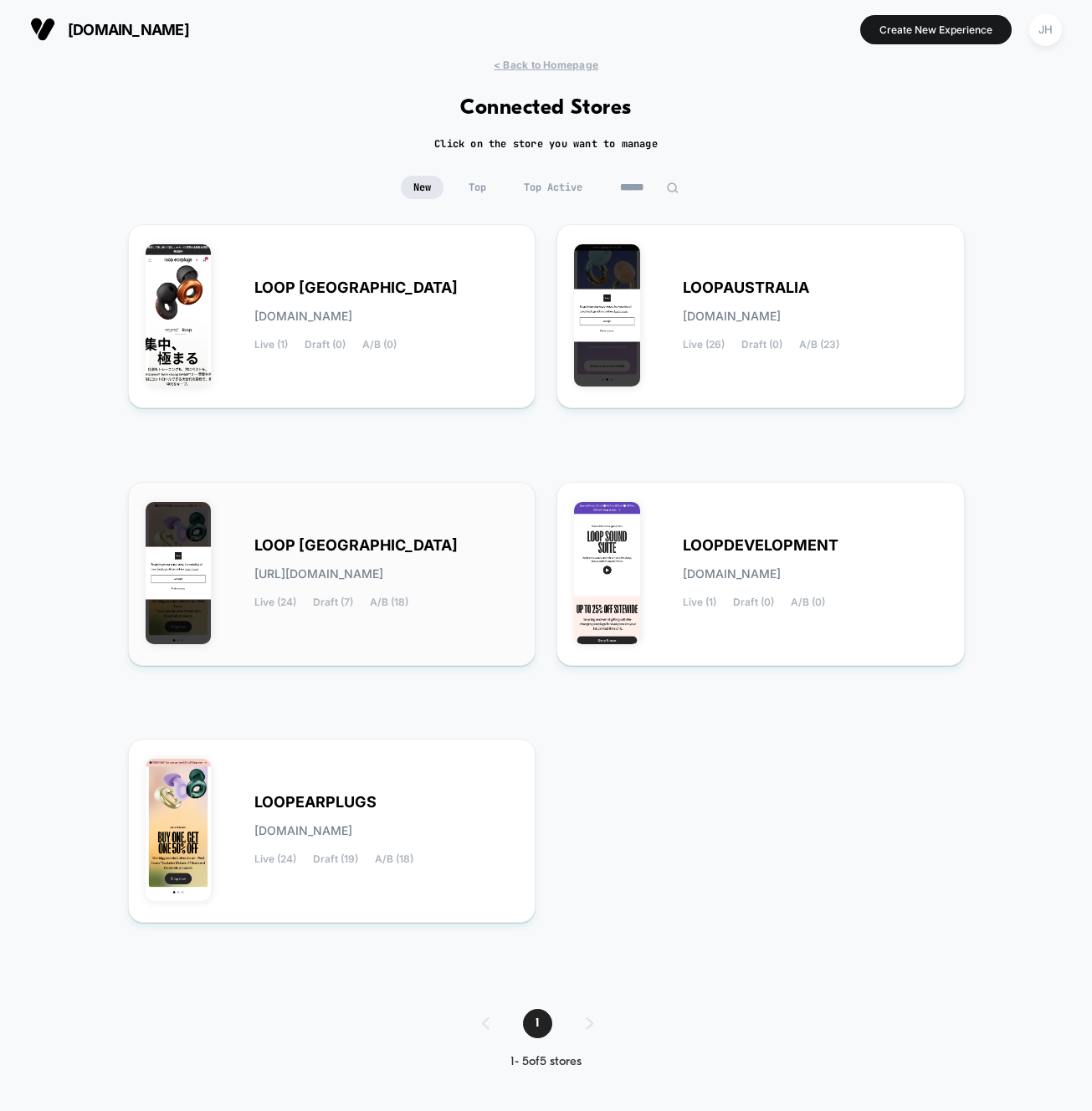
click at [350, 549] on span "LOOP [GEOGRAPHIC_DATA]" at bounding box center [356, 545] width 204 height 12
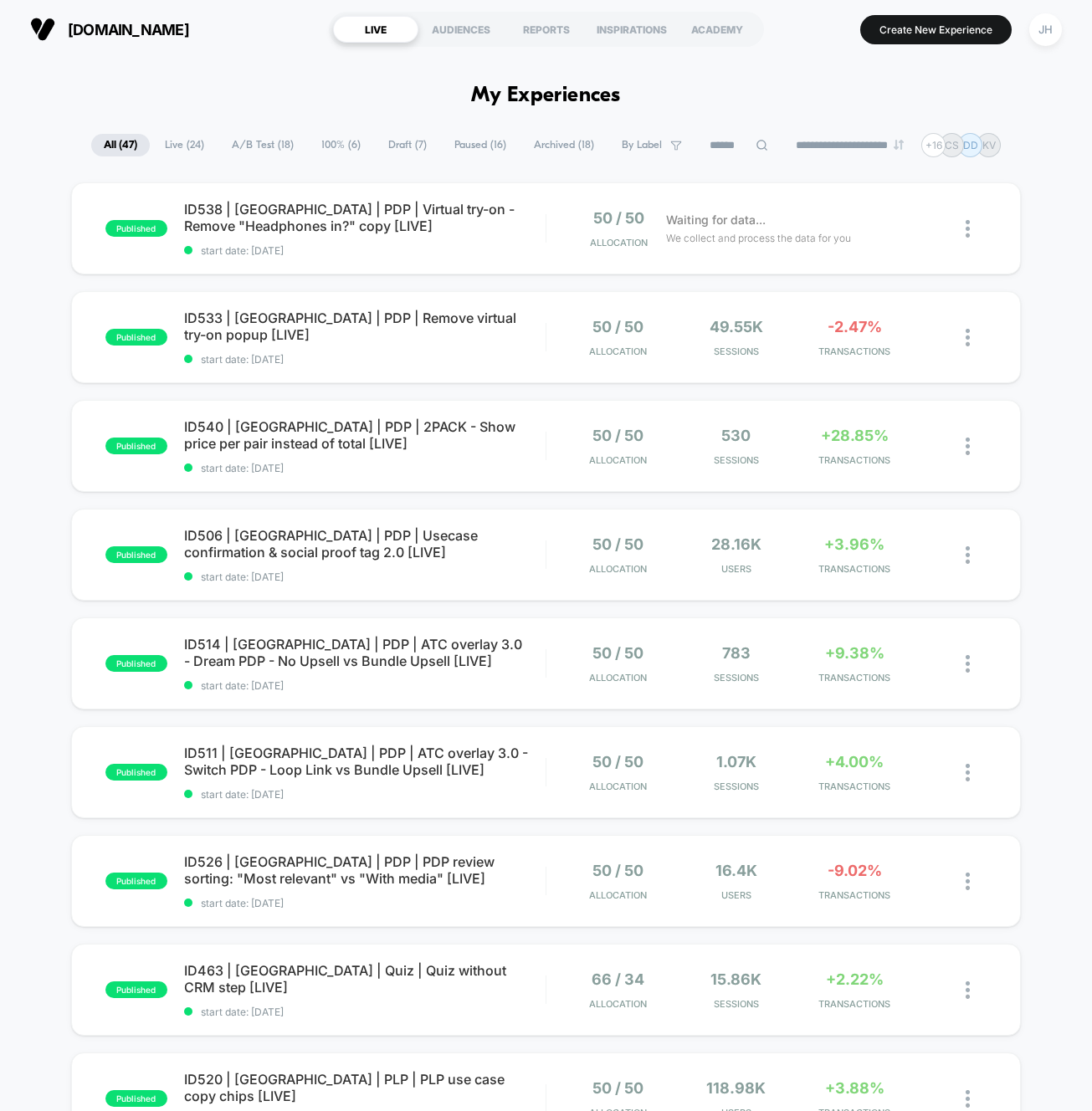
click at [716, 136] on input at bounding box center [739, 146] width 84 height 20
type input "*****"
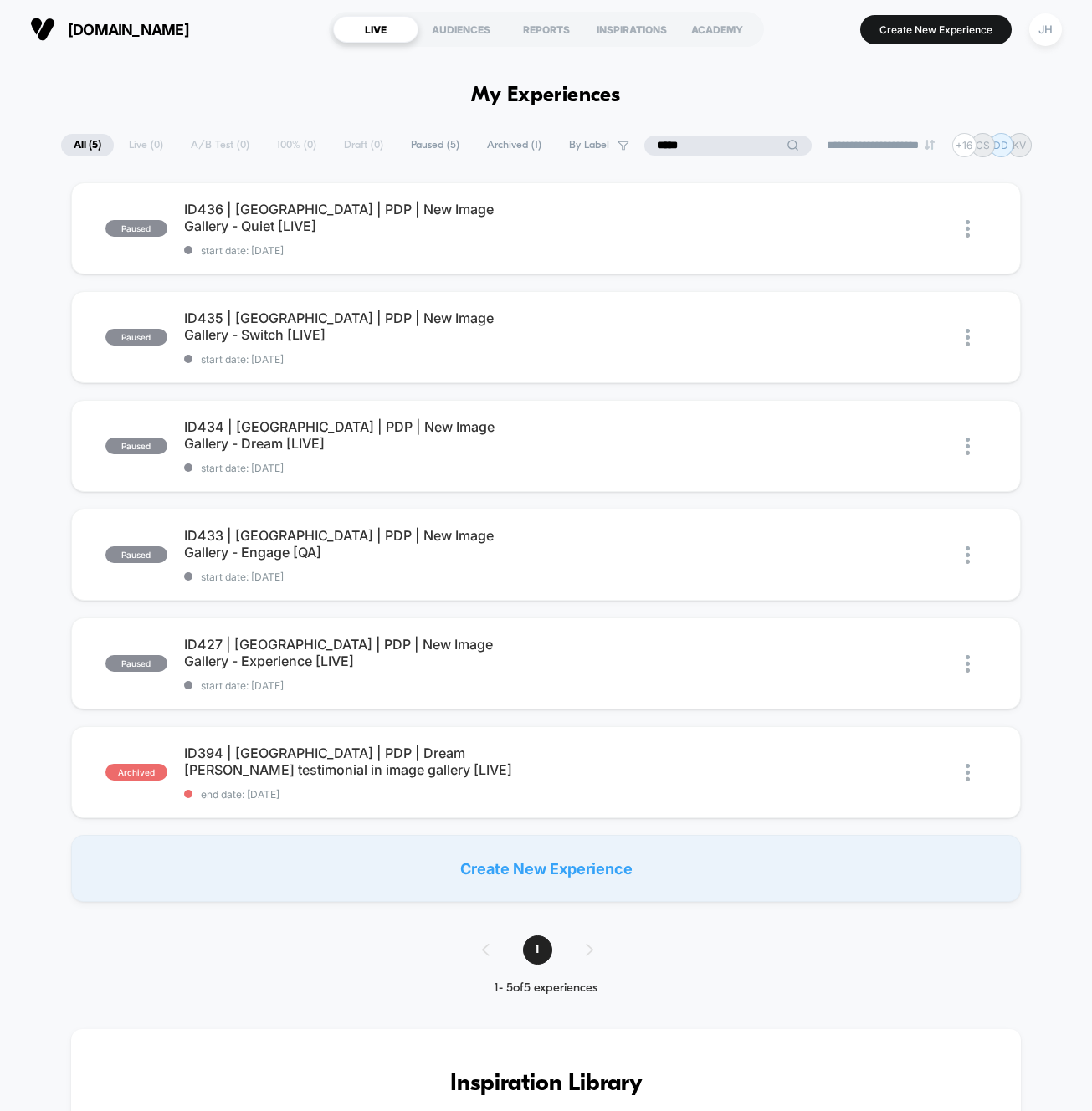
click at [38, 328] on div "paused ID436 | [GEOGRAPHIC_DATA] | PDP | New Image Gallery - Quiet [LIVE] start…" at bounding box center [546, 542] width 1092 height 719
click at [338, 218] on span "ID436 | [GEOGRAPHIC_DATA] | PDP | New Image Gallery - Quiet [LIVE] Click to edi…" at bounding box center [365, 217] width 362 height 34
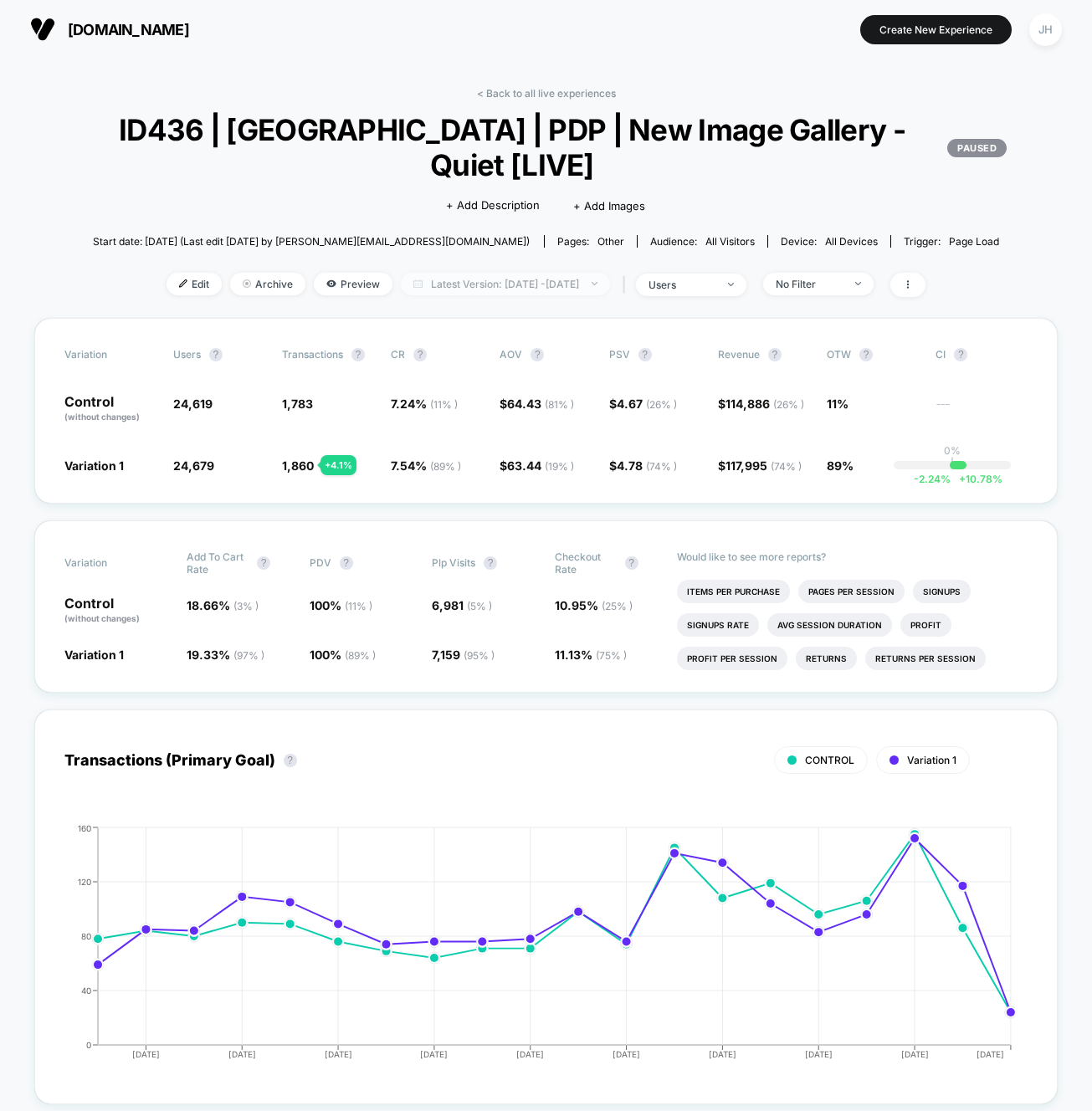
click at [478, 293] on span "Latest Version: [DATE] - [DATE]" at bounding box center [505, 284] width 209 height 22
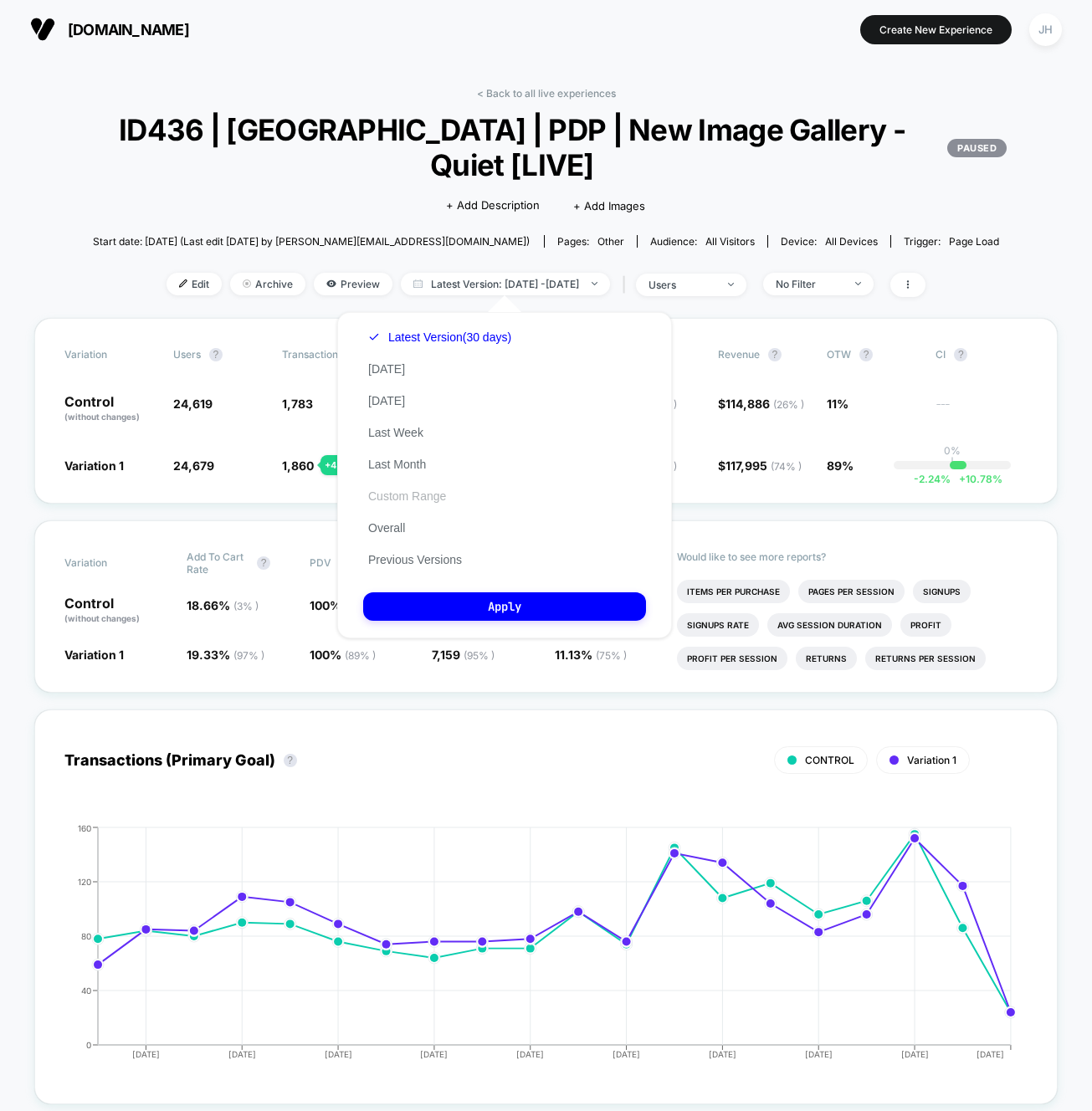
click at [414, 492] on button "Custom Range" at bounding box center [406, 497] width 88 height 15
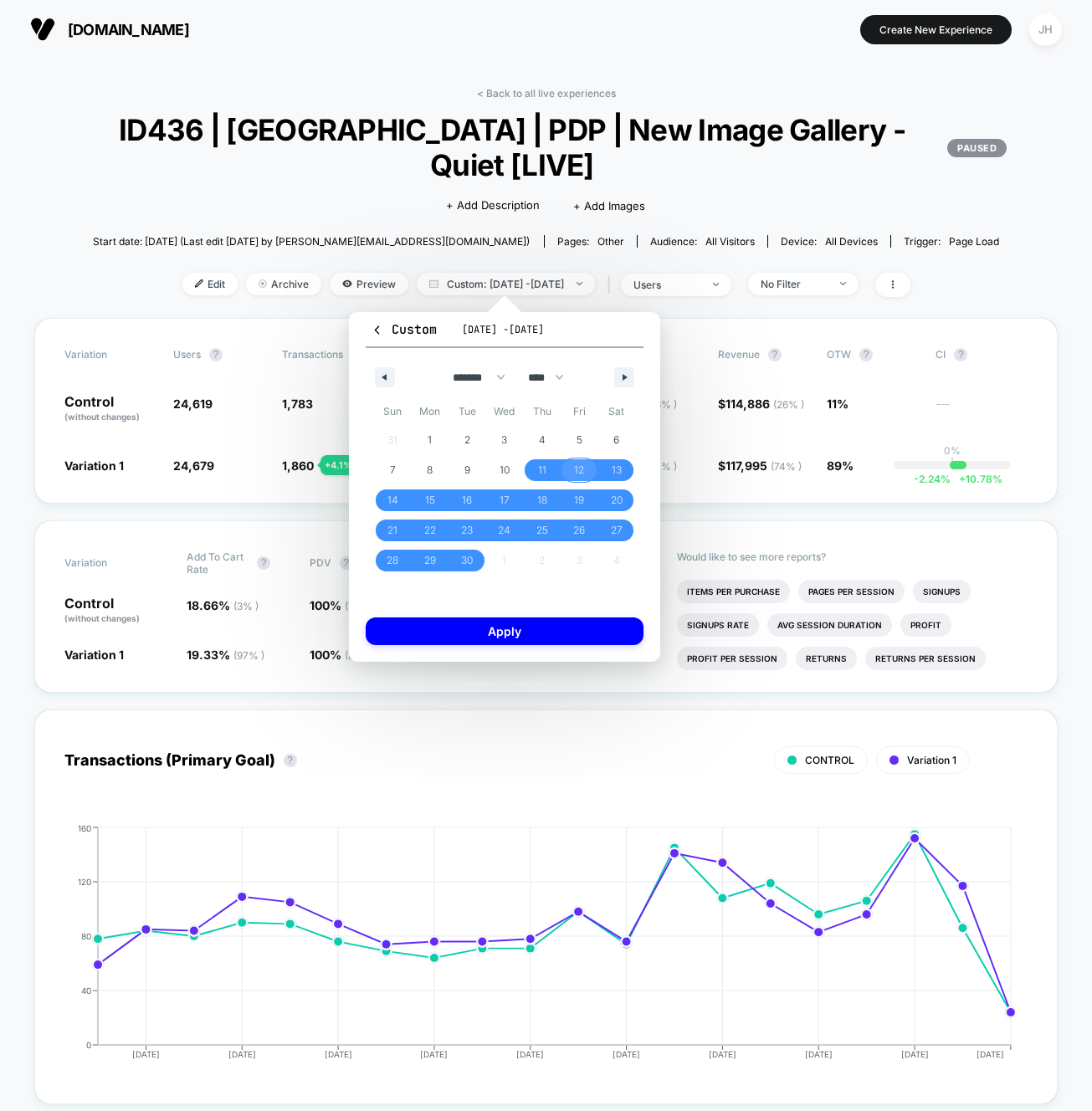
click at [571, 474] on span "12" at bounding box center [579, 470] width 38 height 22
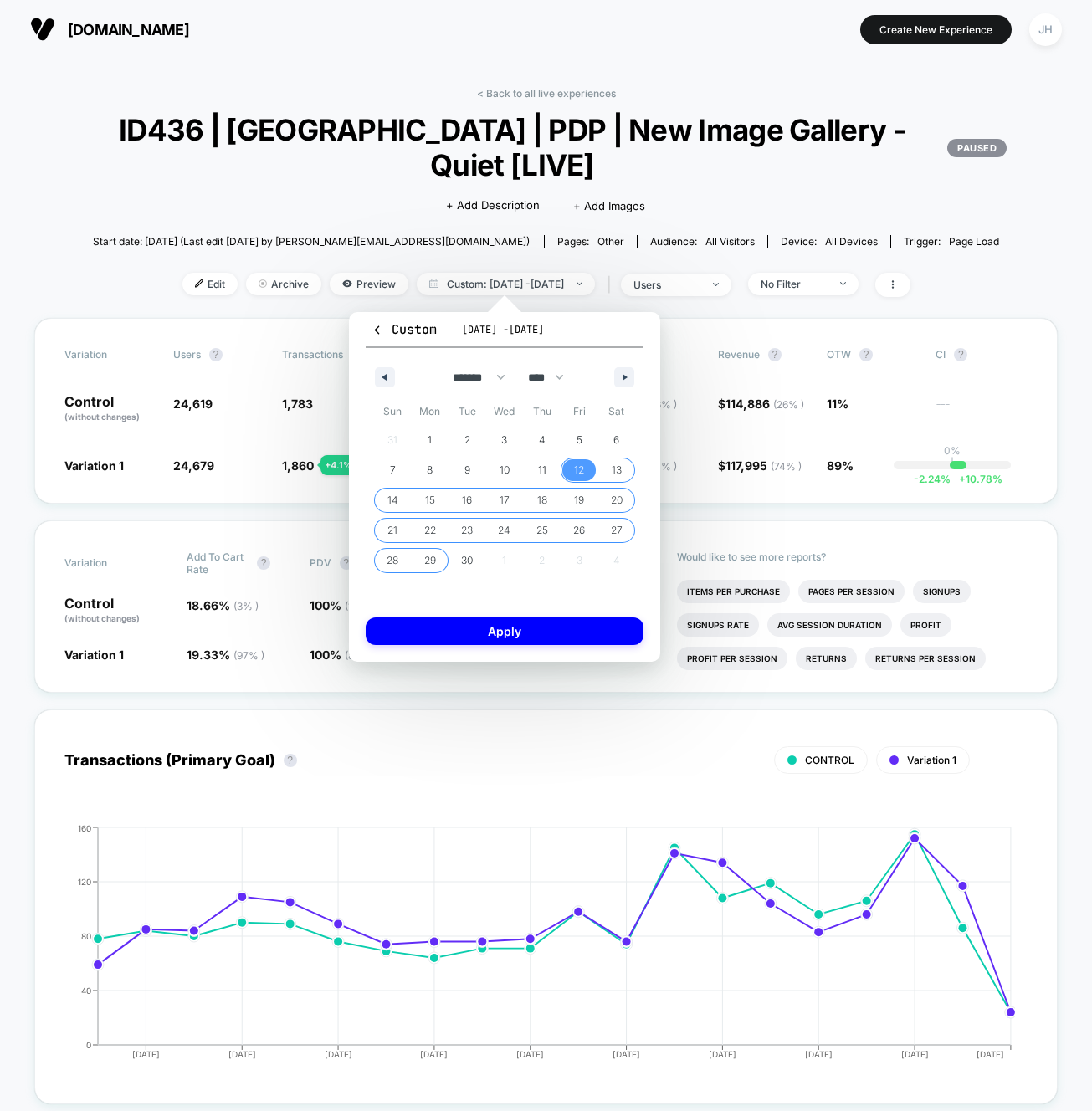
click at [434, 556] on span "29" at bounding box center [430, 560] width 12 height 30
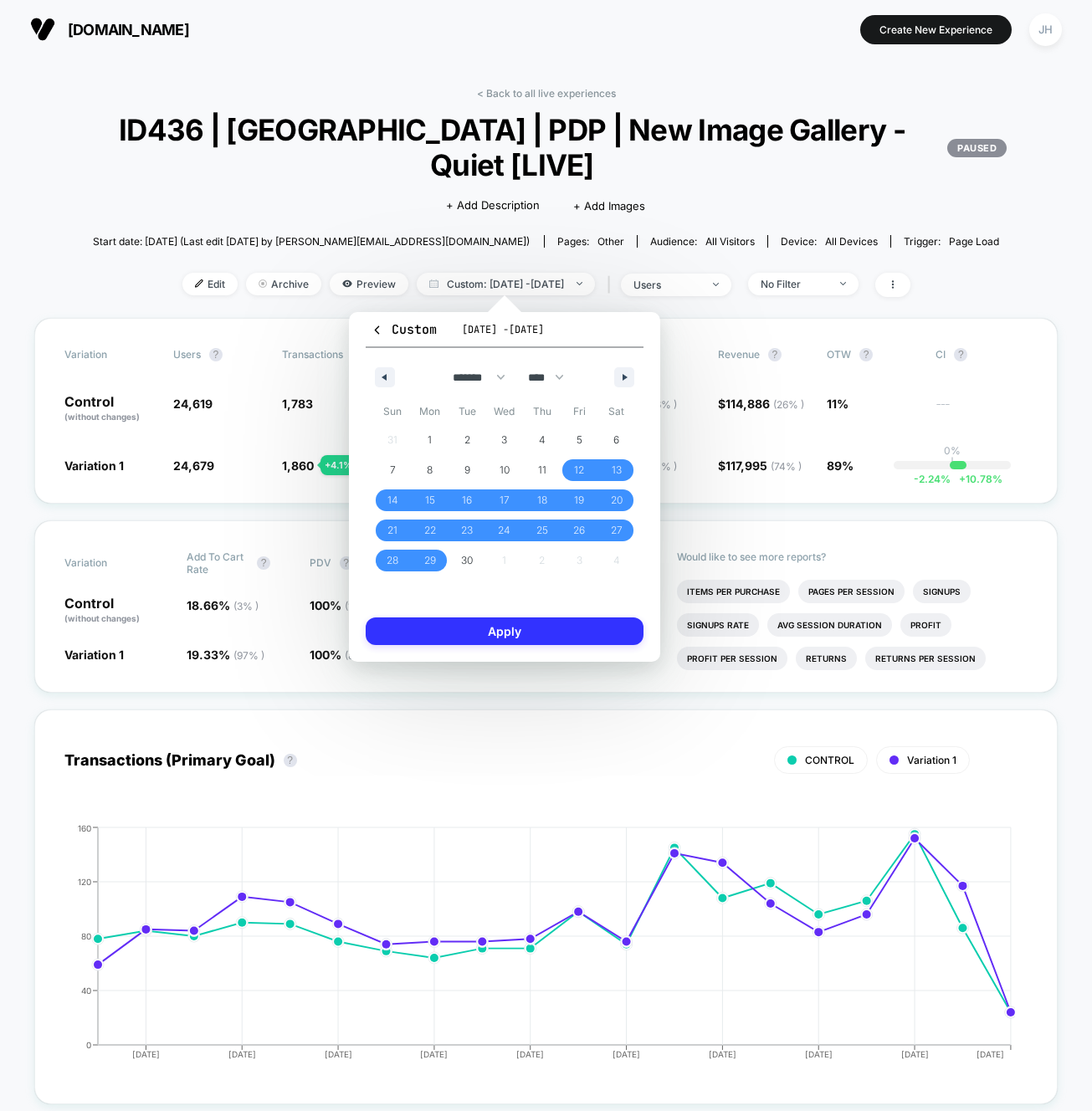
click at [434, 637] on button "Apply" at bounding box center [505, 631] width 278 height 28
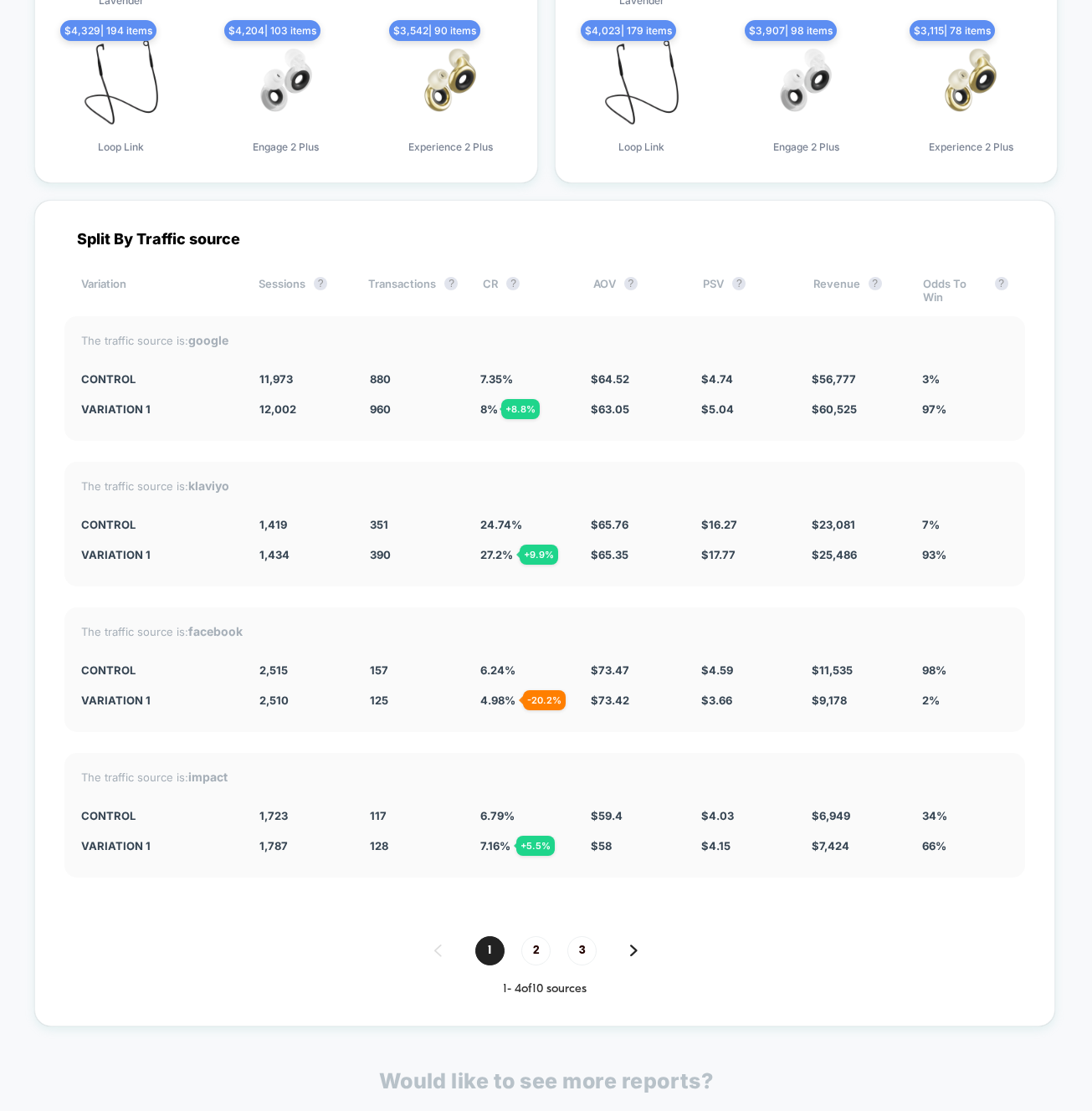
scroll to position [5228, 0]
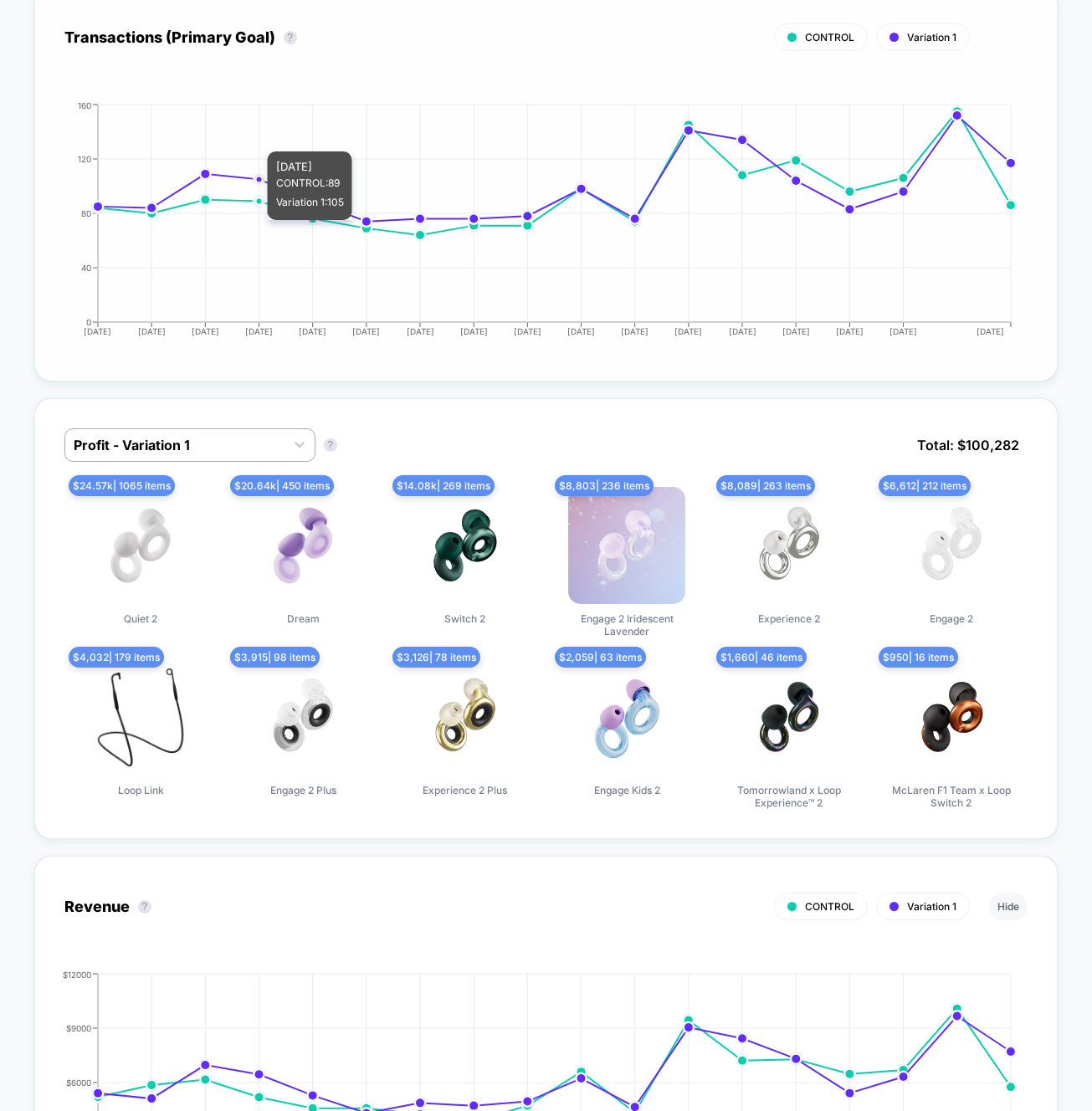
scroll to position [0, 0]
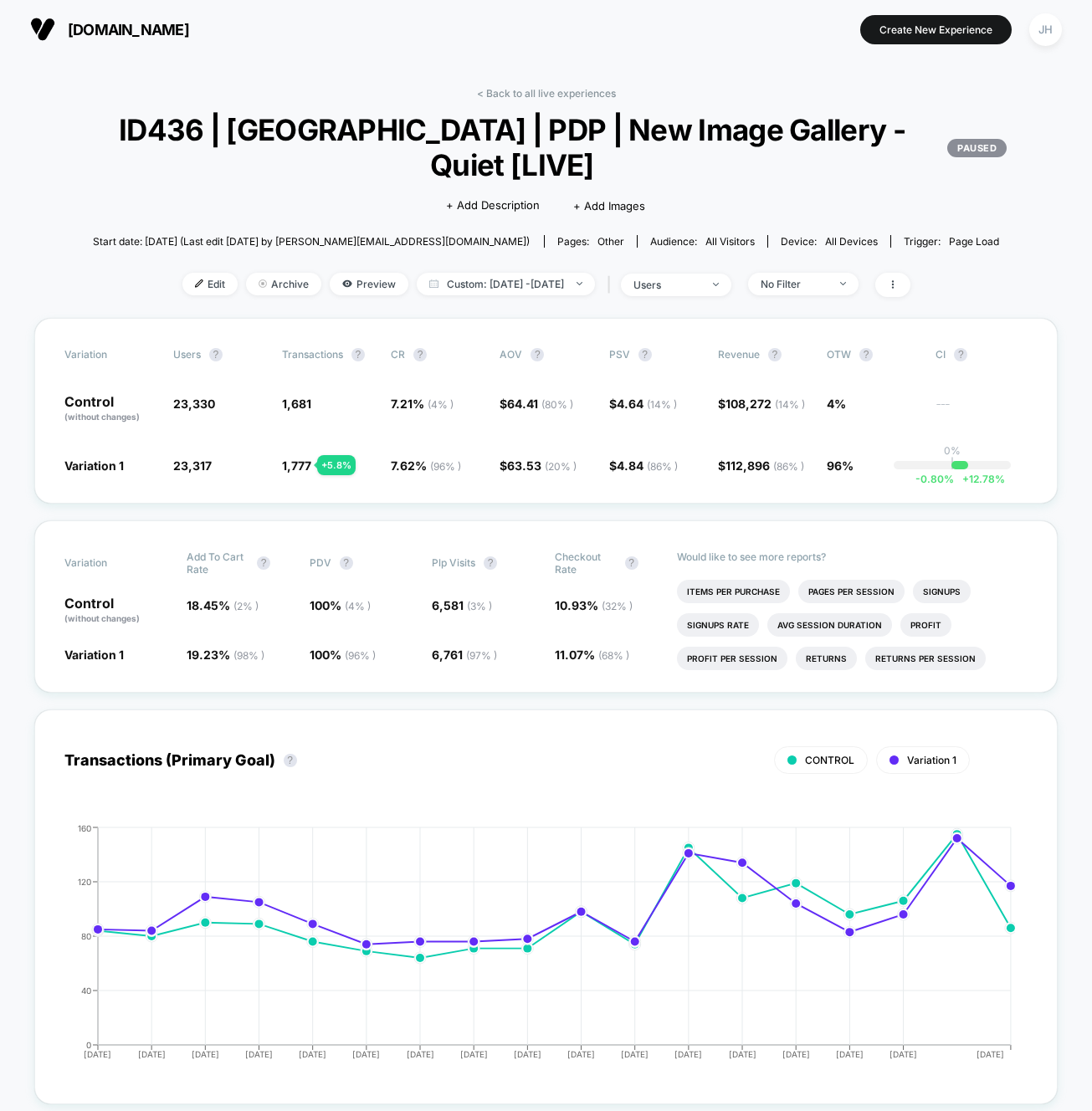
click at [537, 104] on div "< Back to all live experiences ID436 | [GEOGRAPHIC_DATA] | PDP | New Image Gall…" at bounding box center [547, 202] width 1024 height 230
click at [537, 101] on div "< Back to all live experiences ID436 | [GEOGRAPHIC_DATA] | PDP | New Image Gall…" at bounding box center [547, 202] width 1024 height 230
click at [537, 91] on link "< Back to all live experiences" at bounding box center [546, 93] width 139 height 13
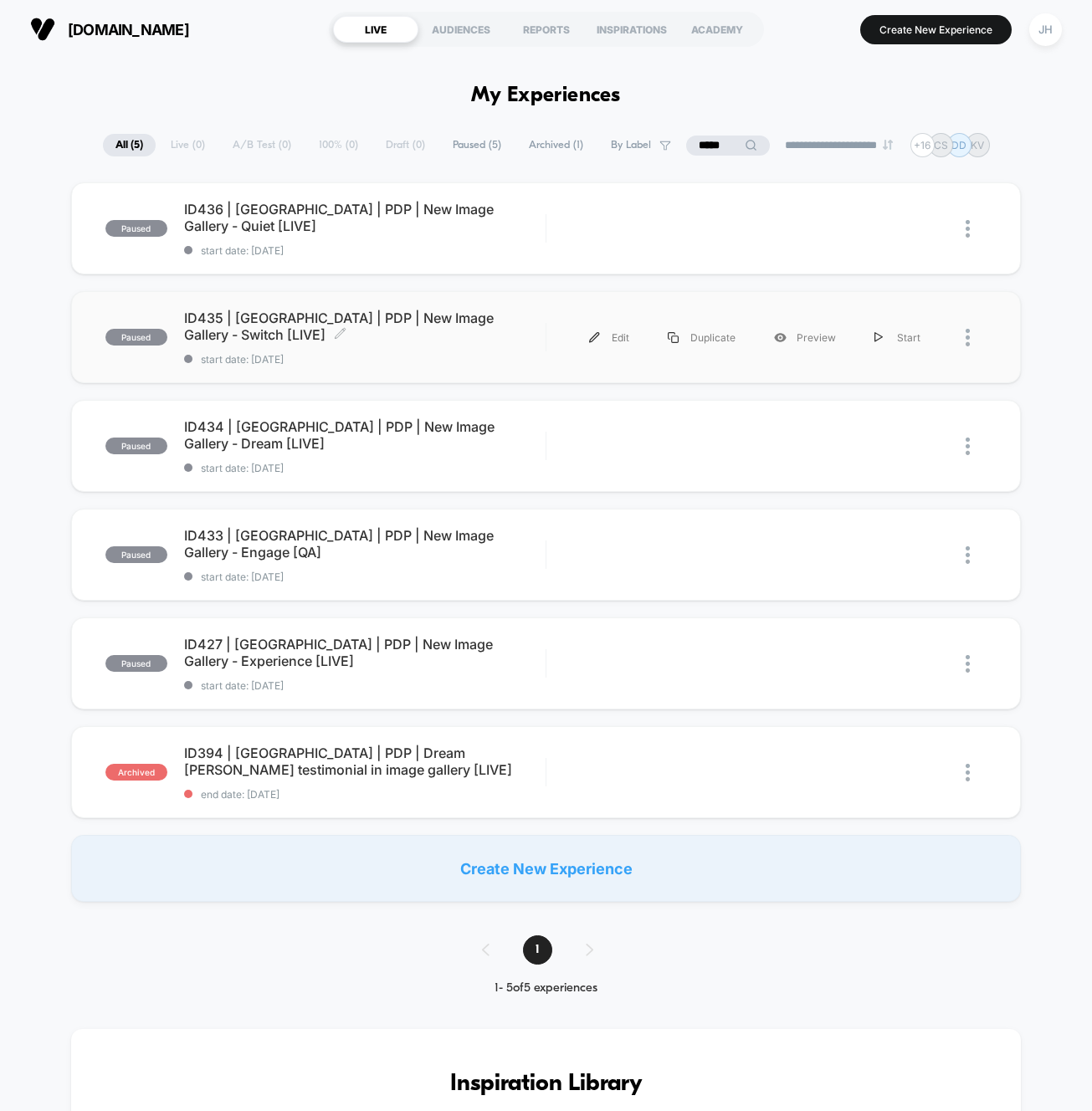
click at [441, 320] on span "ID435 | [GEOGRAPHIC_DATA] | PDP | New Image Gallery - Switch [LIVE] Click to ed…" at bounding box center [365, 326] width 362 height 34
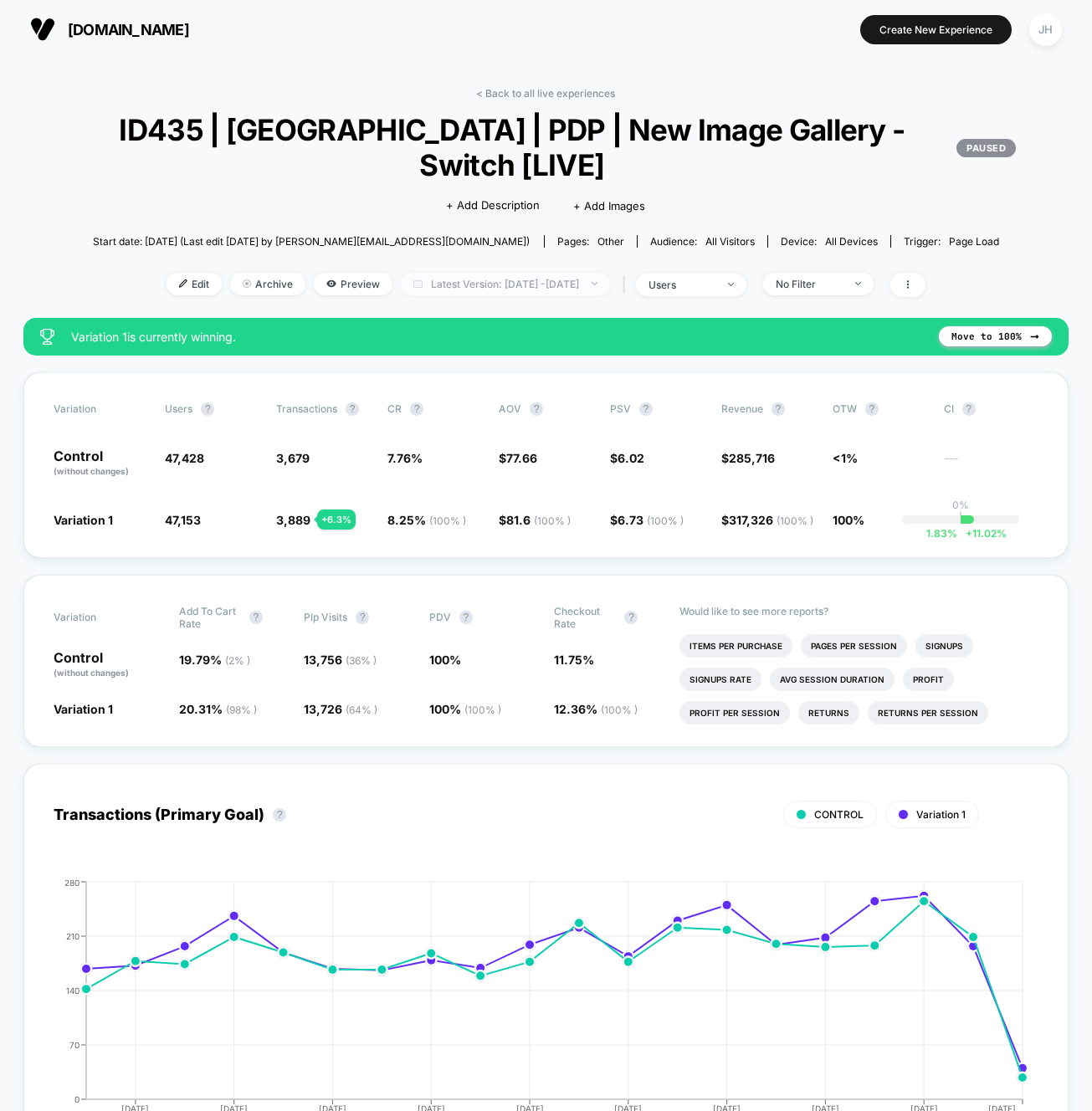
click at [551, 288] on span "Latest Version: [DATE] - [DATE]" at bounding box center [505, 284] width 209 height 22
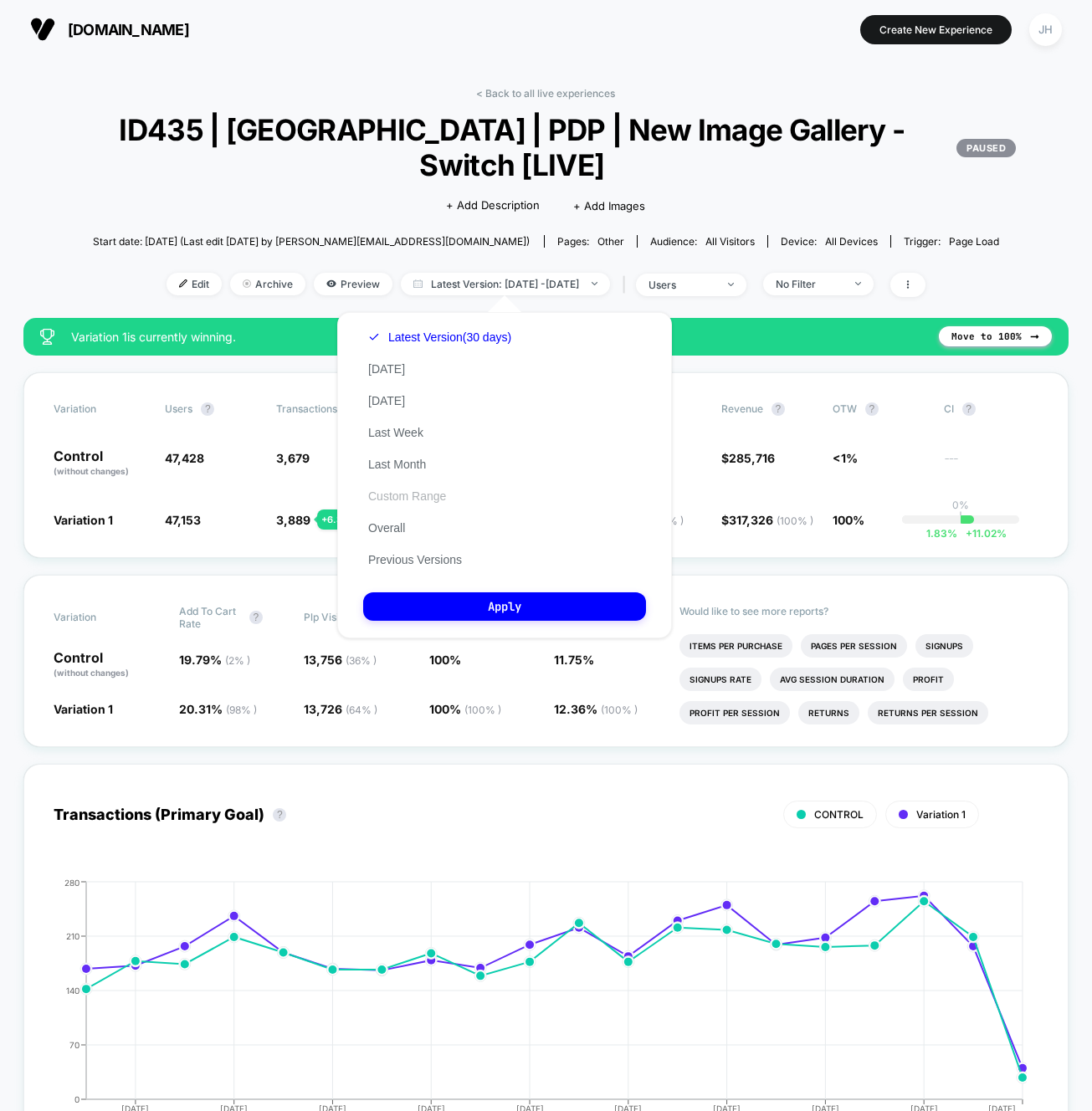
click at [422, 491] on button "Custom Range" at bounding box center [406, 497] width 88 height 15
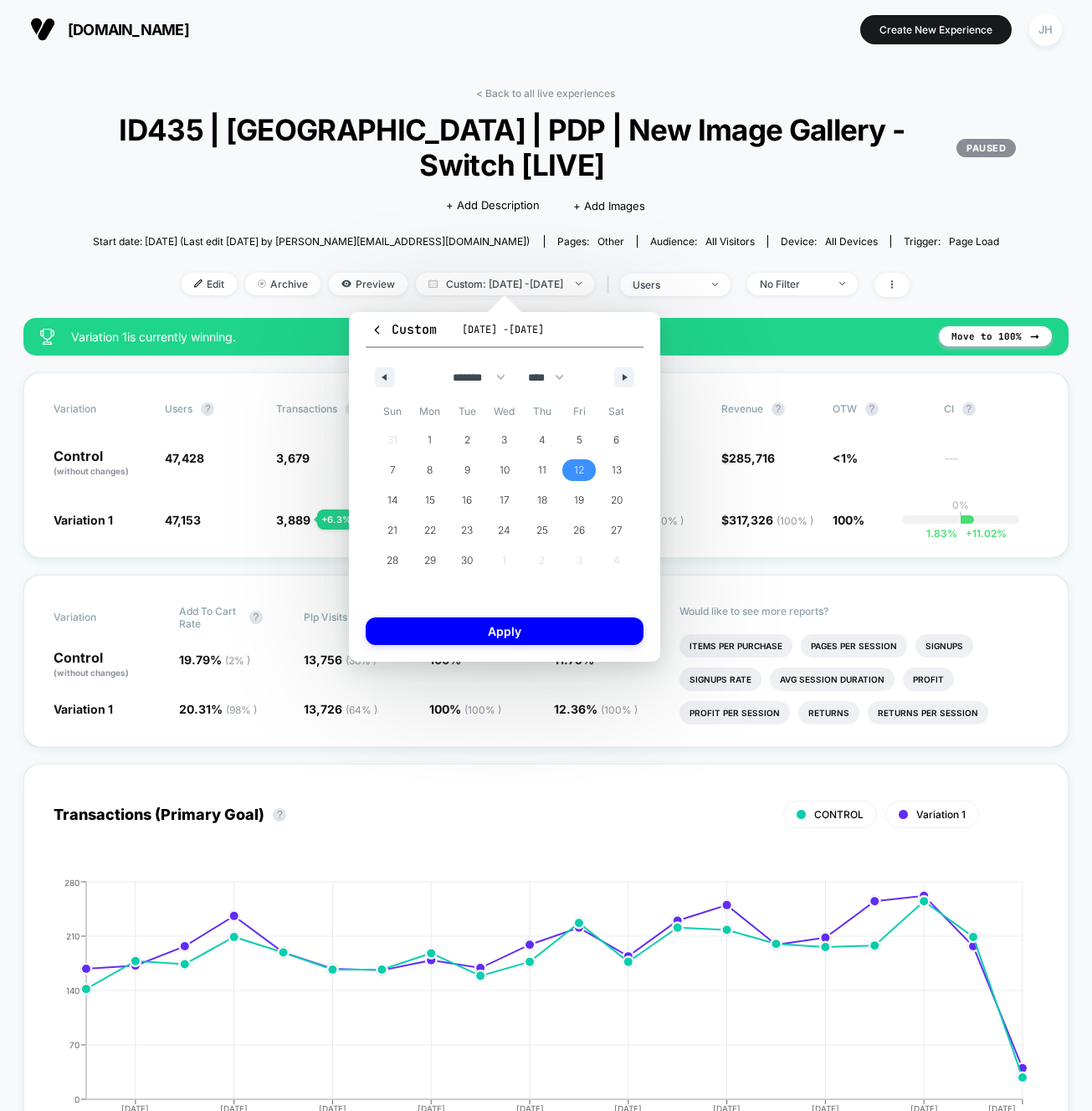
click at [589, 466] on span "12" at bounding box center [579, 470] width 38 height 22
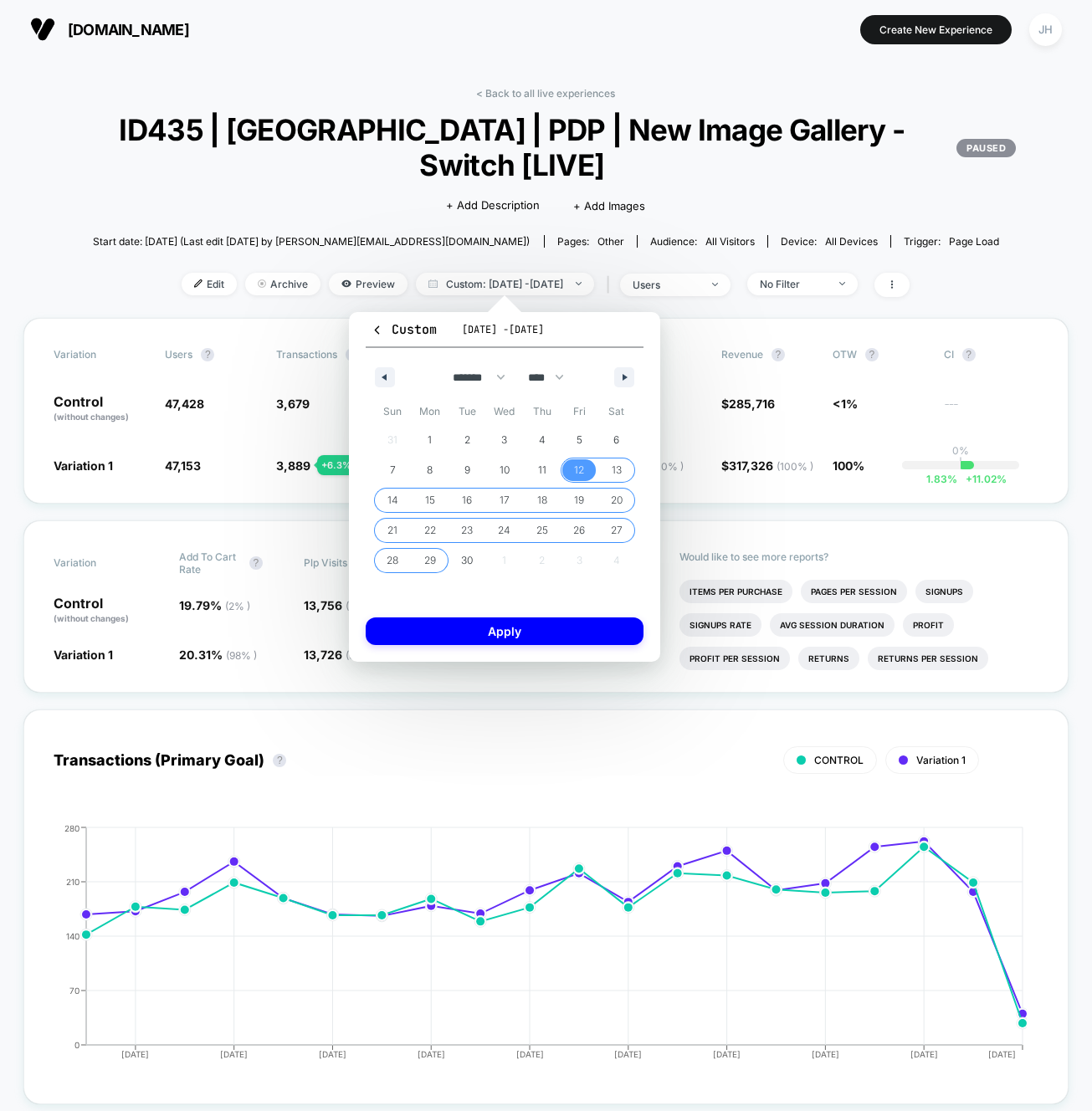
click at [431, 564] on span "29" at bounding box center [430, 560] width 12 height 30
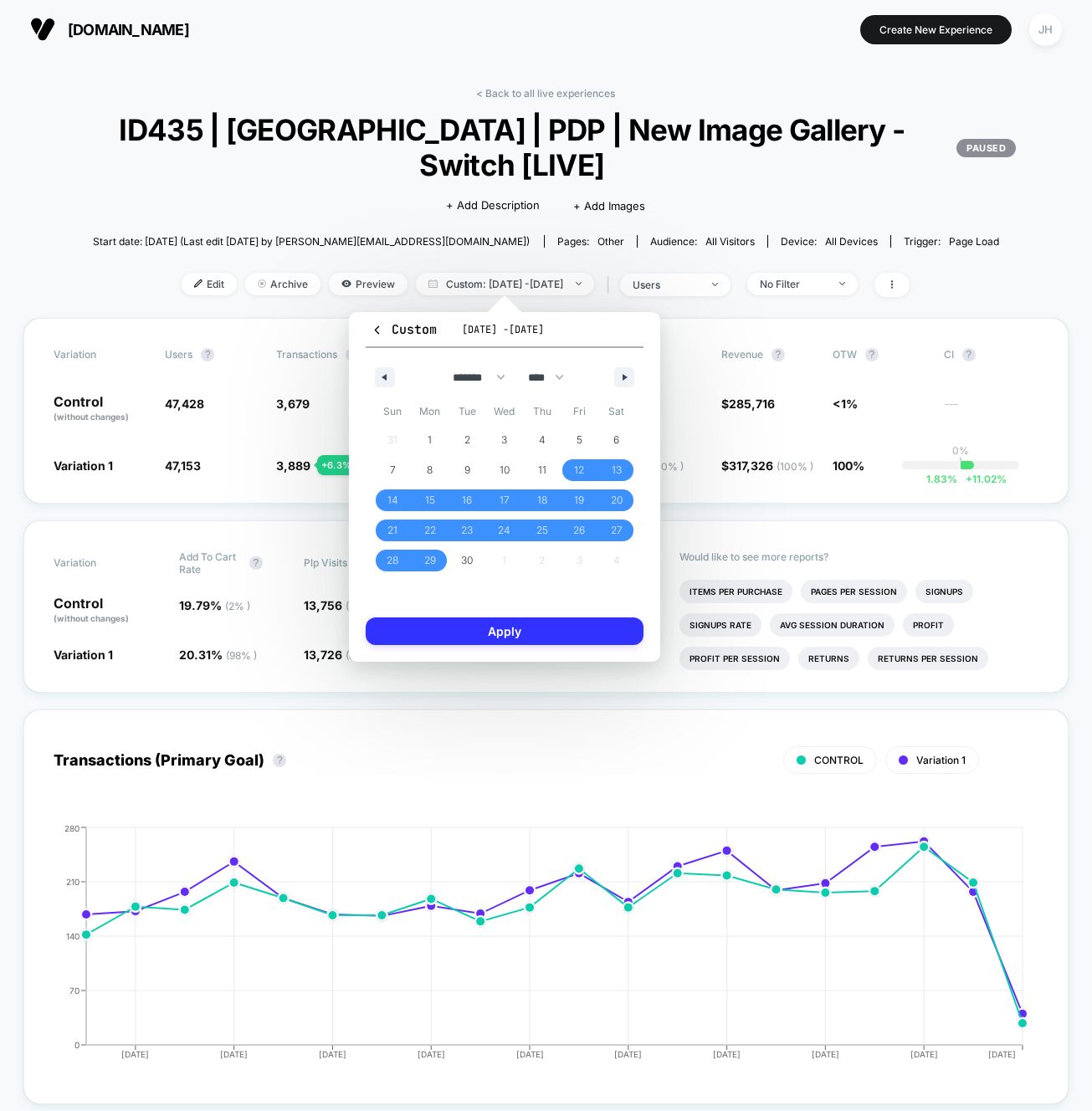
click at [431, 623] on button "Apply" at bounding box center [505, 631] width 278 height 28
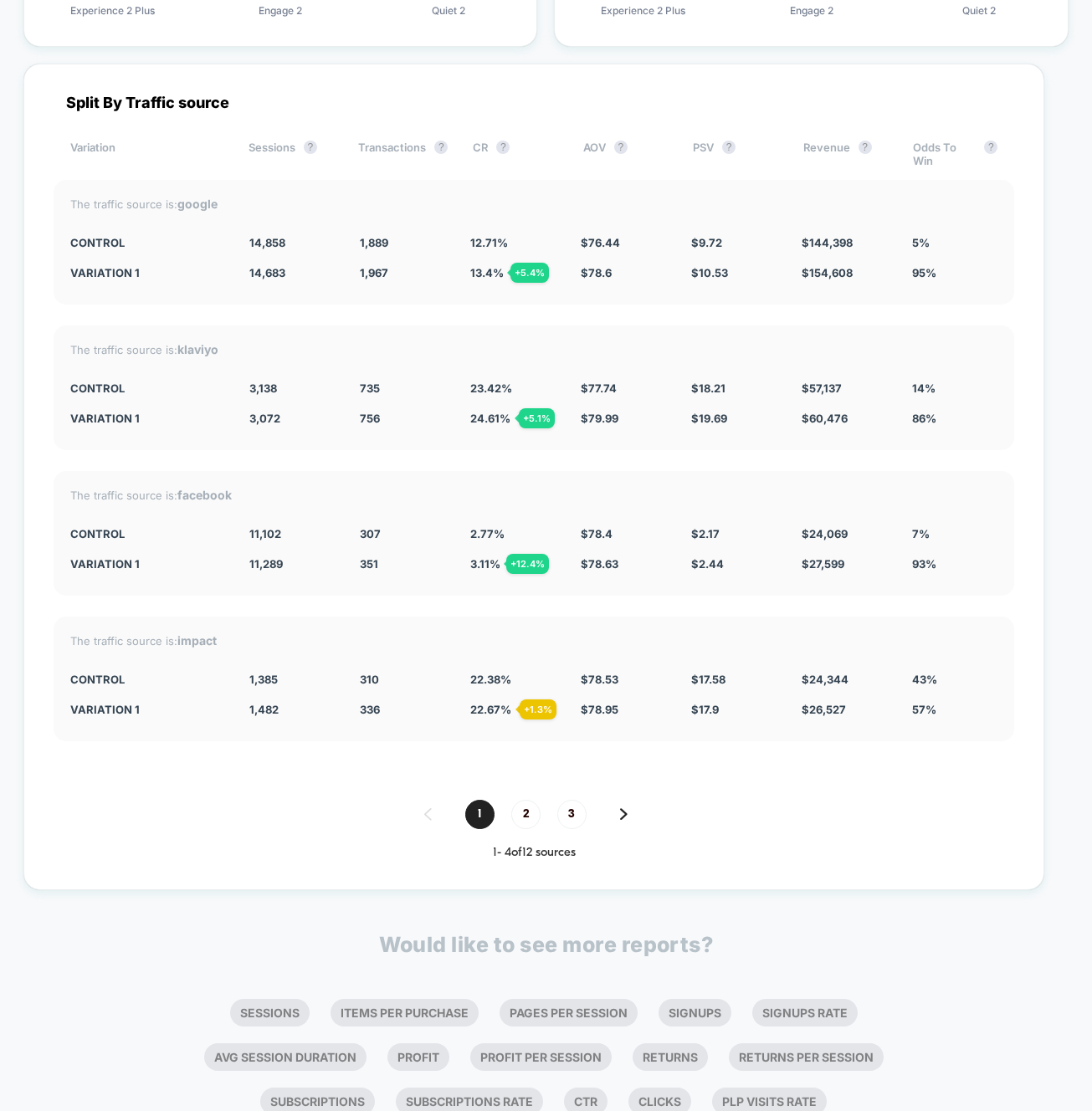
scroll to position [5370, 0]
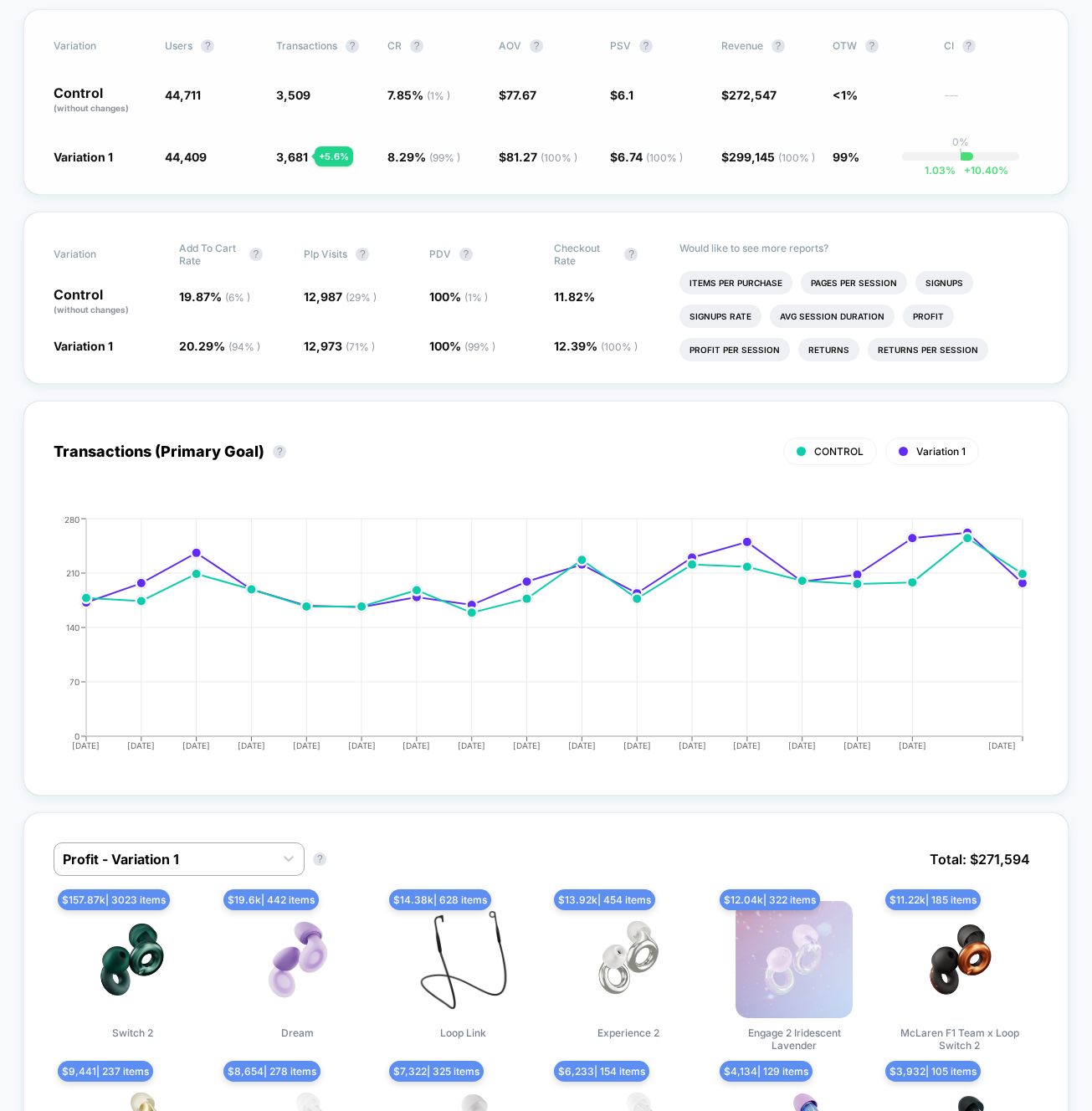
scroll to position [0, 0]
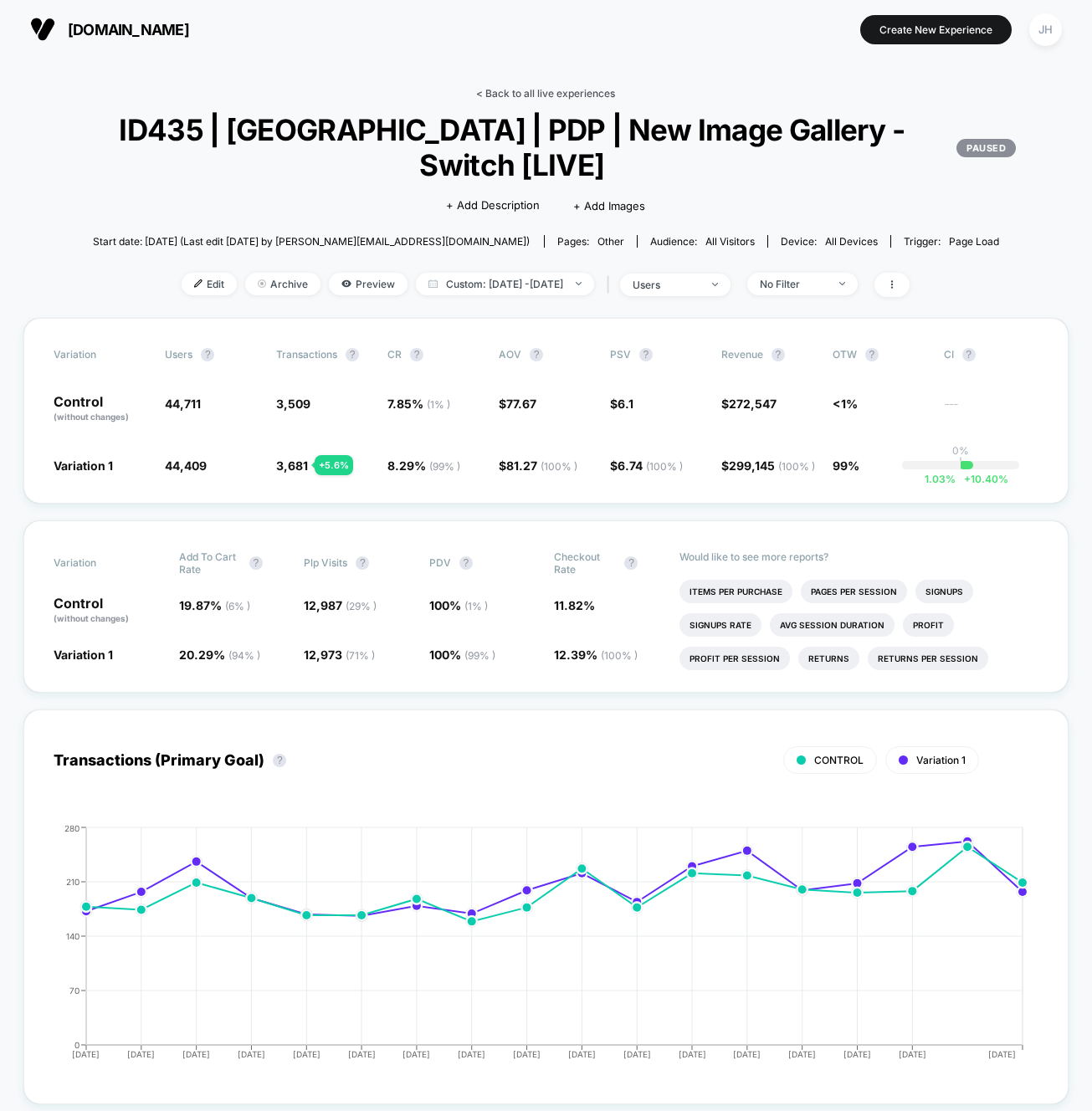
click at [562, 93] on link "< Back to all live experiences" at bounding box center [546, 93] width 139 height 13
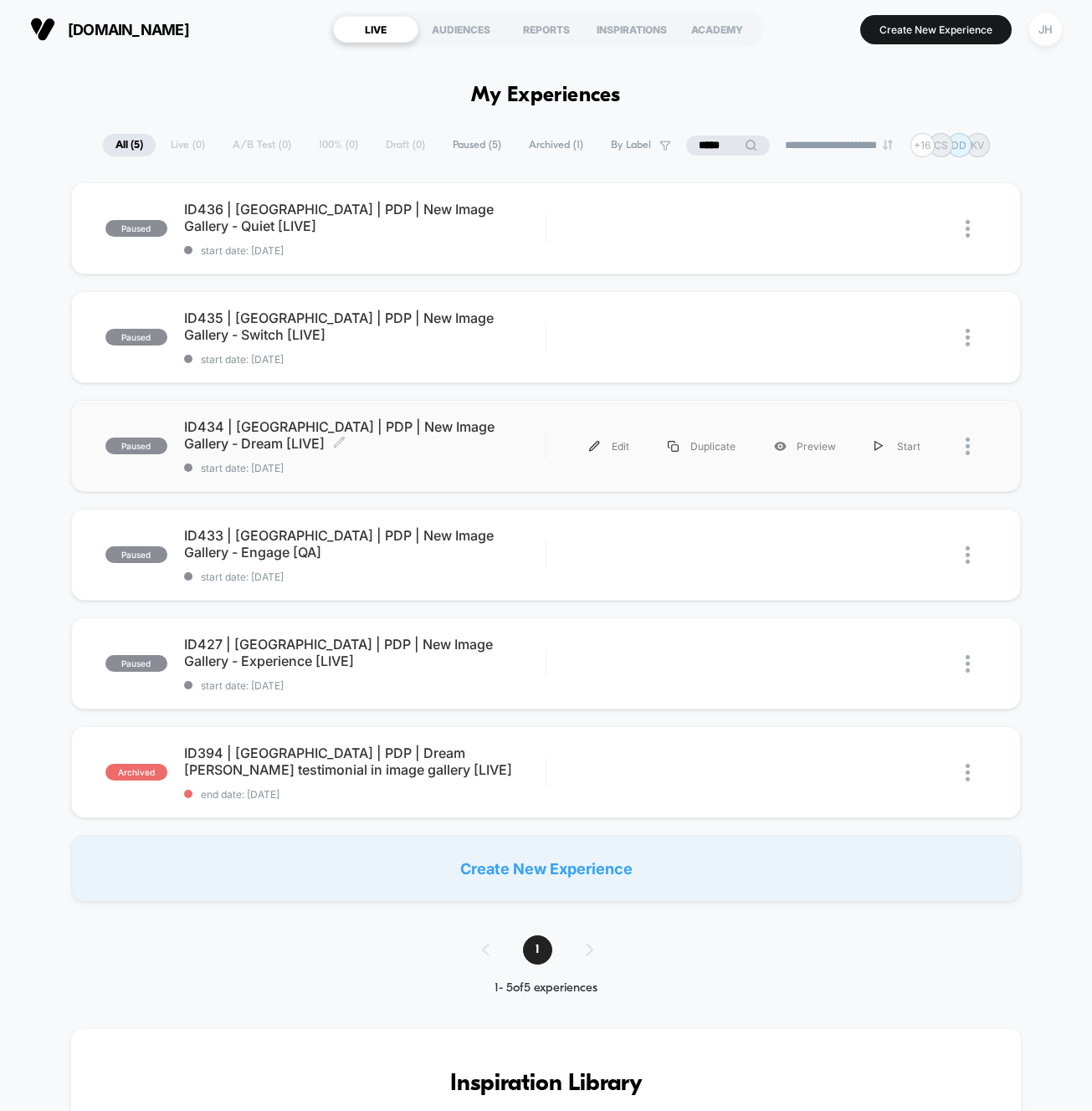
click at [338, 427] on span "ID434 | [GEOGRAPHIC_DATA] | PDP | New Image Gallery - Dream [LIVE] Click to edi…" at bounding box center [365, 435] width 362 height 34
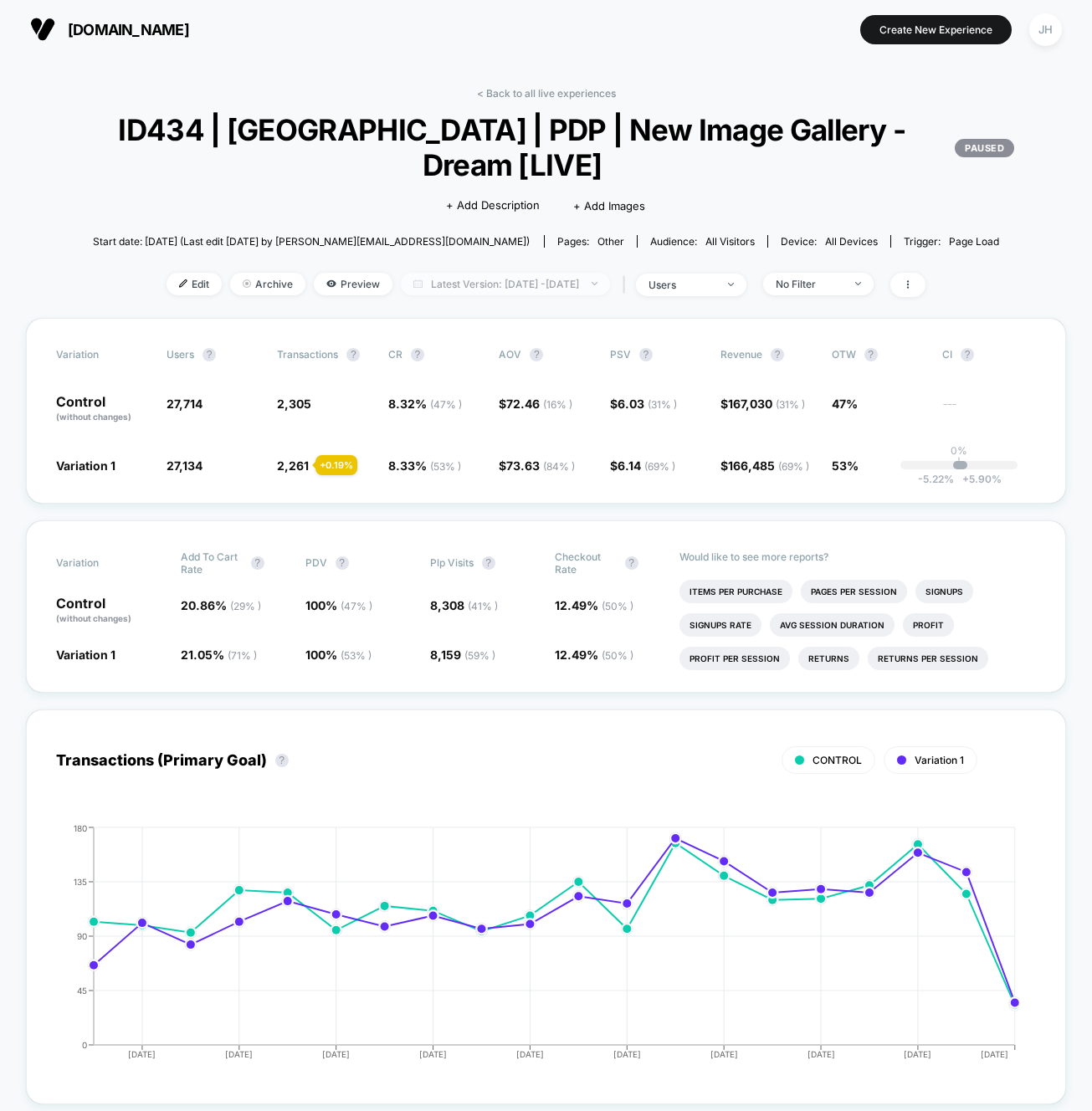
click at [421, 293] on span "Latest Version: [DATE] - [DATE]" at bounding box center [505, 284] width 209 height 22
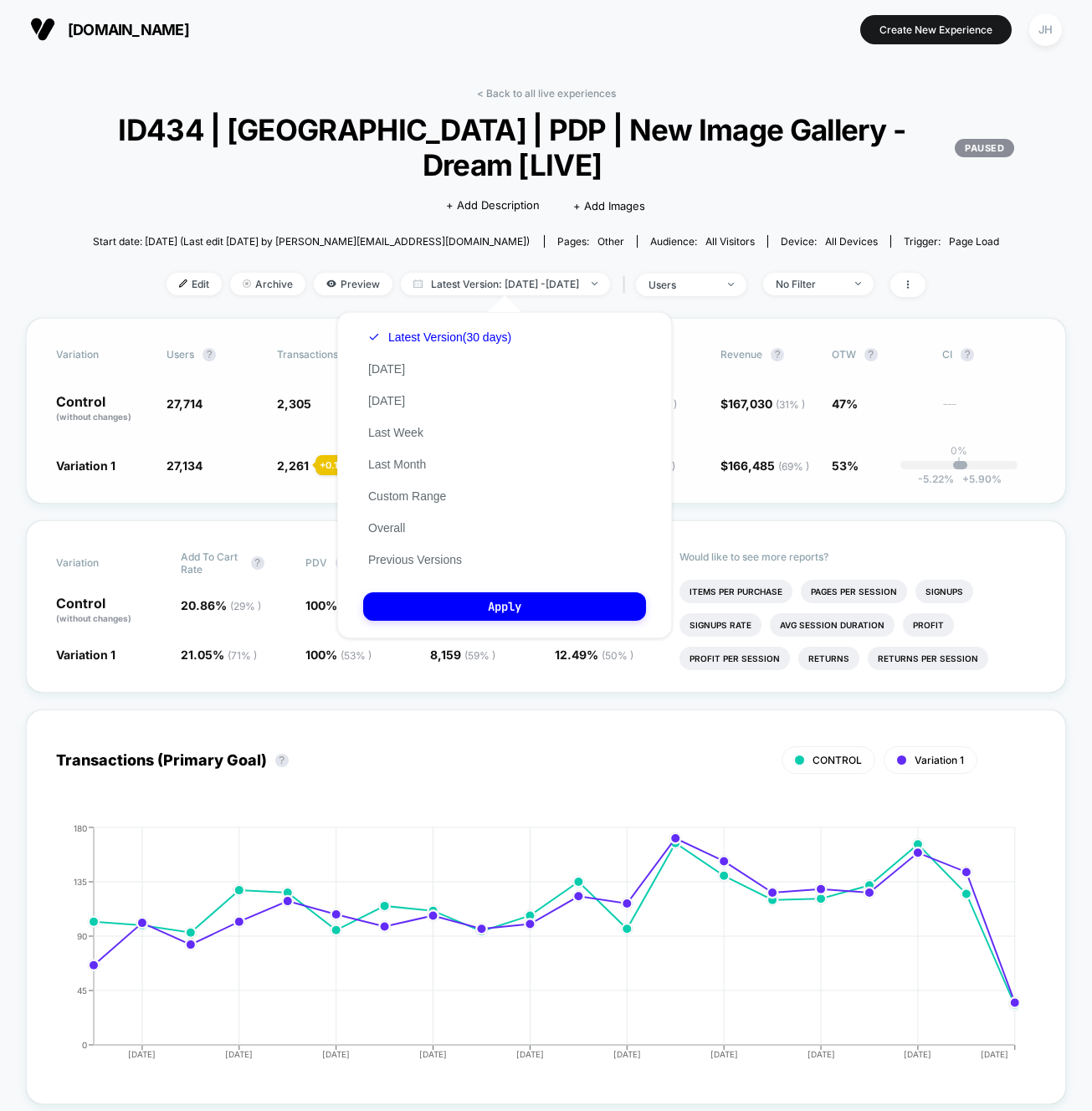
click at [224, 489] on div "Variation users ? Transactions ? CR ? AOV ? PSV ? Revenue ? OTW ? CI ? Control …" at bounding box center [546, 411] width 1041 height 186
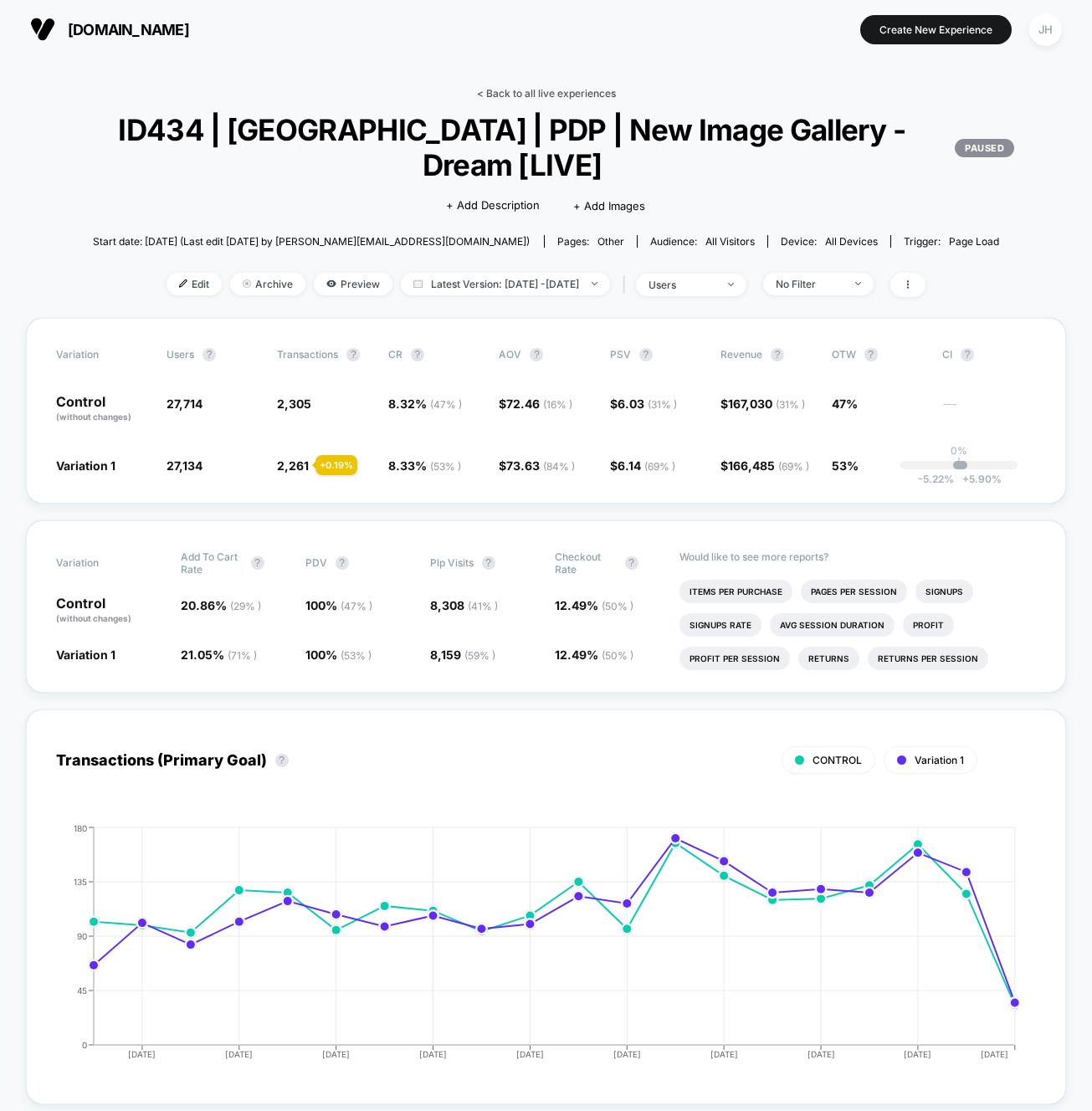
click at [521, 97] on link "< Back to all live experiences" at bounding box center [546, 93] width 139 height 13
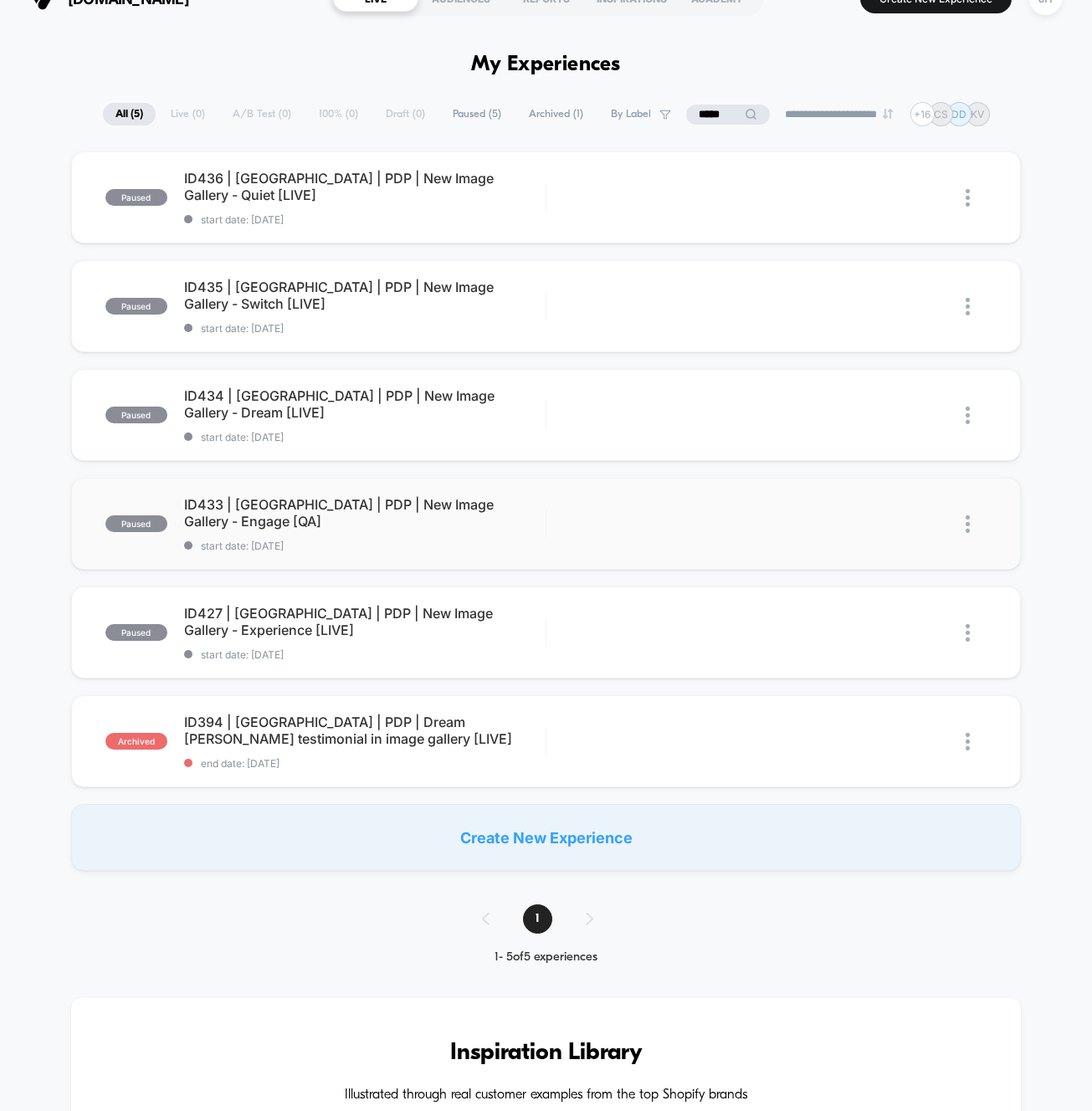
scroll to position [34, 0]
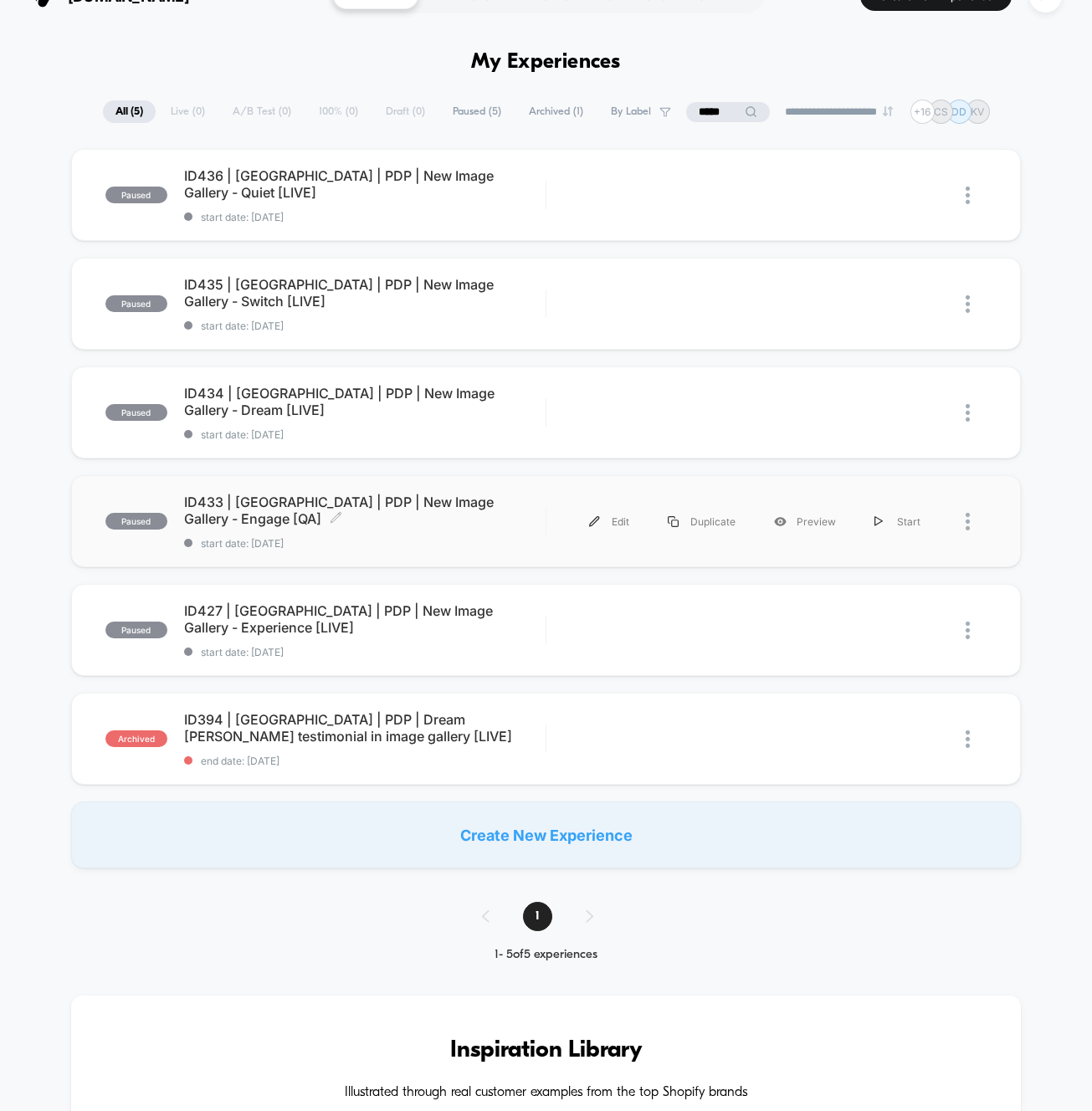
click at [371, 513] on span "ID433 | [GEOGRAPHIC_DATA] | PDP | New Image Gallery - Engage [QA] Click to edit…" at bounding box center [365, 510] width 362 height 34
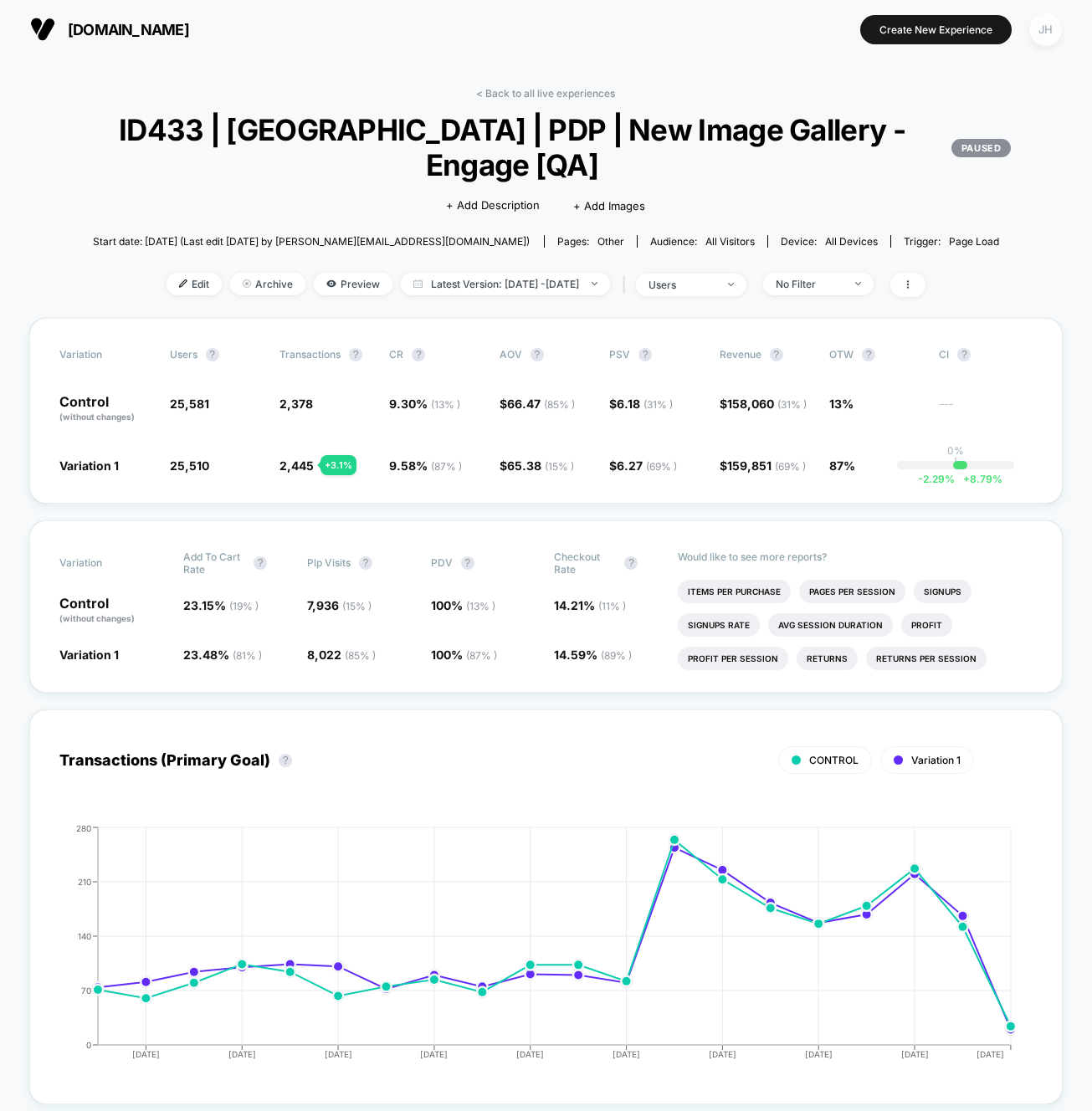
click at [1046, 38] on div "JH" at bounding box center [1046, 30] width 33 height 33
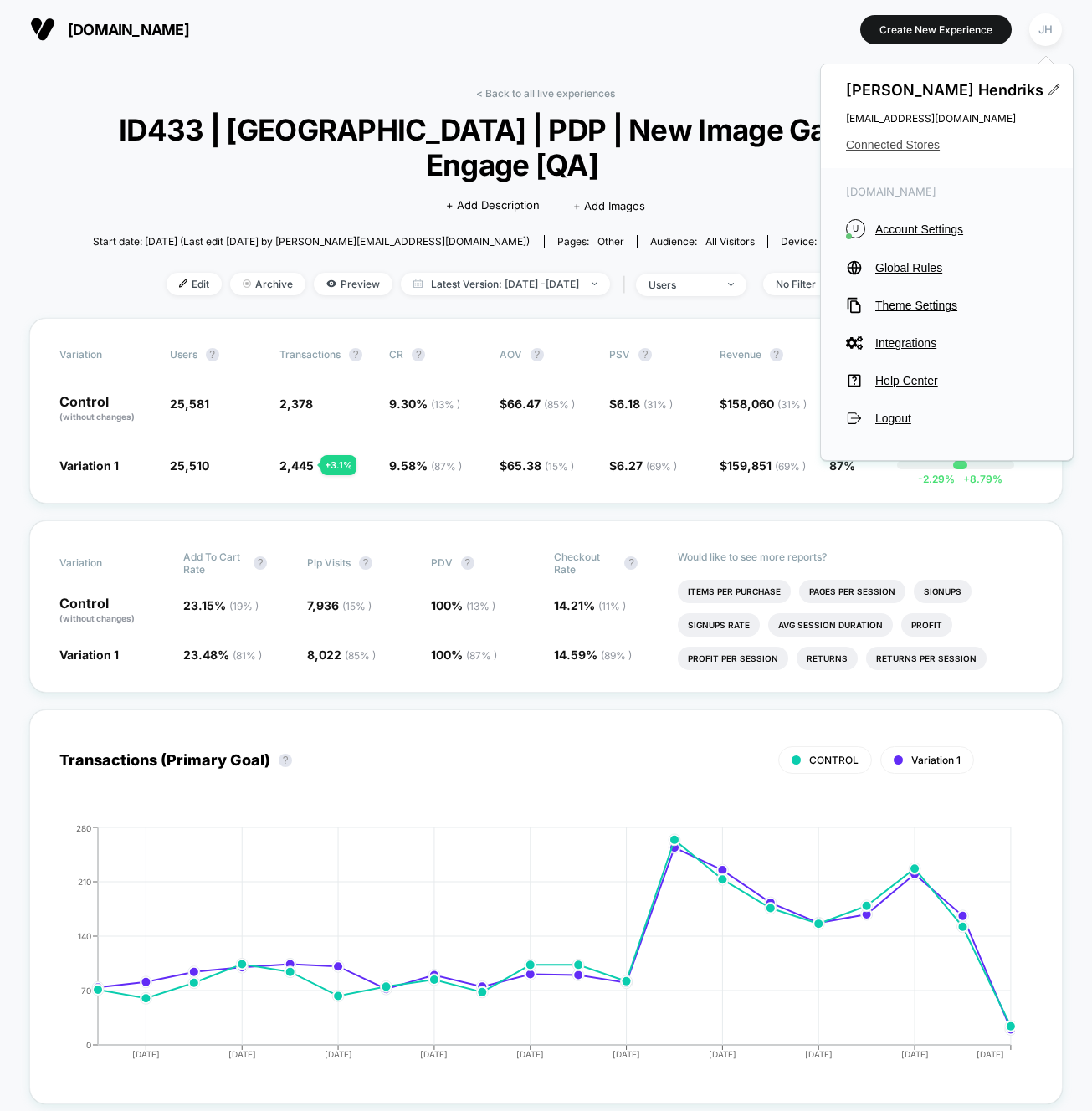
click at [900, 146] on span "Connected Stores" at bounding box center [946, 145] width 202 height 14
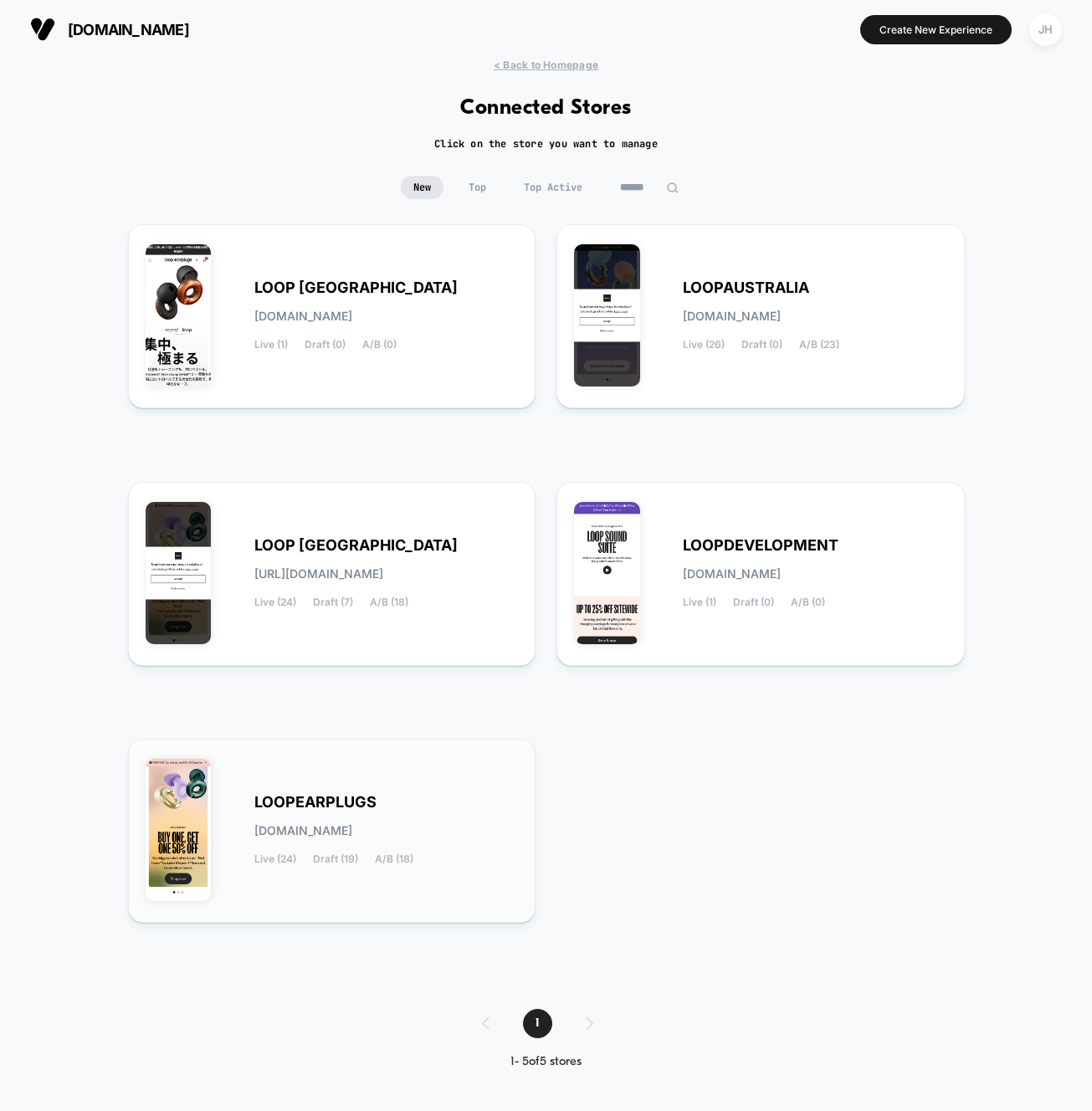
click at [338, 833] on span "[DOMAIN_NAME]" at bounding box center [303, 830] width 97 height 12
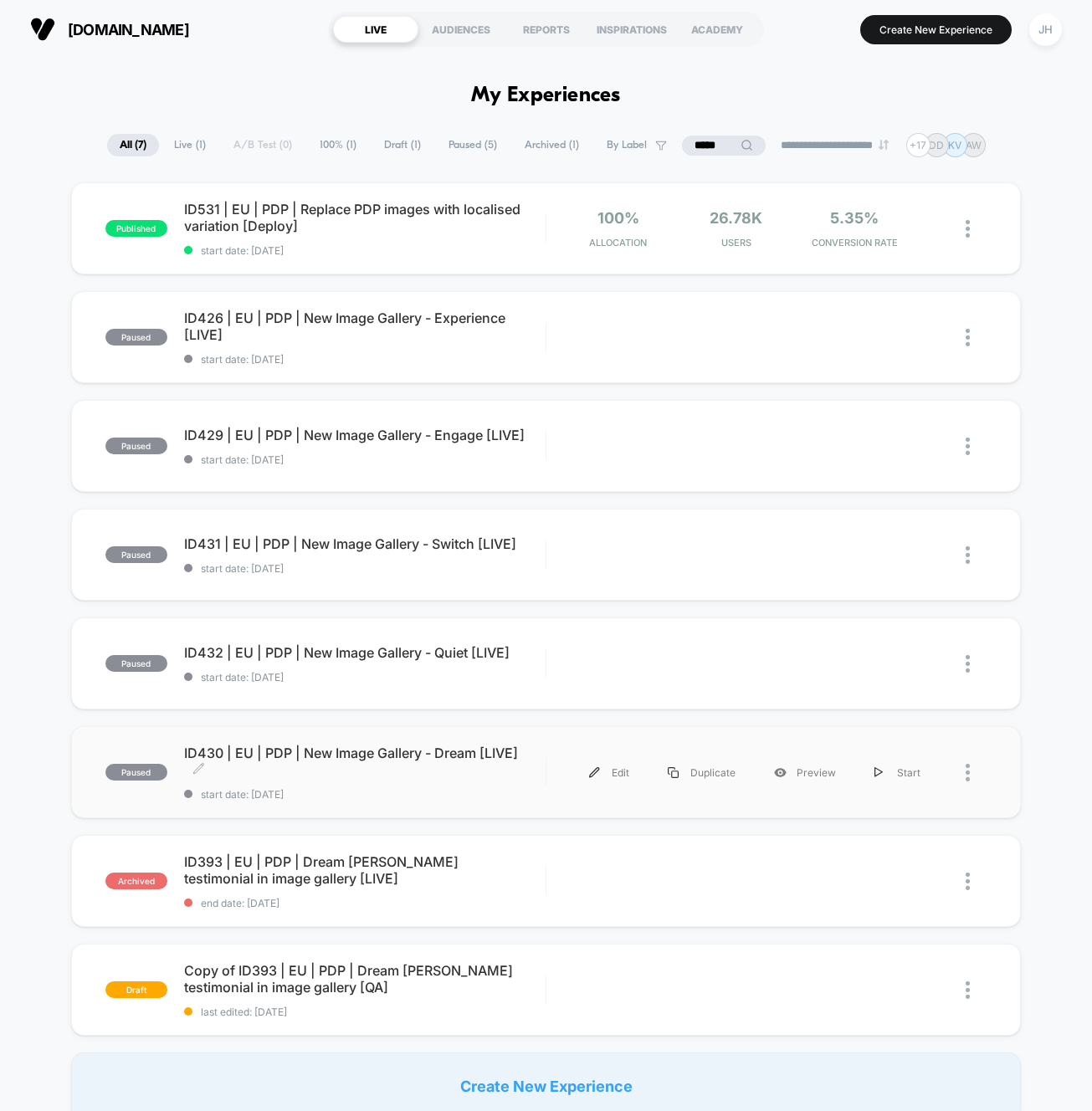
click at [437, 766] on span "ID430 | EU | PDP | New Image Gallery - Dream [LIVE] Click to edit experience de…" at bounding box center [365, 761] width 362 height 34
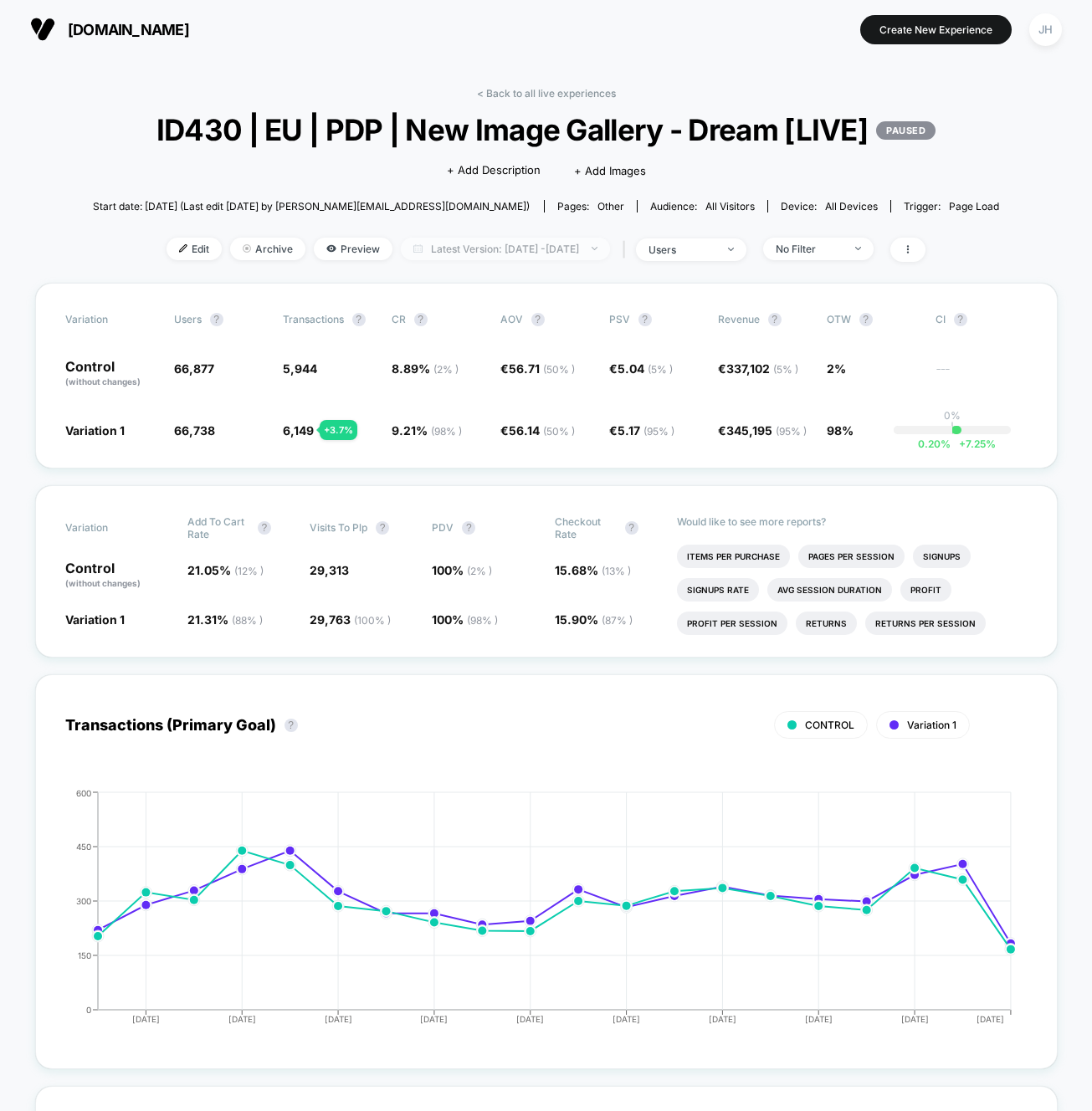
click at [548, 248] on span "Latest Version: [DATE] - [DATE]" at bounding box center [505, 248] width 209 height 22
select select "*"
select select "****"
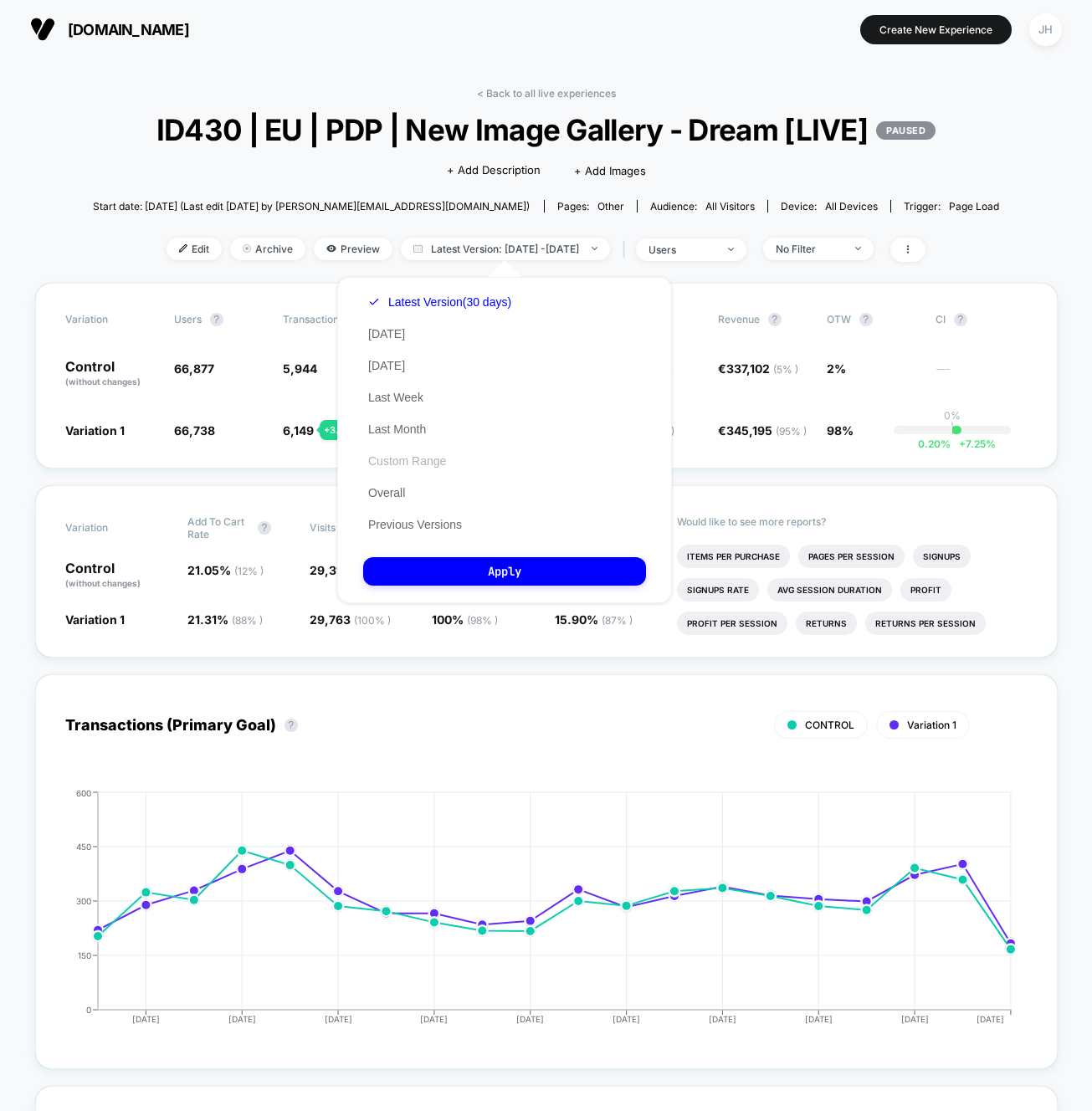
click at [432, 459] on button "Custom Range" at bounding box center [406, 461] width 88 height 15
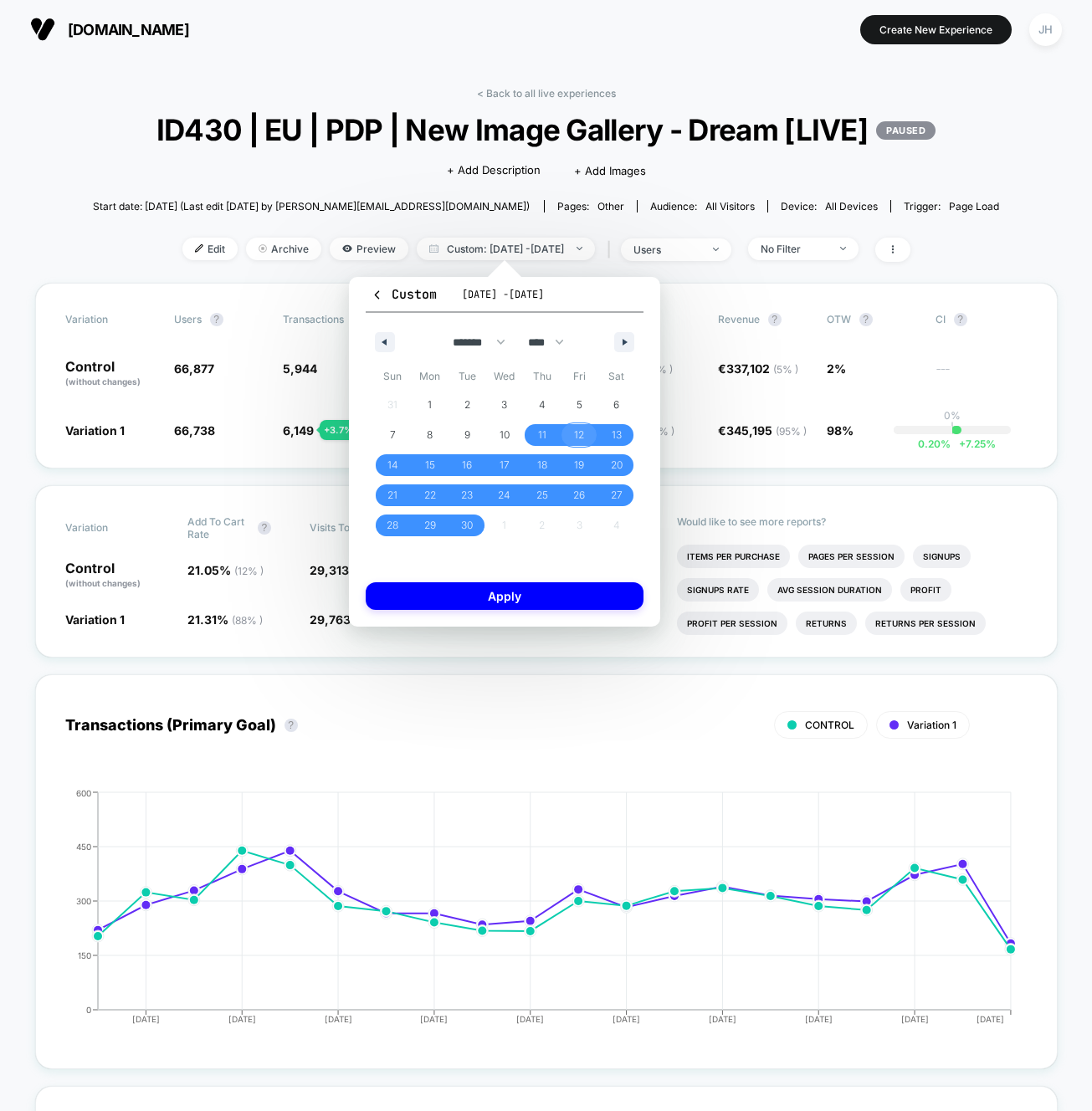
click at [585, 440] on span "12" at bounding box center [579, 435] width 38 height 22
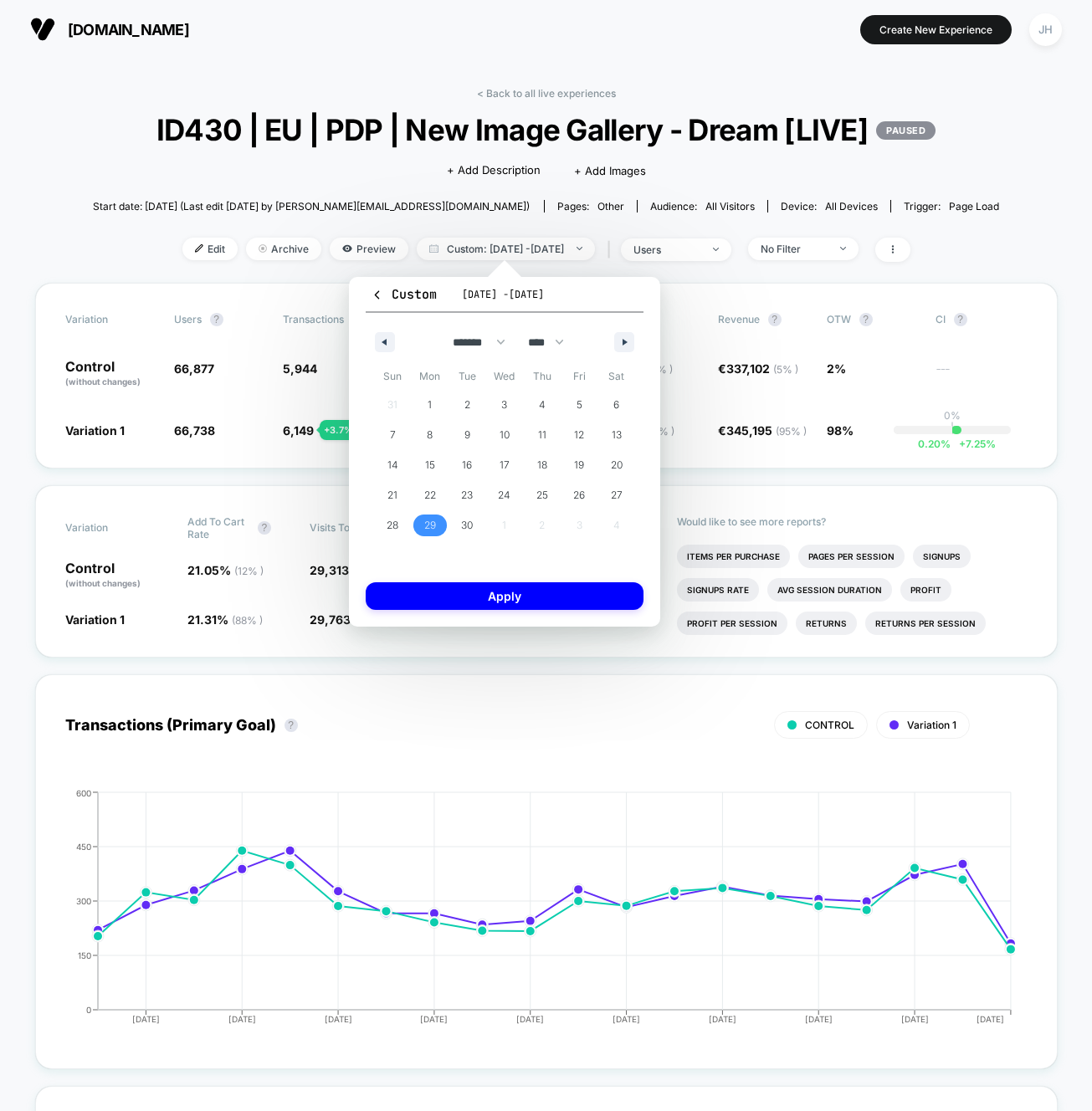
click at [429, 525] on span "29" at bounding box center [430, 525] width 12 height 30
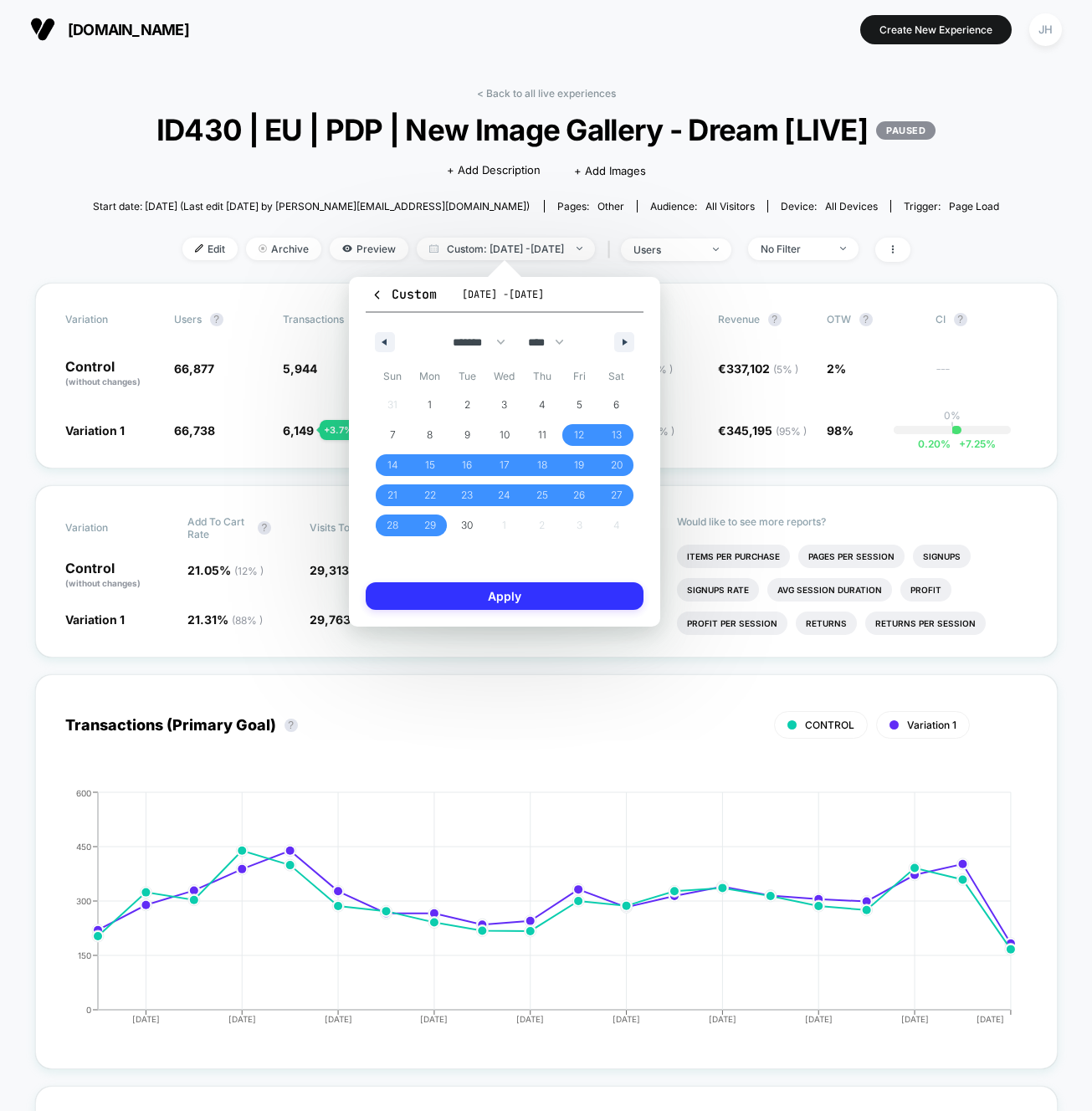
click at [461, 600] on button "Apply" at bounding box center [505, 596] width 278 height 28
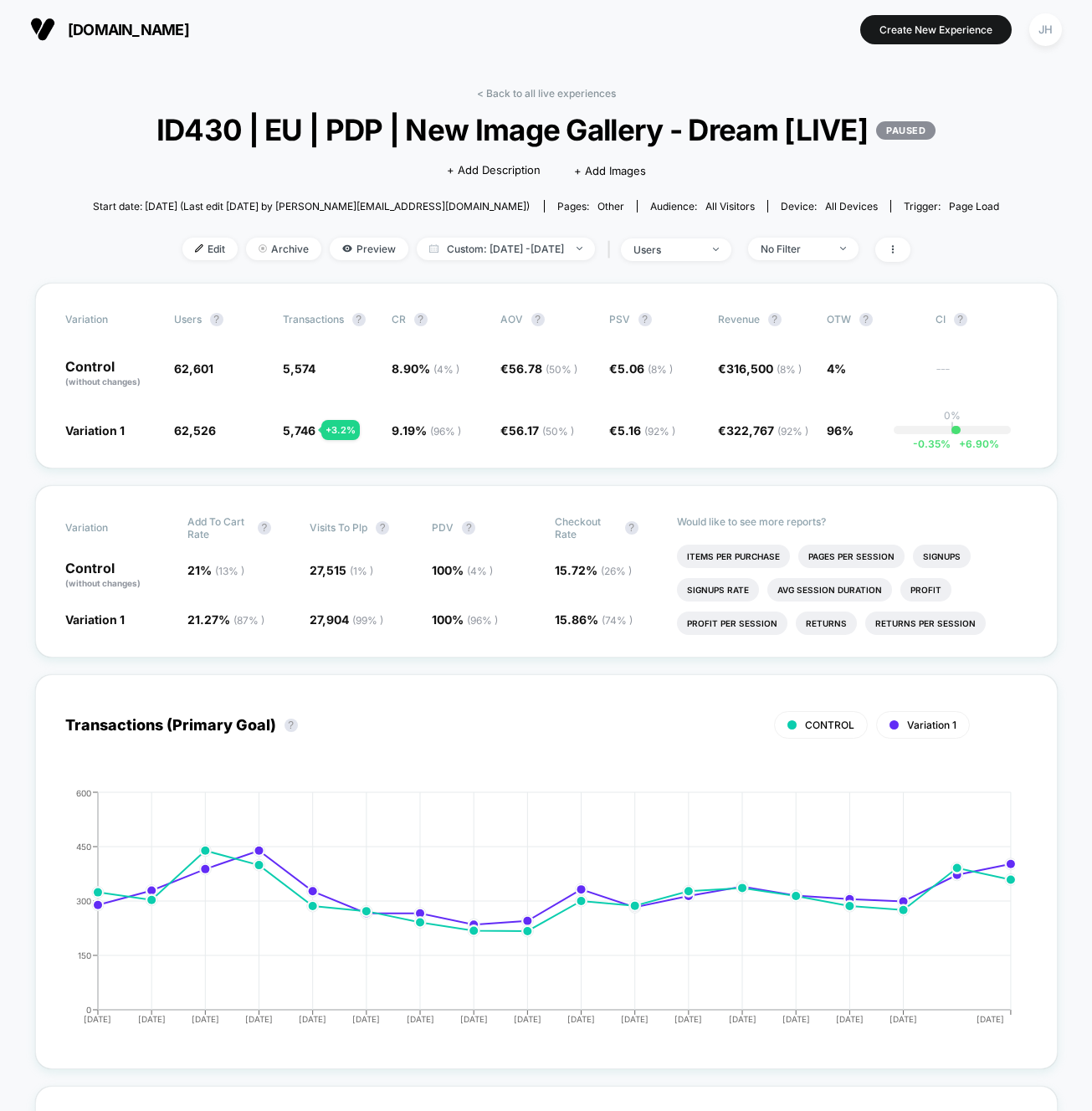
click at [535, 89] on link "< Back to all live experiences" at bounding box center [546, 93] width 139 height 13
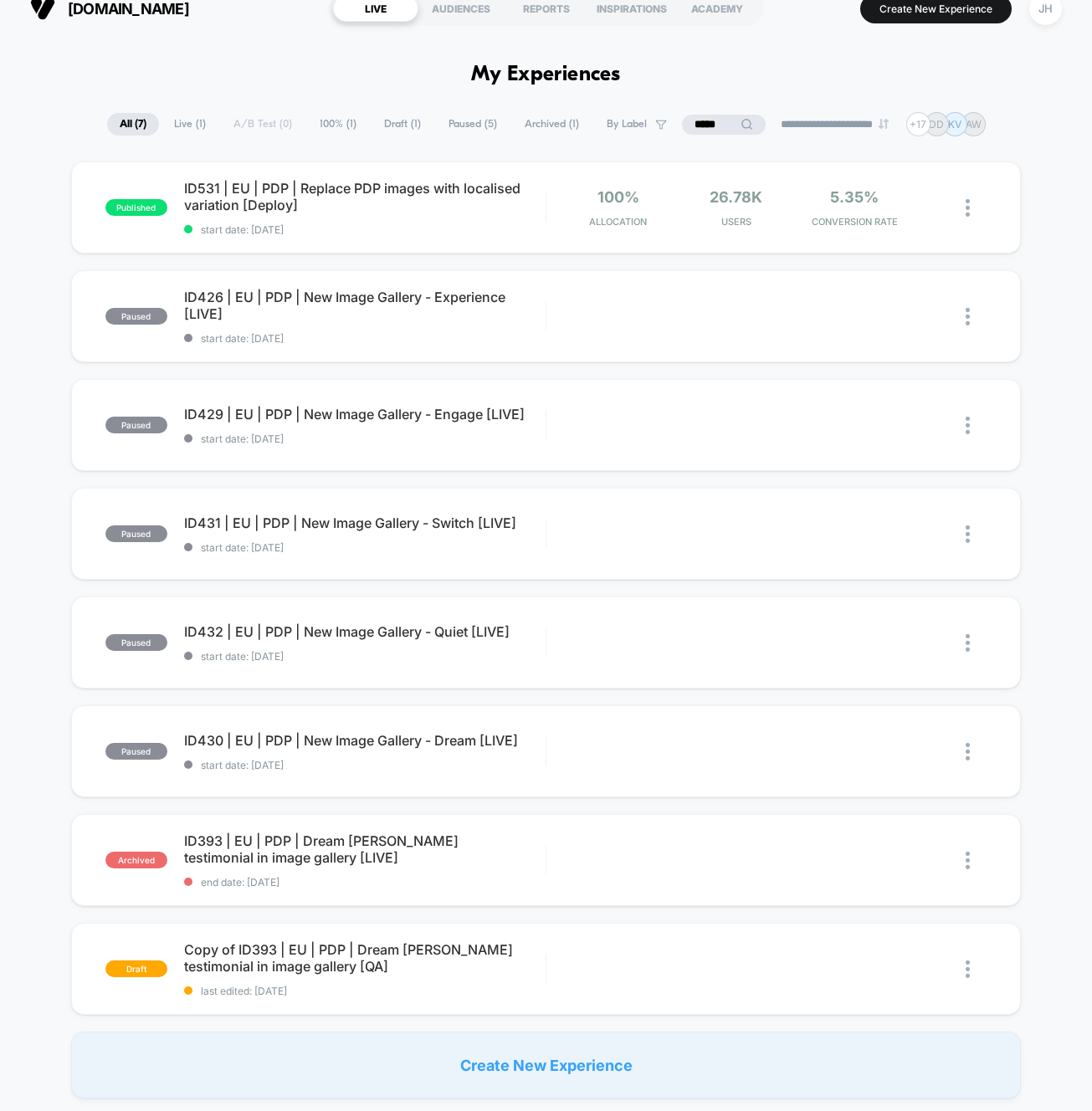
scroll to position [26, 0]
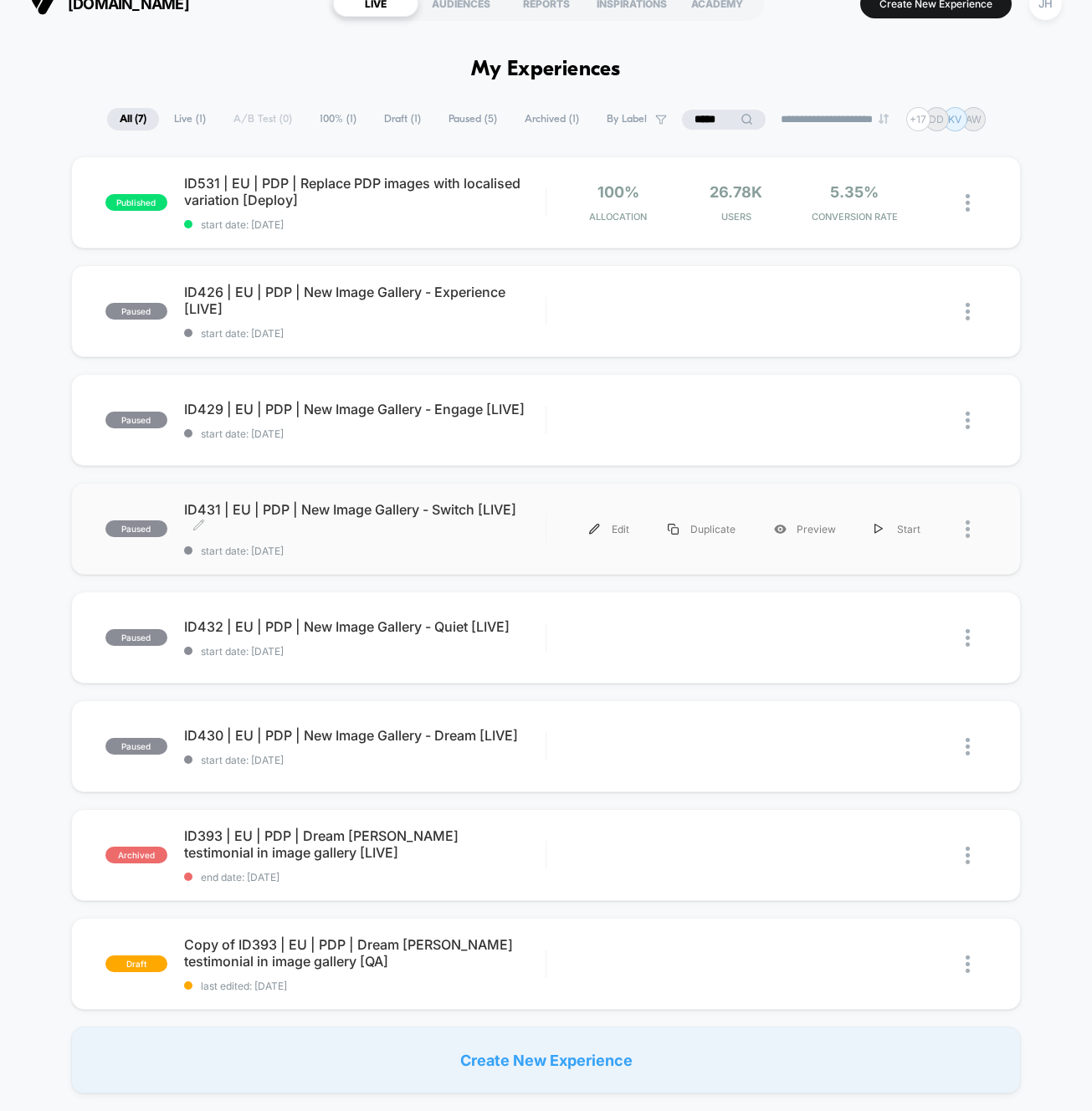
click at [330, 514] on span "ID431 | EU | PDP | New Image Gallery - Switch [LIVE] Click to edit experience d…" at bounding box center [365, 518] width 362 height 34
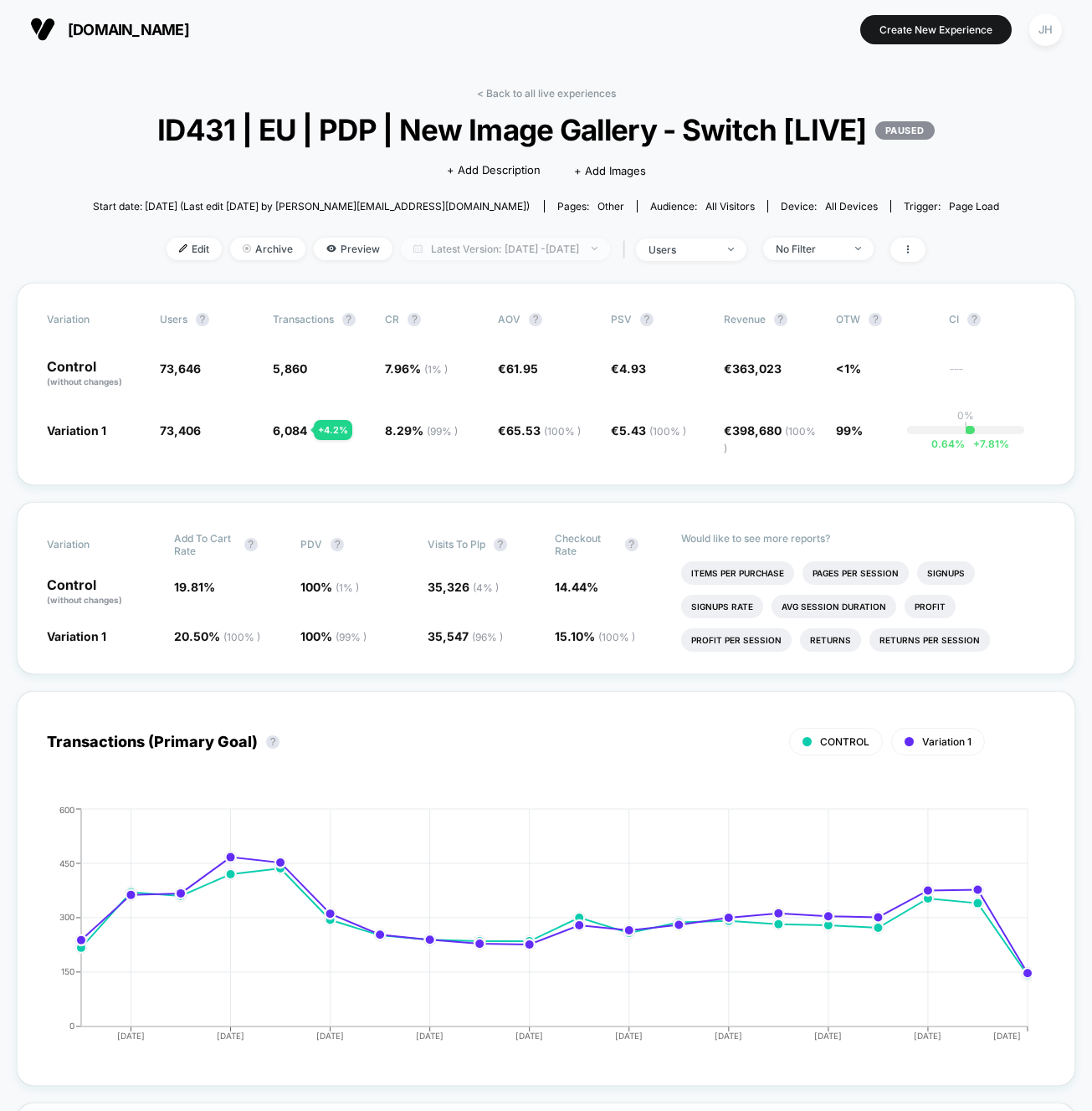
click at [454, 239] on span "Latest Version: [DATE] - [DATE]" at bounding box center [505, 248] width 209 height 22
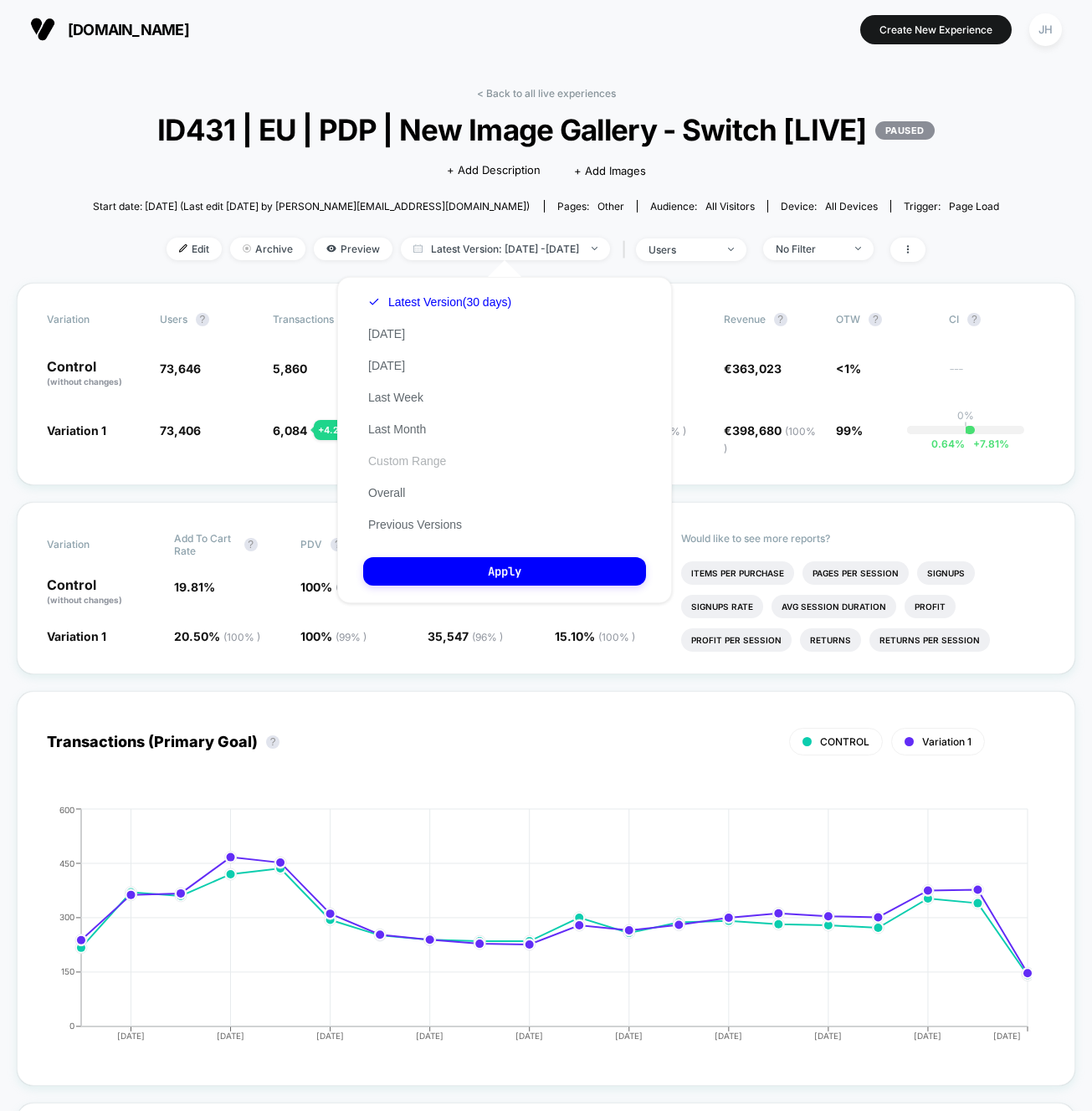
click at [423, 464] on button "Custom Range" at bounding box center [406, 461] width 88 height 15
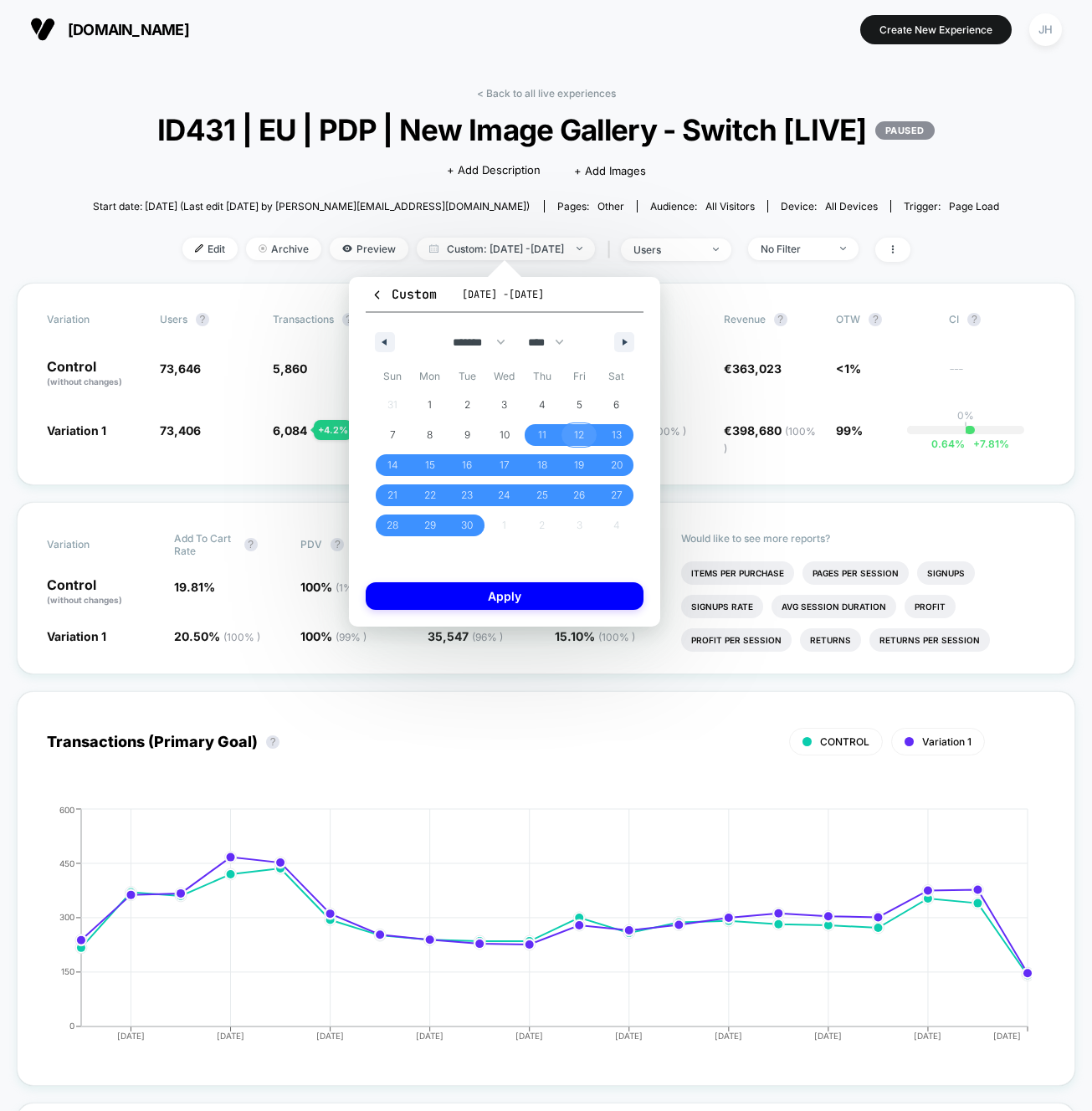
click at [576, 432] on span "12" at bounding box center [579, 434] width 10 height 30
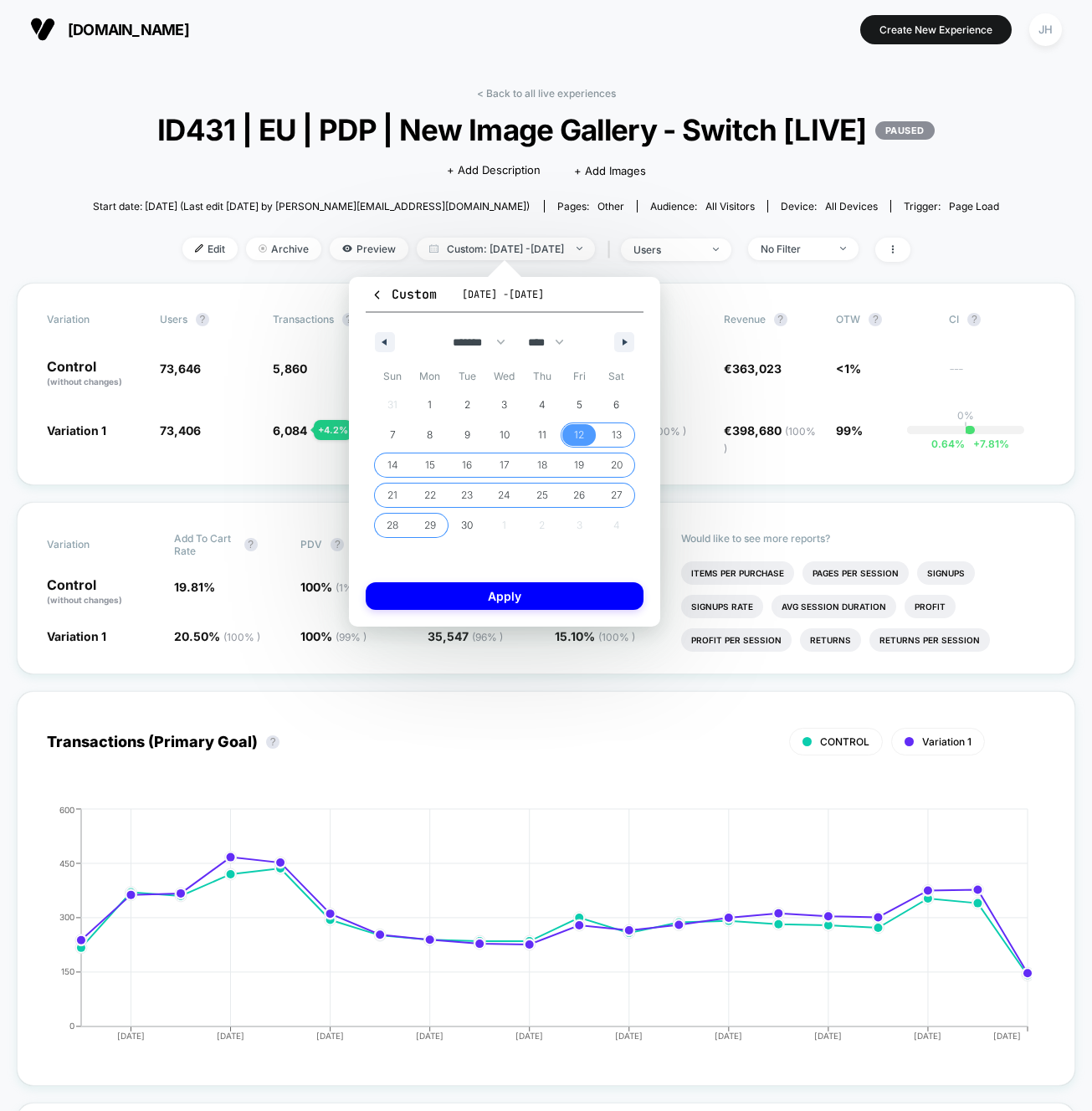
click at [426, 528] on span "29" at bounding box center [430, 525] width 12 height 30
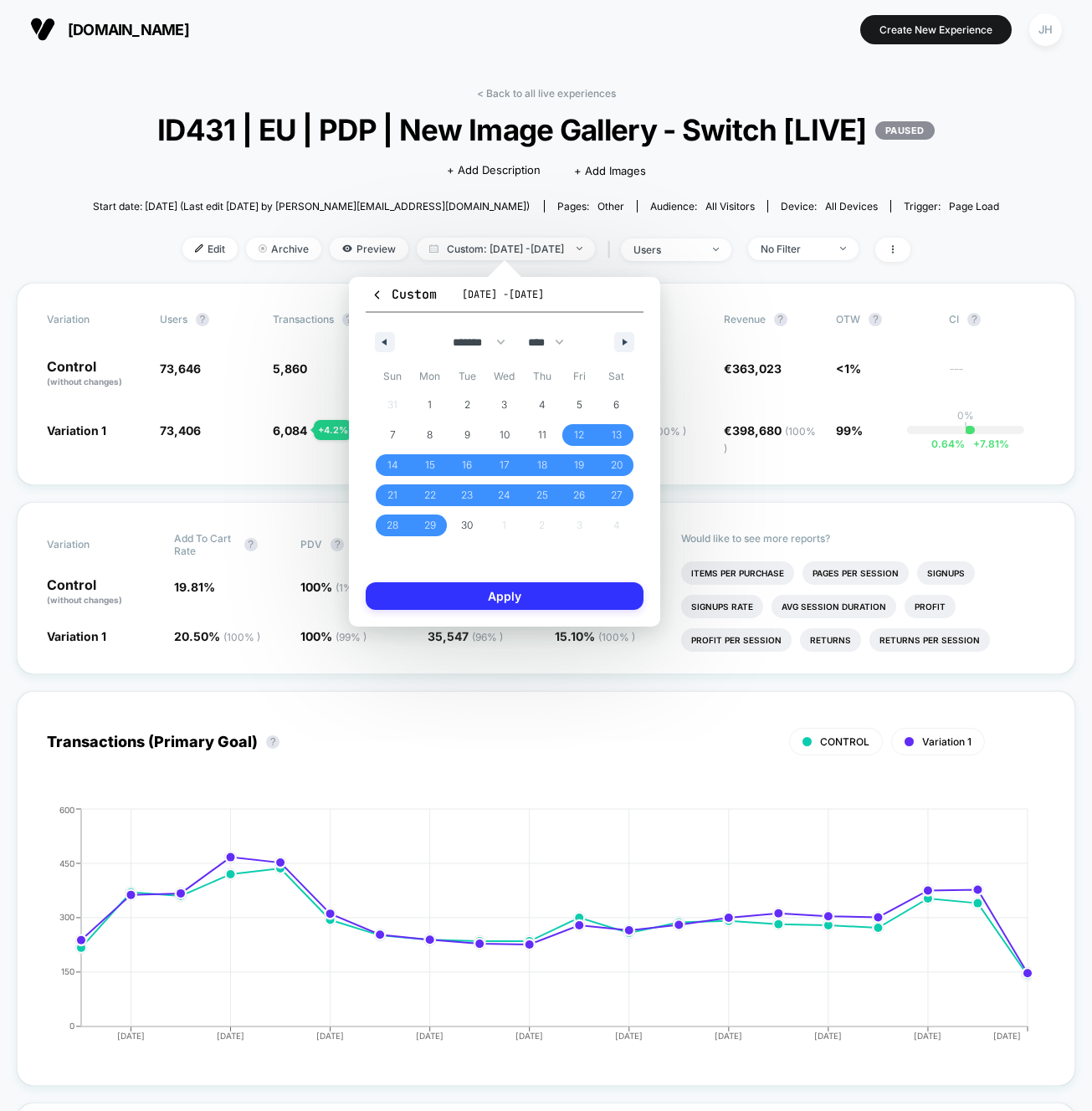
click at [472, 600] on button "Apply" at bounding box center [505, 596] width 278 height 28
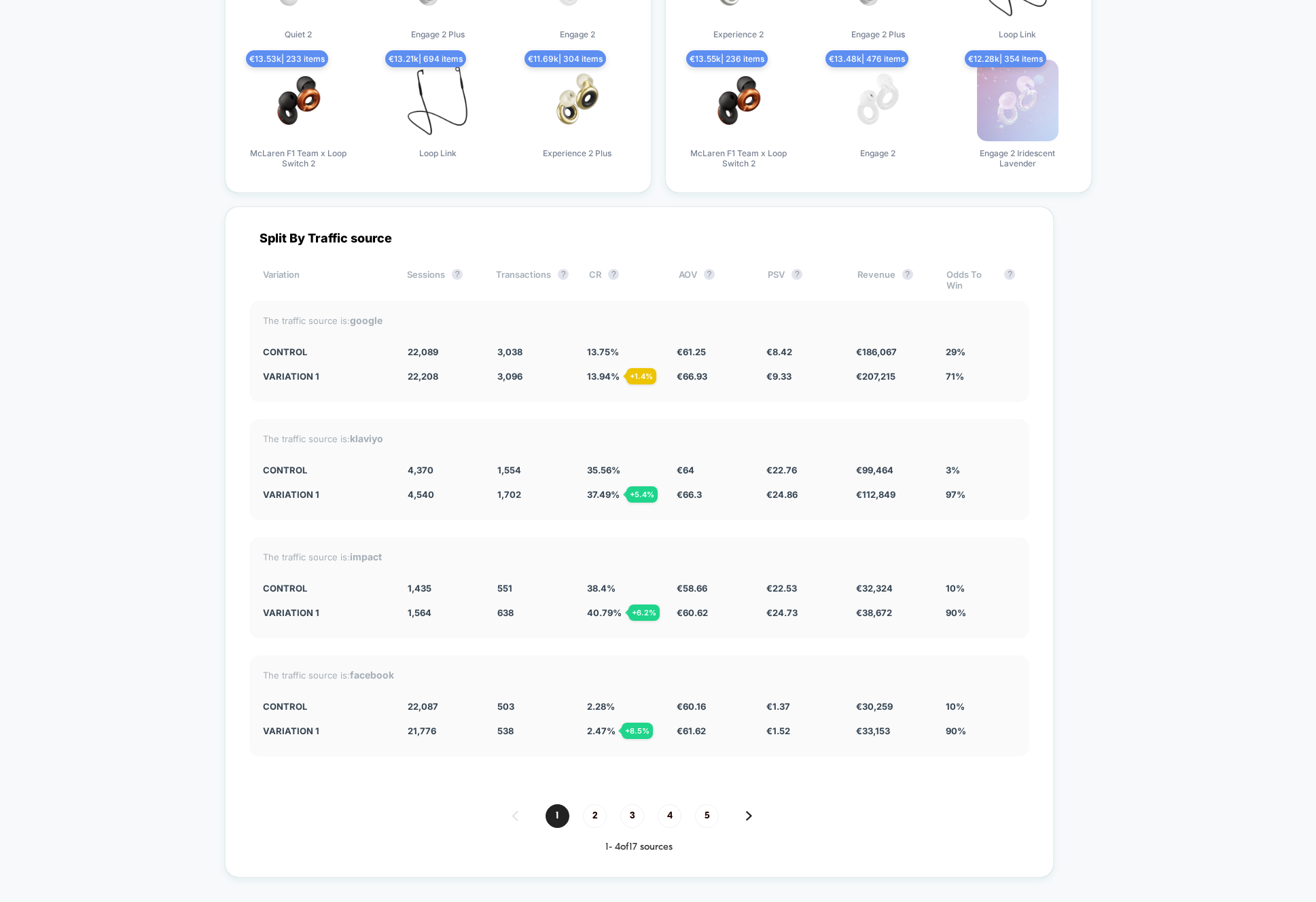
scroll to position [4191, 0]
